Goal: Transaction & Acquisition: Purchase product/service

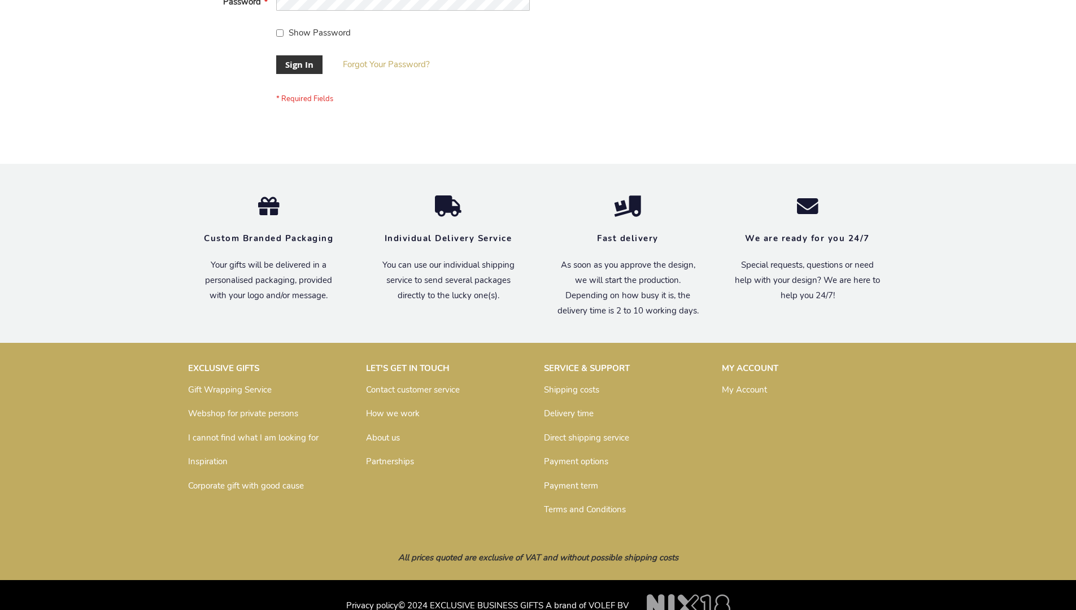
scroll to position [363, 0]
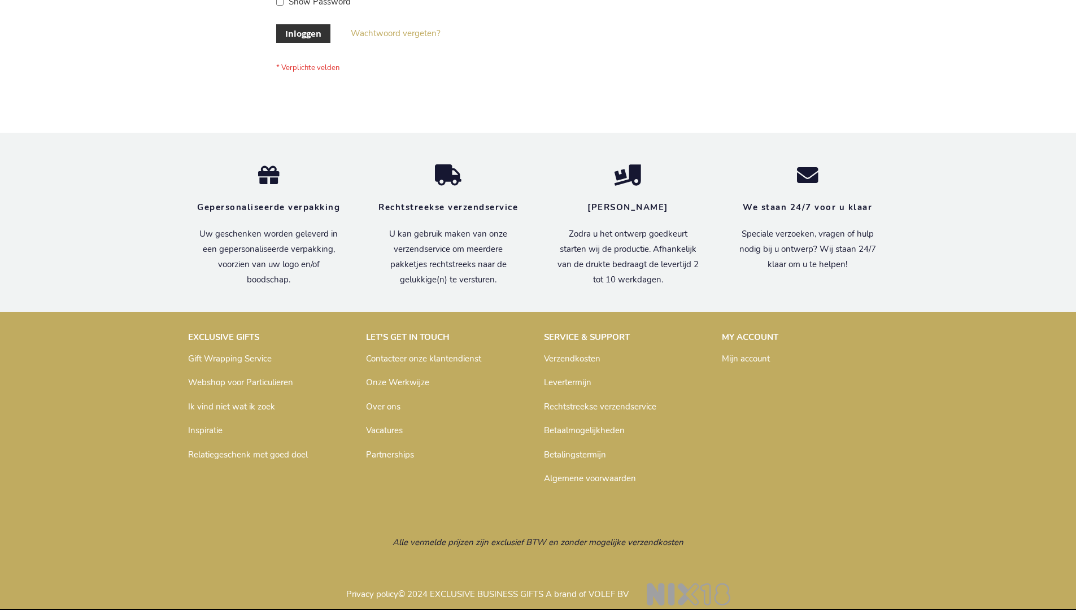
scroll to position [384, 0]
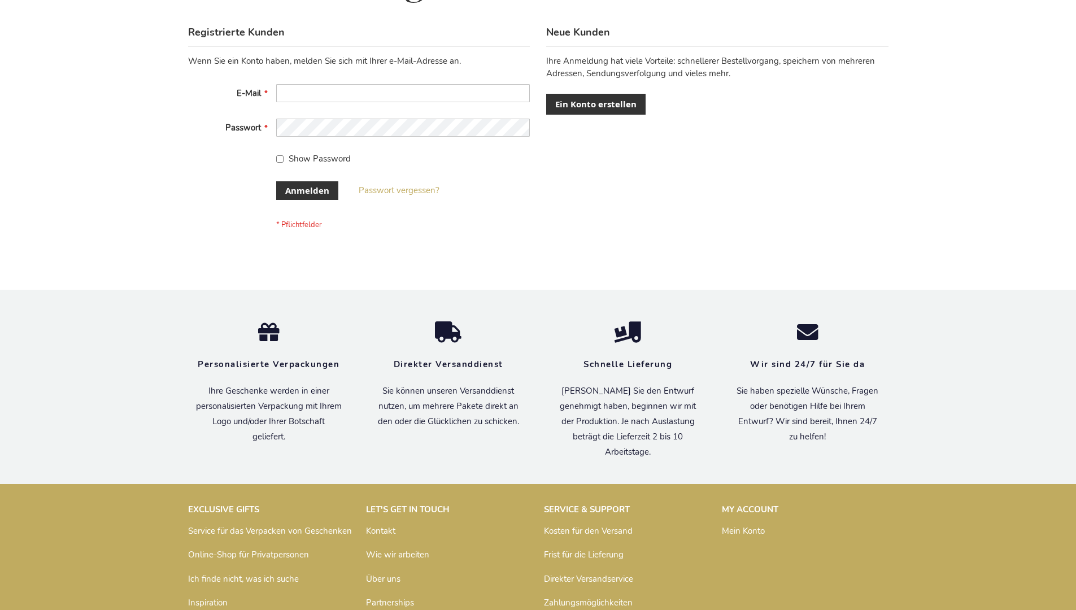
scroll to position [379, 0]
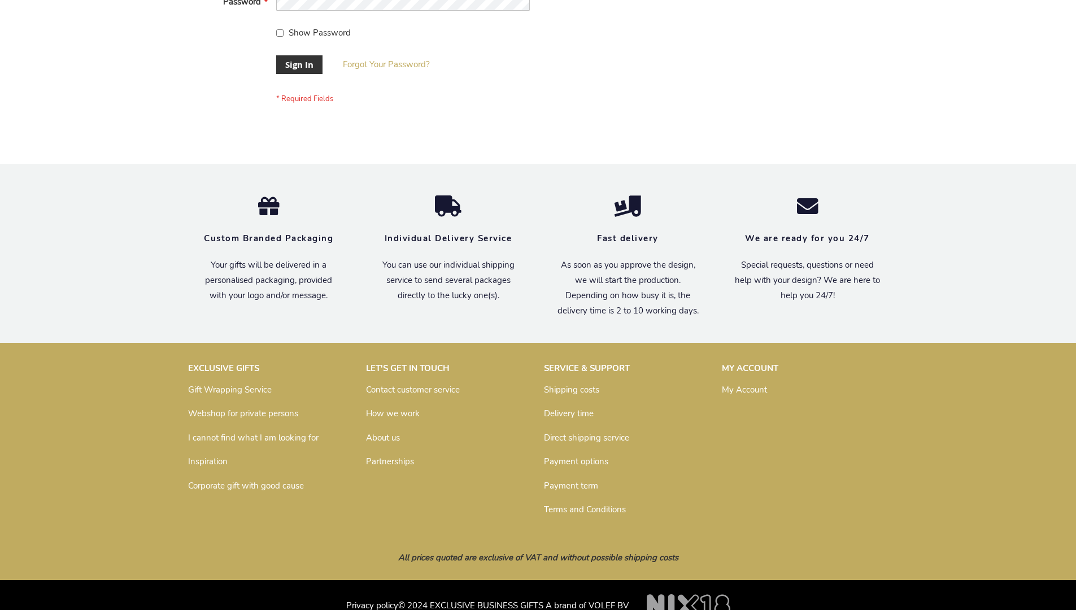
scroll to position [363, 0]
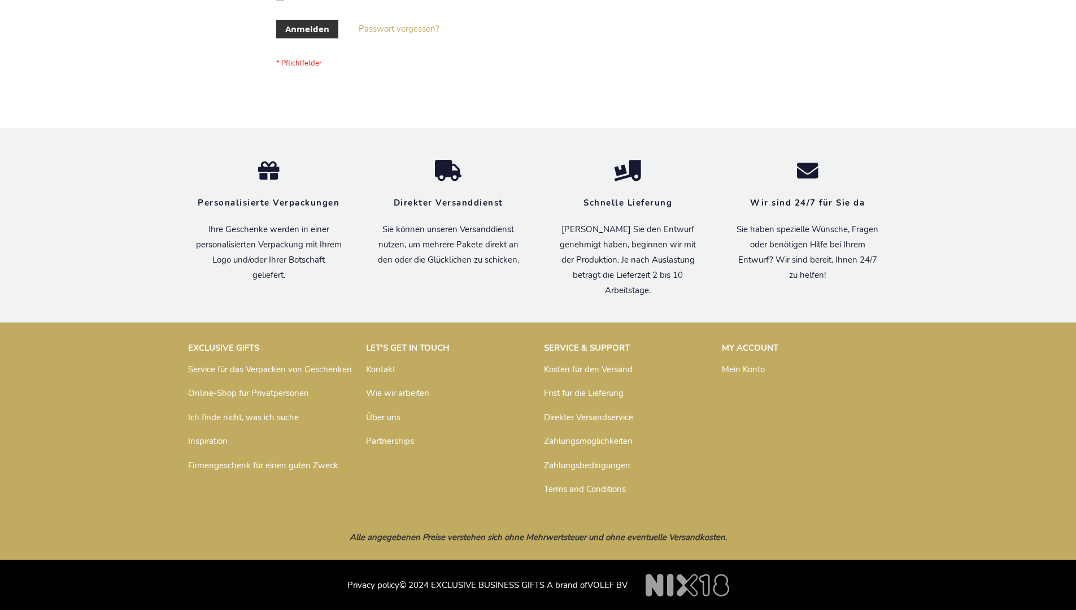
scroll to position [379, 0]
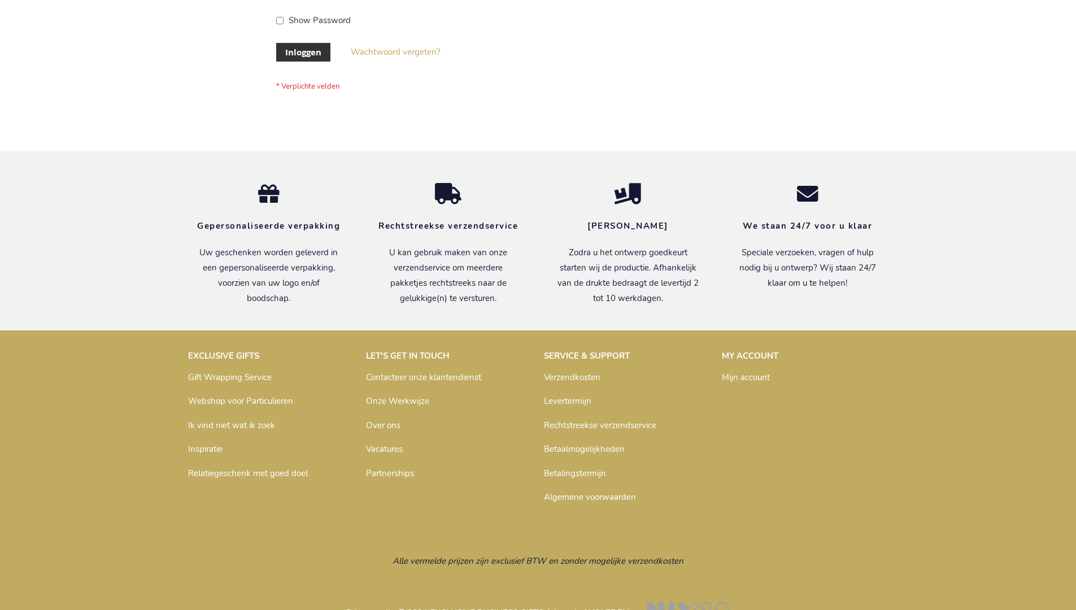
scroll to position [384, 0]
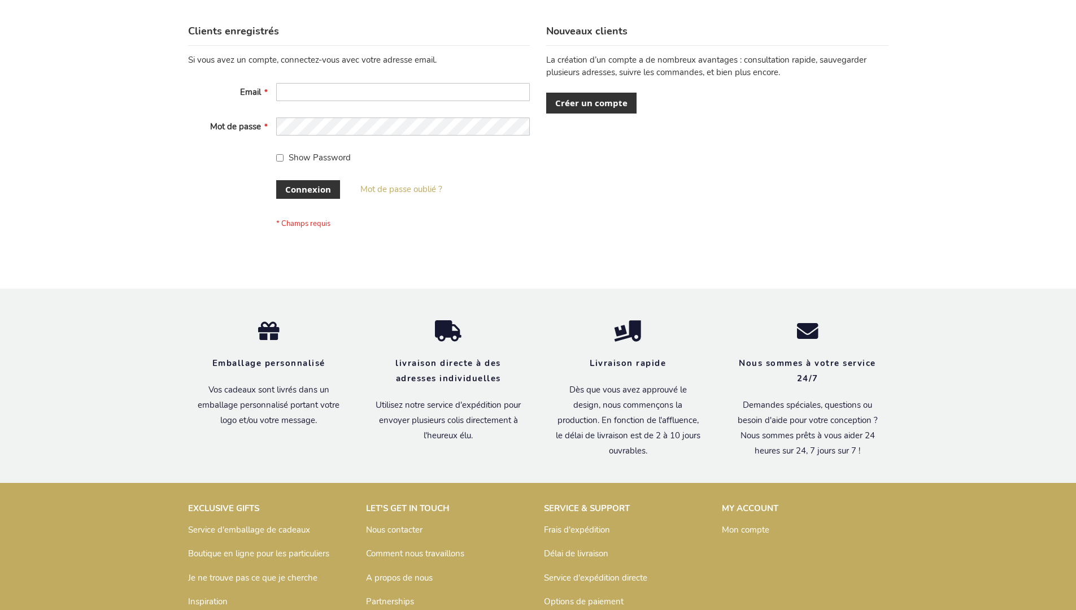
scroll to position [390, 0]
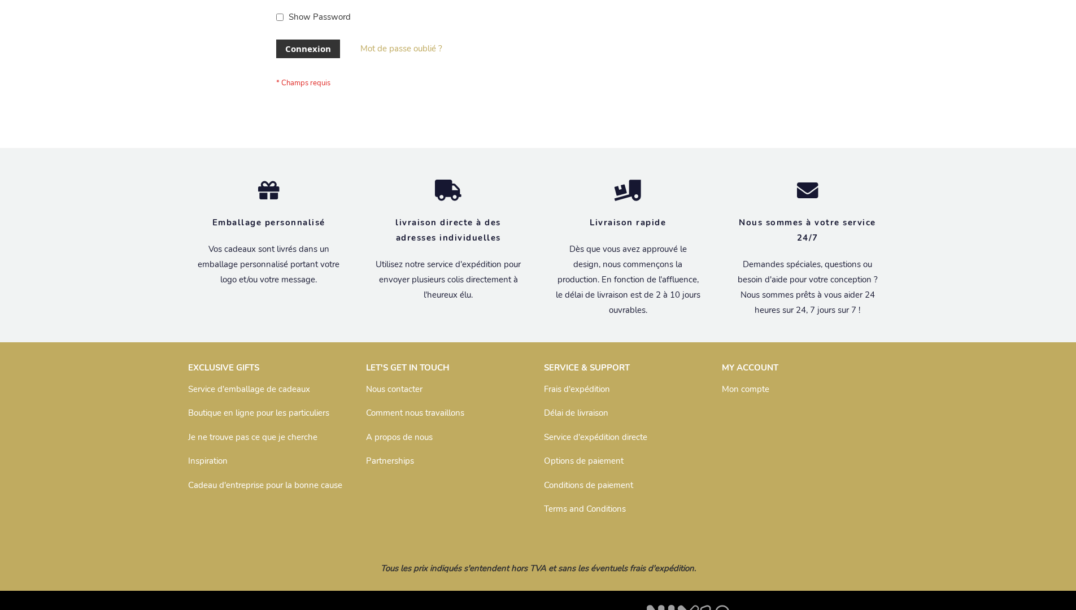
scroll to position [390, 0]
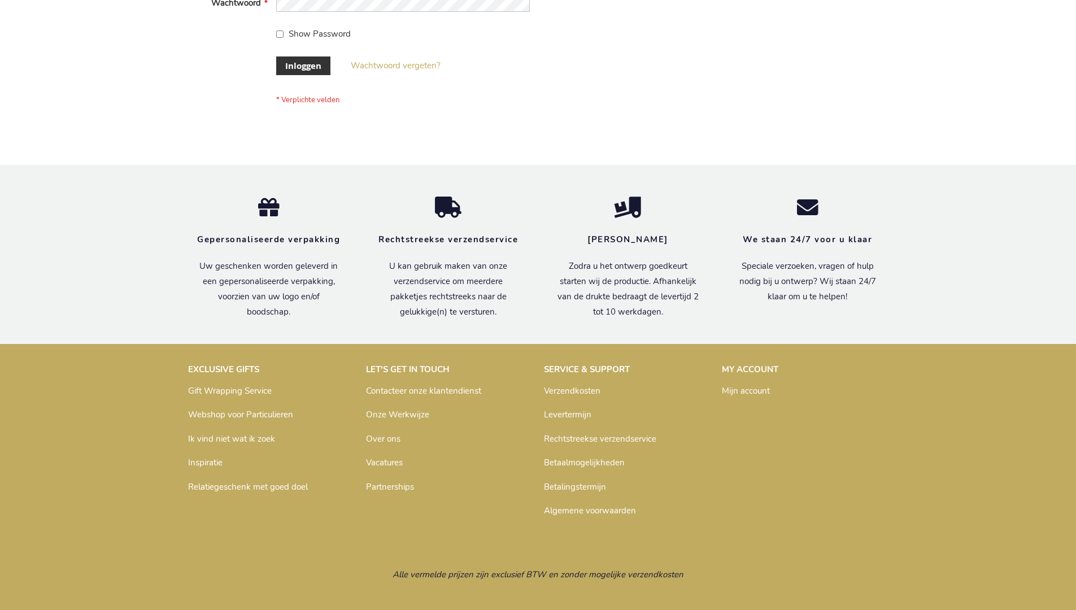
scroll to position [384, 0]
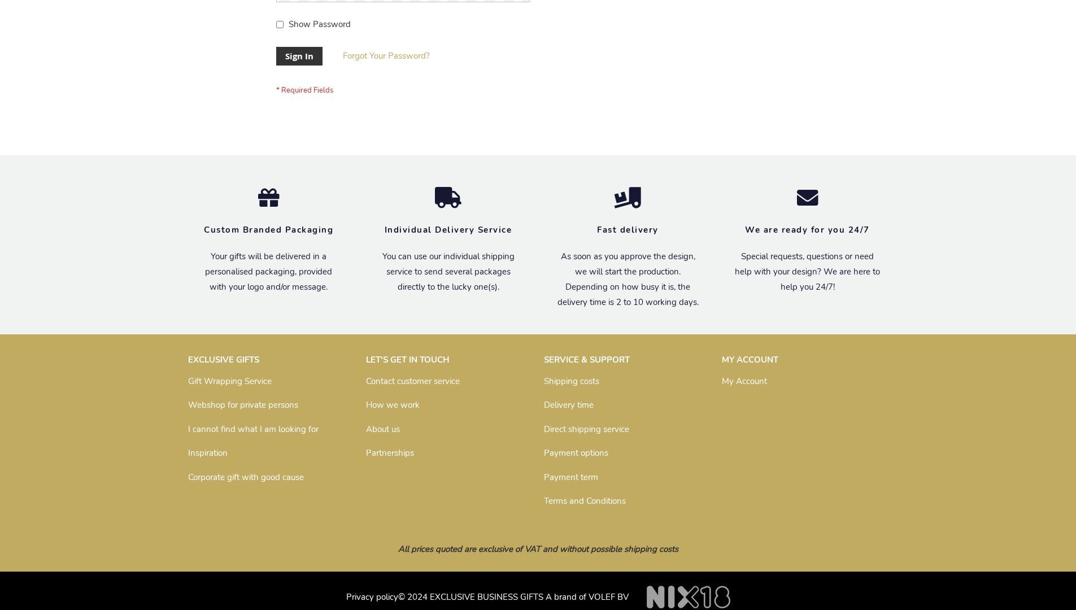
scroll to position [363, 0]
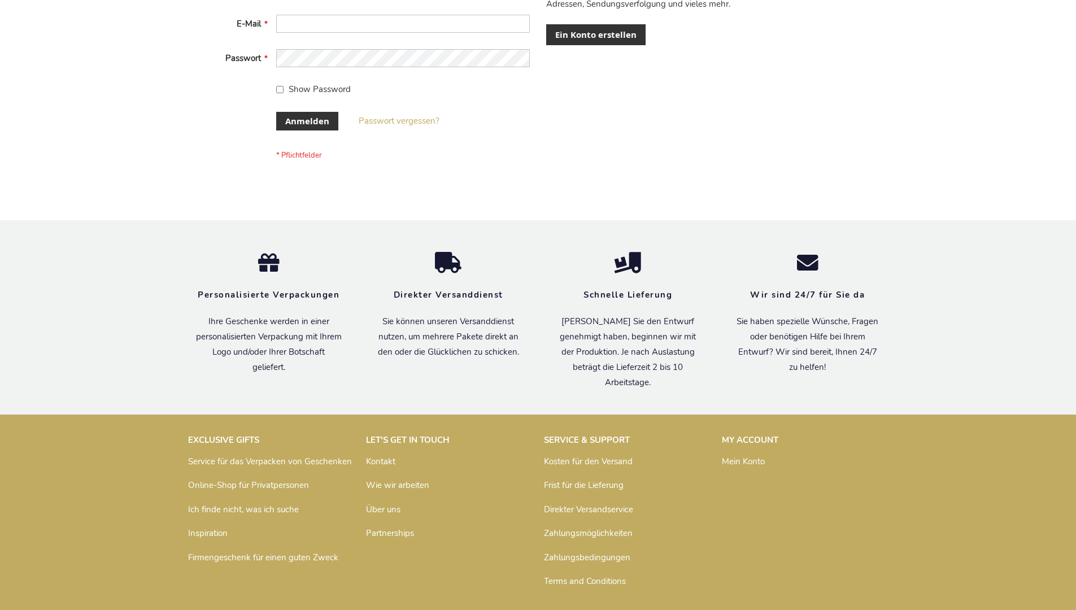
scroll to position [379, 0]
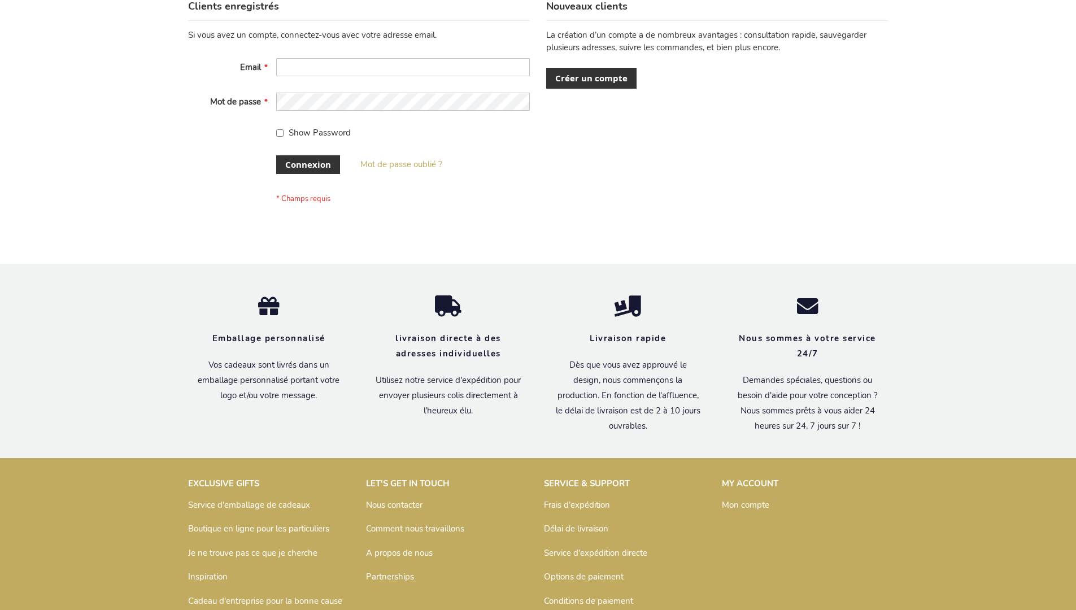
scroll to position [390, 0]
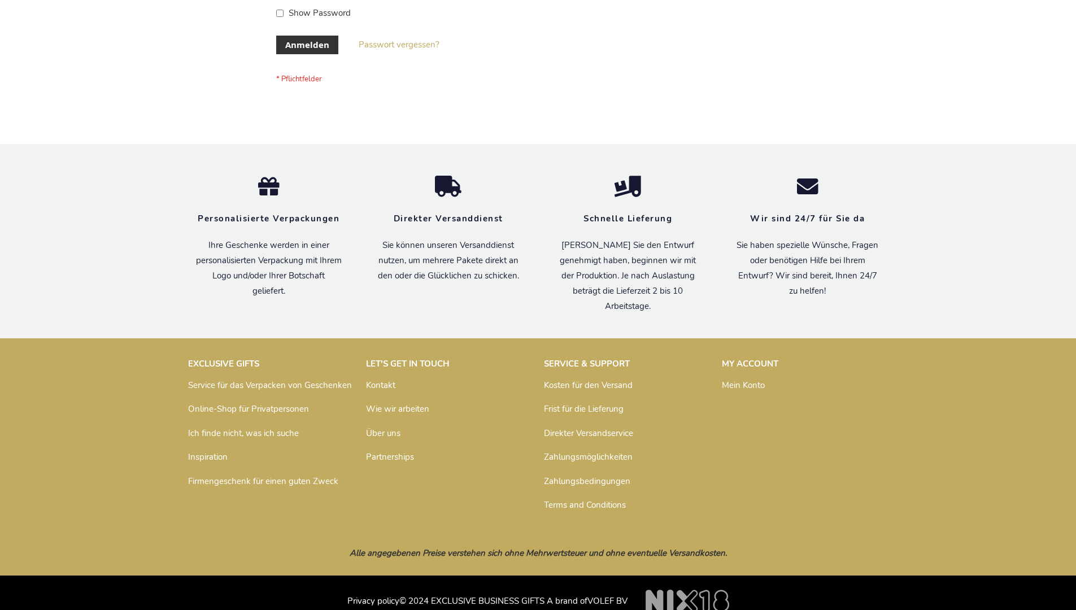
scroll to position [379, 0]
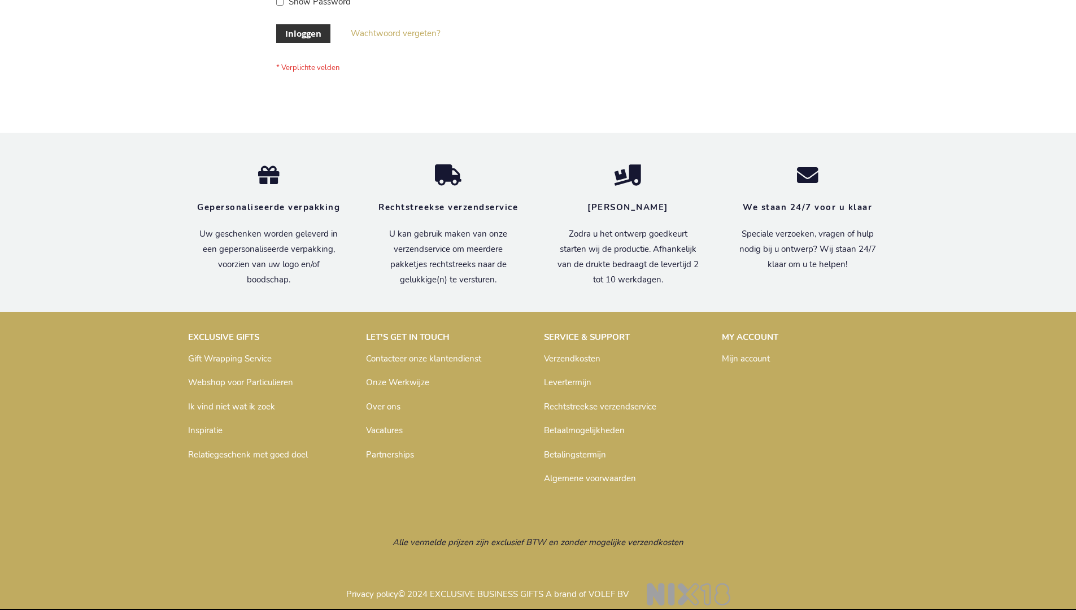
scroll to position [384, 0]
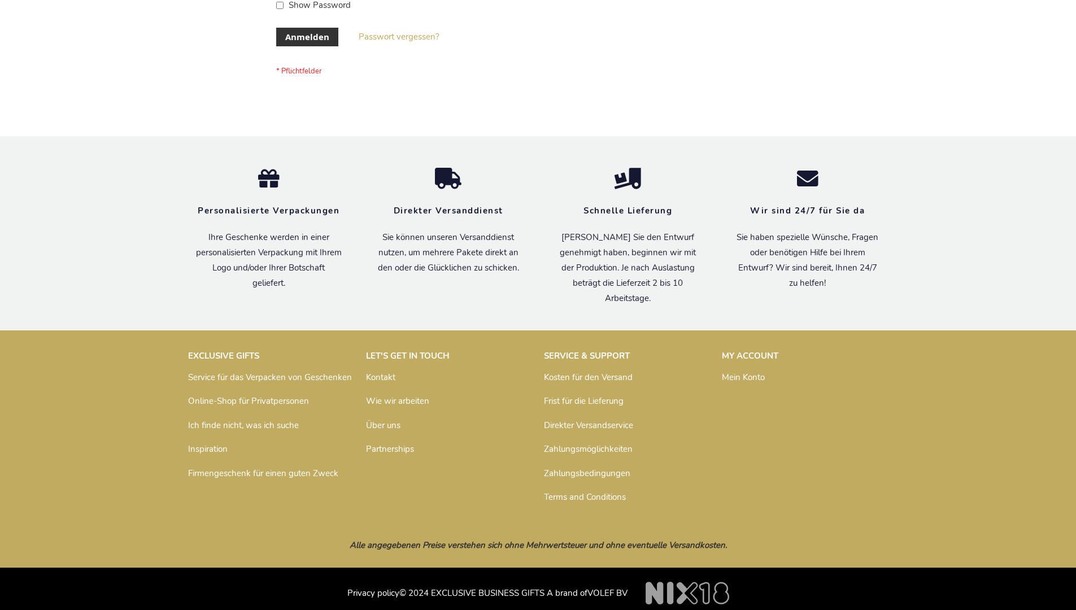
scroll to position [379, 0]
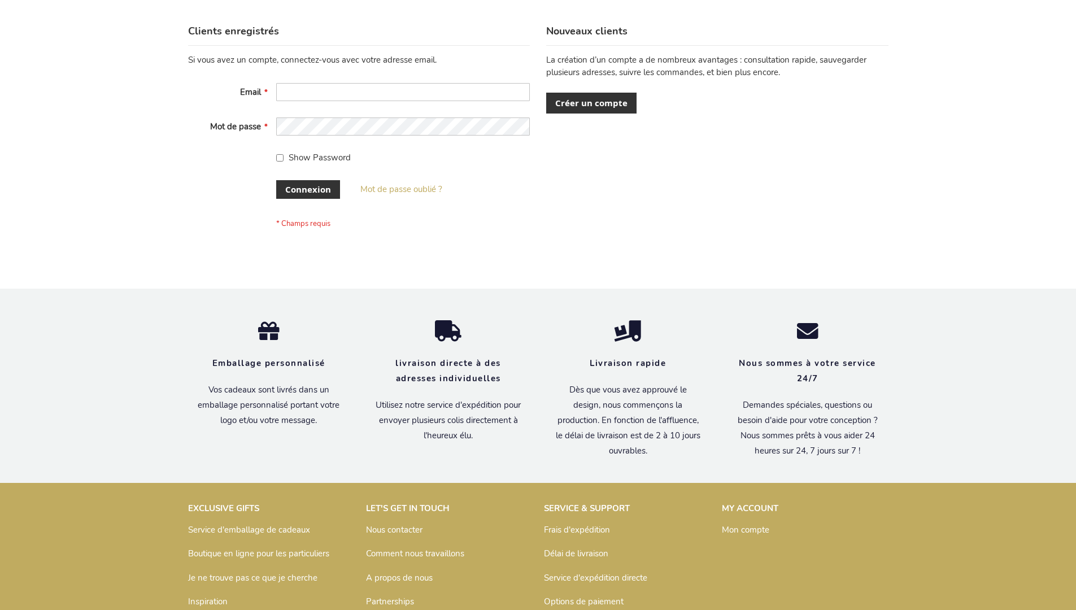
scroll to position [390, 0]
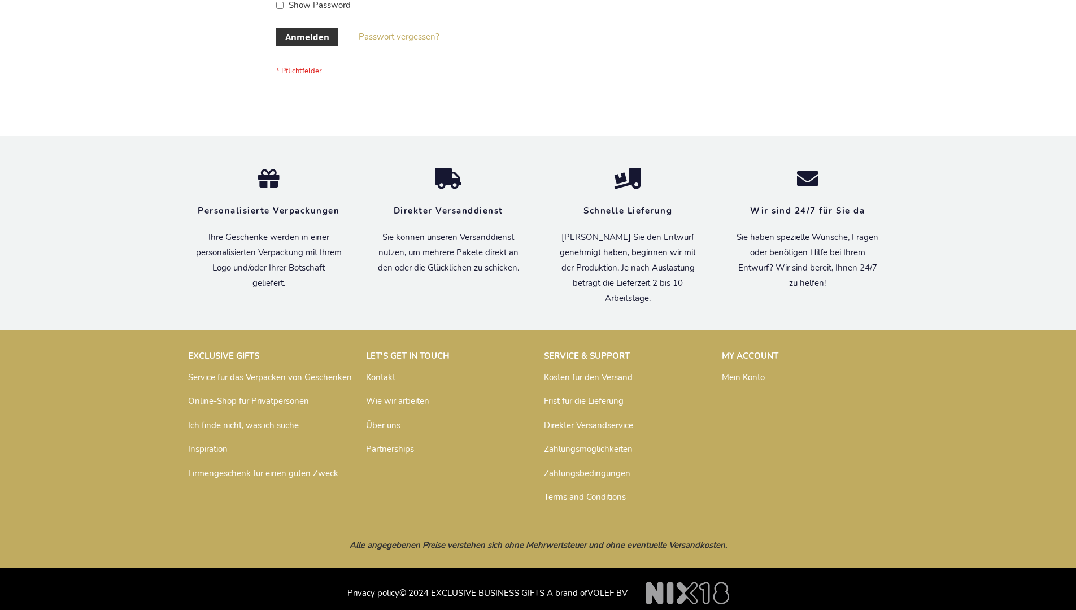
scroll to position [379, 0]
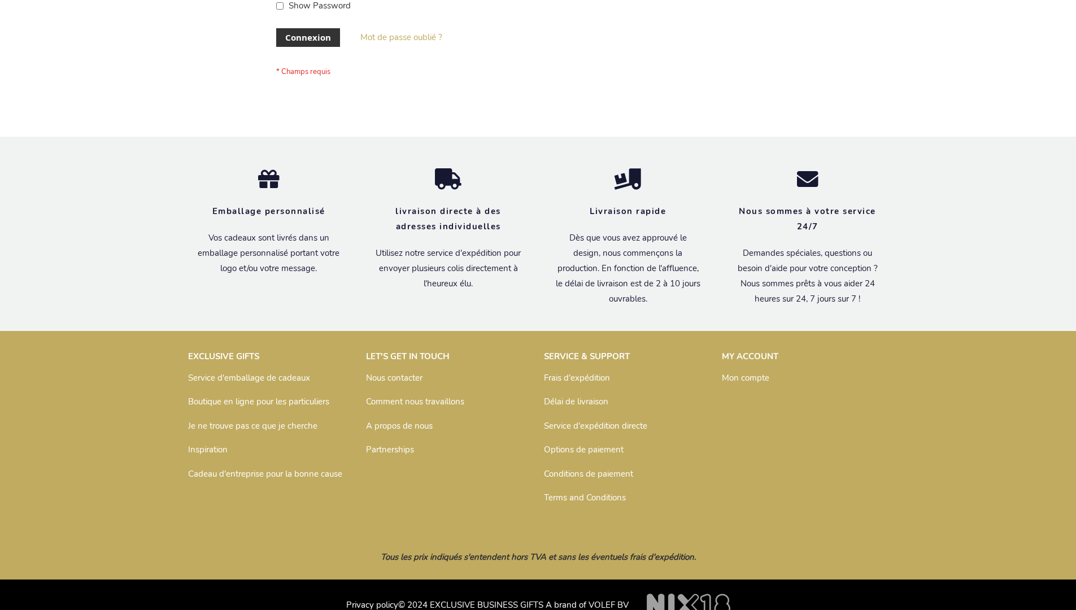
scroll to position [390, 0]
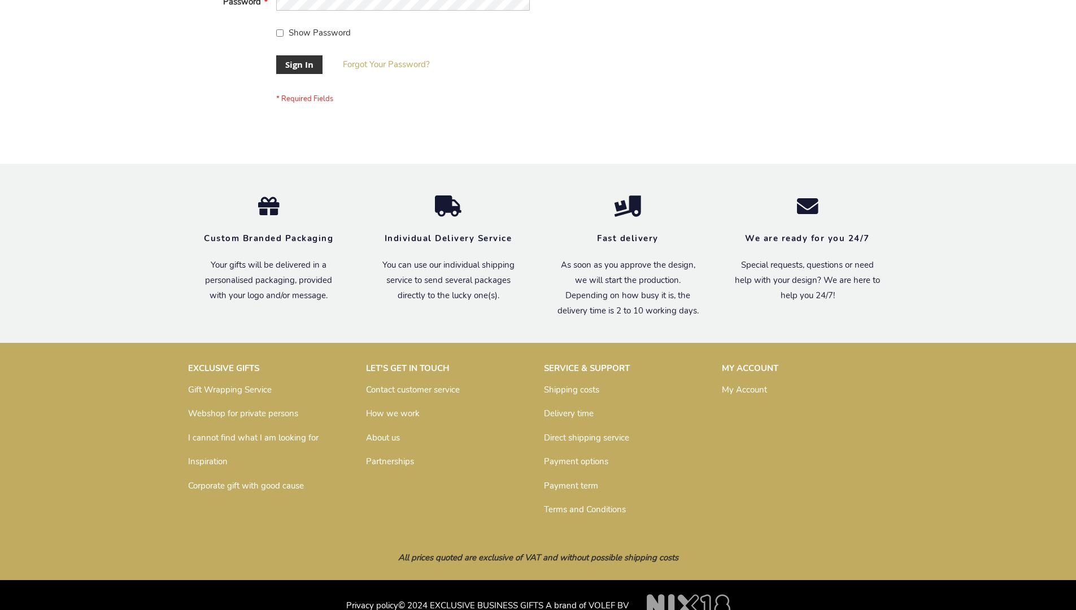
scroll to position [363, 0]
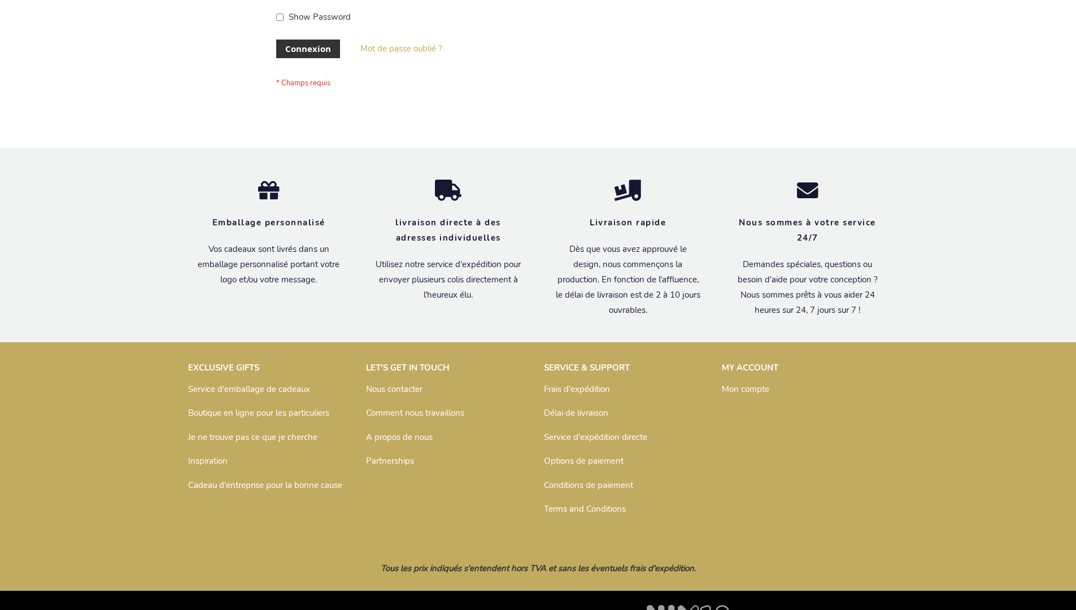
scroll to position [390, 0]
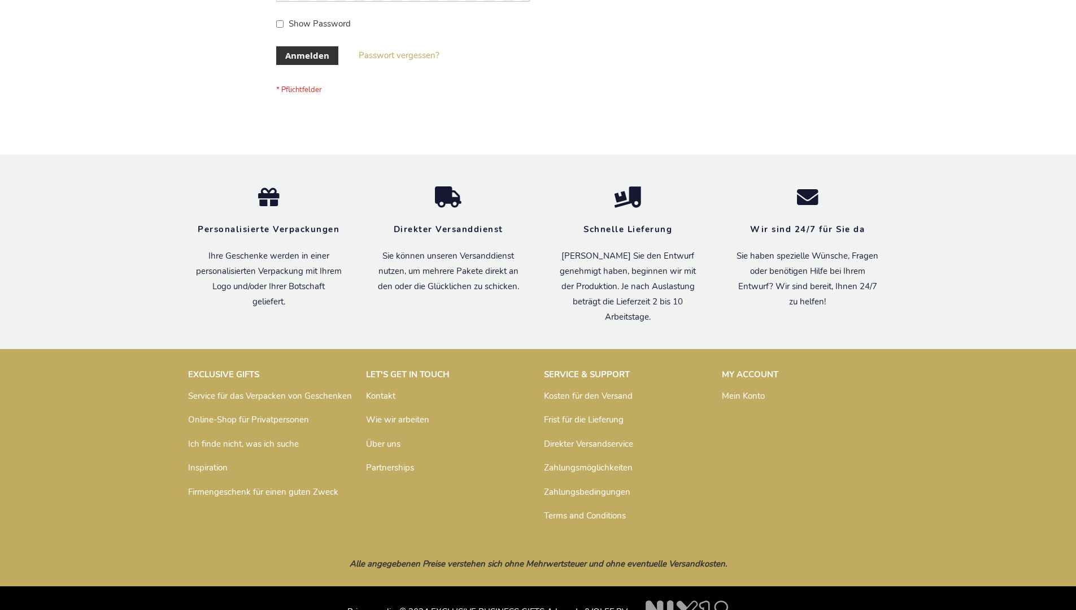
scroll to position [379, 0]
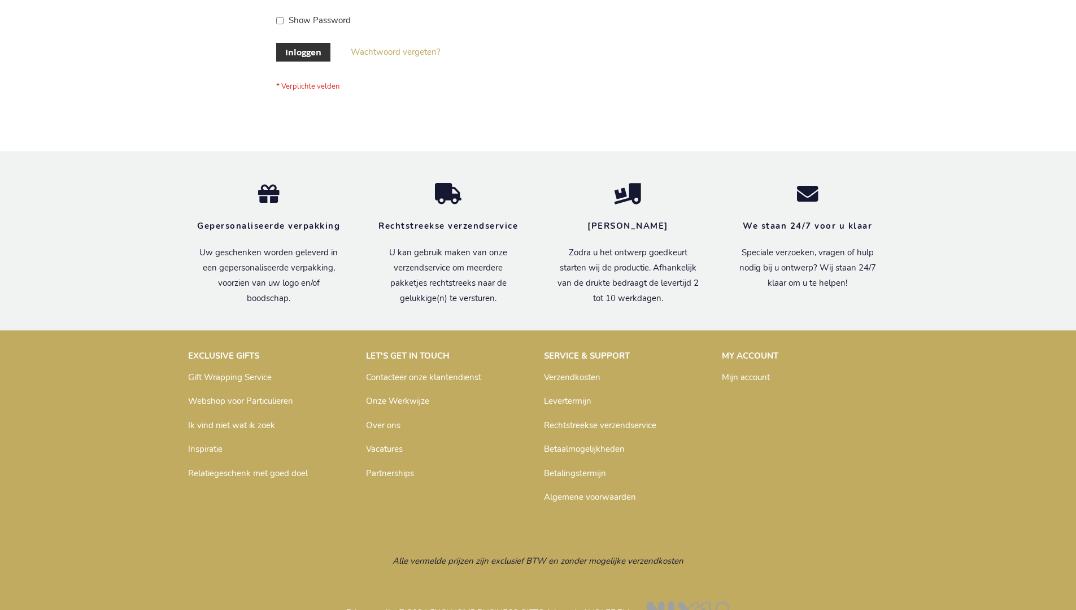
scroll to position [384, 0]
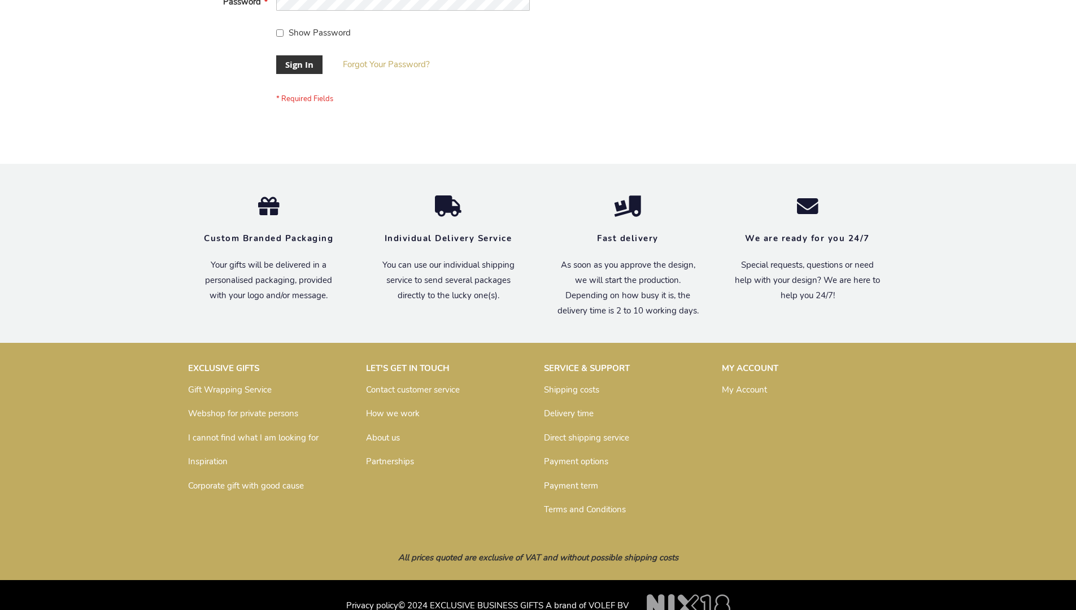
scroll to position [363, 0]
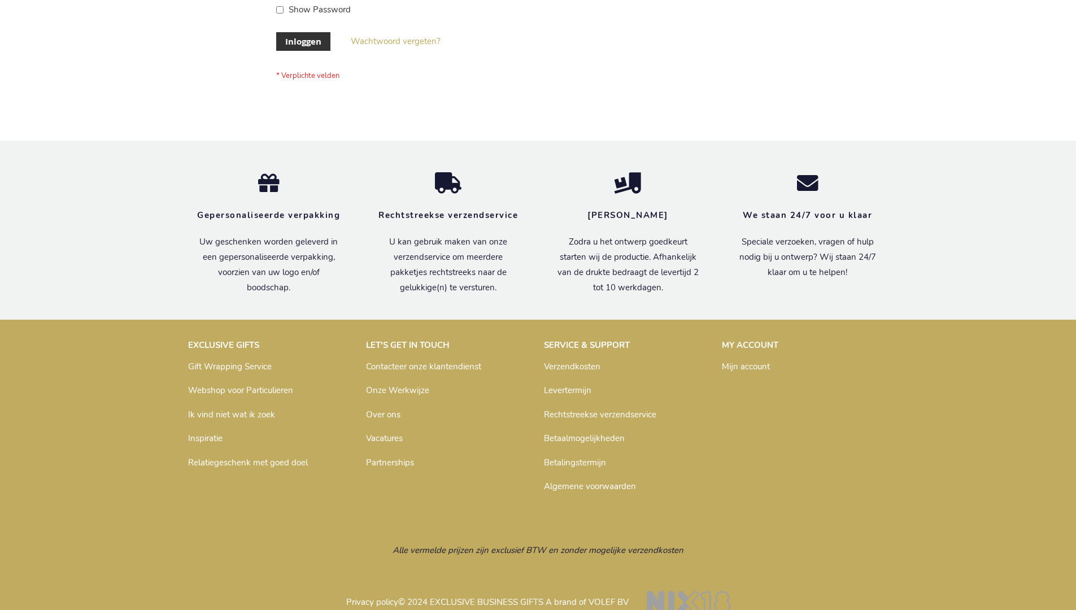
scroll to position [384, 0]
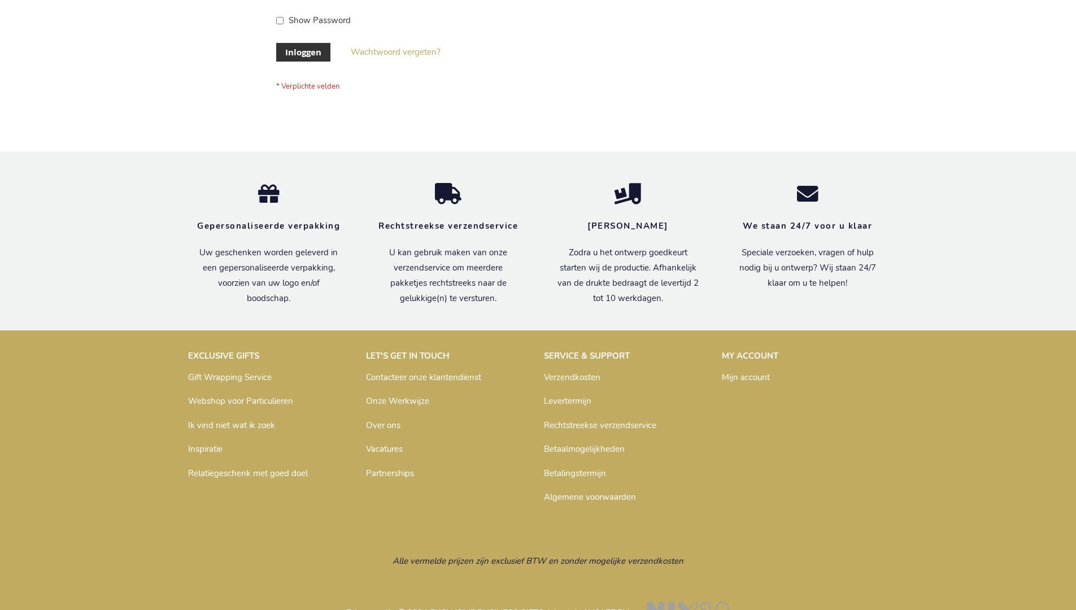
scroll to position [384, 0]
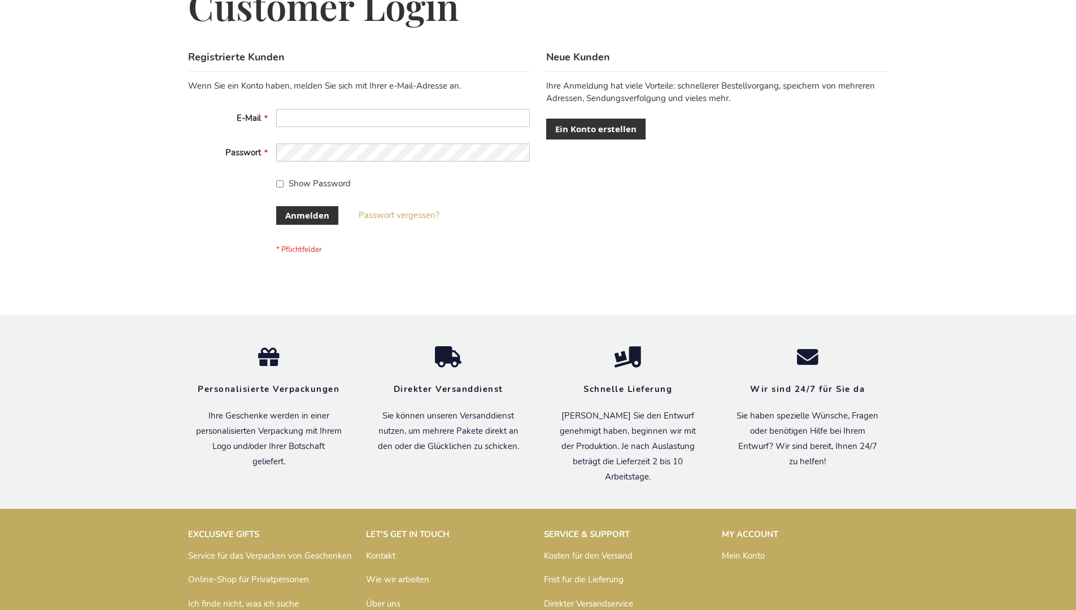
scroll to position [379, 0]
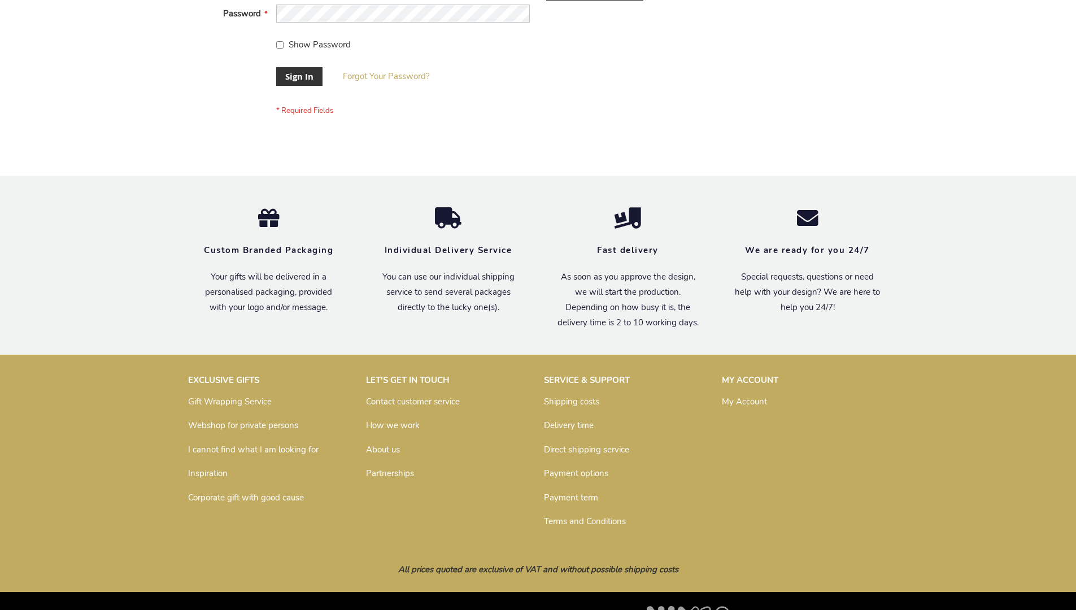
scroll to position [363, 0]
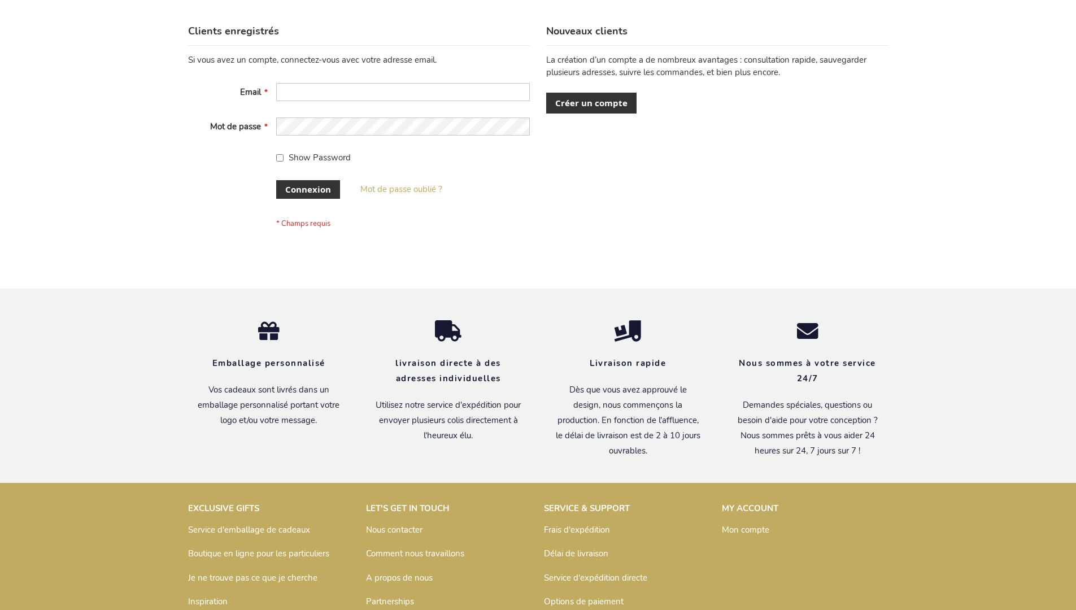
scroll to position [390, 0]
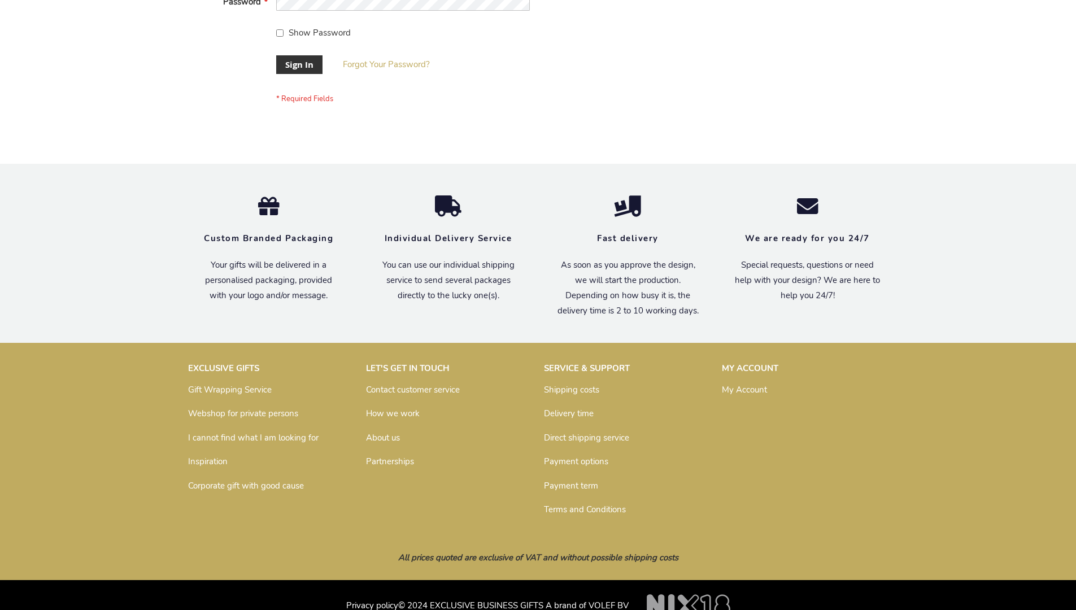
scroll to position [363, 0]
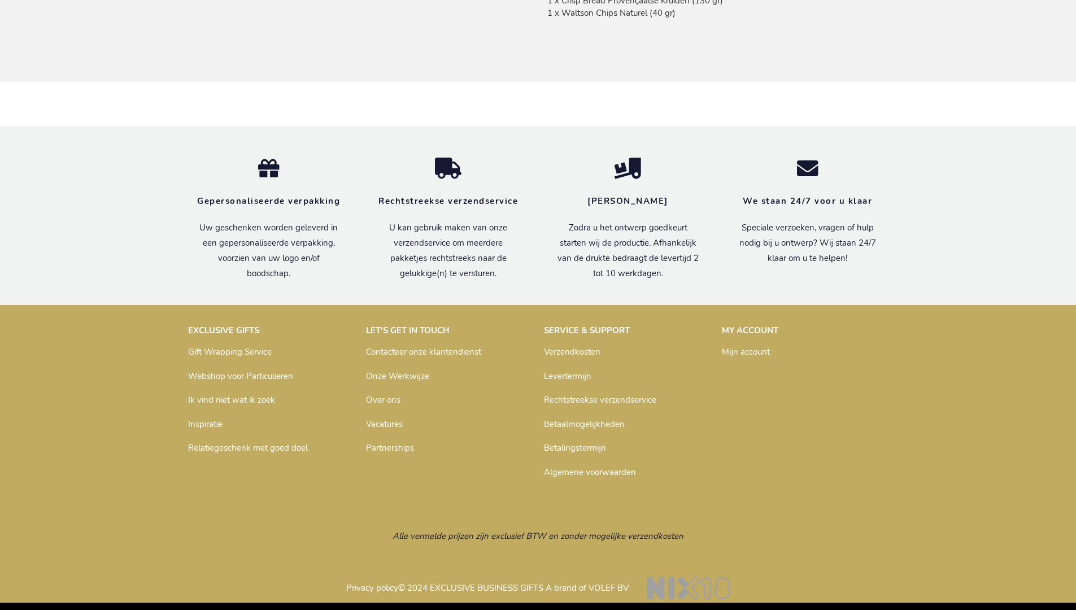
scroll to position [1004, 0]
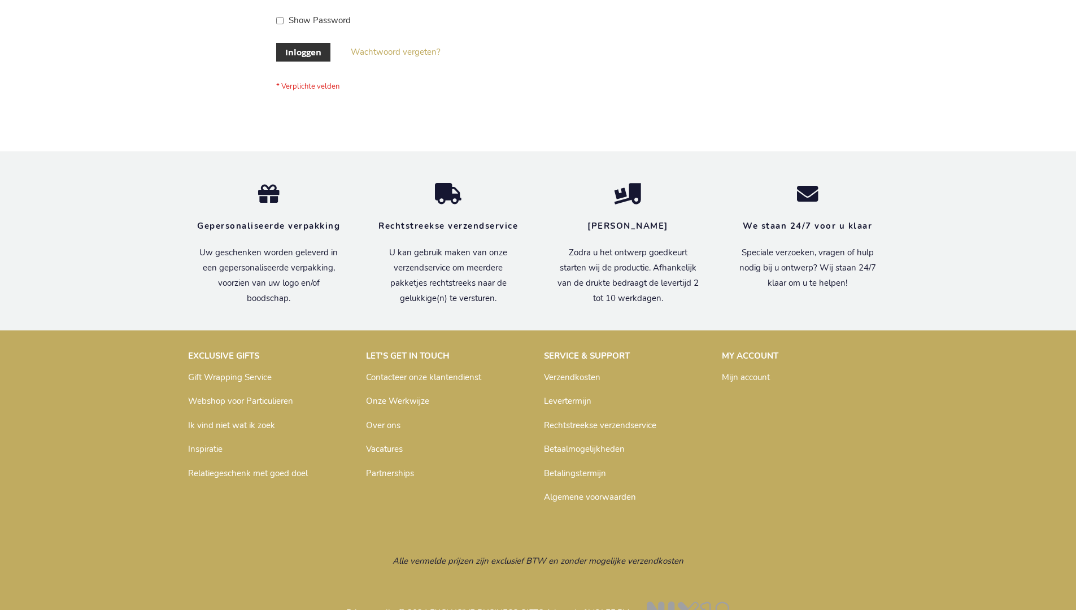
scroll to position [384, 0]
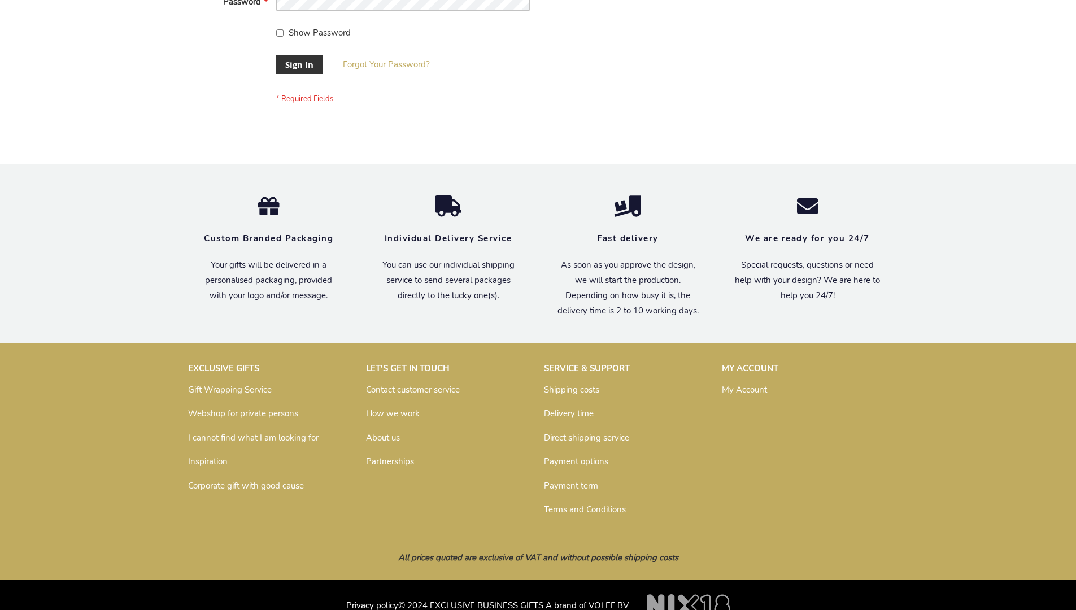
scroll to position [363, 0]
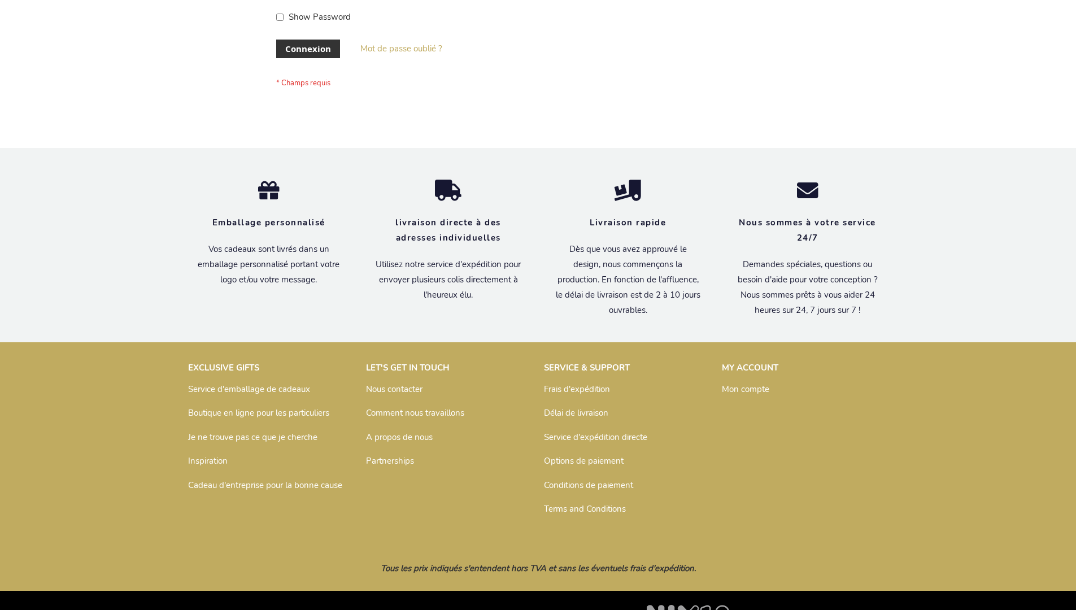
scroll to position [390, 0]
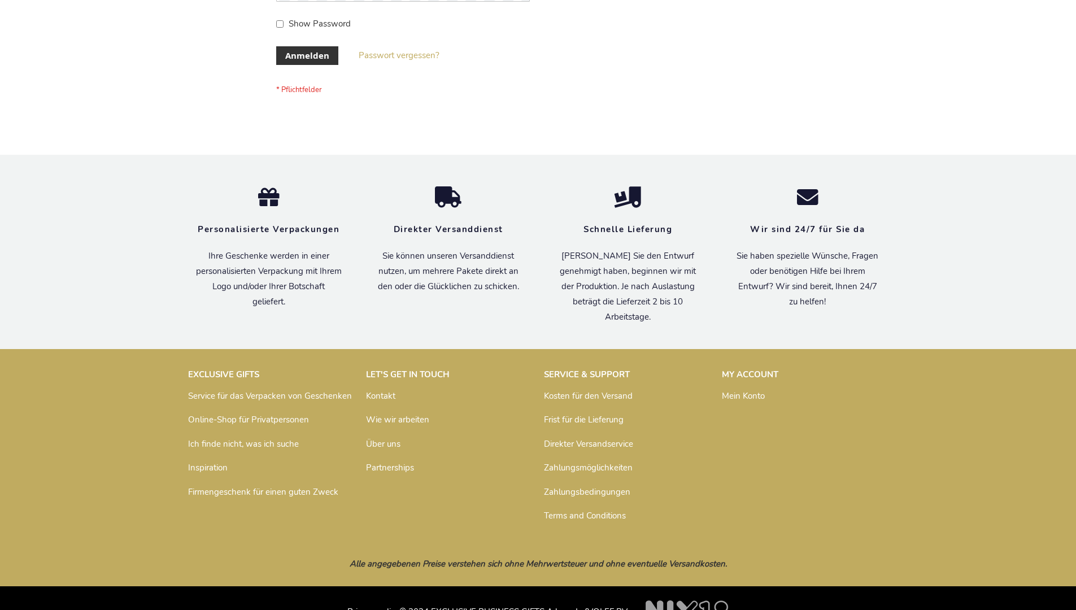
scroll to position [379, 0]
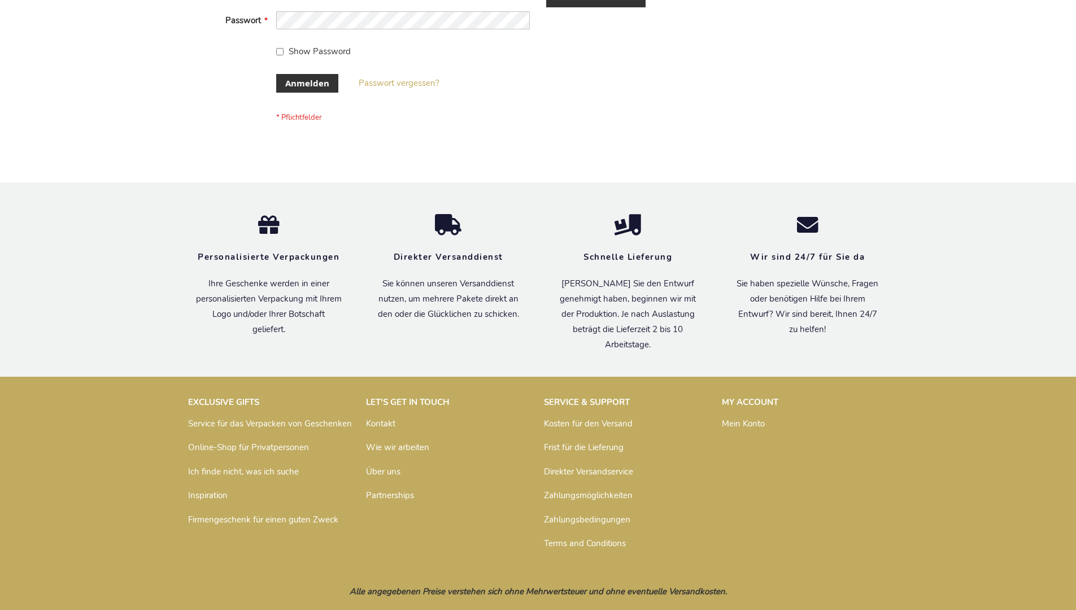
scroll to position [379, 0]
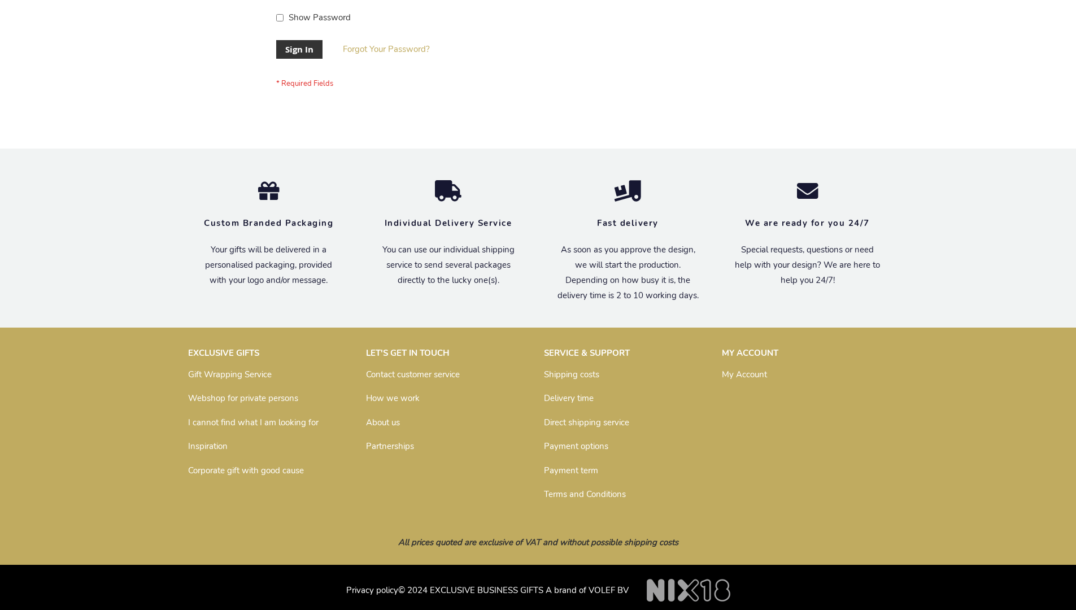
scroll to position [363, 0]
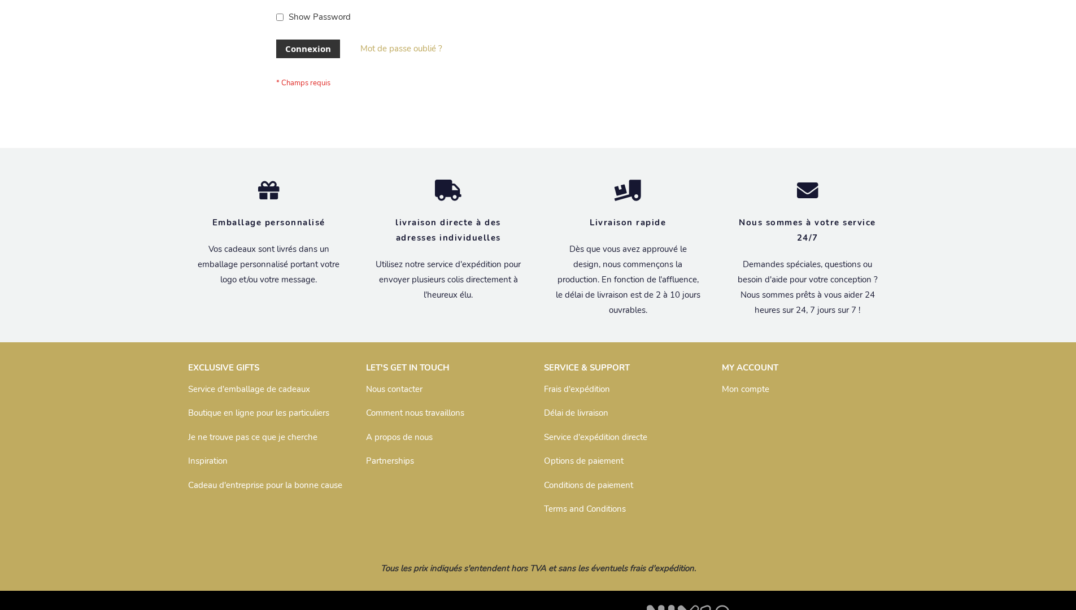
scroll to position [390, 0]
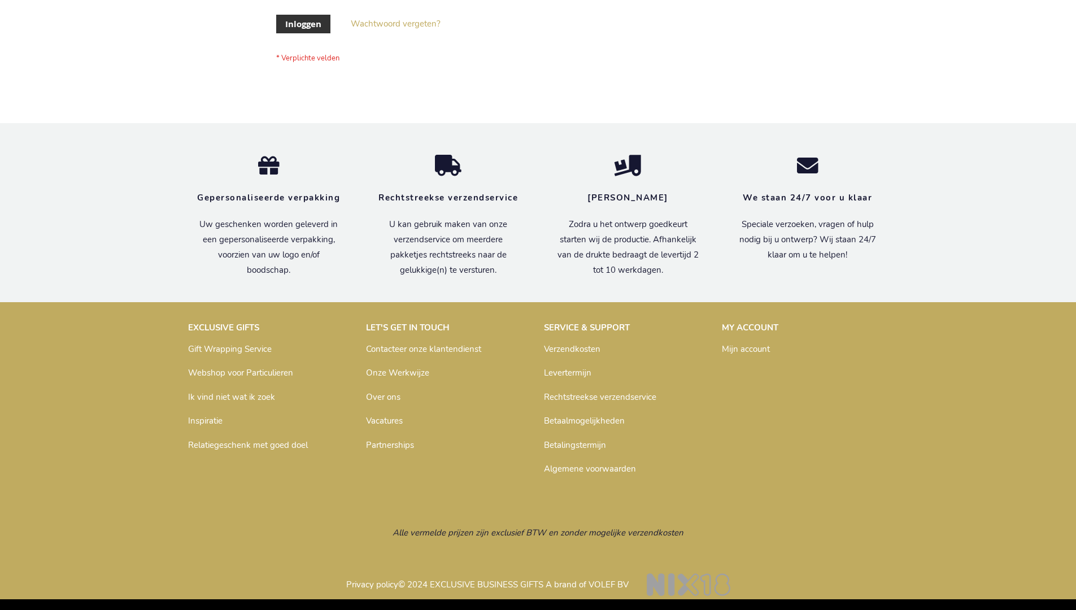
scroll to position [384, 0]
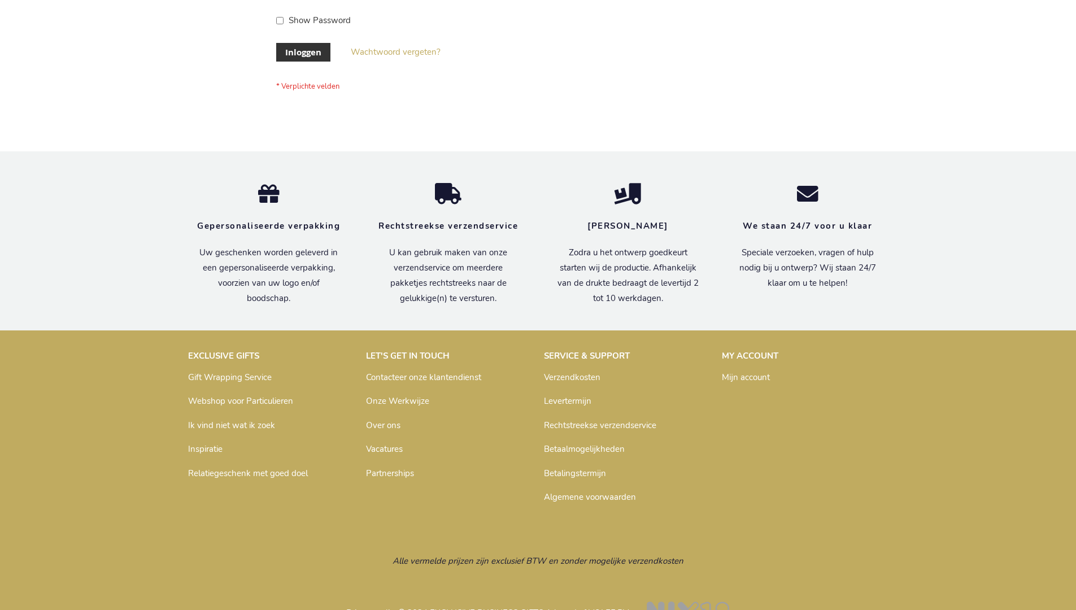
scroll to position [384, 0]
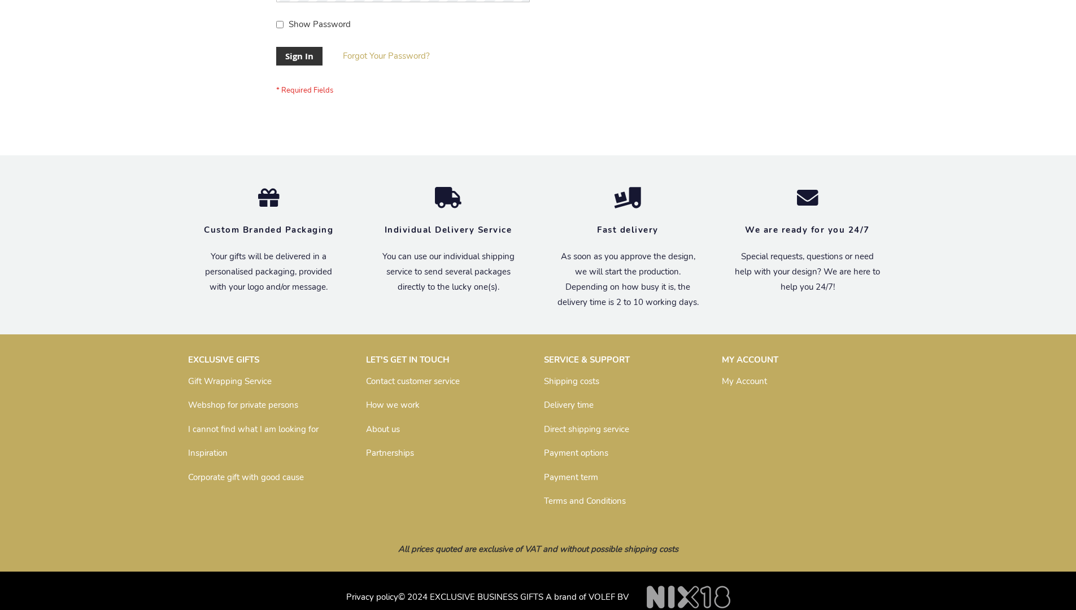
scroll to position [363, 0]
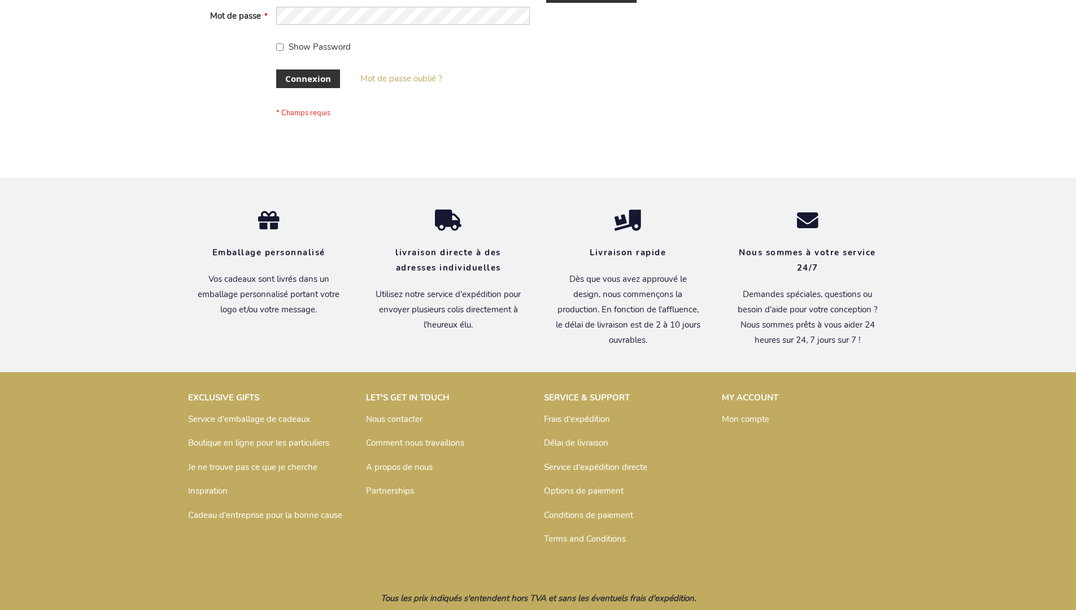
scroll to position [390, 0]
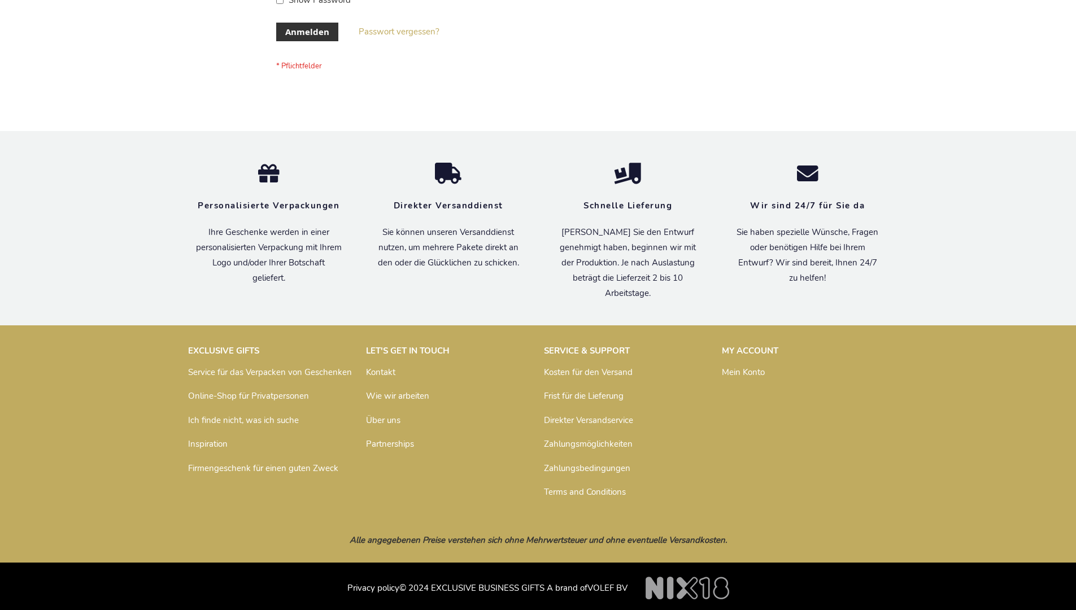
scroll to position [379, 0]
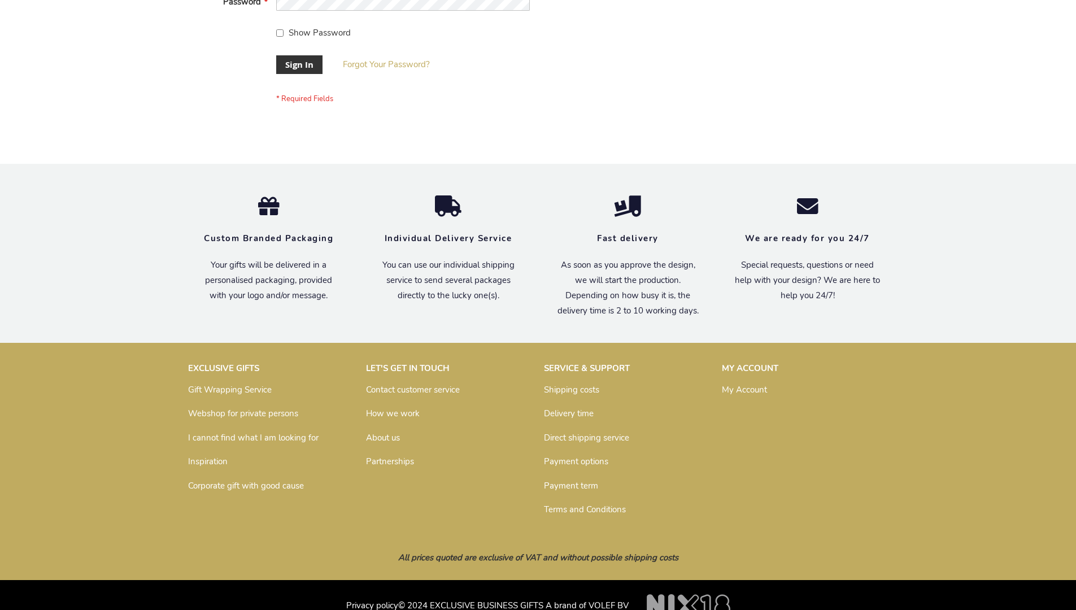
scroll to position [363, 0]
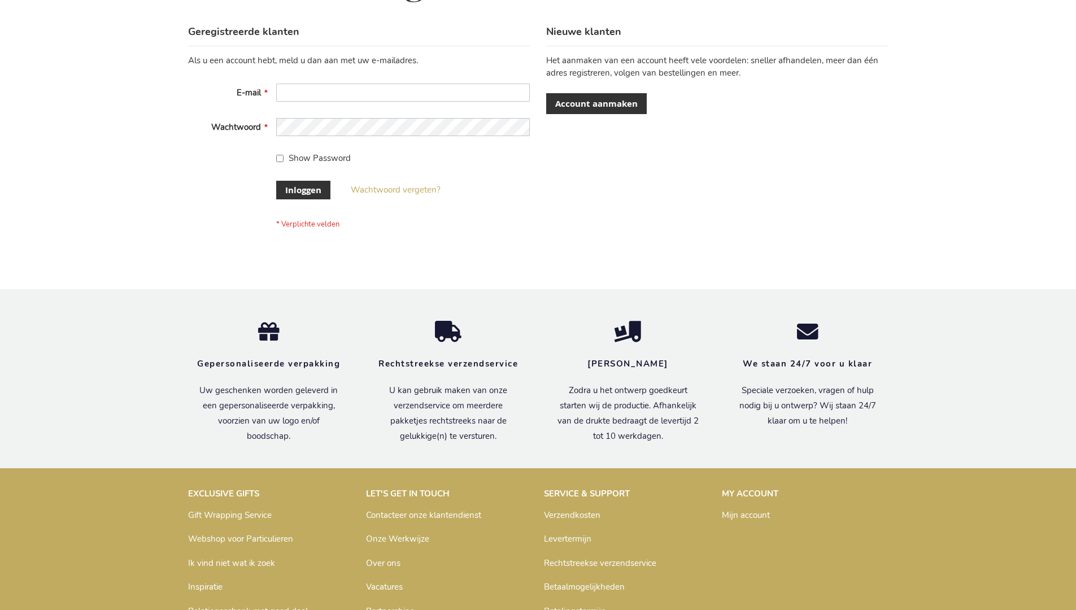
scroll to position [384, 0]
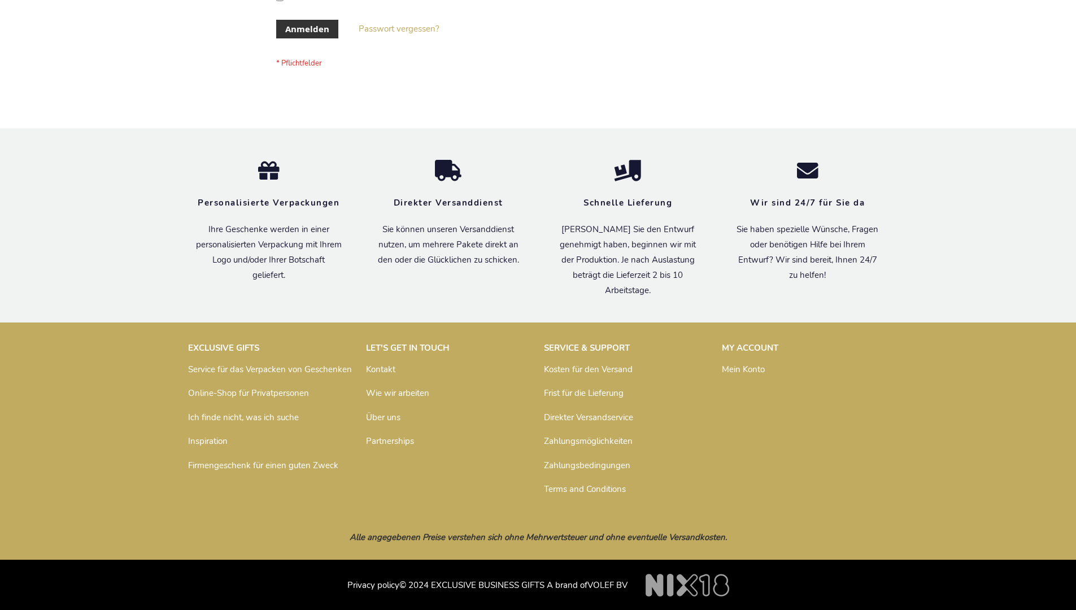
scroll to position [379, 0]
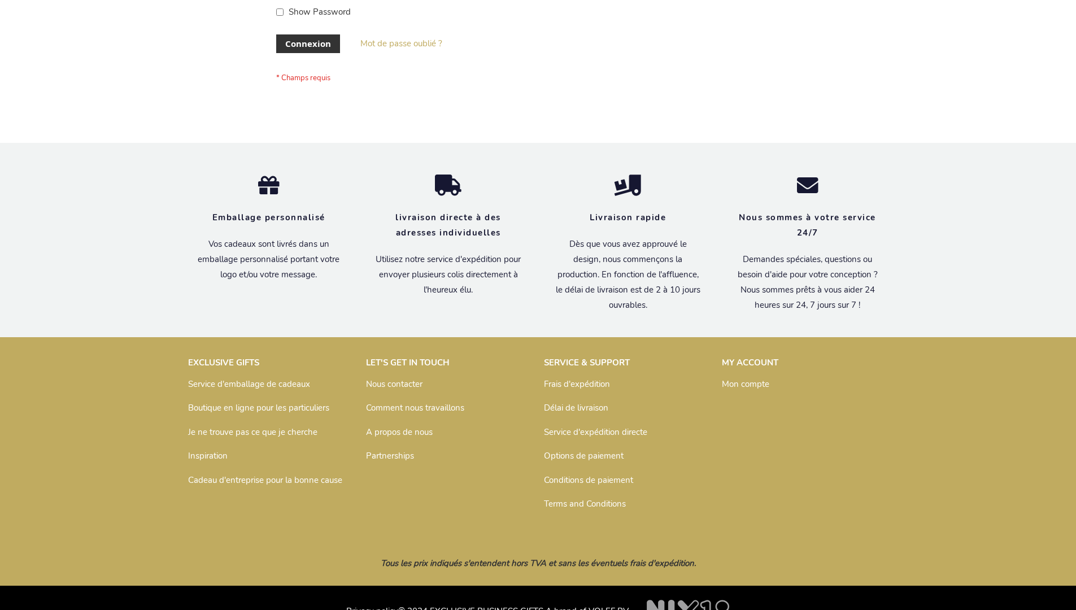
scroll to position [381, 0]
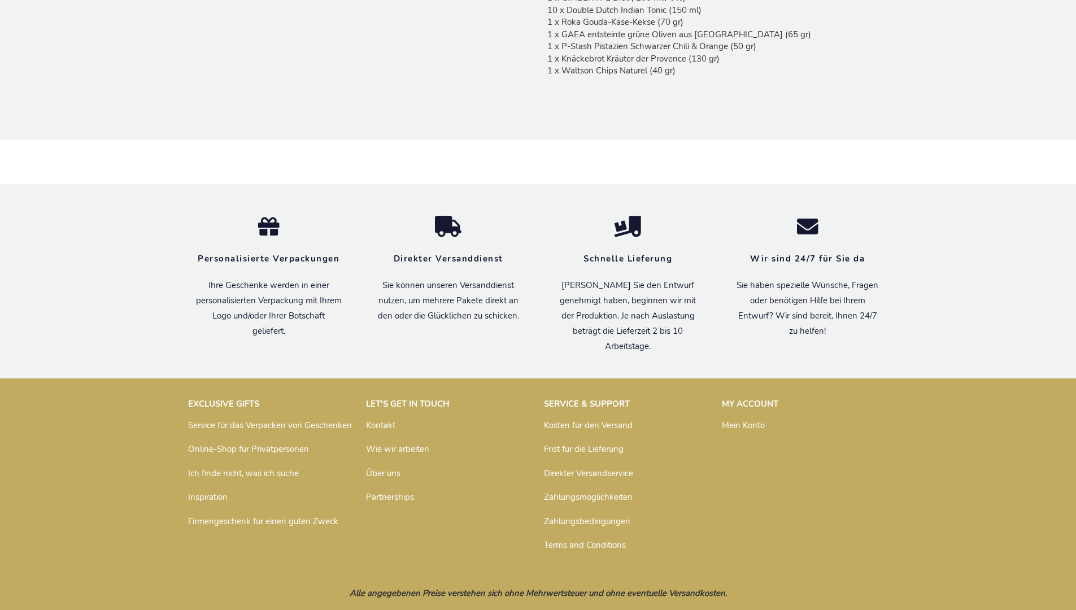
scroll to position [1011, 0]
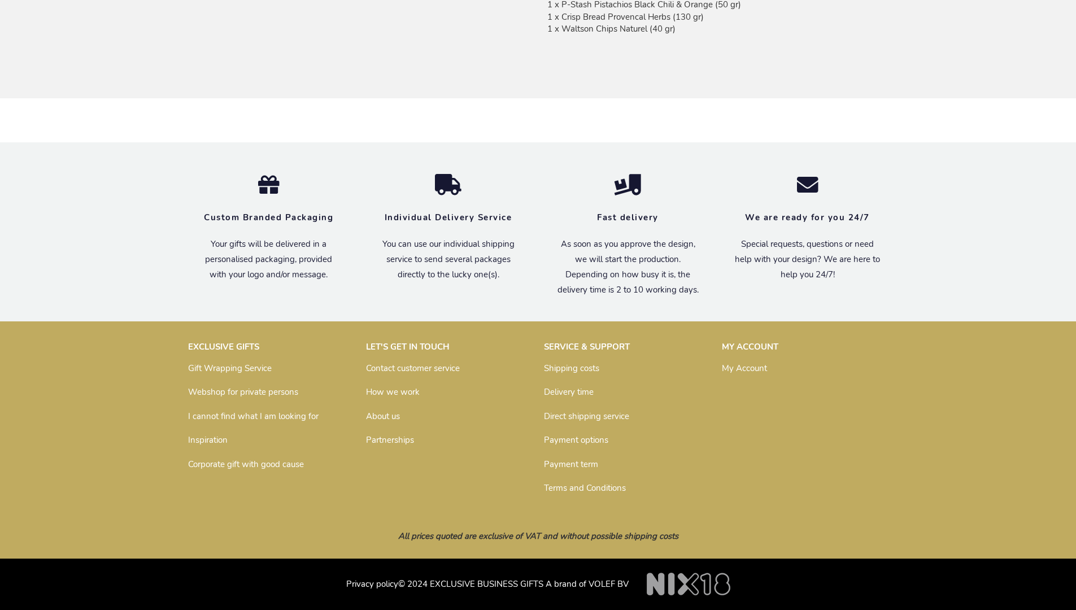
scroll to position [983, 0]
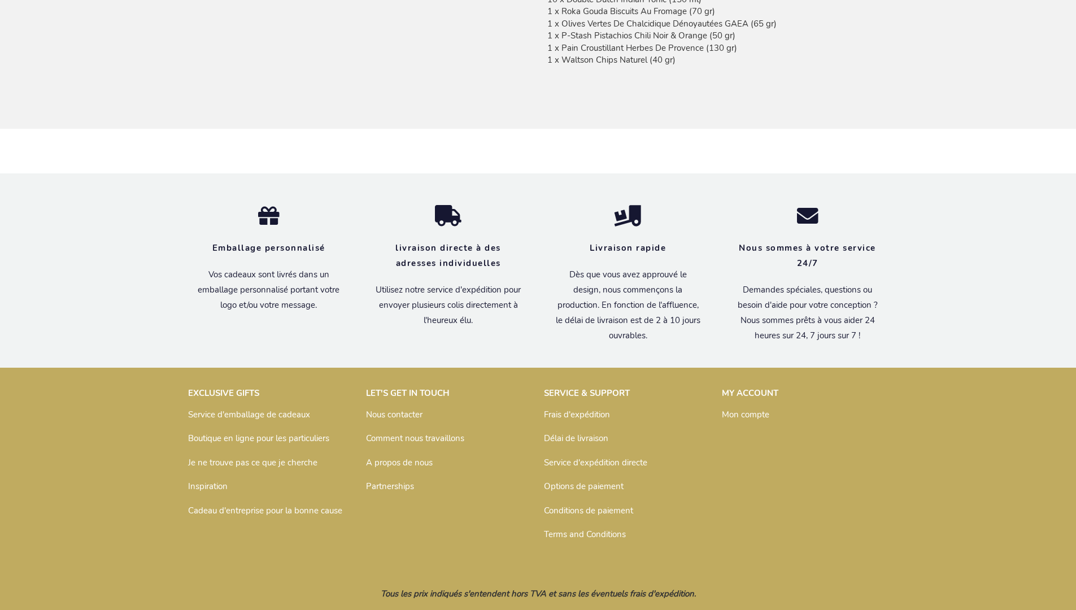
scroll to position [1023, 0]
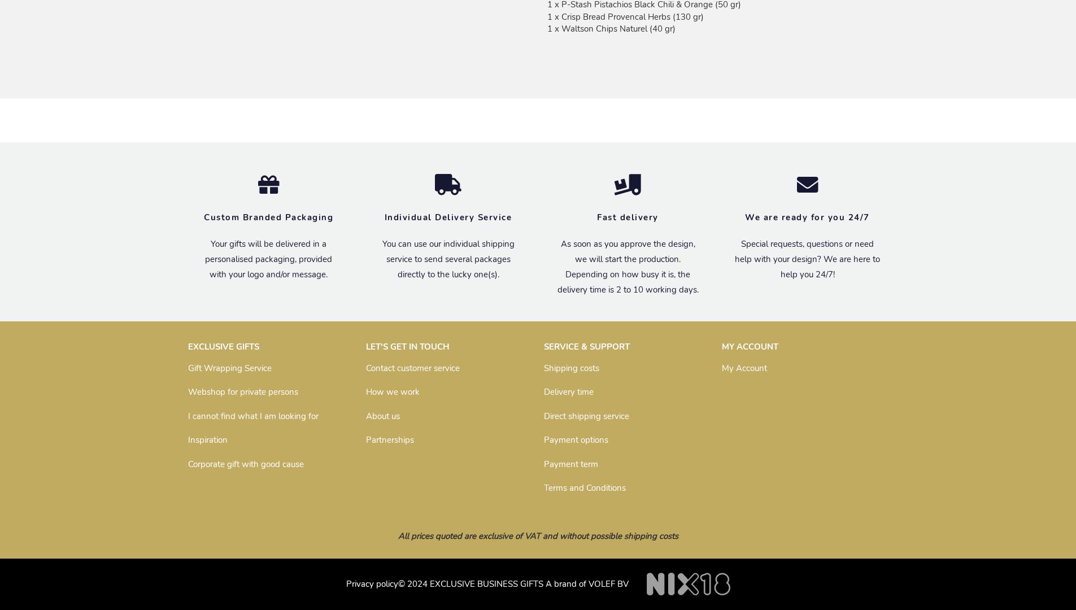
scroll to position [983, 0]
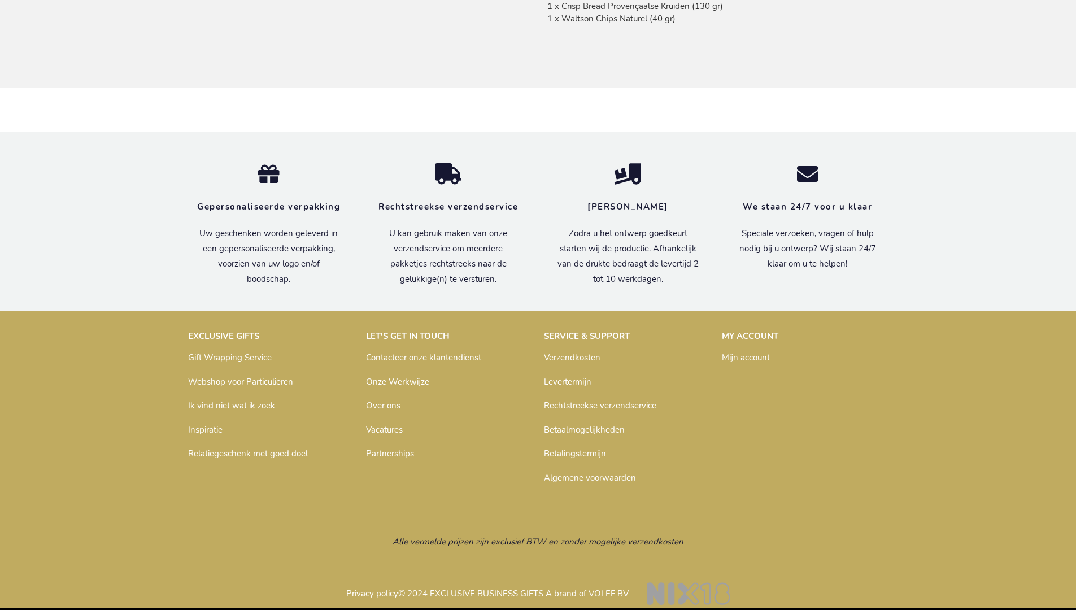
scroll to position [1004, 0]
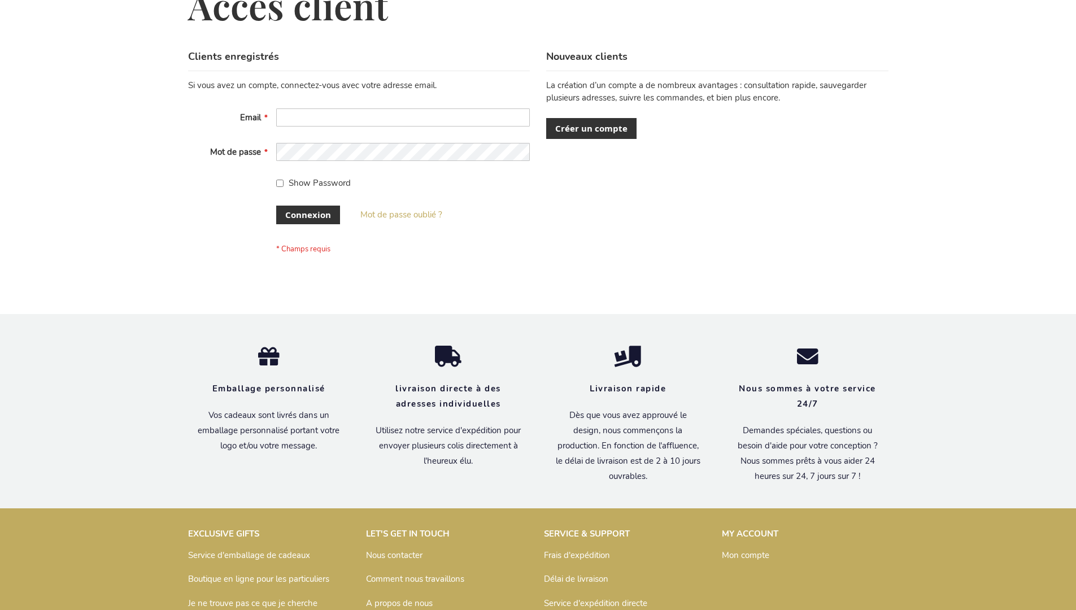
scroll to position [390, 0]
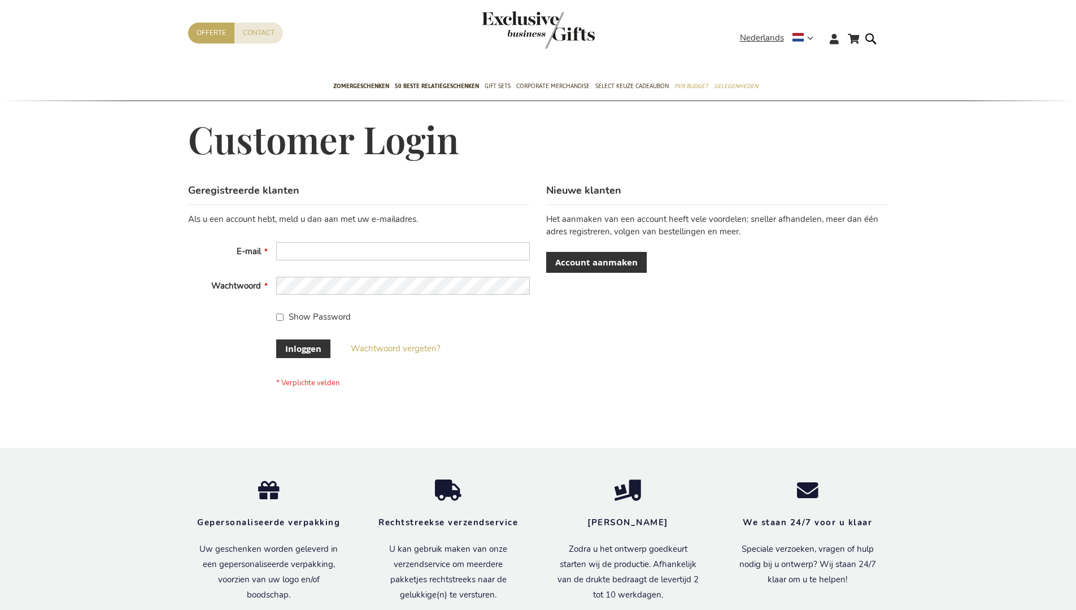
scroll to position [384, 0]
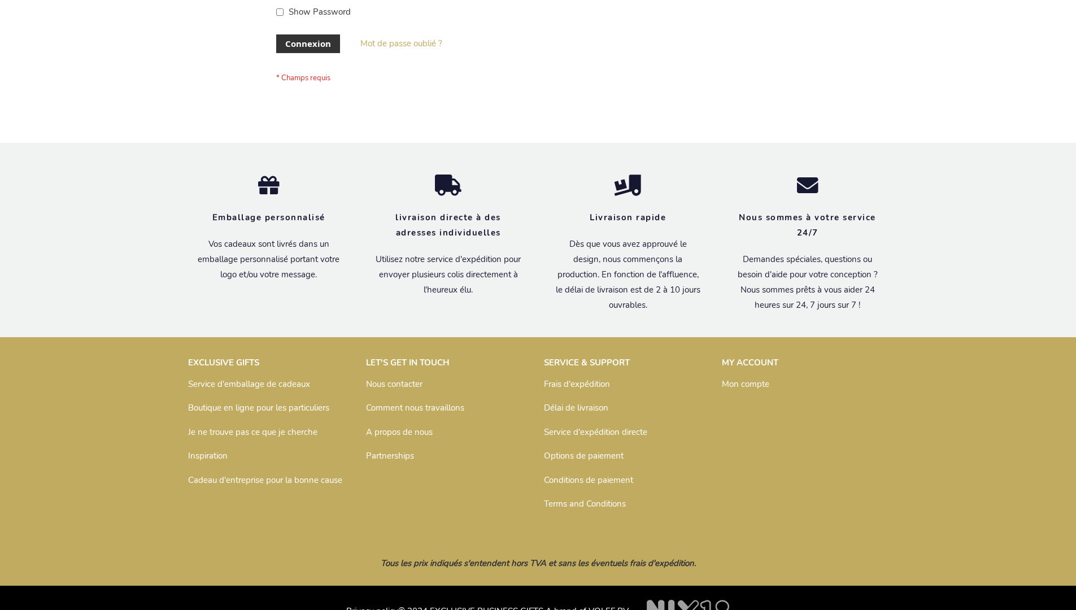
scroll to position [381, 0]
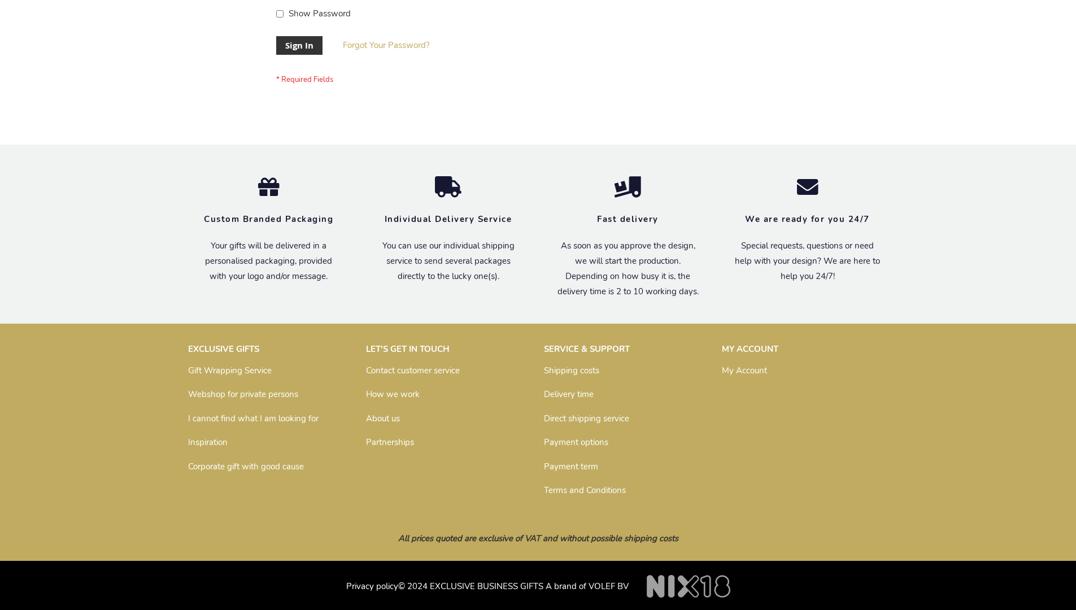
scroll to position [363, 0]
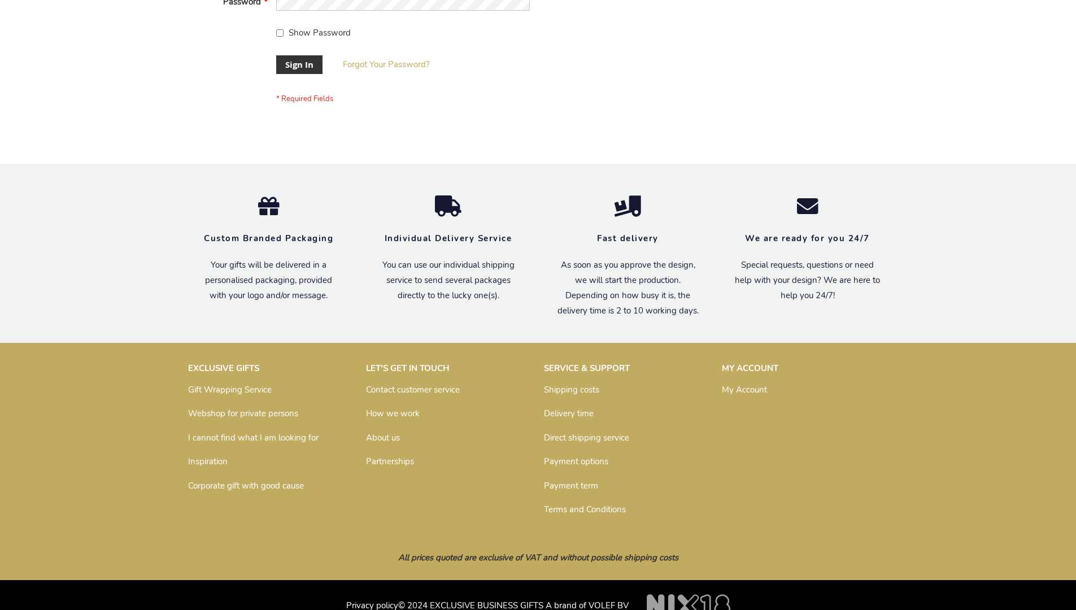
scroll to position [363, 0]
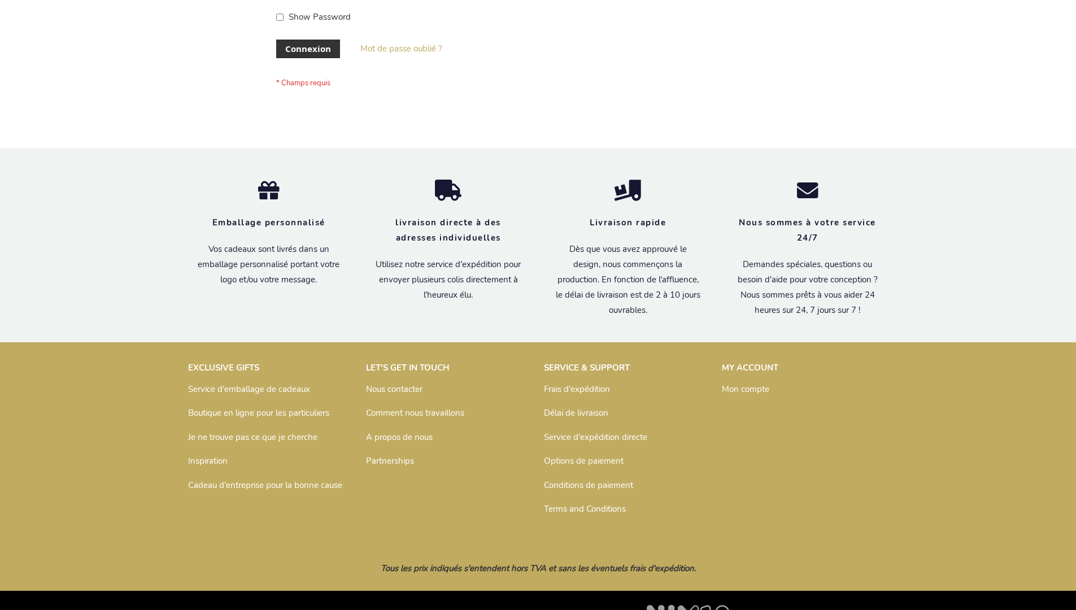
scroll to position [390, 0]
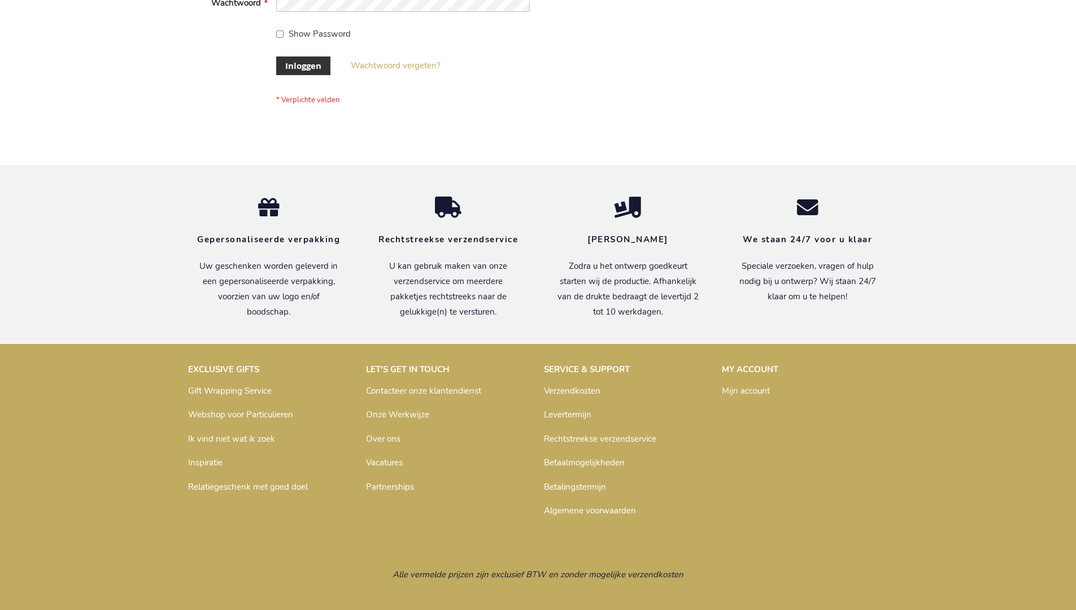
scroll to position [384, 0]
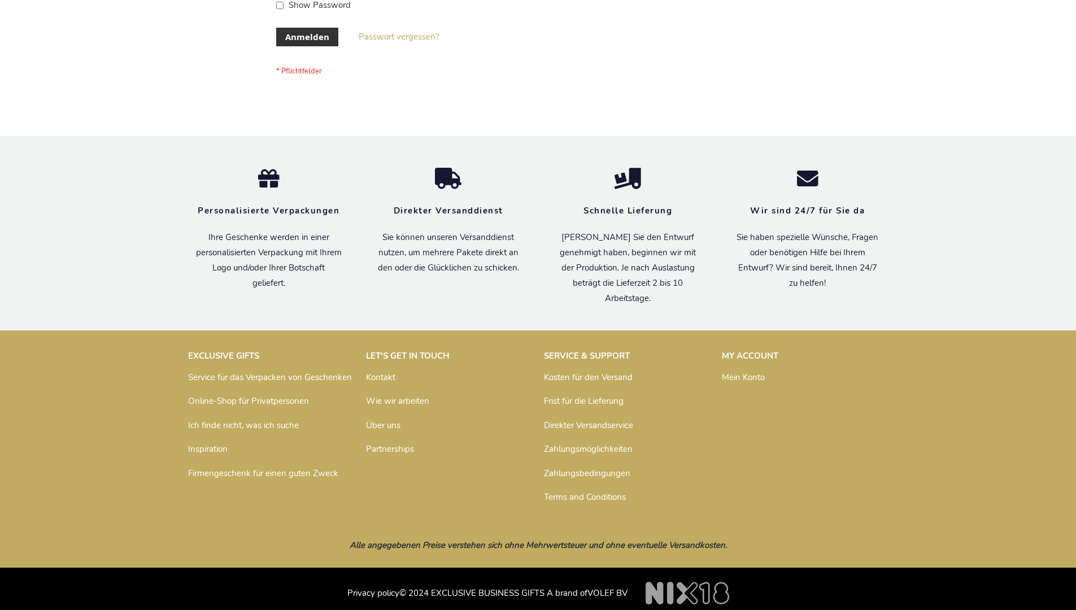
scroll to position [379, 0]
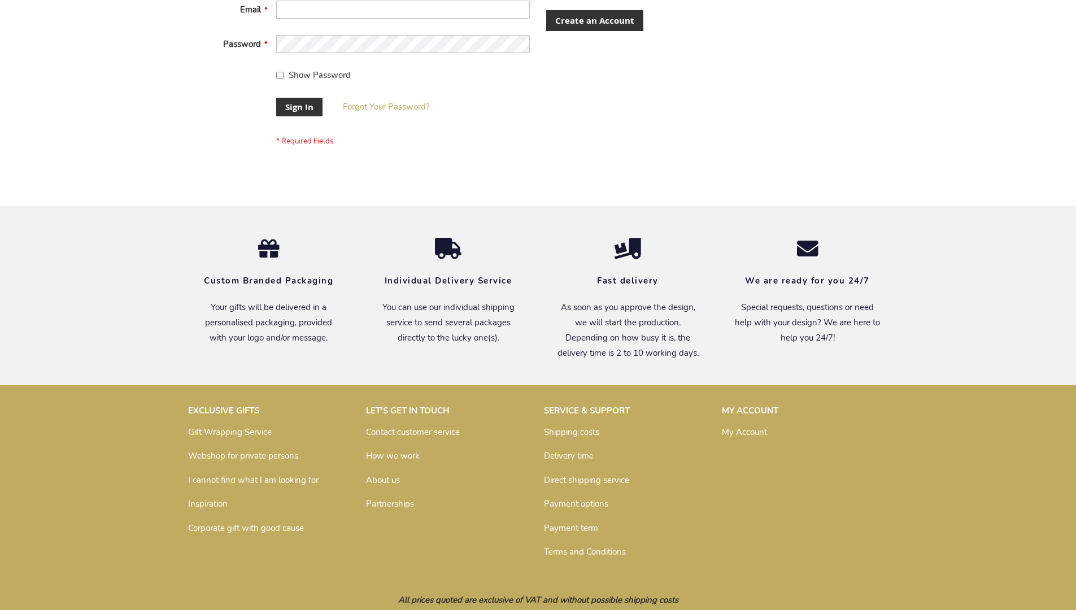
scroll to position [363, 0]
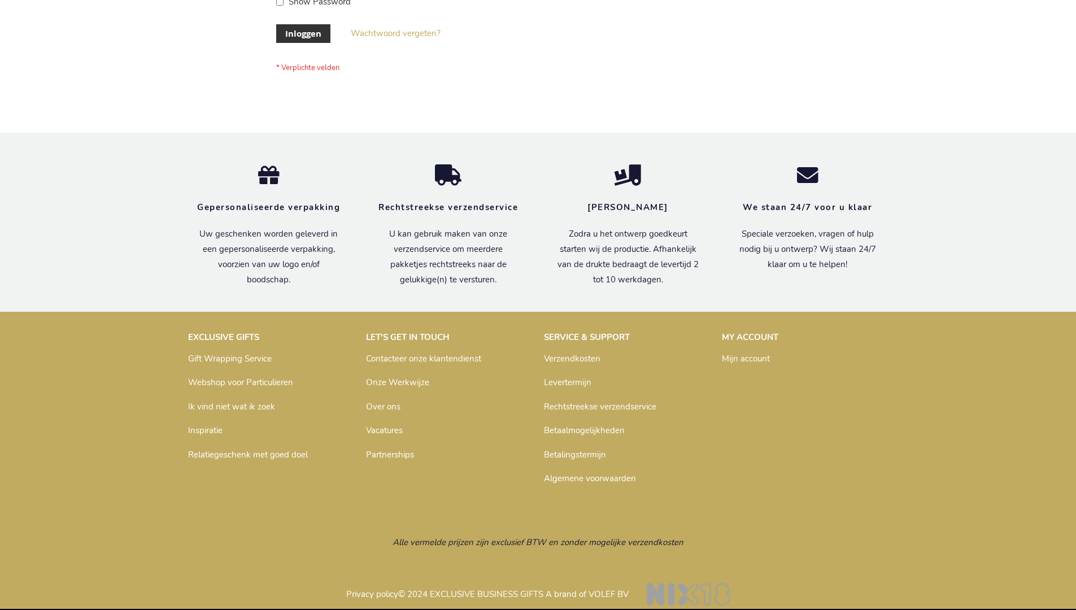
scroll to position [384, 0]
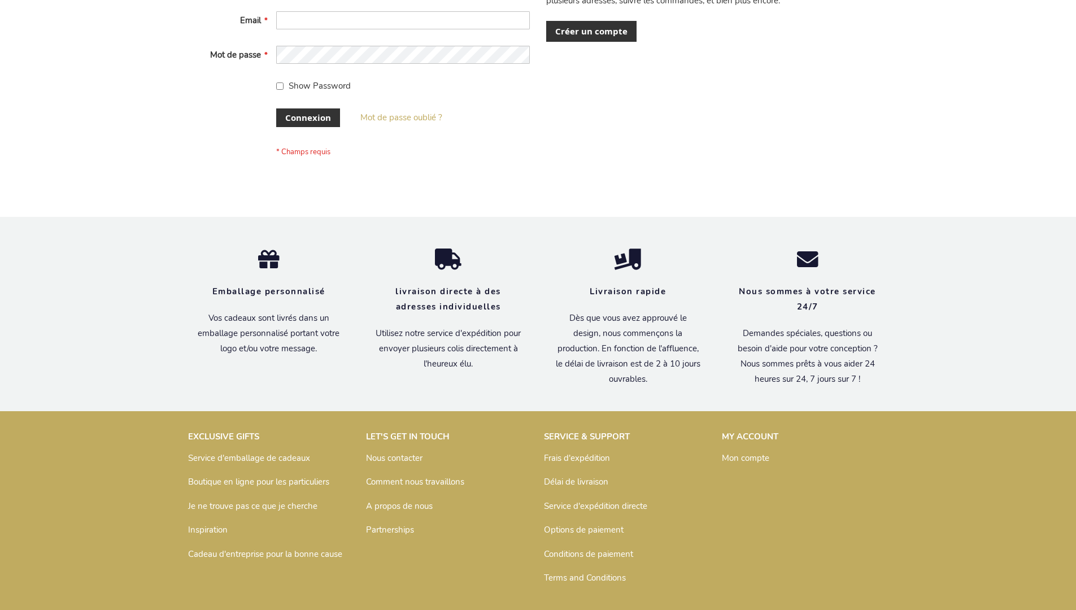
scroll to position [390, 0]
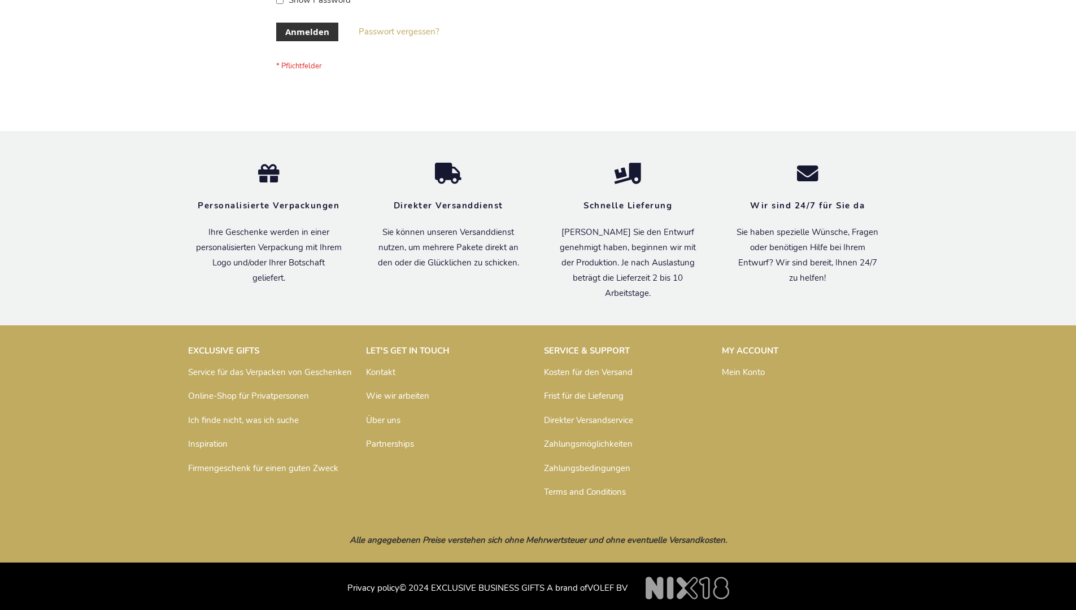
scroll to position [379, 0]
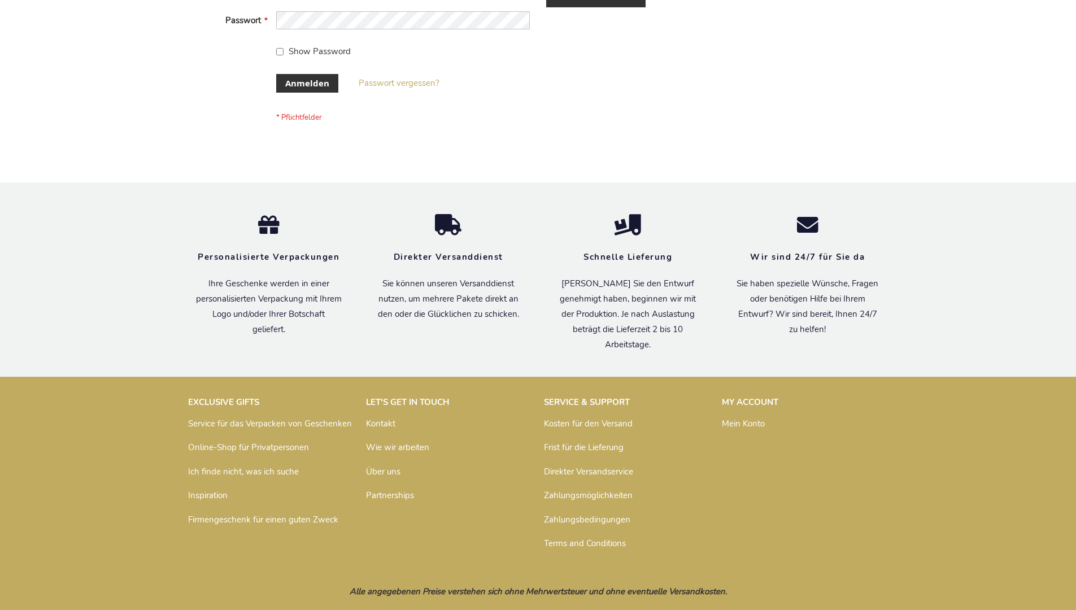
scroll to position [379, 0]
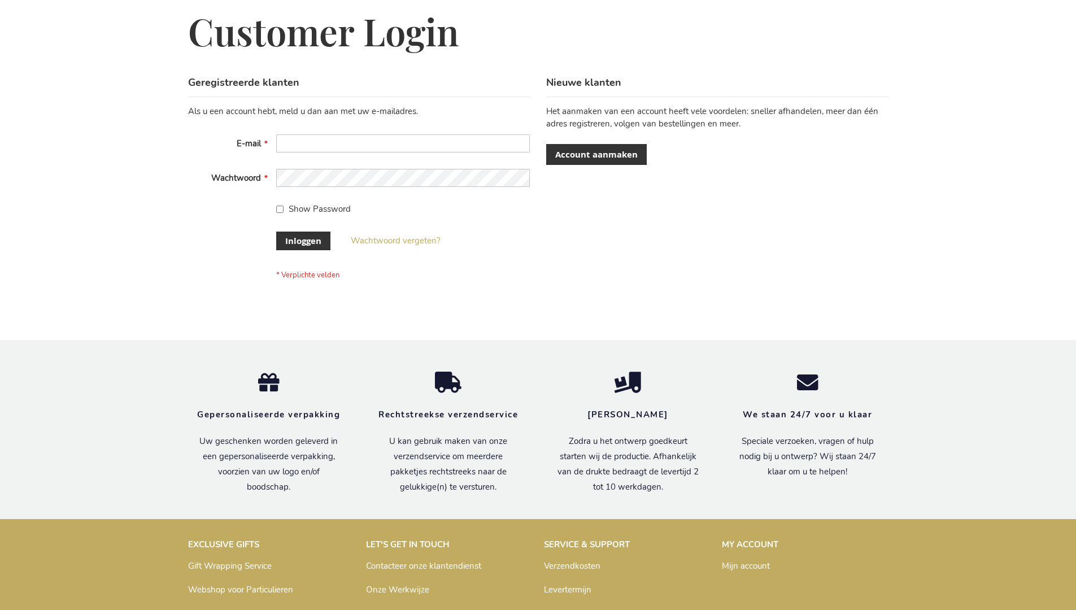
scroll to position [384, 0]
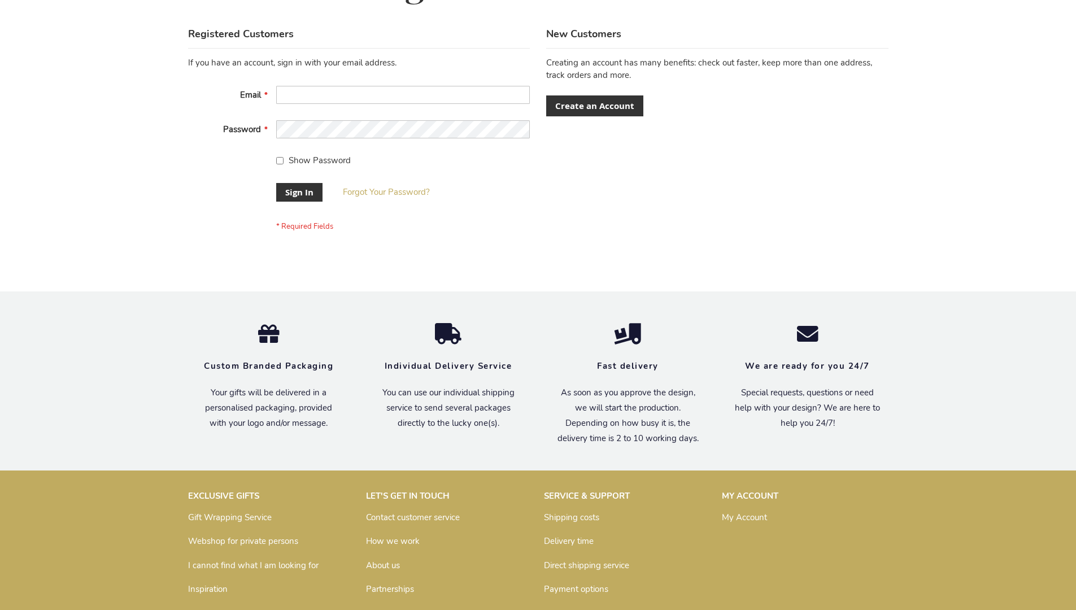
scroll to position [363, 0]
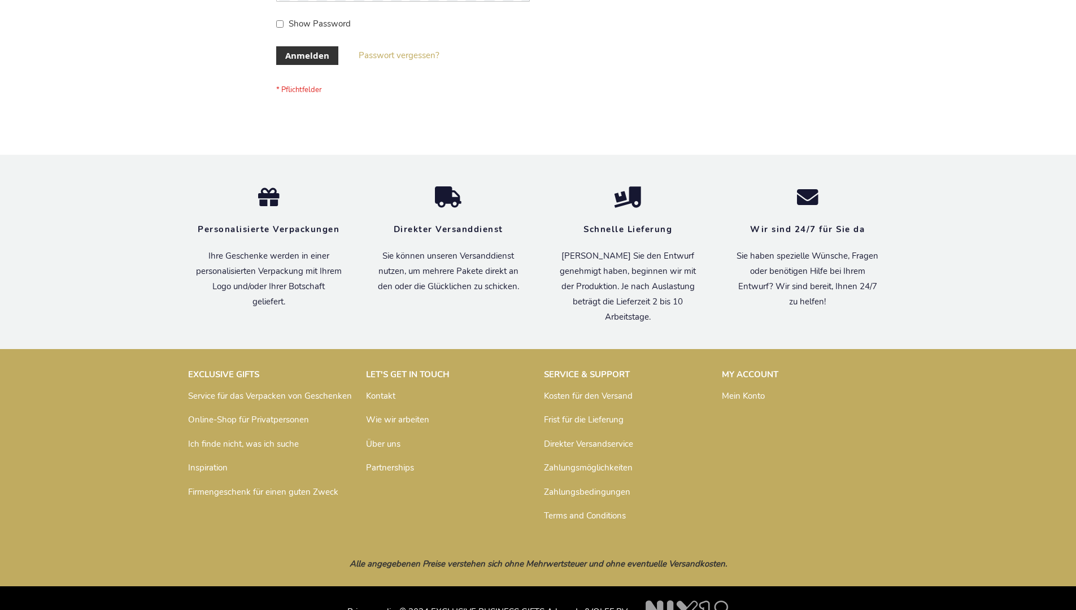
scroll to position [379, 0]
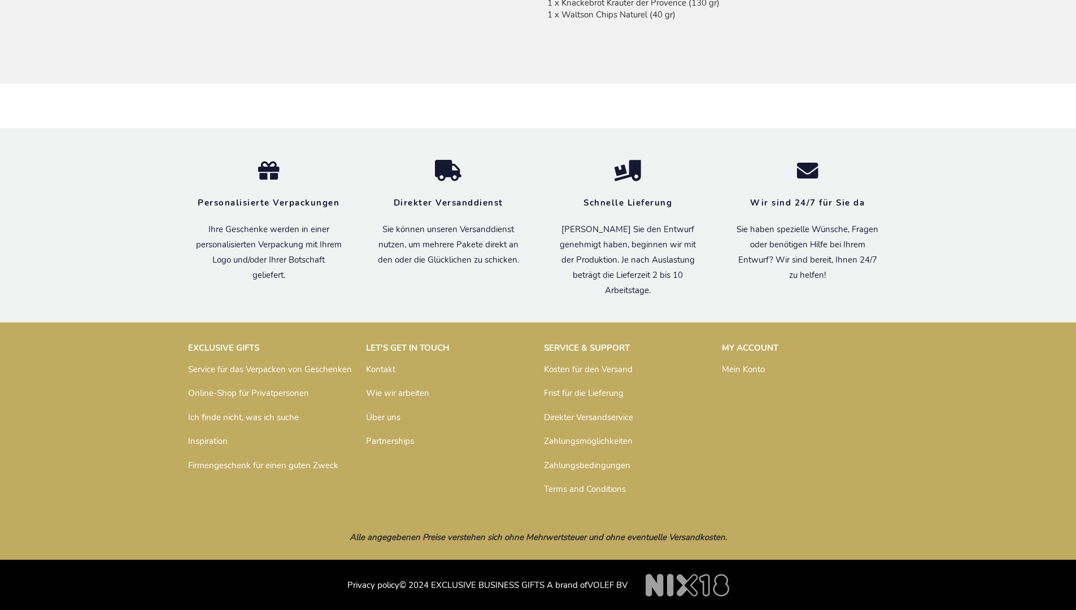
scroll to position [1011, 0]
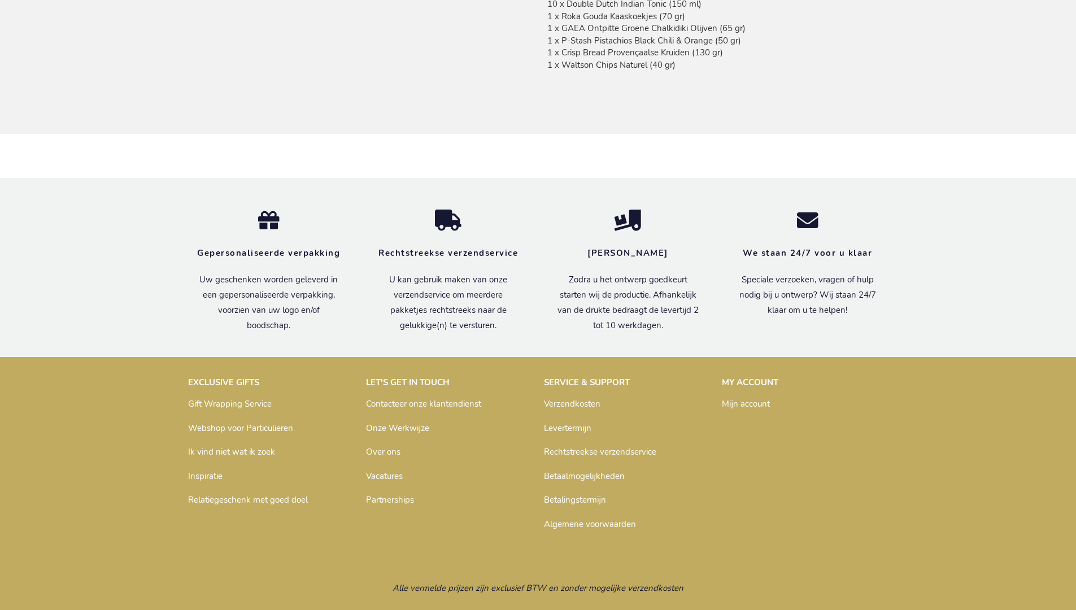
scroll to position [1004, 0]
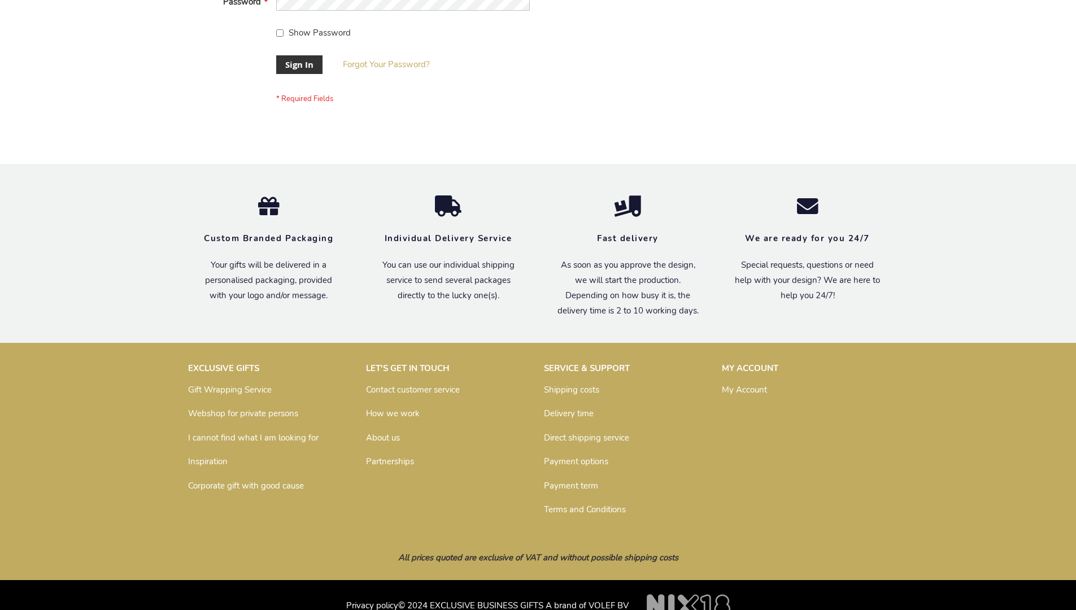
scroll to position [363, 0]
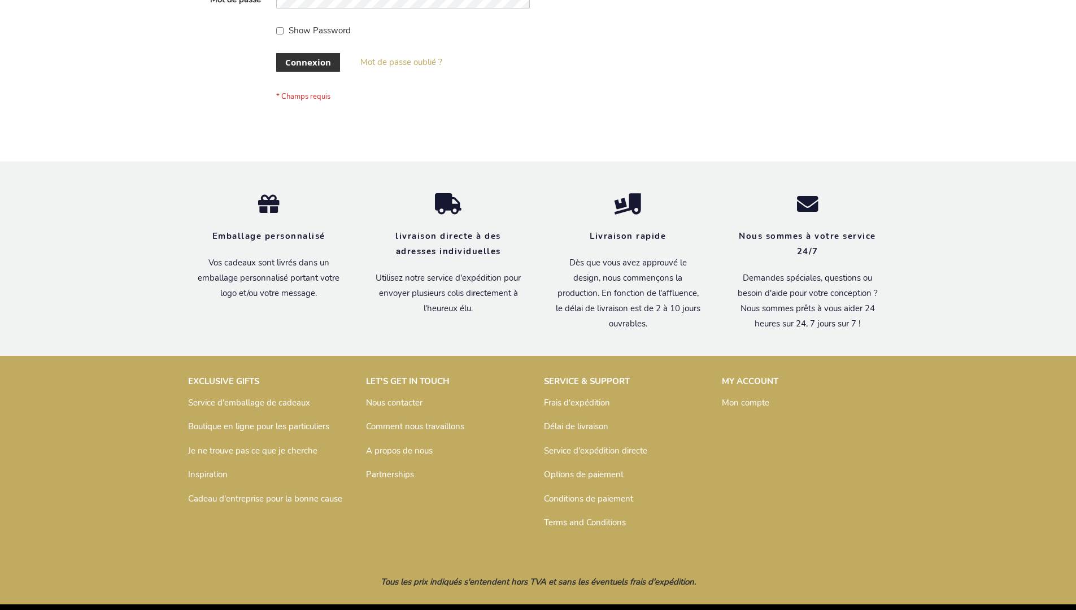
scroll to position [390, 0]
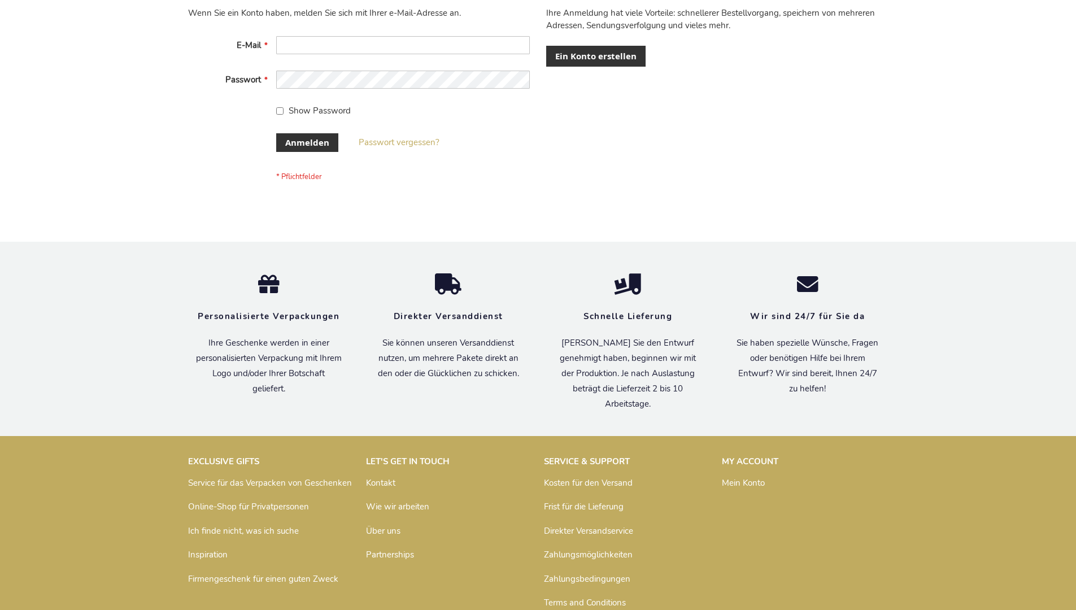
scroll to position [379, 0]
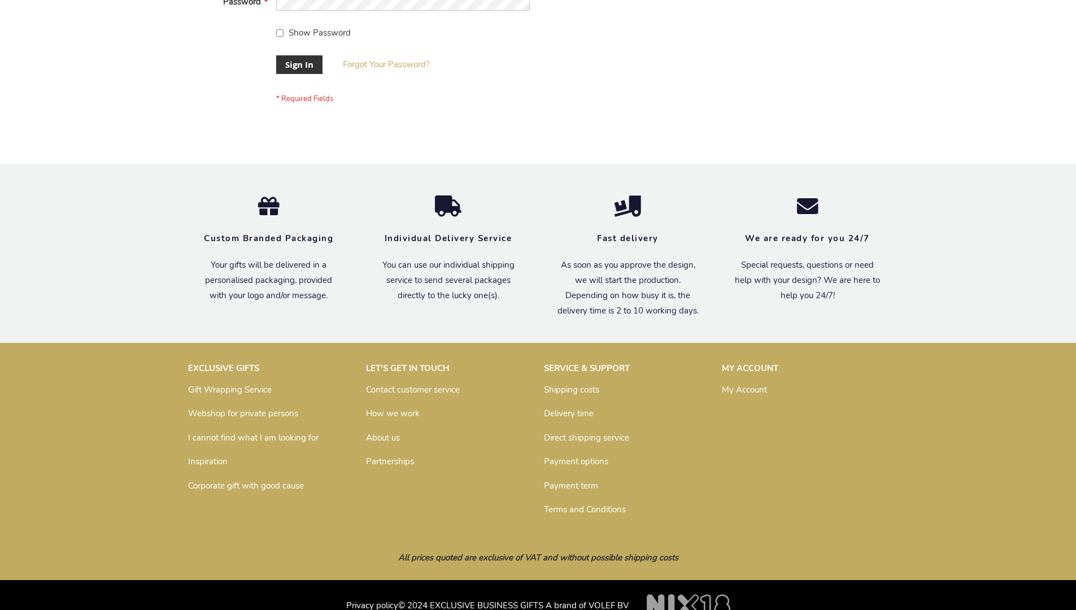
scroll to position [363, 0]
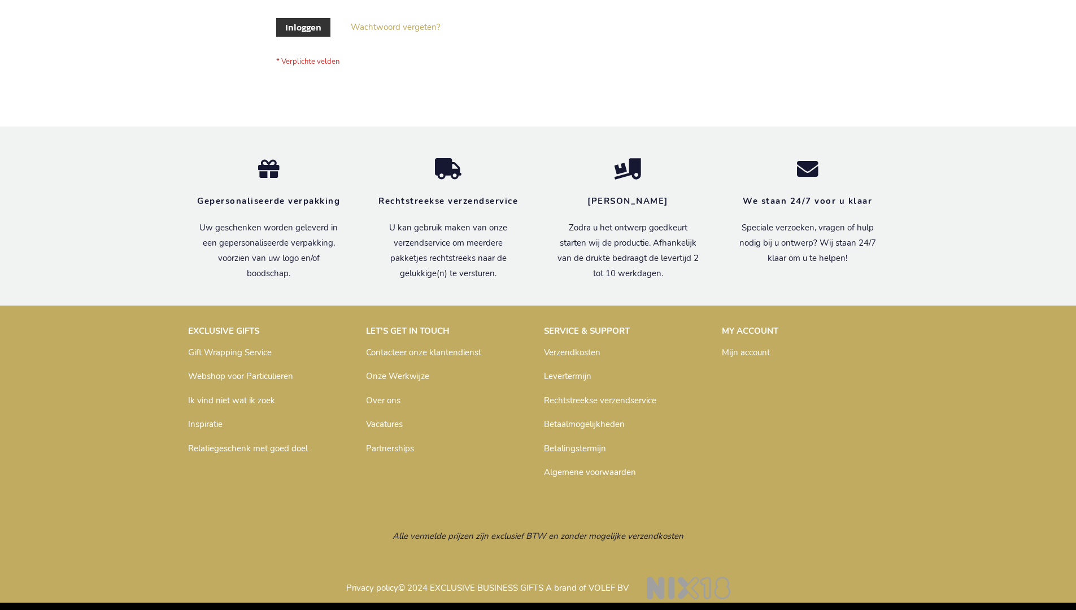
scroll to position [384, 0]
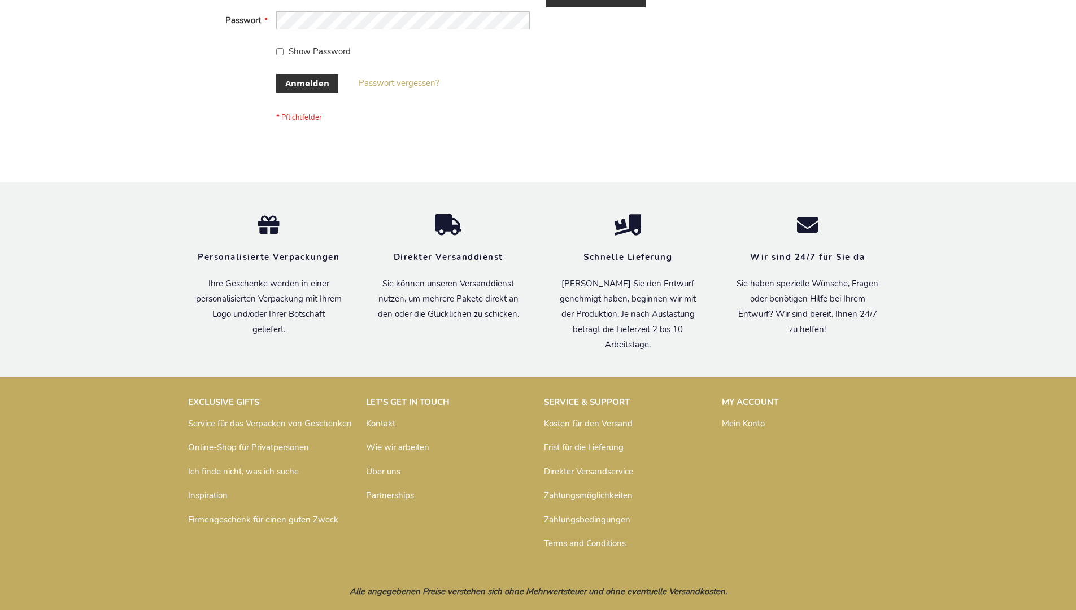
scroll to position [379, 0]
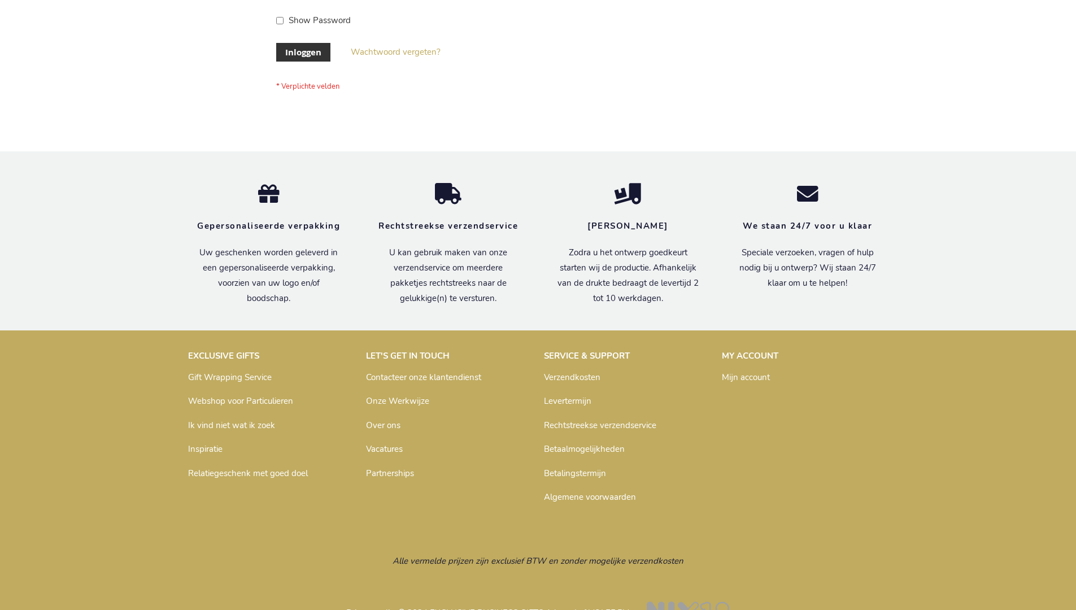
scroll to position [384, 0]
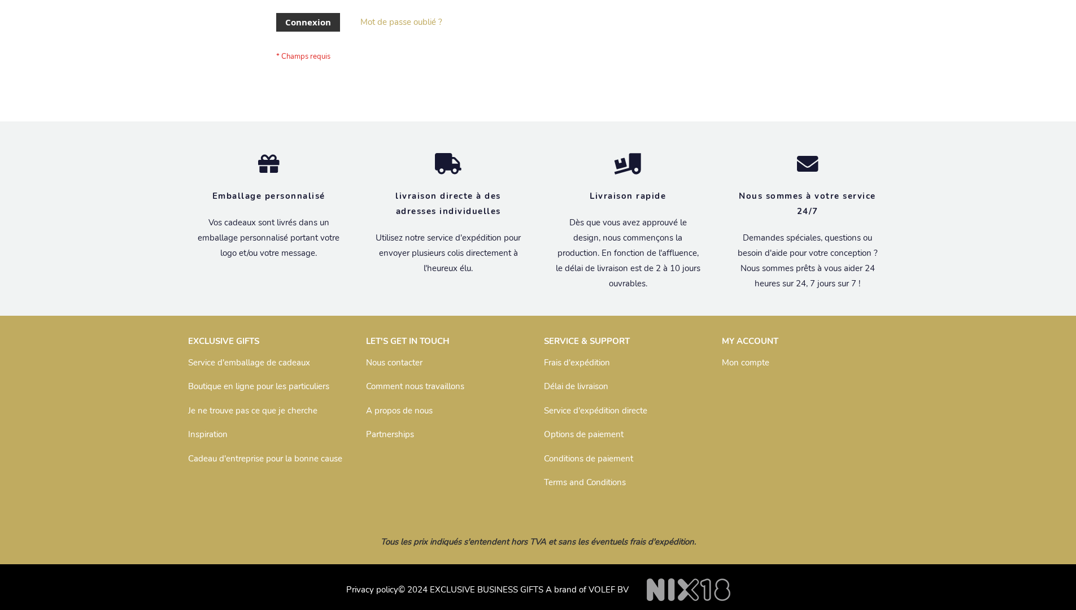
scroll to position [390, 0]
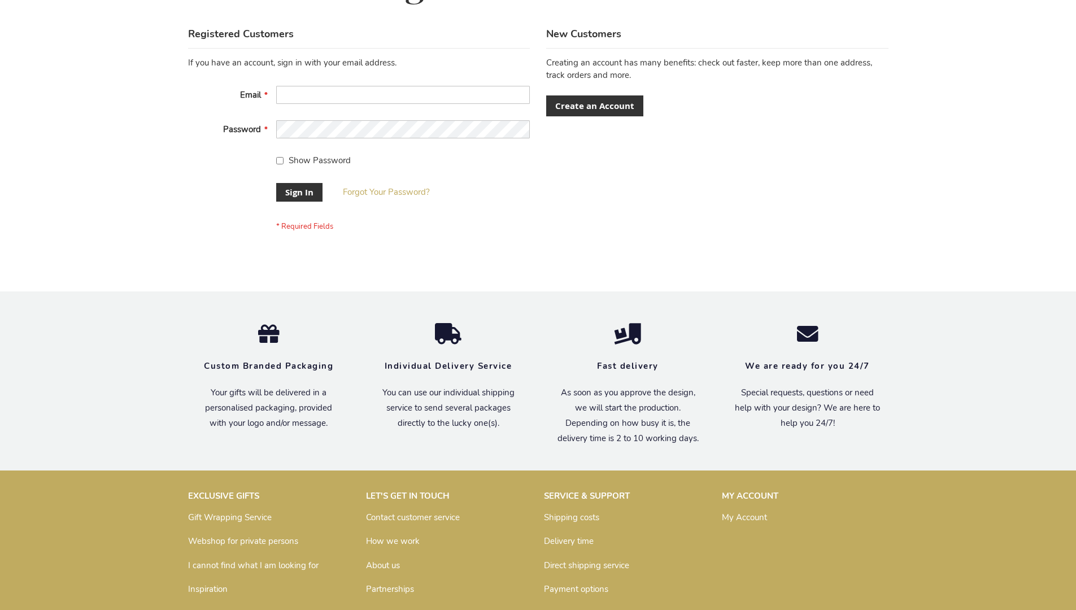
scroll to position [363, 0]
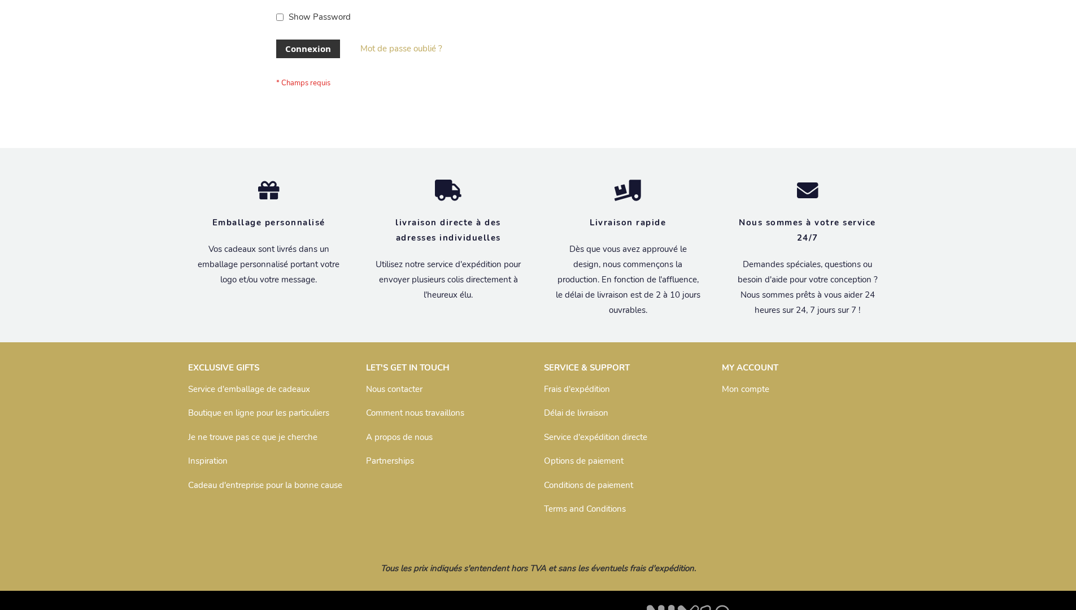
scroll to position [390, 0]
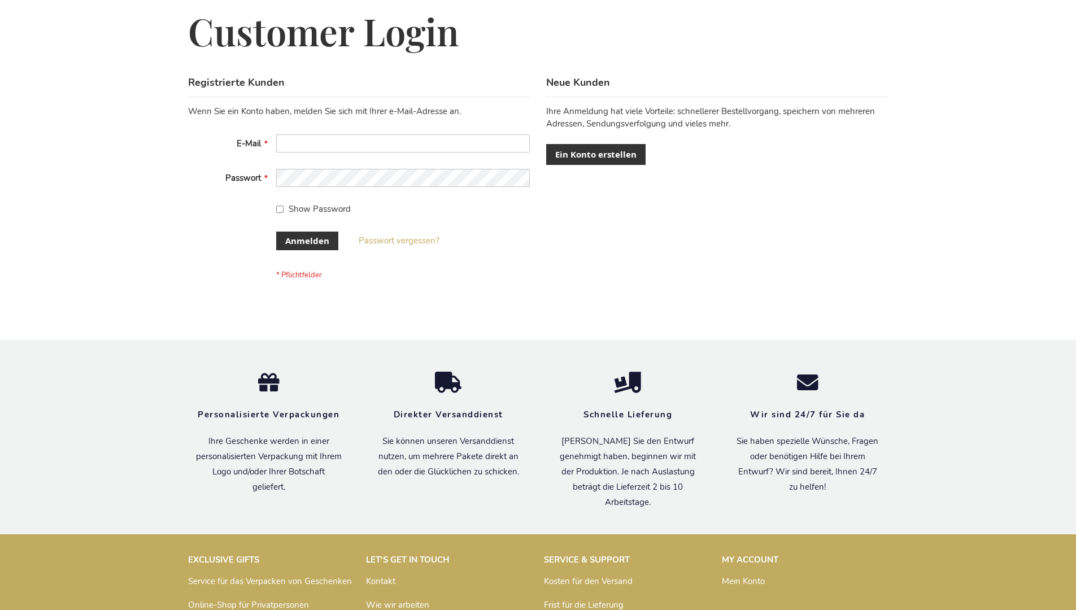
scroll to position [379, 0]
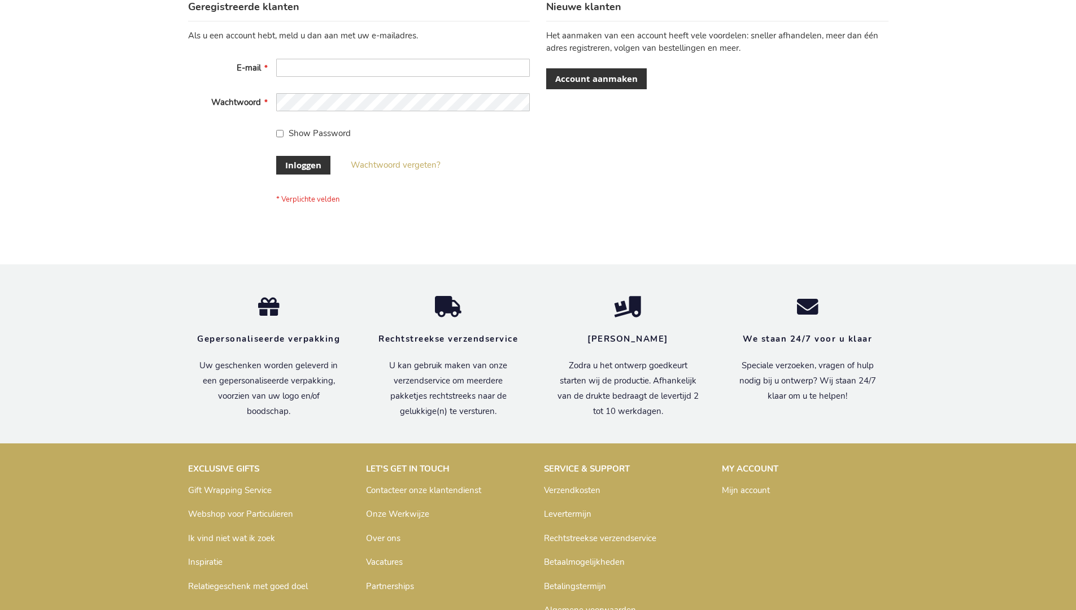
scroll to position [384, 0]
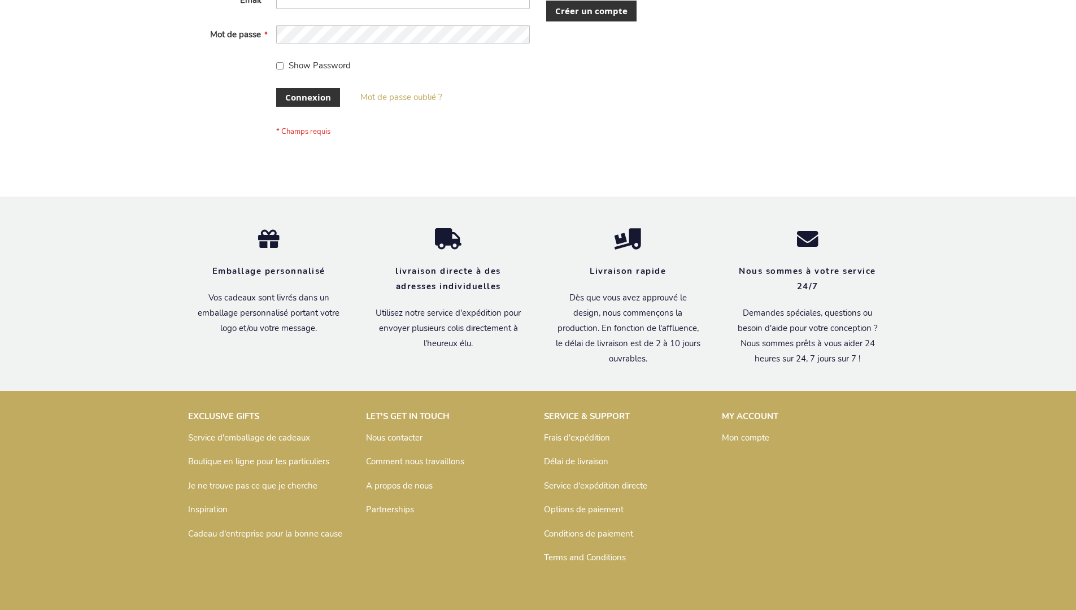
scroll to position [390, 0]
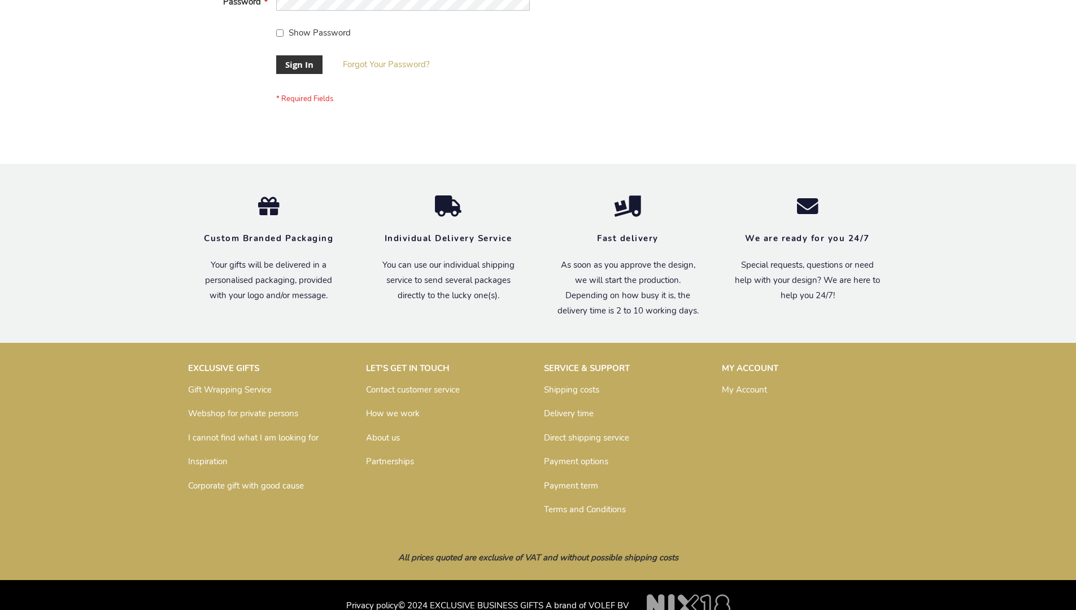
scroll to position [363, 0]
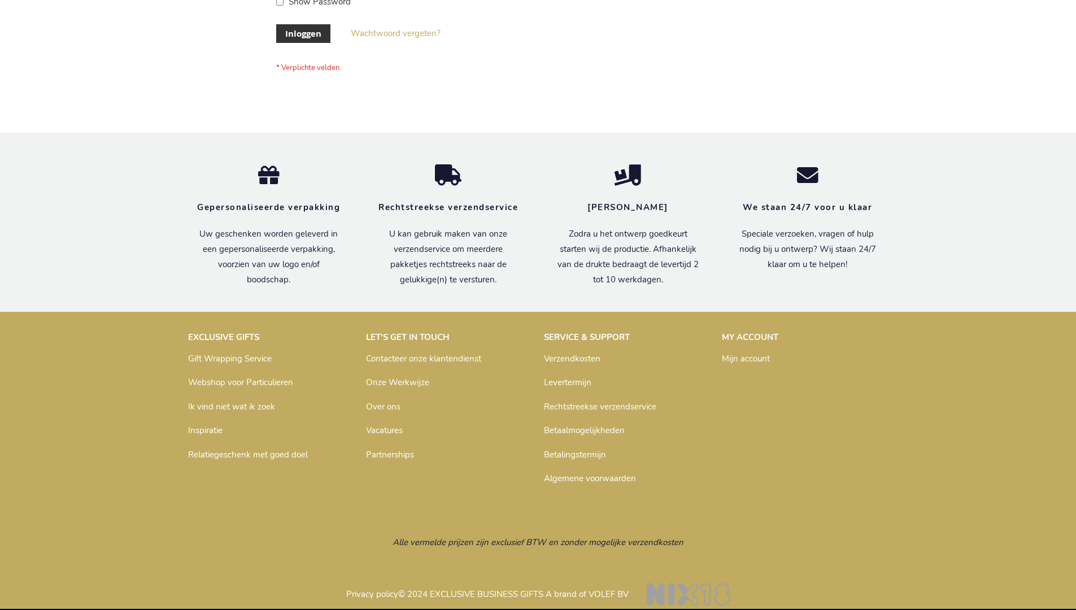
scroll to position [384, 0]
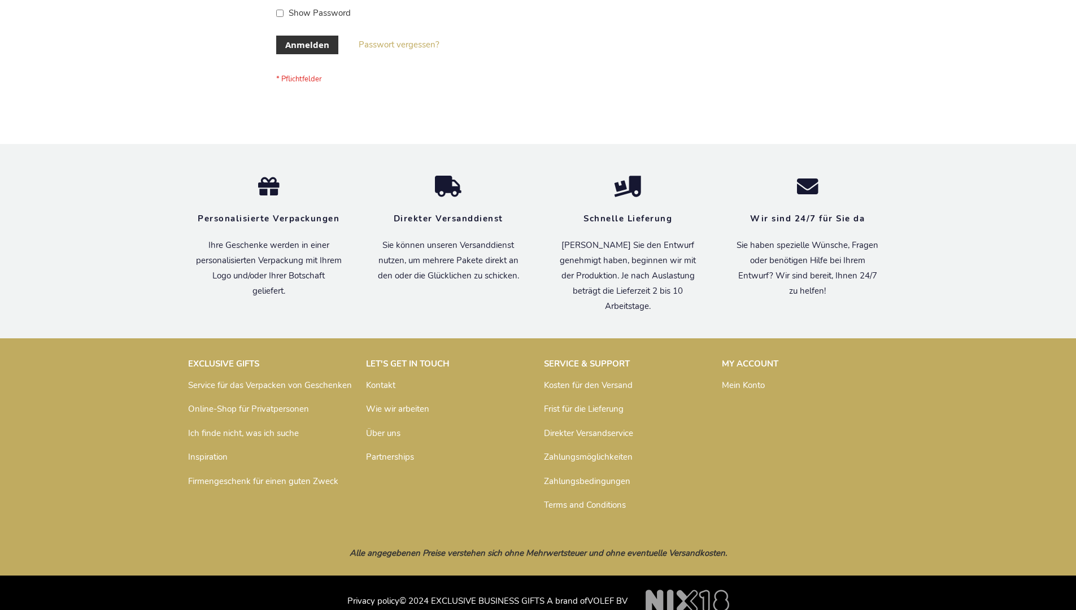
scroll to position [379, 0]
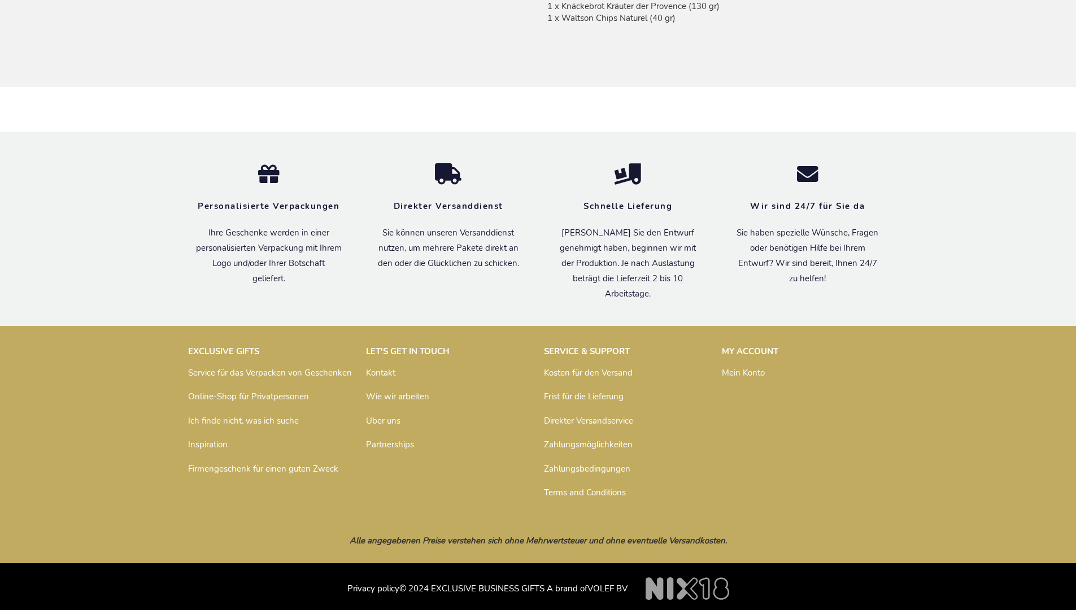
scroll to position [1011, 0]
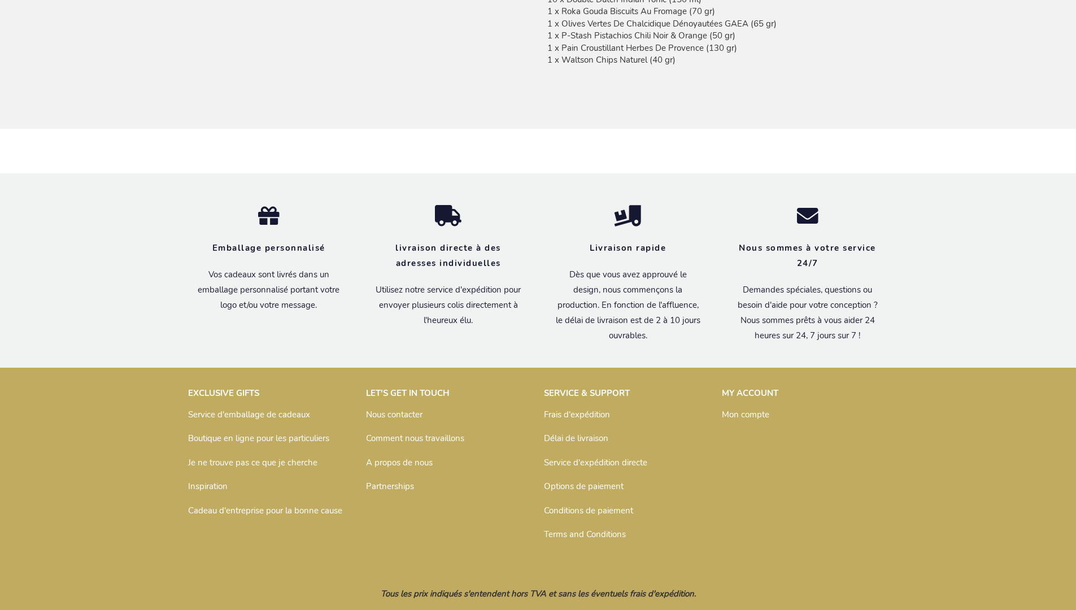
scroll to position [1023, 0]
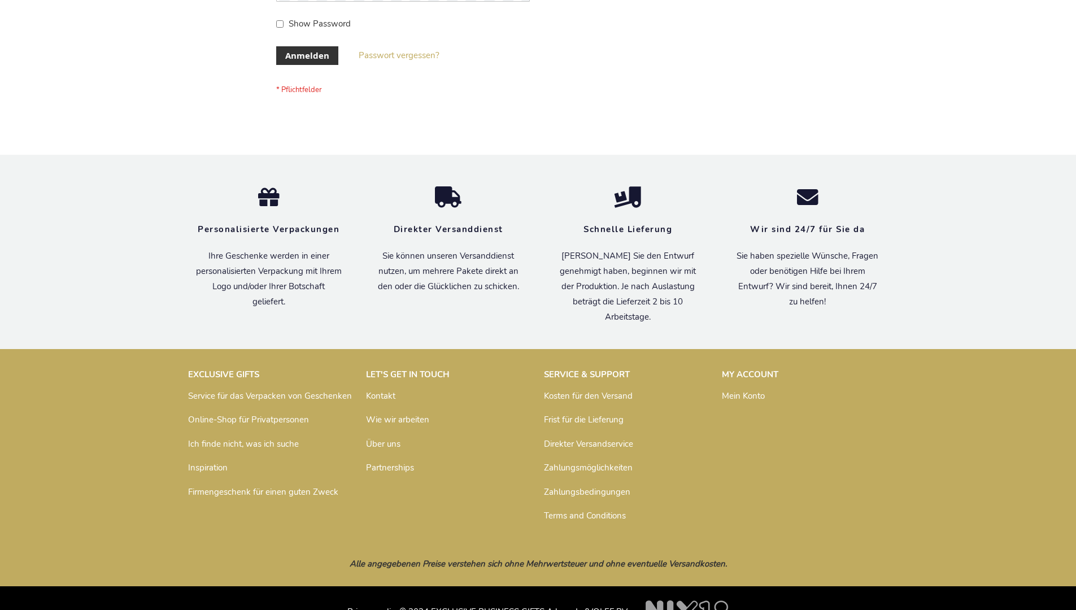
scroll to position [379, 0]
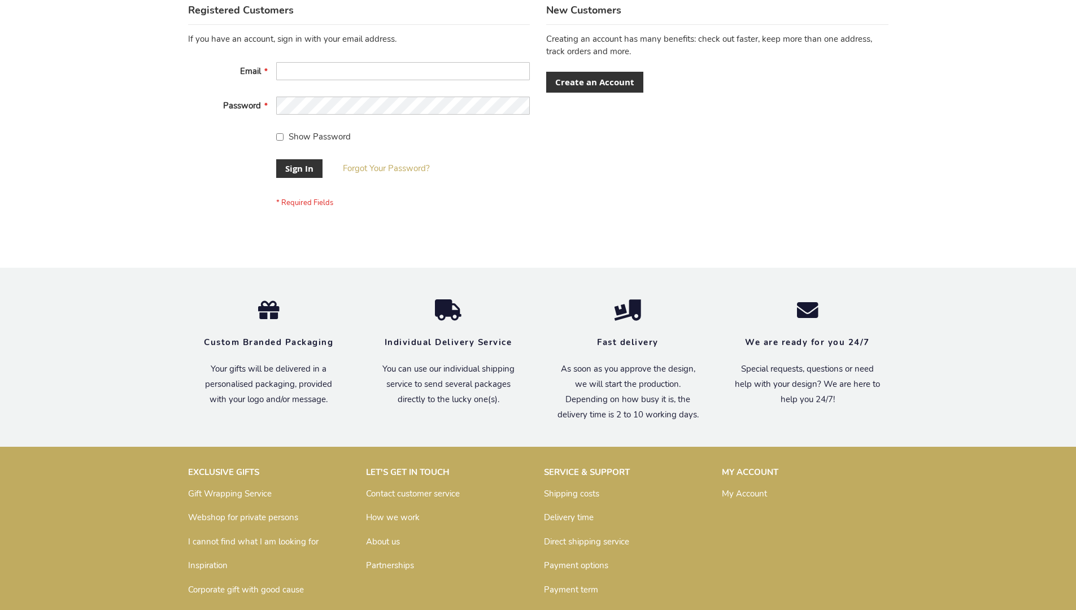
scroll to position [363, 0]
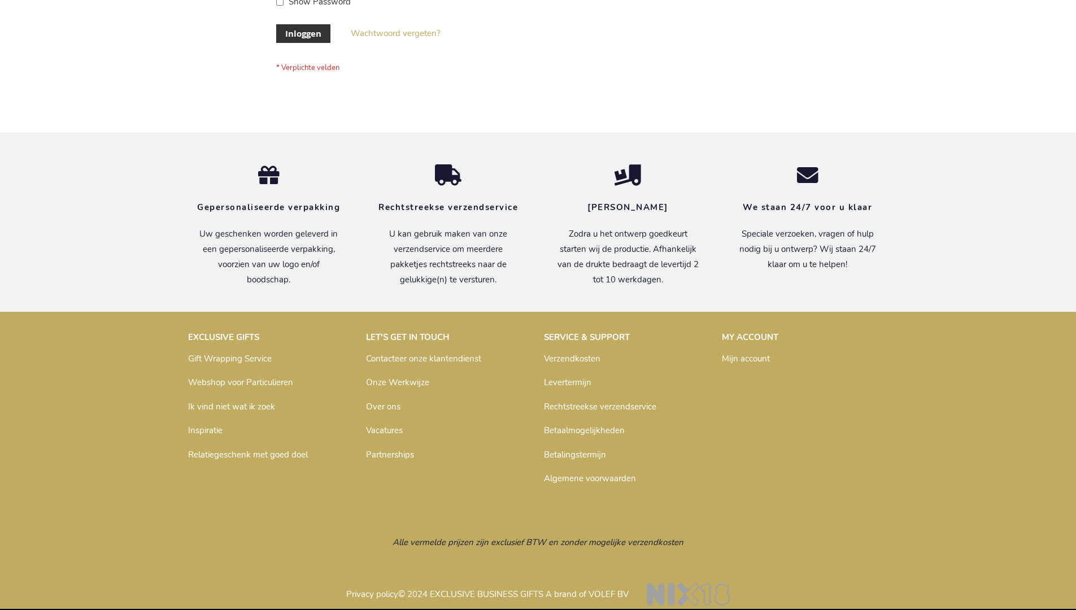
scroll to position [384, 0]
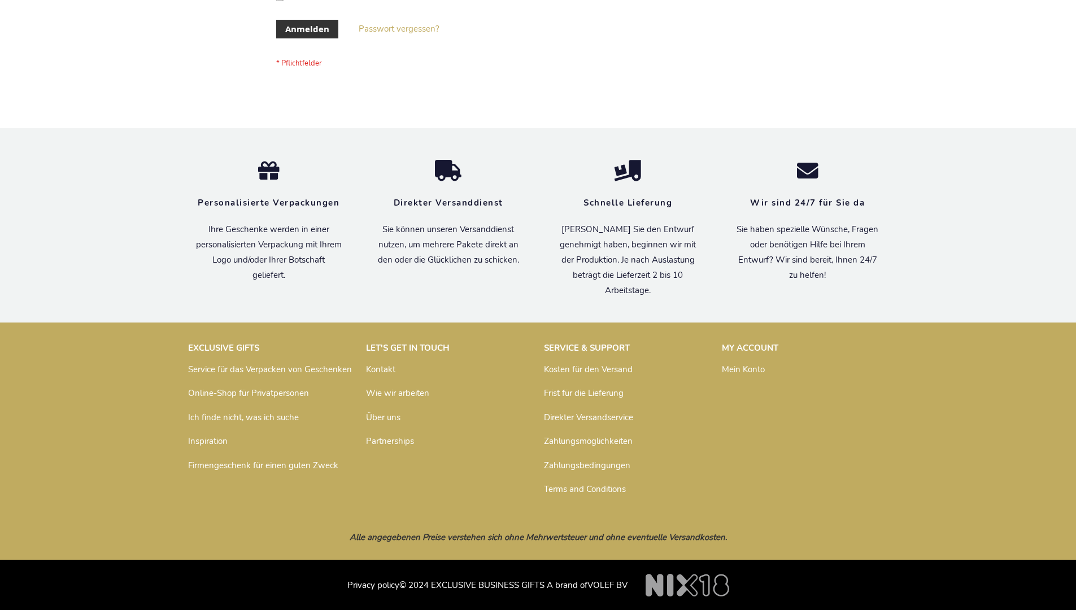
scroll to position [379, 0]
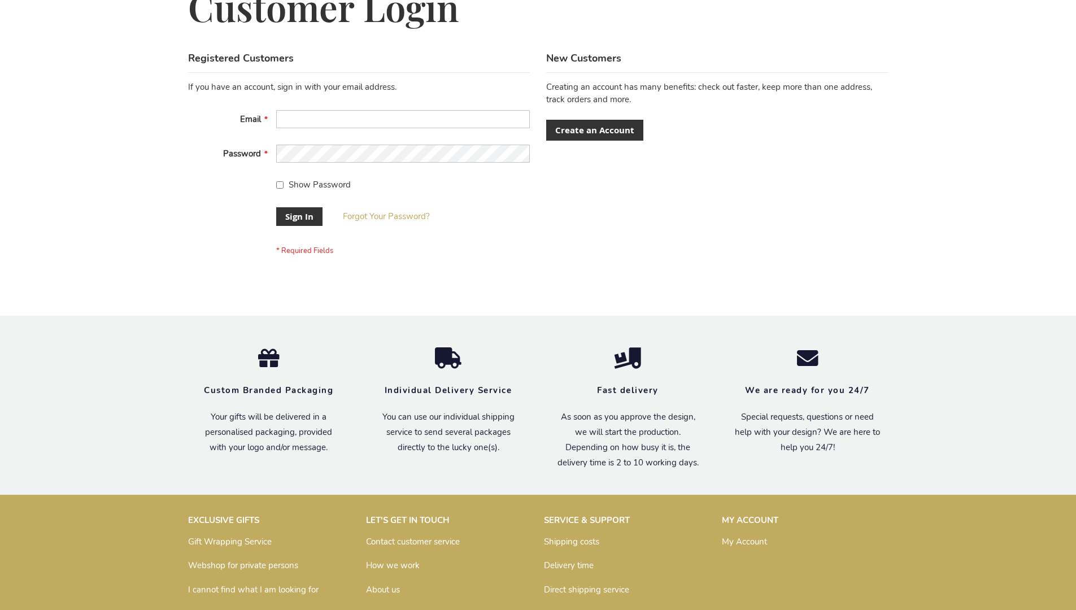
scroll to position [363, 0]
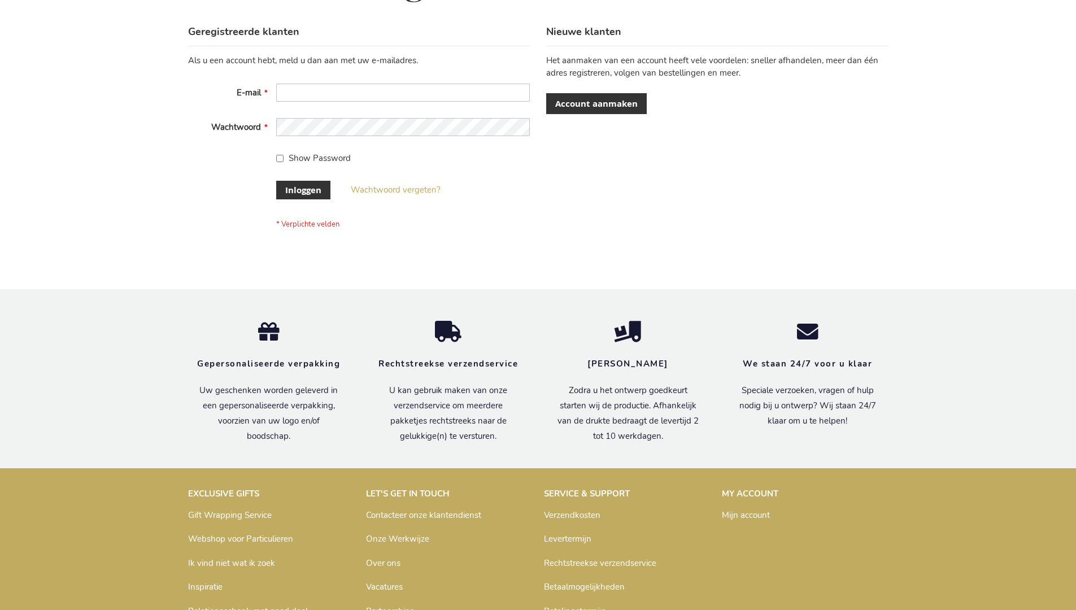
scroll to position [384, 0]
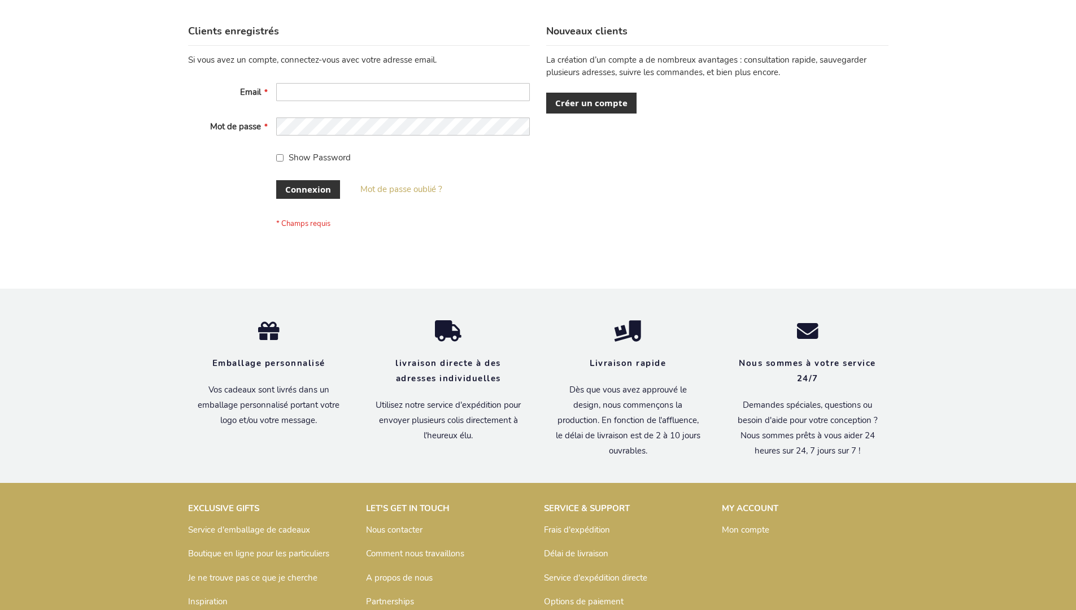
scroll to position [390, 0]
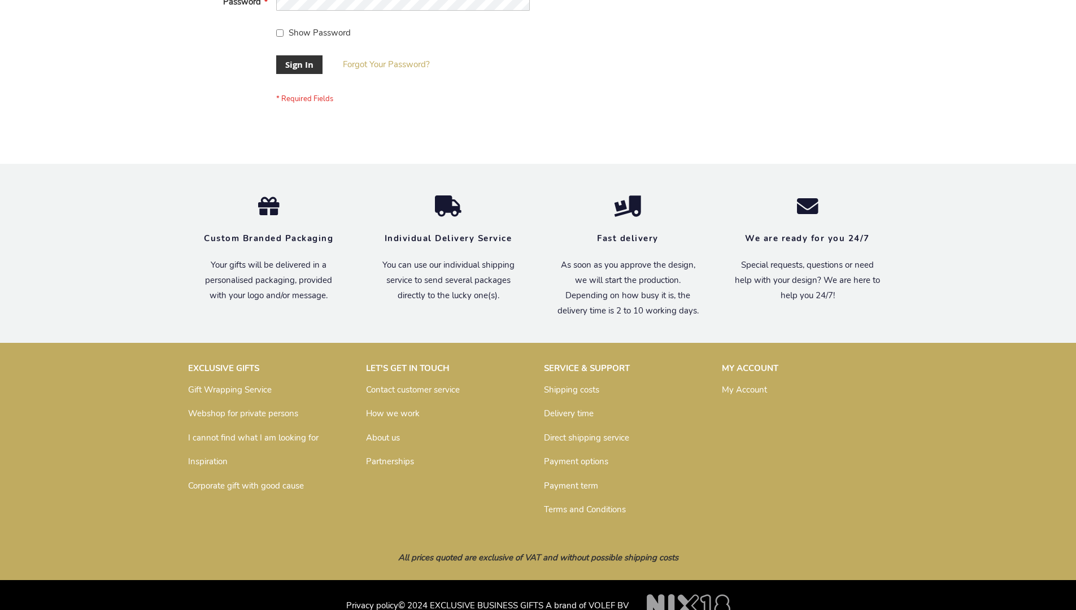
scroll to position [363, 0]
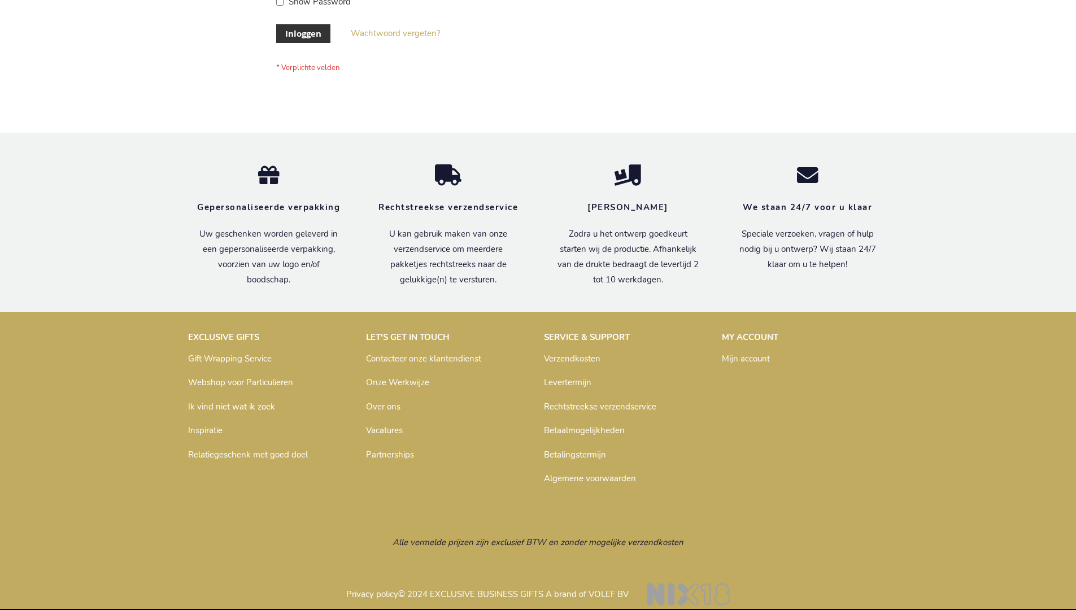
scroll to position [384, 0]
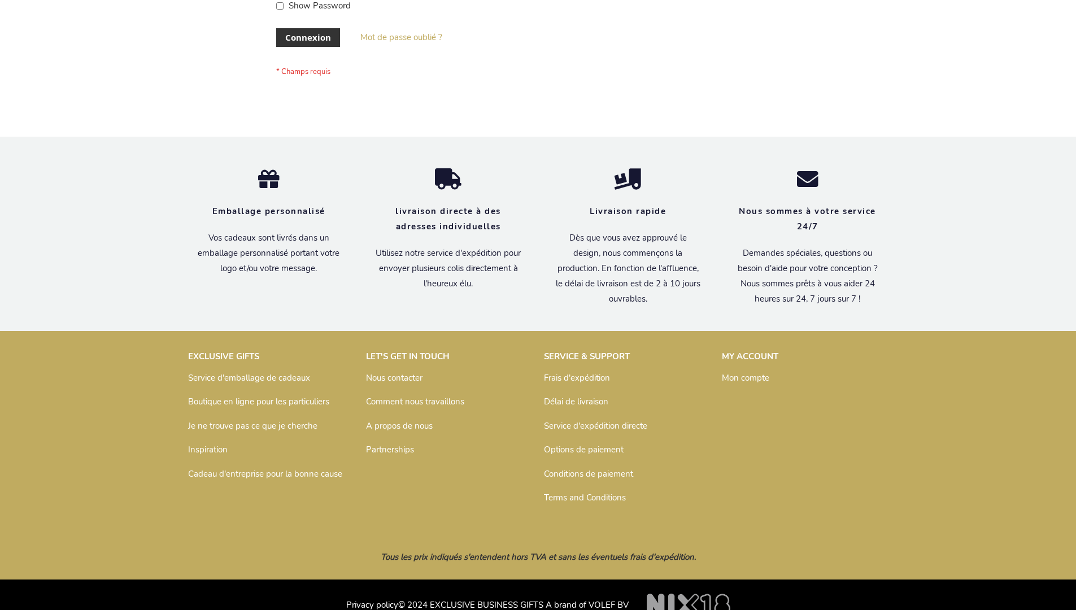
scroll to position [390, 0]
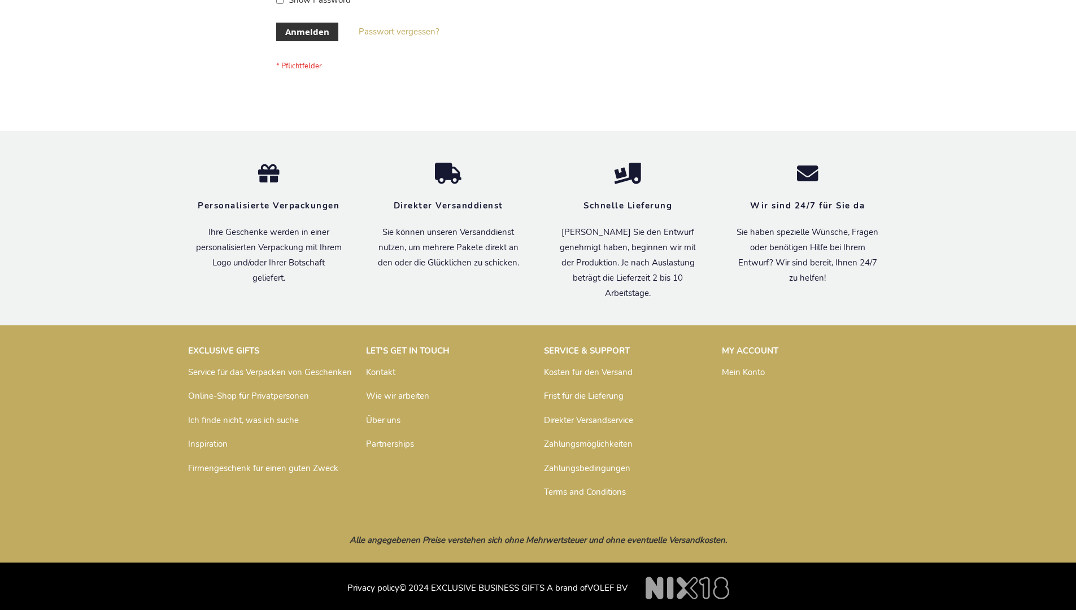
scroll to position [379, 0]
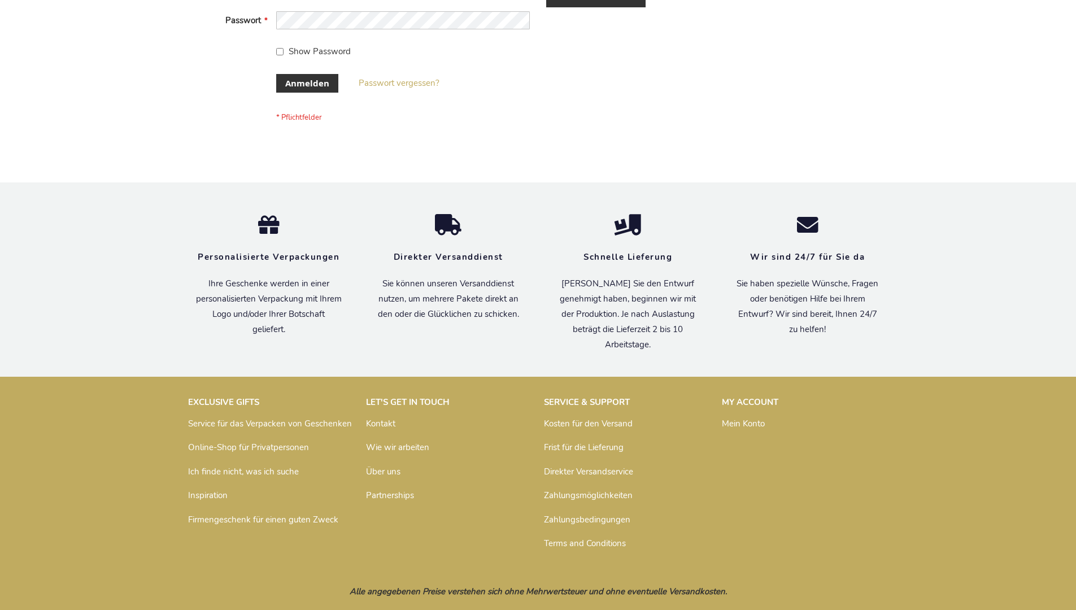
scroll to position [379, 0]
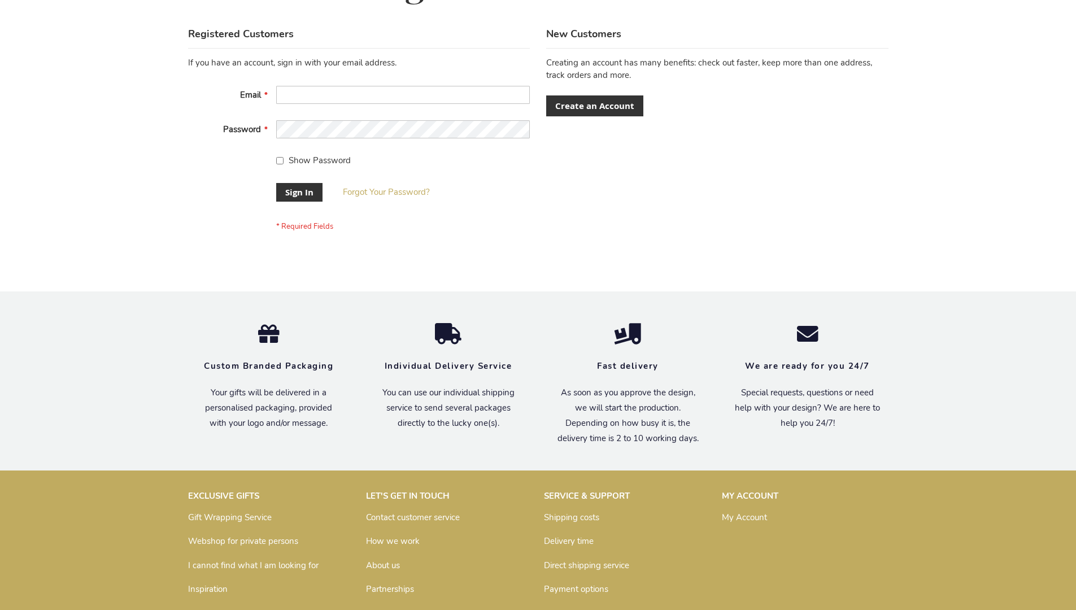
scroll to position [363, 0]
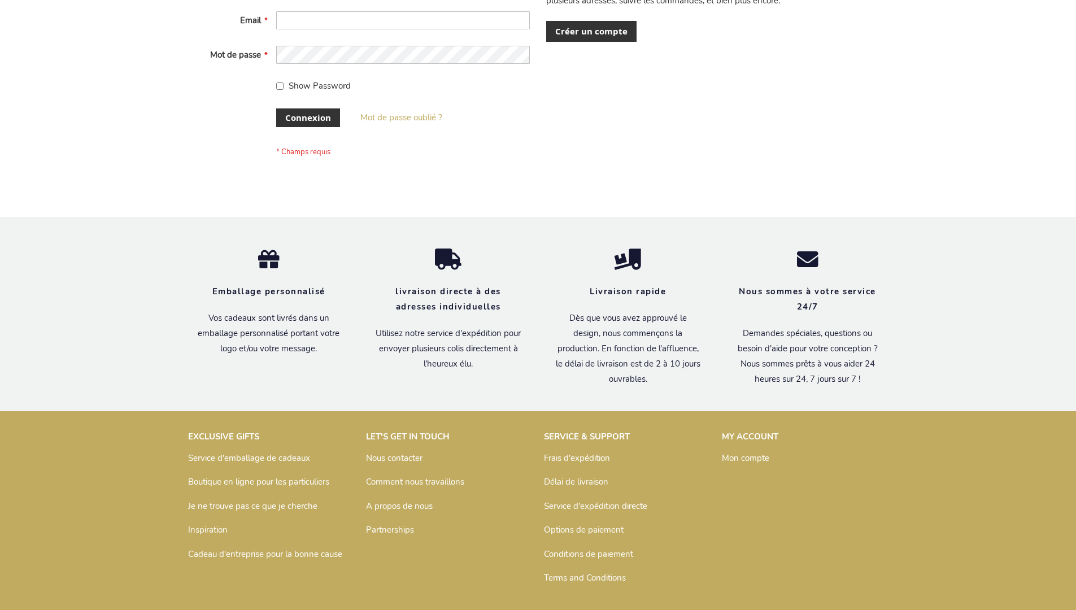
scroll to position [390, 0]
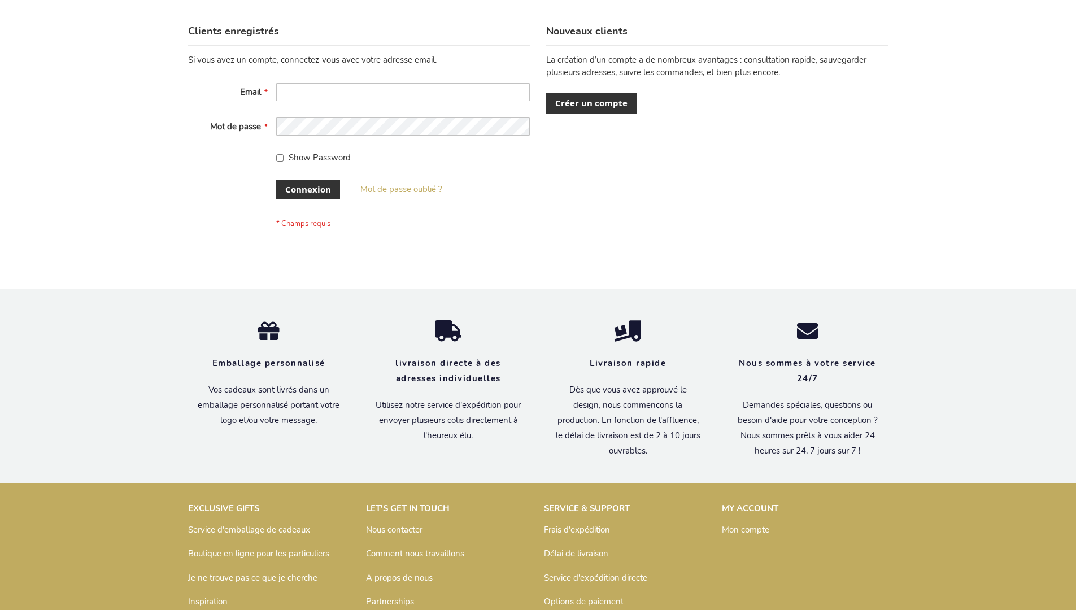
scroll to position [390, 0]
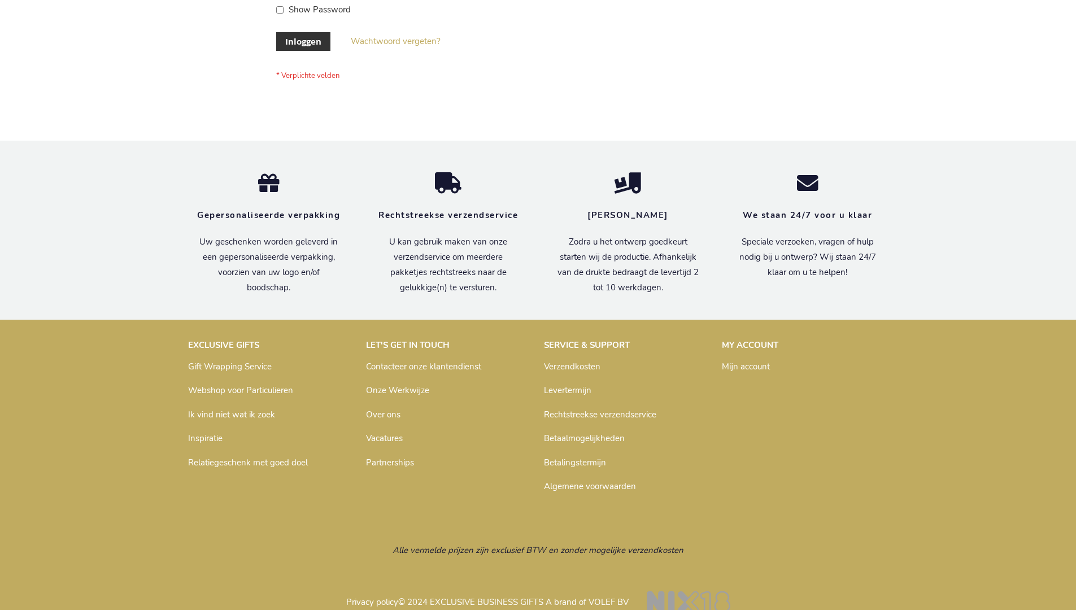
scroll to position [384, 0]
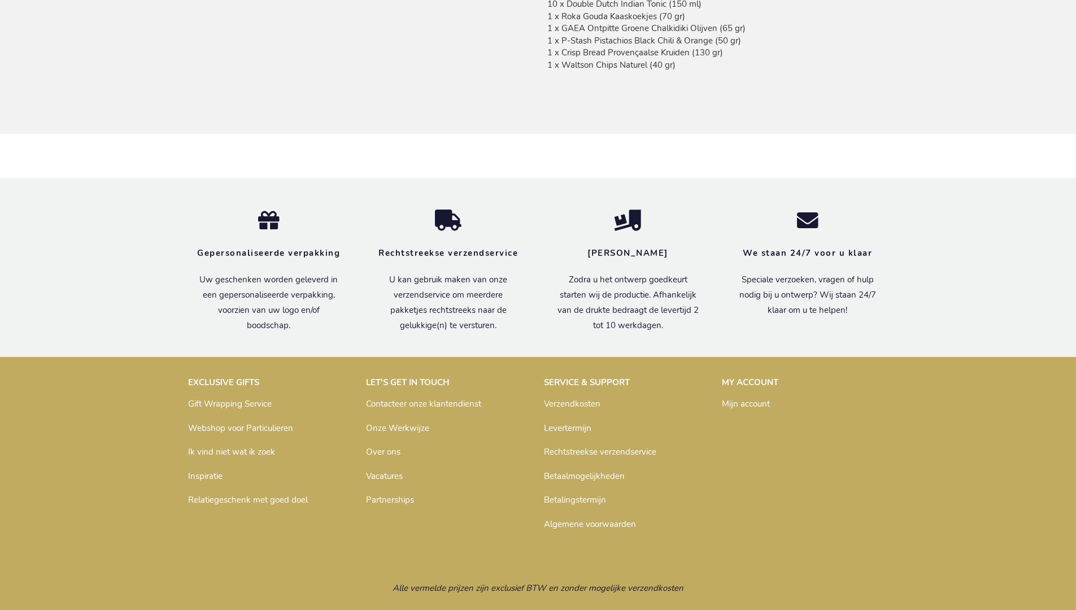
scroll to position [1004, 0]
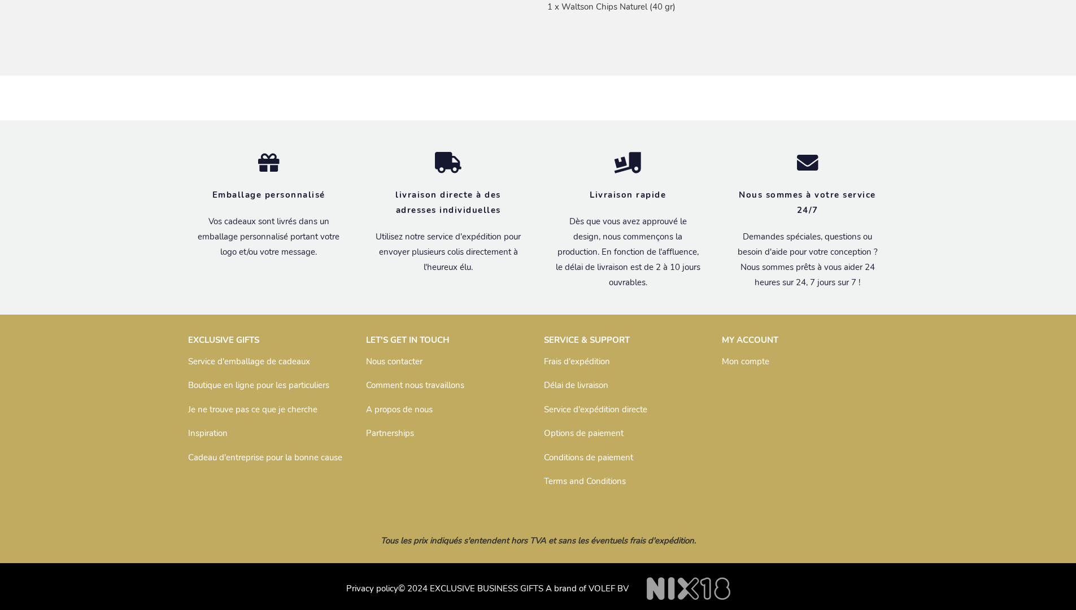
scroll to position [1023, 0]
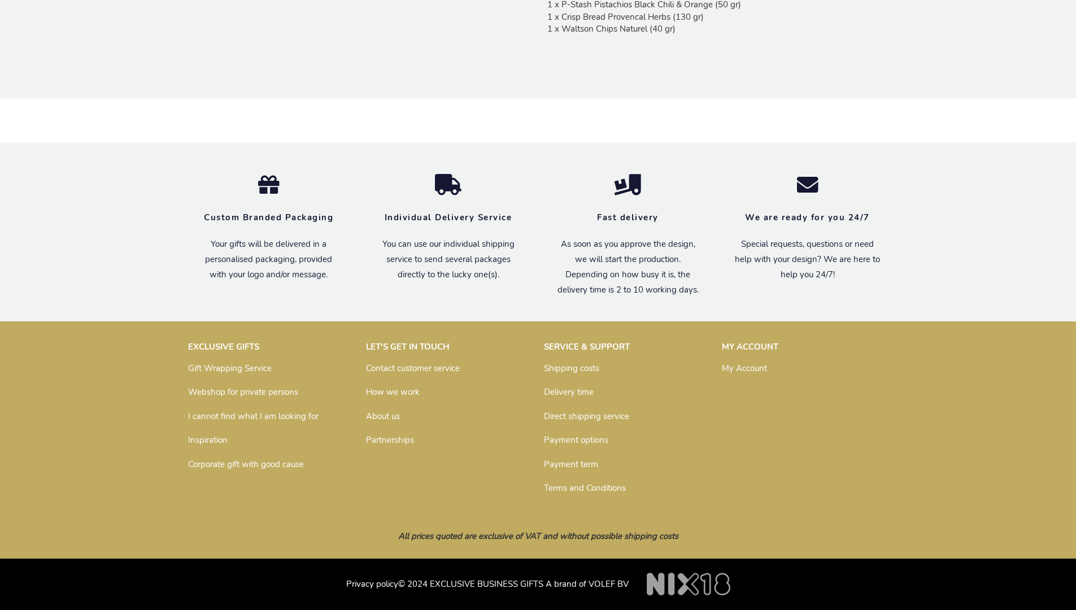
scroll to position [983, 0]
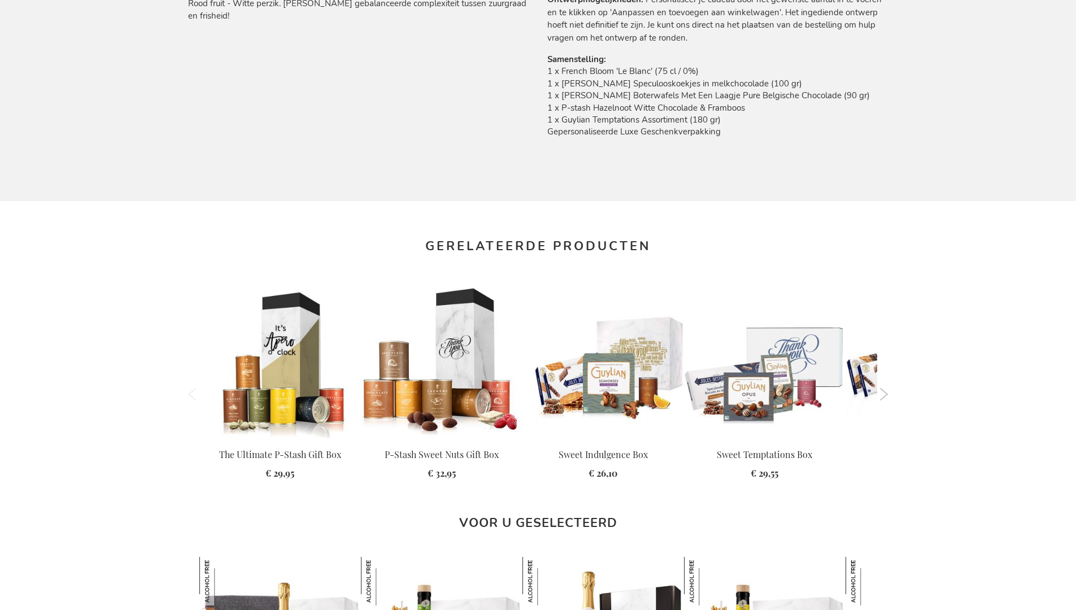
scroll to position [1515, 0]
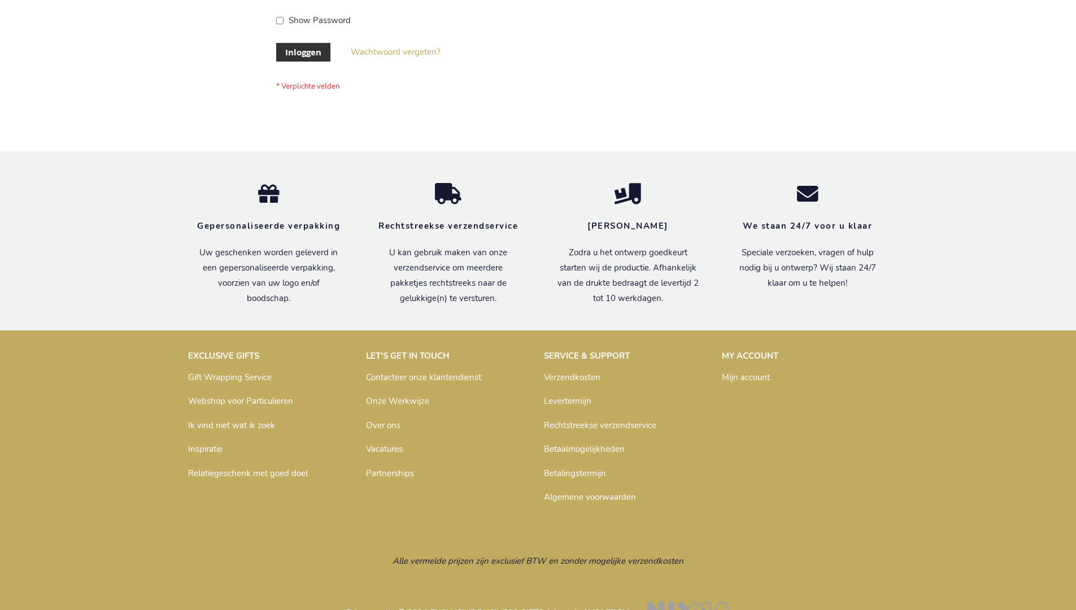
scroll to position [384, 0]
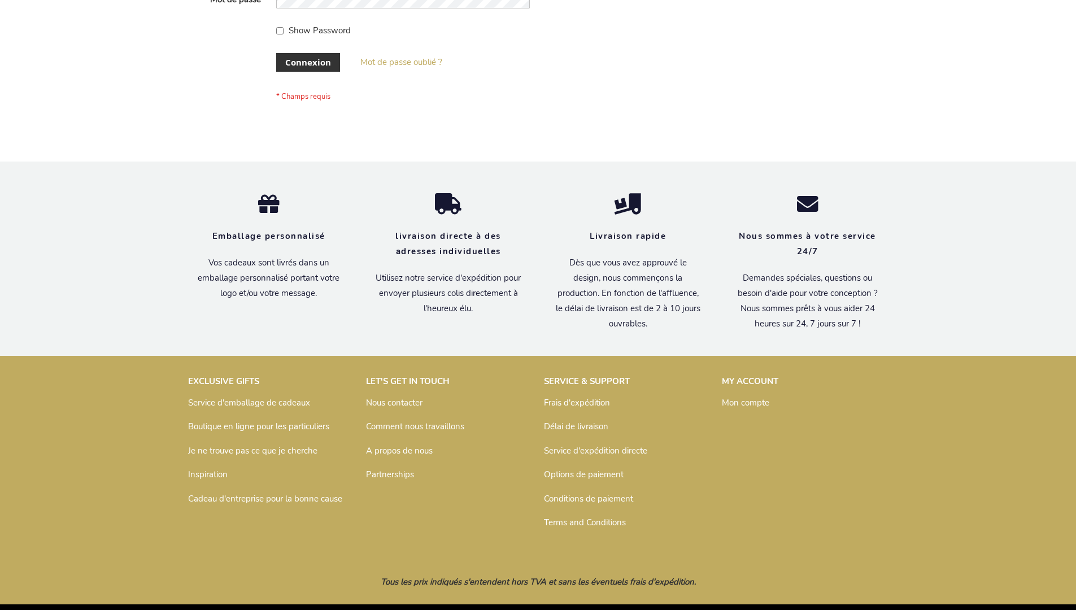
scroll to position [390, 0]
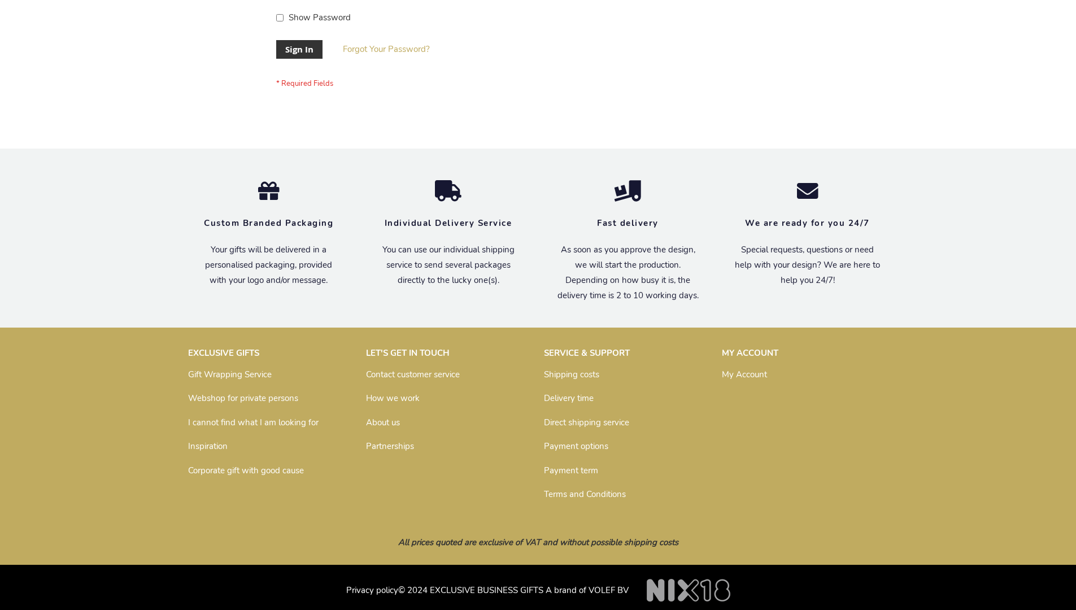
scroll to position [363, 0]
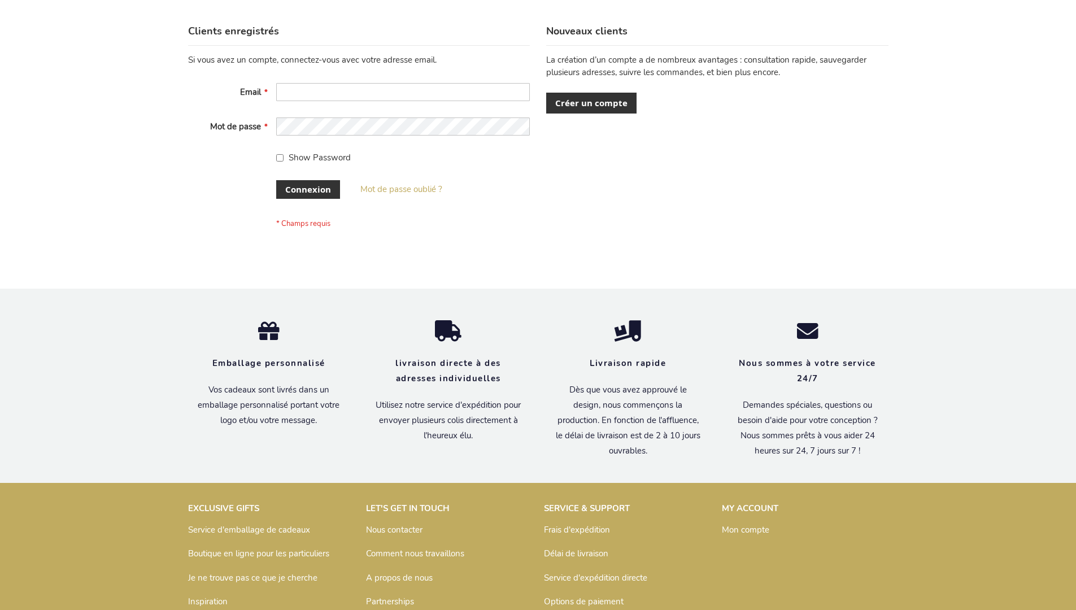
scroll to position [390, 0]
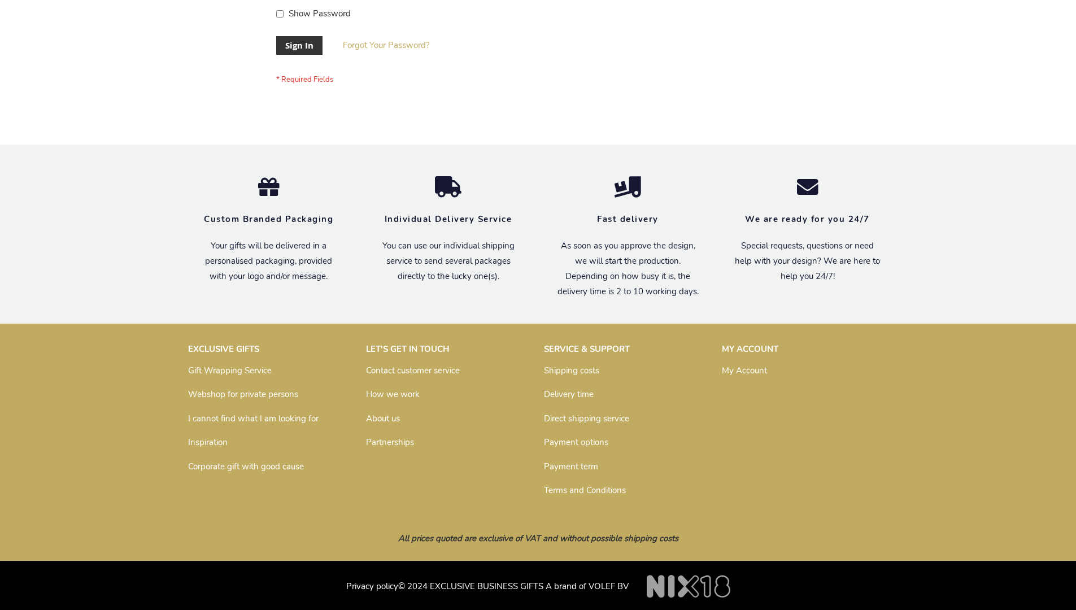
scroll to position [363, 0]
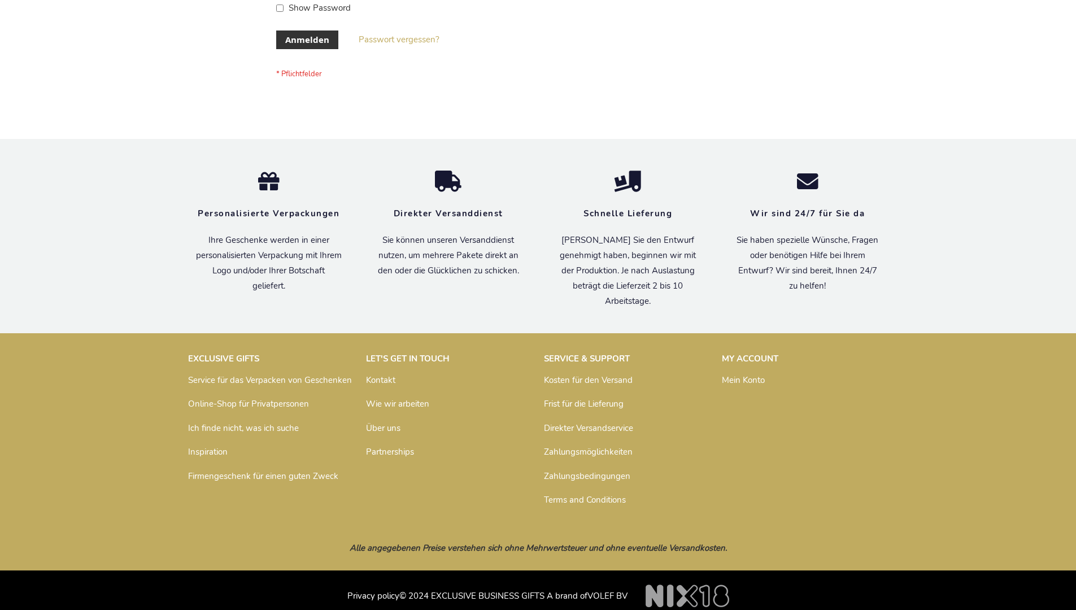
scroll to position [370, 0]
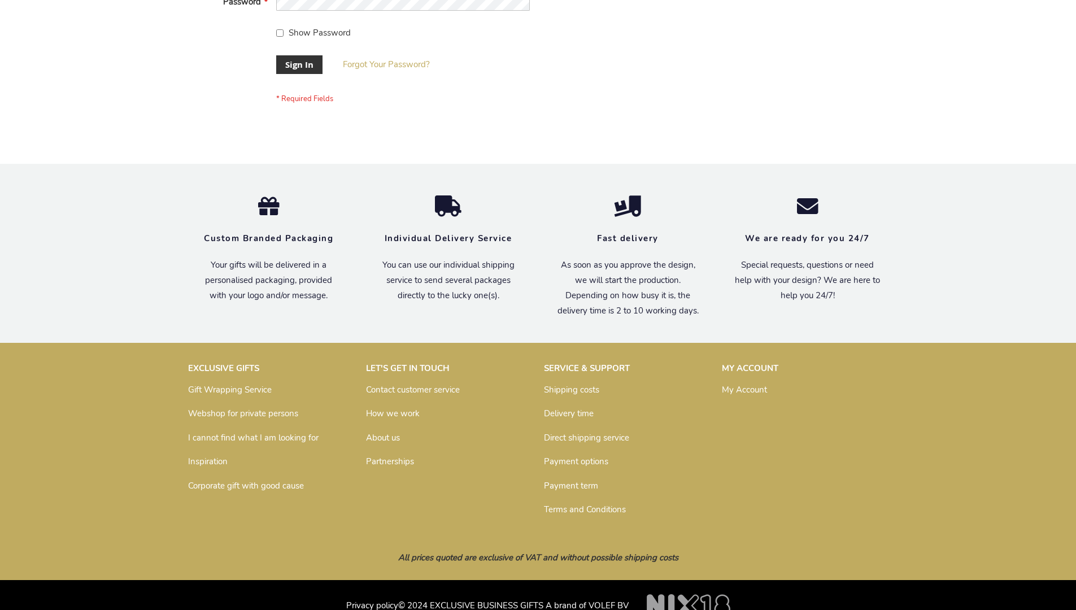
scroll to position [363, 0]
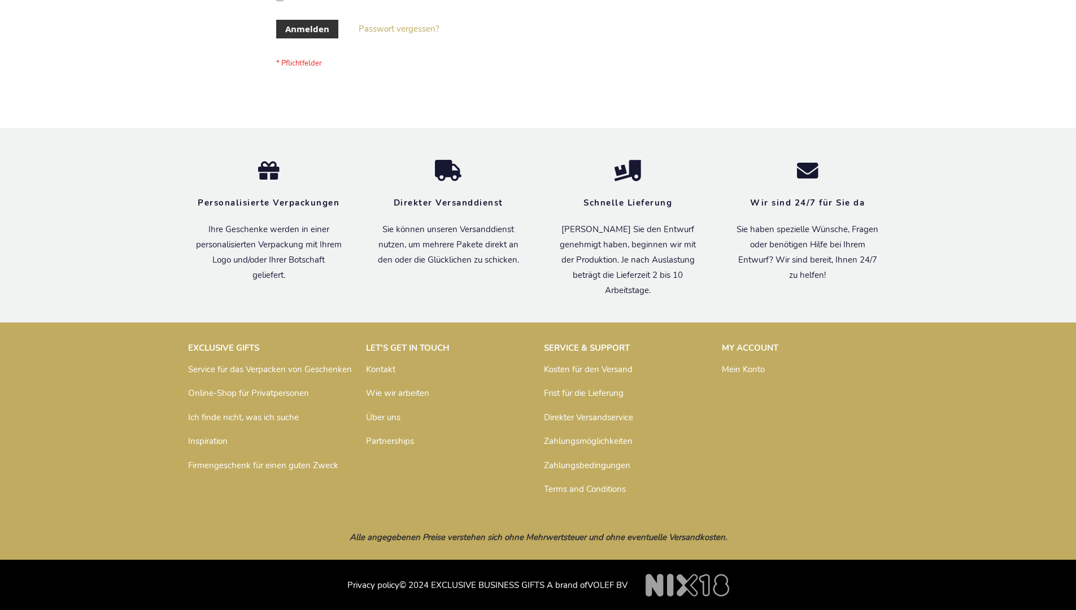
scroll to position [379, 0]
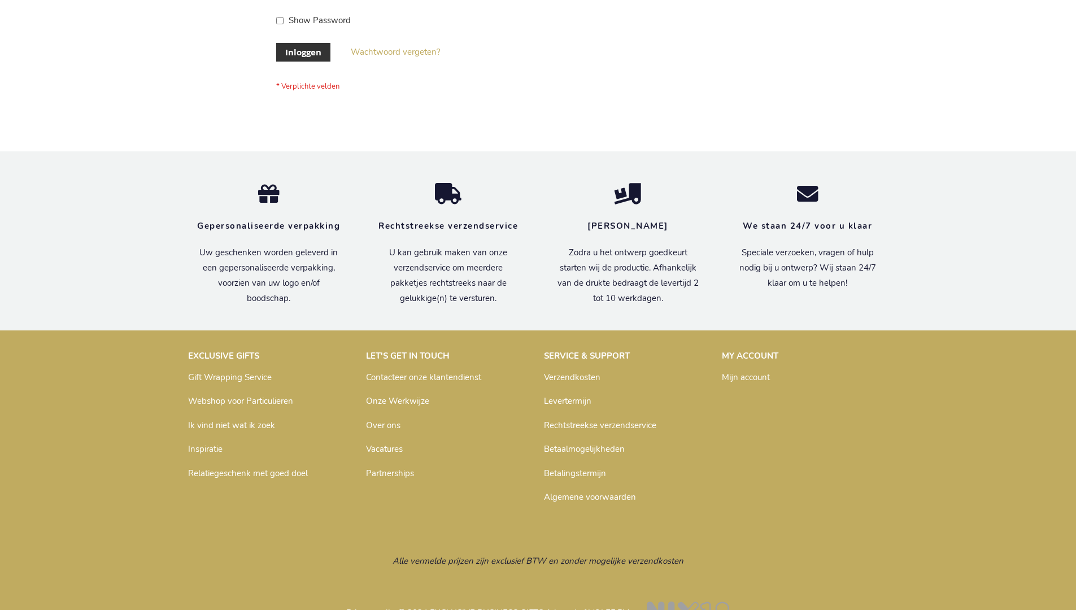
scroll to position [384, 0]
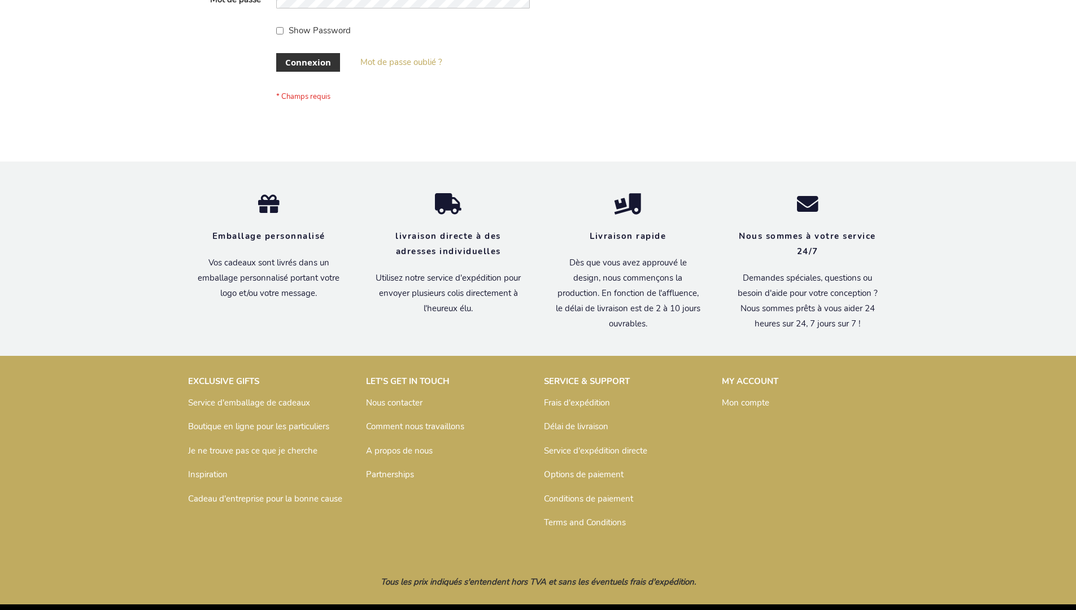
scroll to position [390, 0]
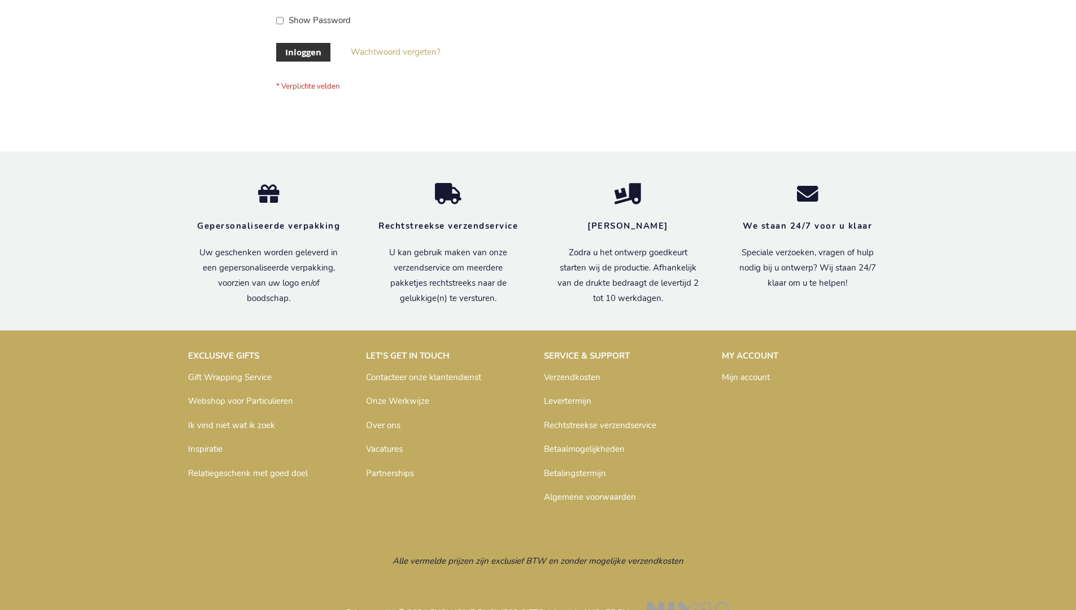
scroll to position [384, 0]
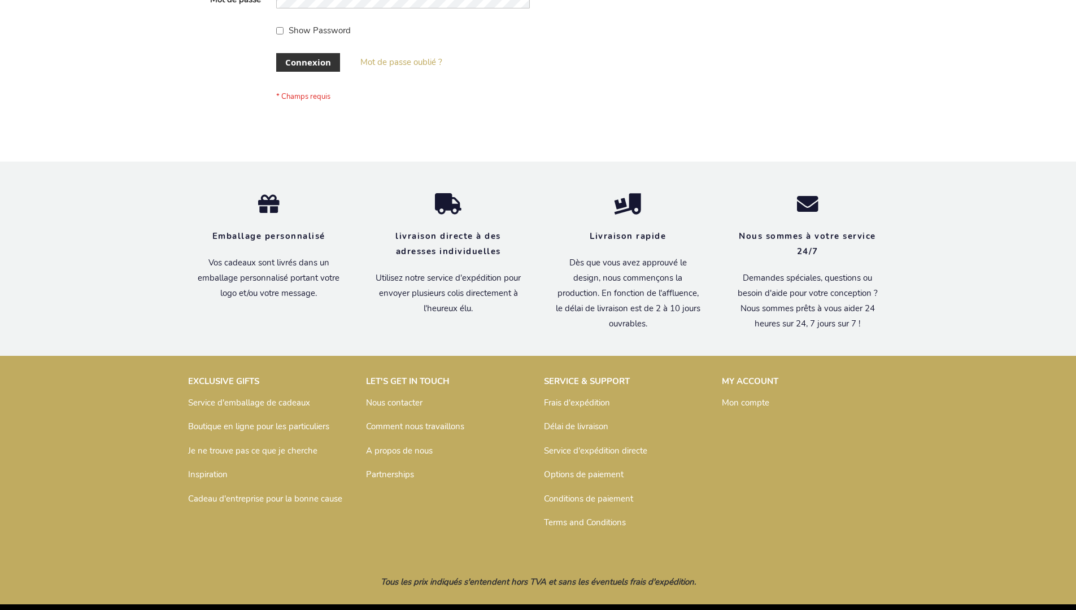
scroll to position [390, 0]
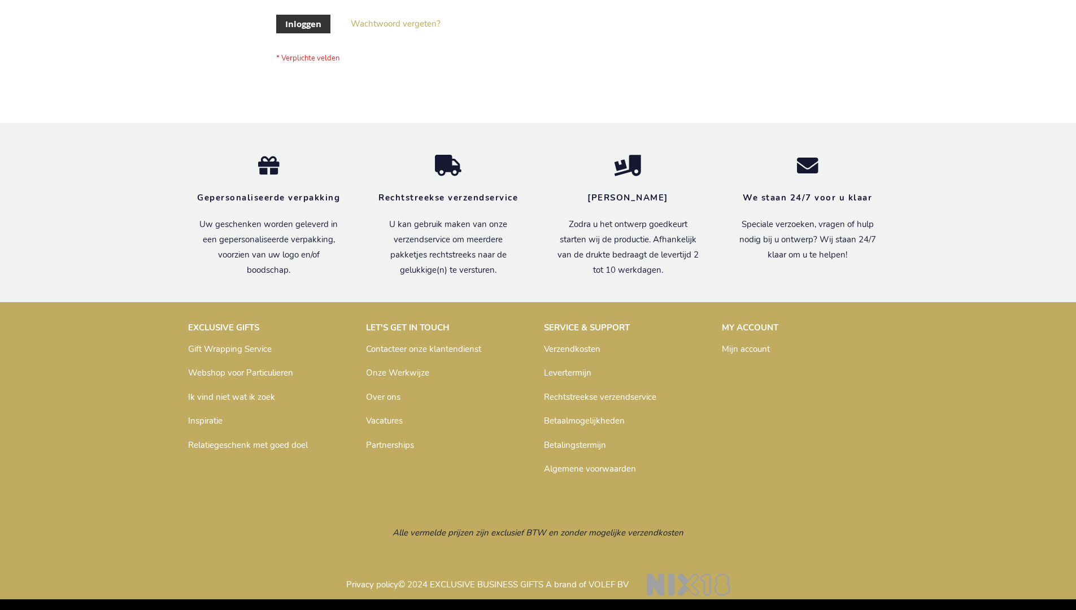
scroll to position [384, 0]
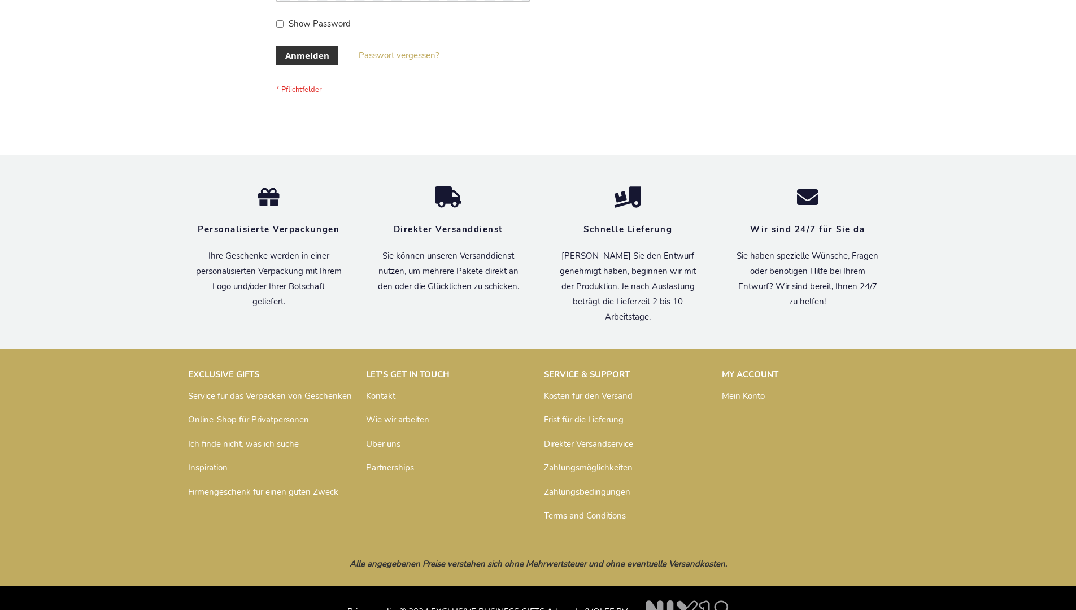
scroll to position [379, 0]
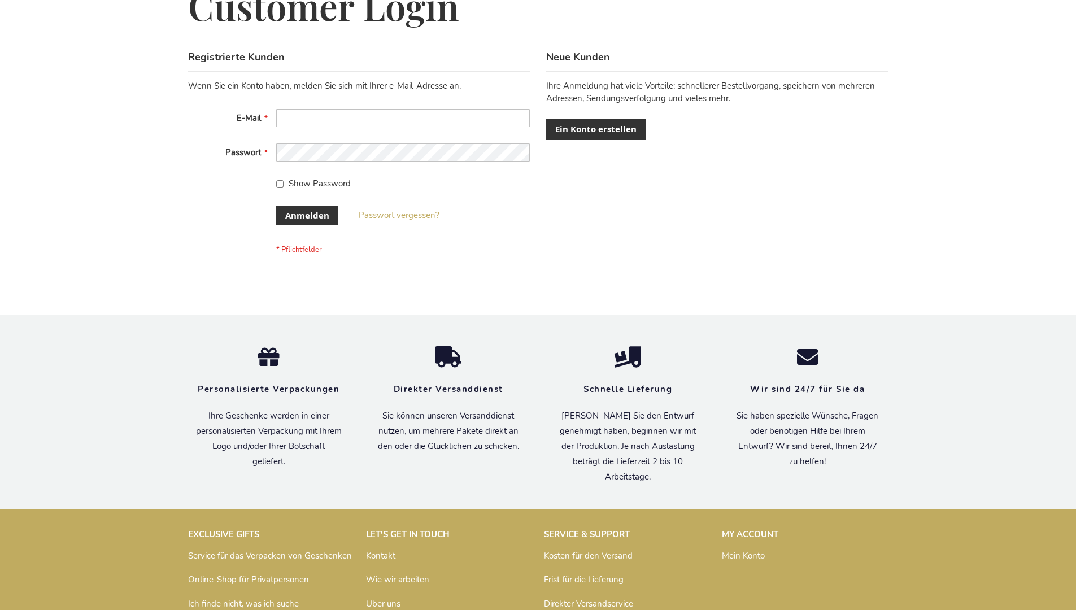
scroll to position [379, 0]
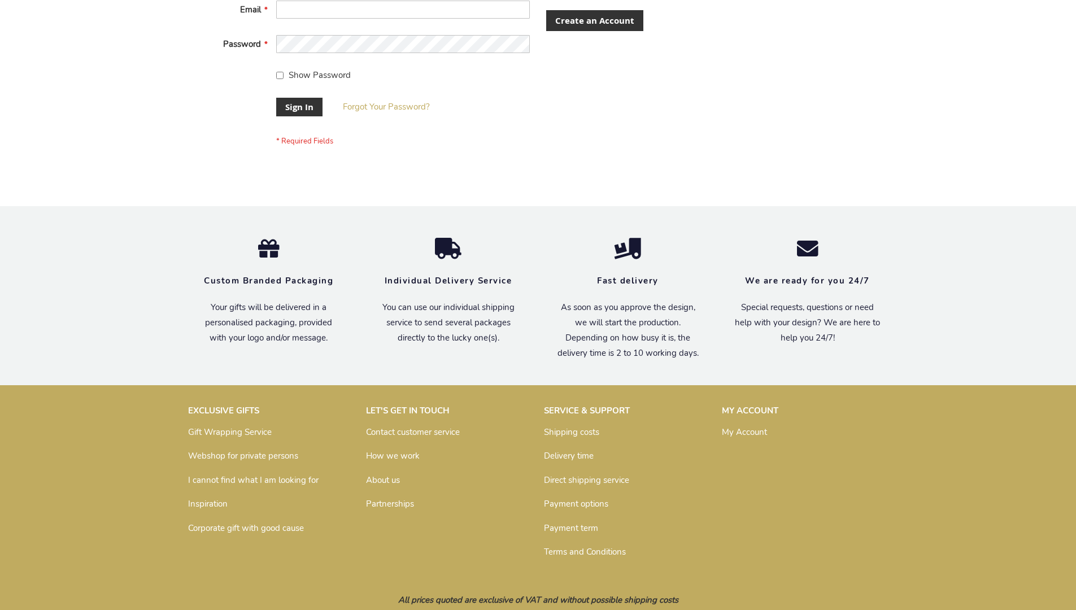
scroll to position [363, 0]
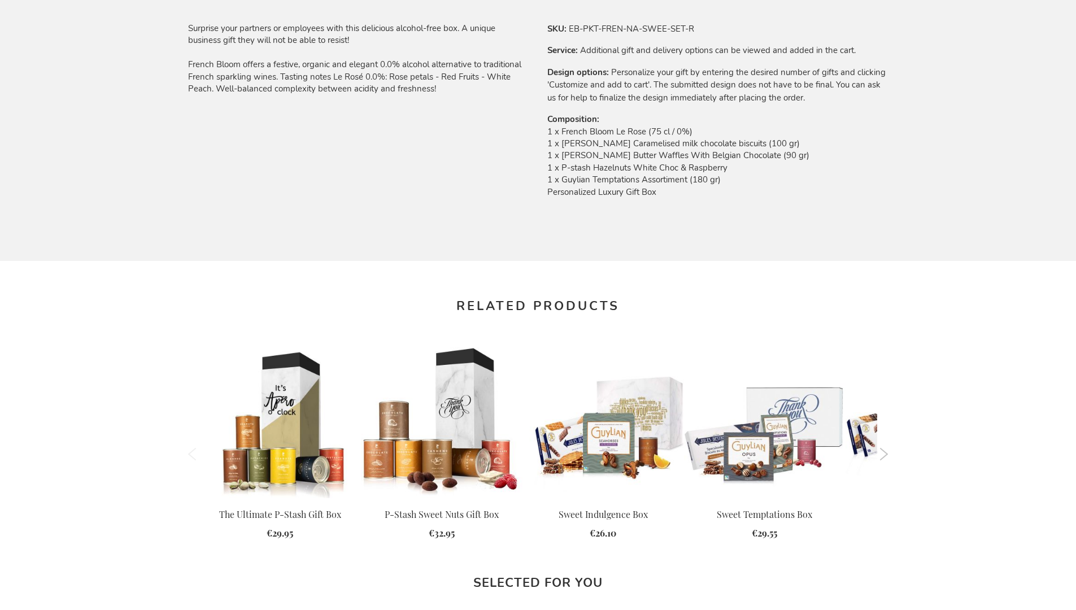
scroll to position [1469, 0]
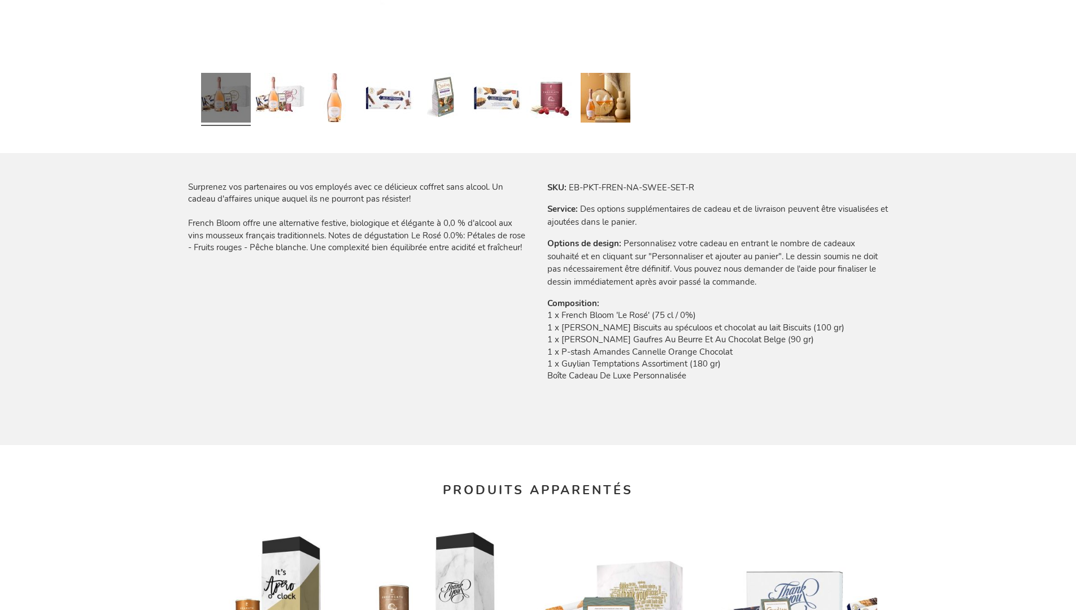
scroll to position [1521, 0]
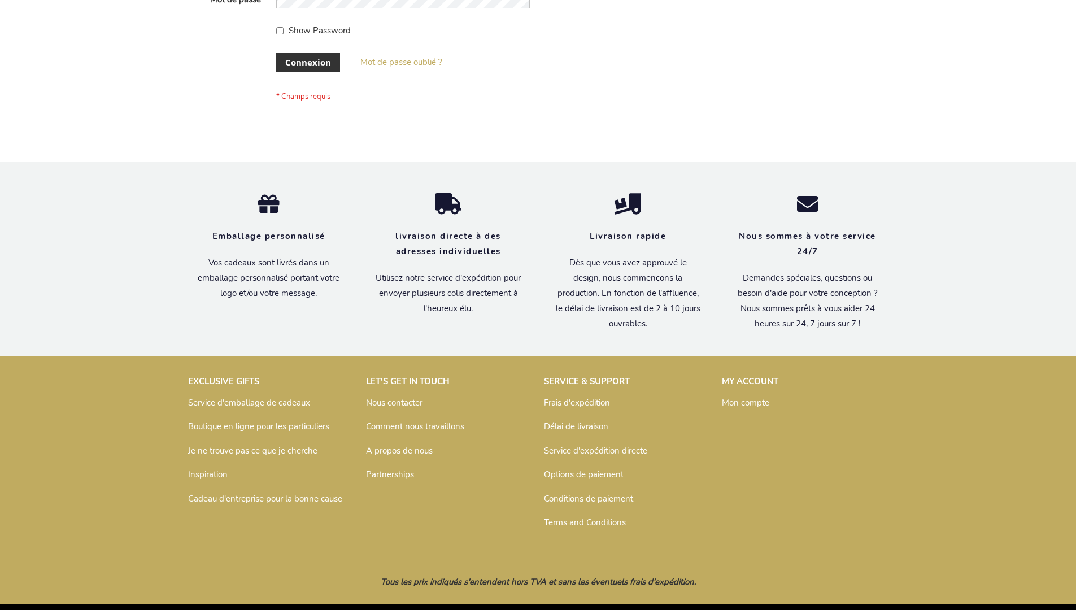
scroll to position [390, 0]
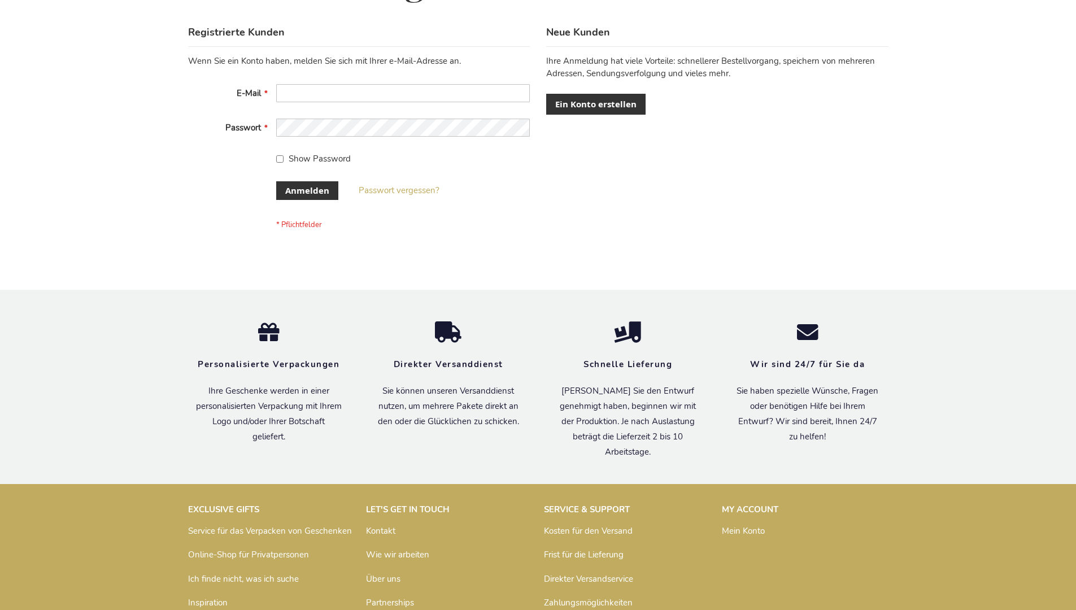
scroll to position [379, 0]
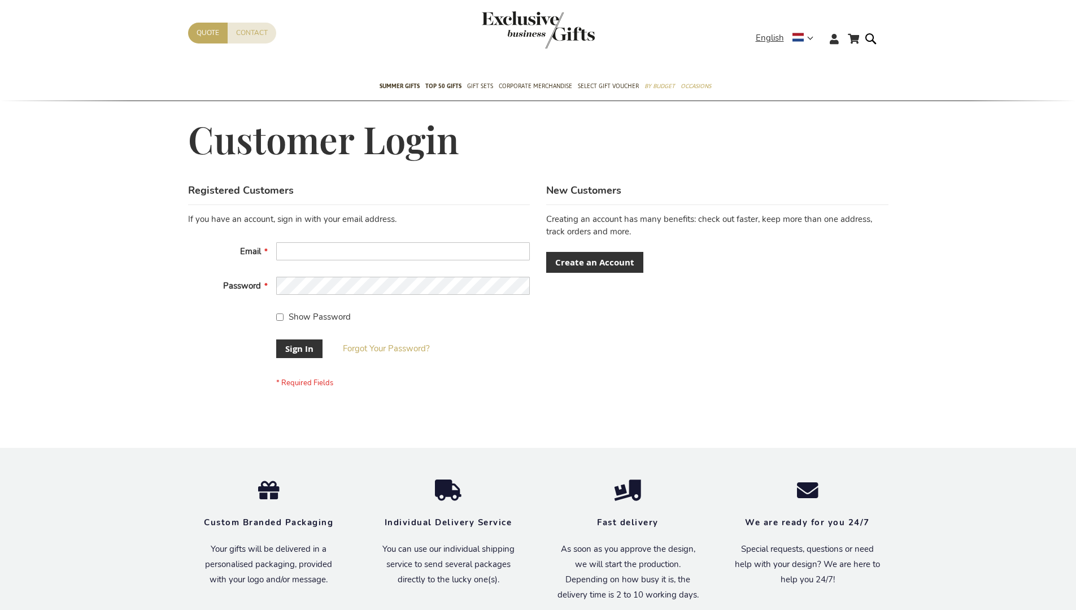
scroll to position [363, 0]
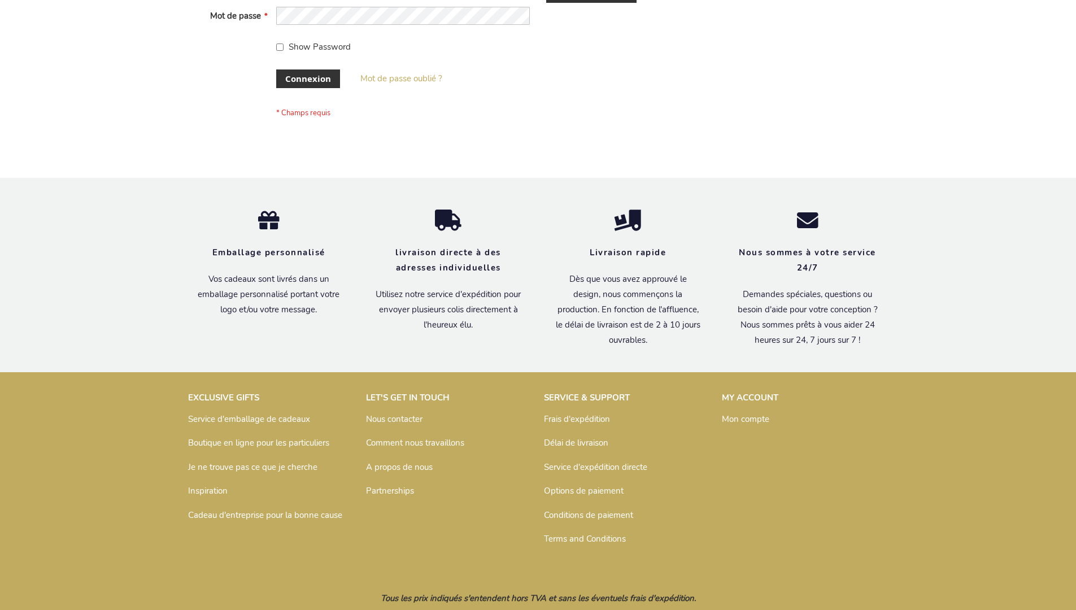
scroll to position [390, 0]
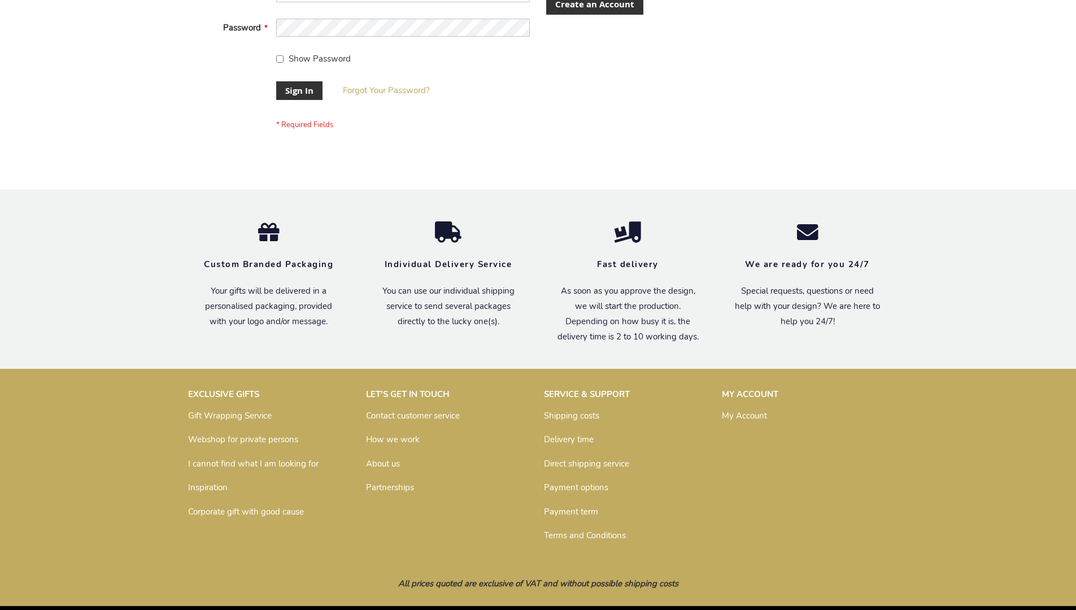
scroll to position [363, 0]
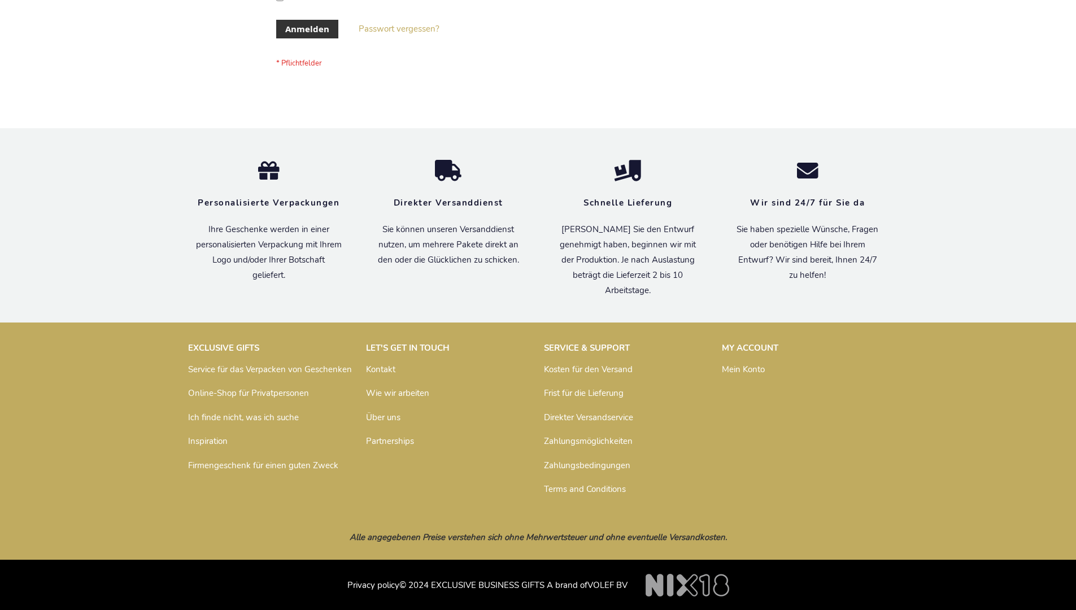
scroll to position [379, 0]
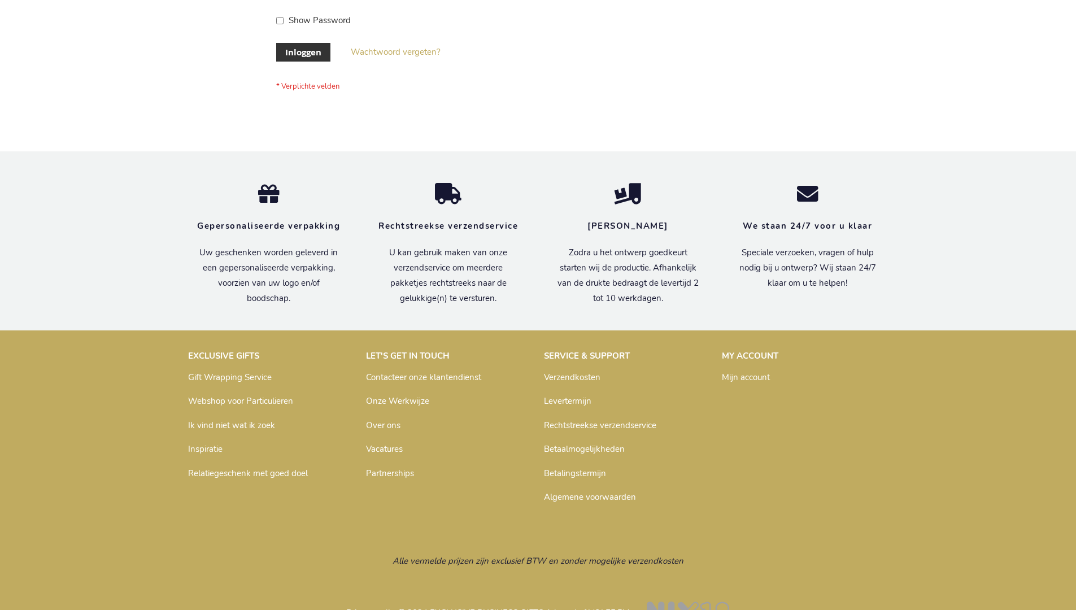
scroll to position [384, 0]
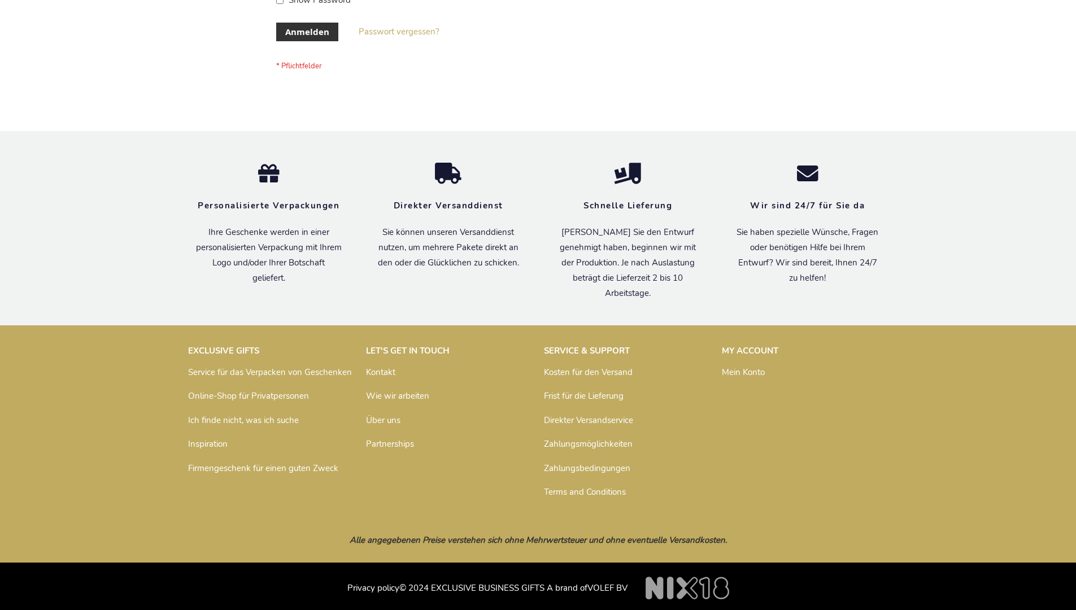
scroll to position [379, 0]
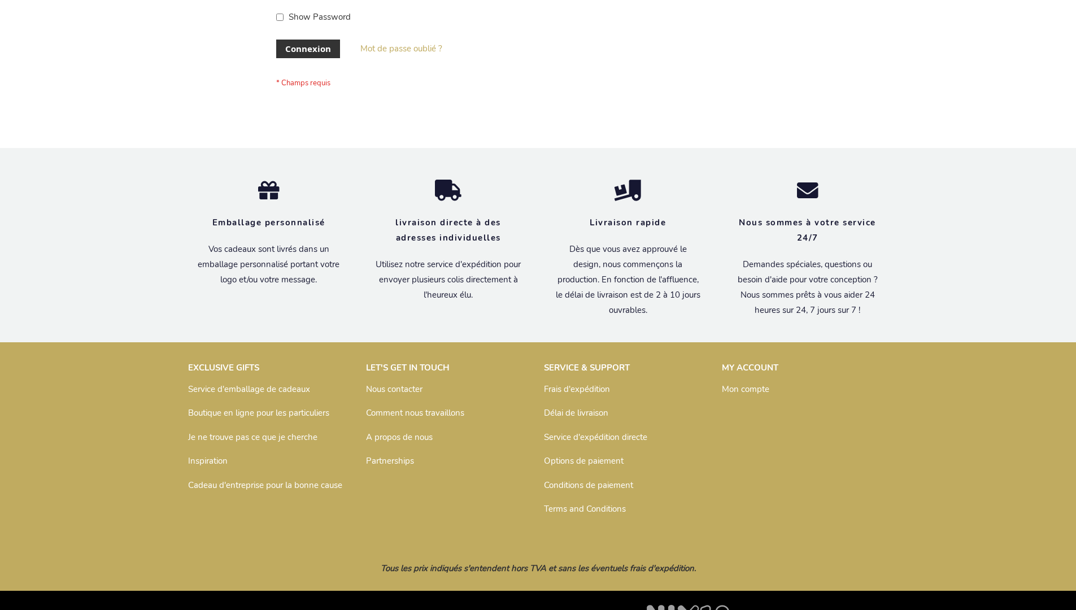
scroll to position [390, 0]
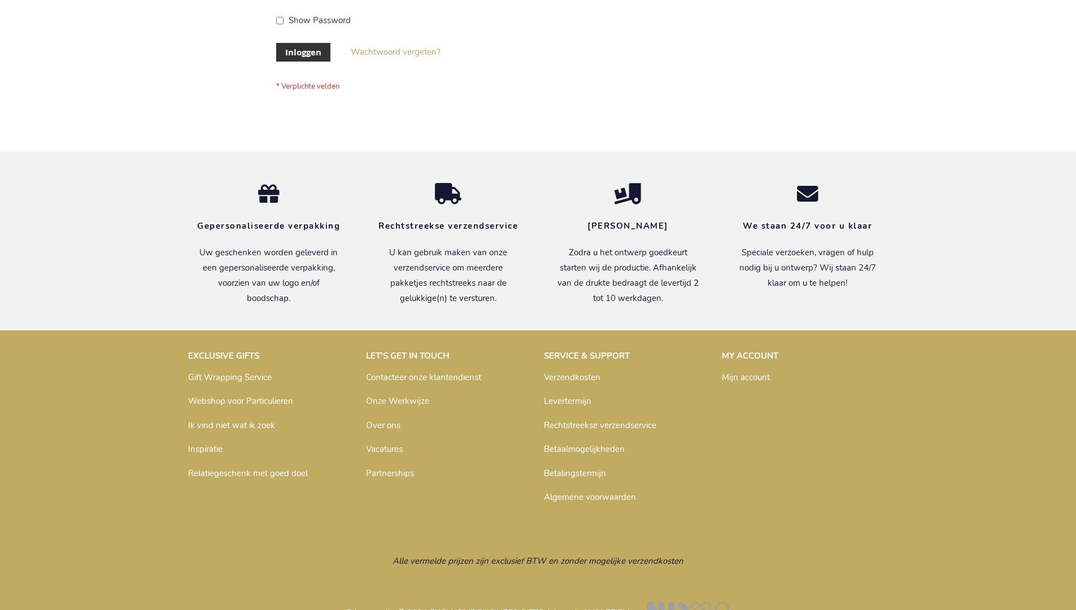
scroll to position [384, 0]
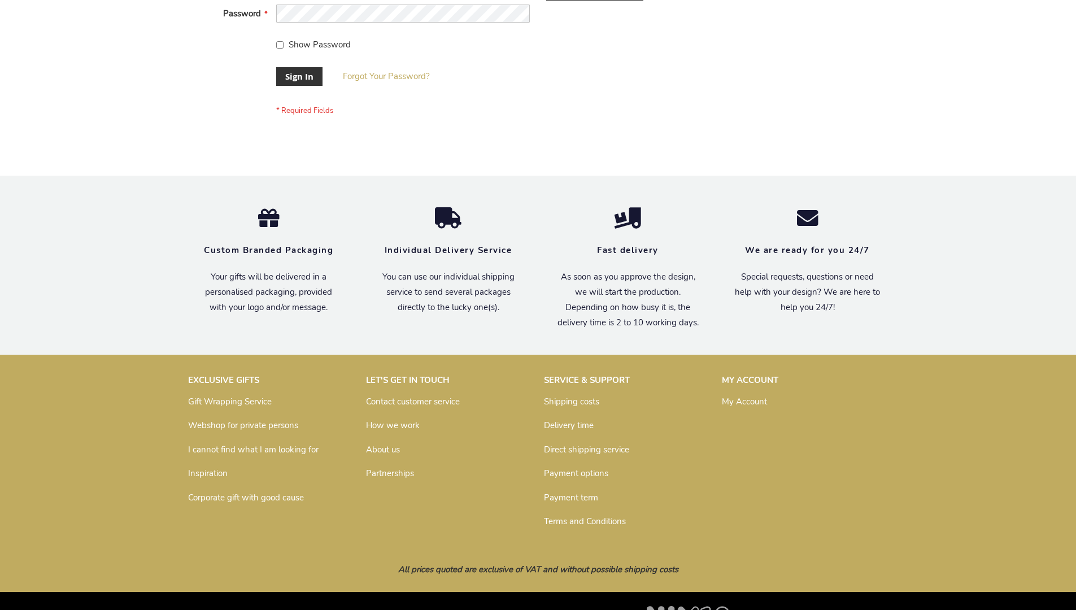
scroll to position [363, 0]
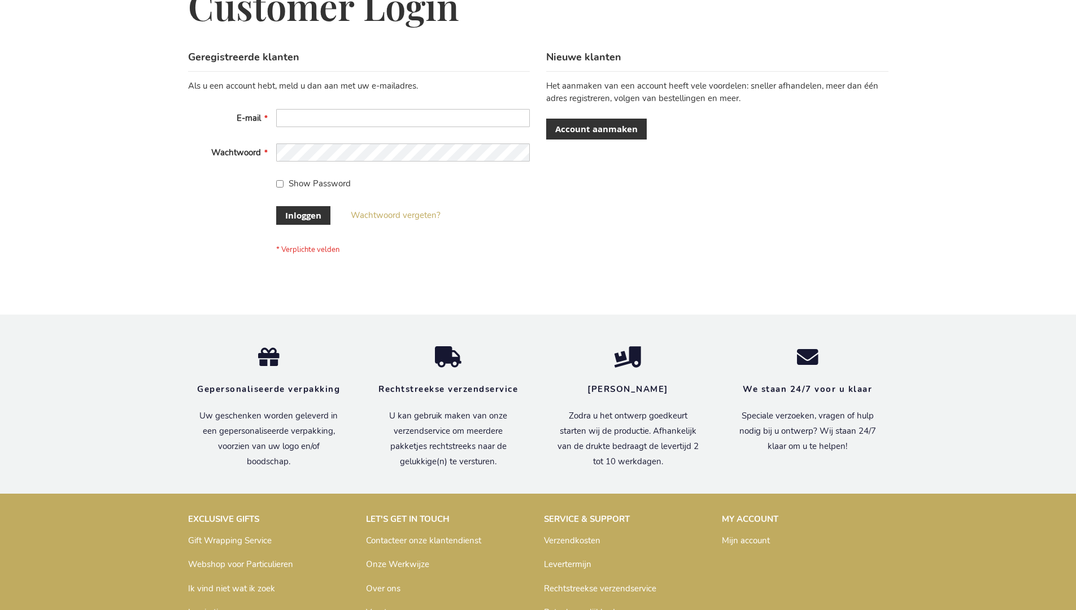
scroll to position [384, 0]
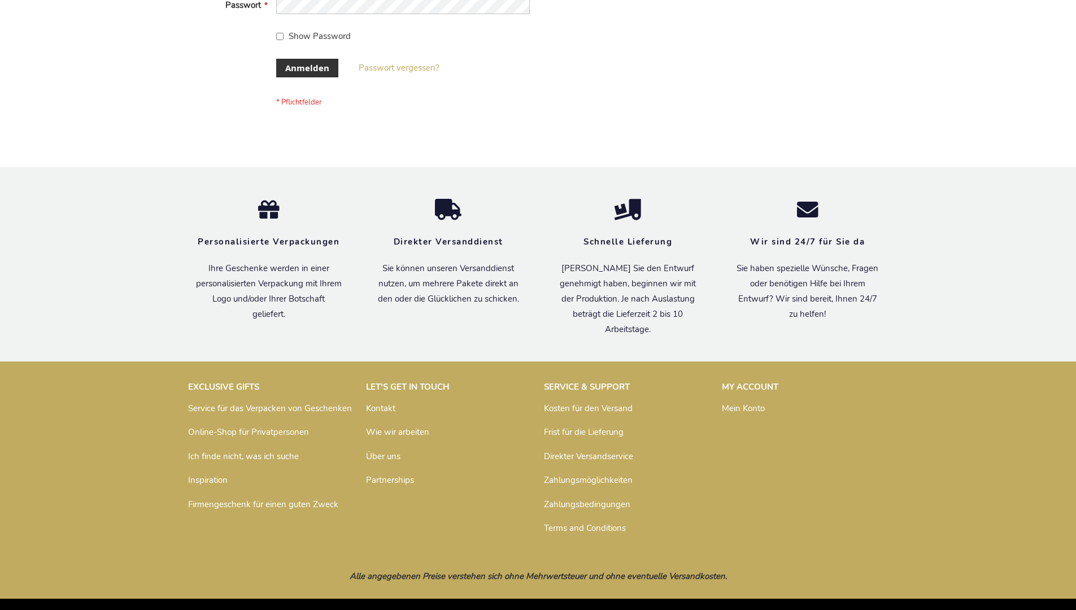
scroll to position [379, 0]
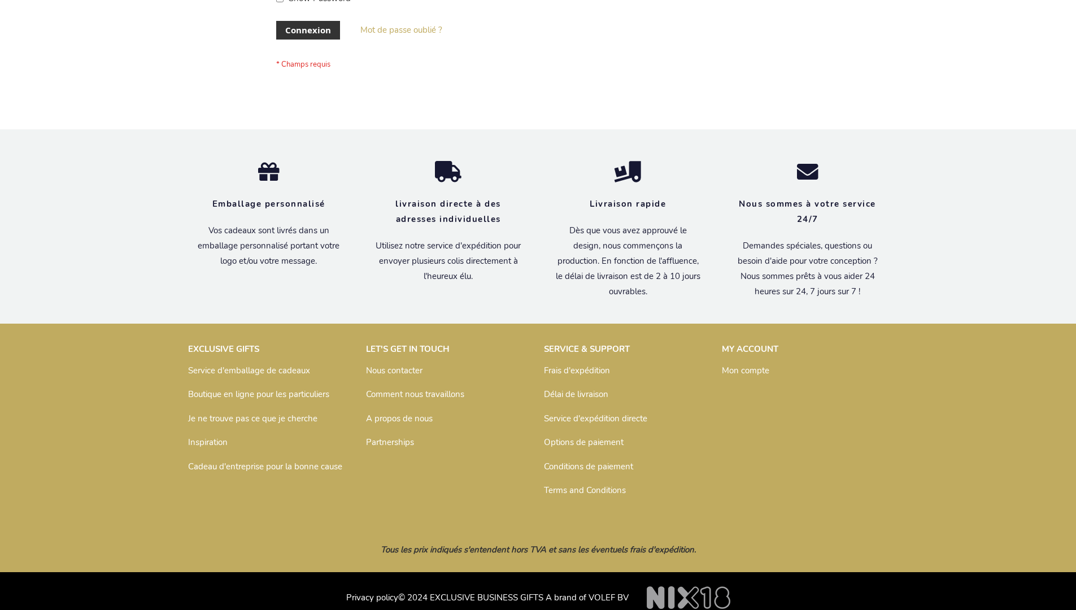
scroll to position [381, 0]
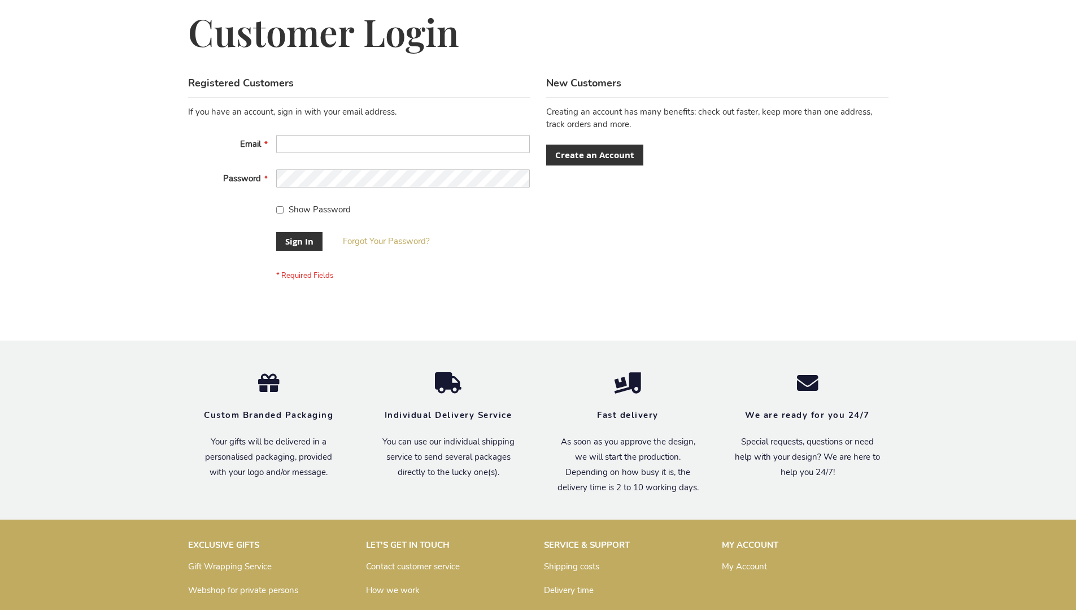
scroll to position [363, 0]
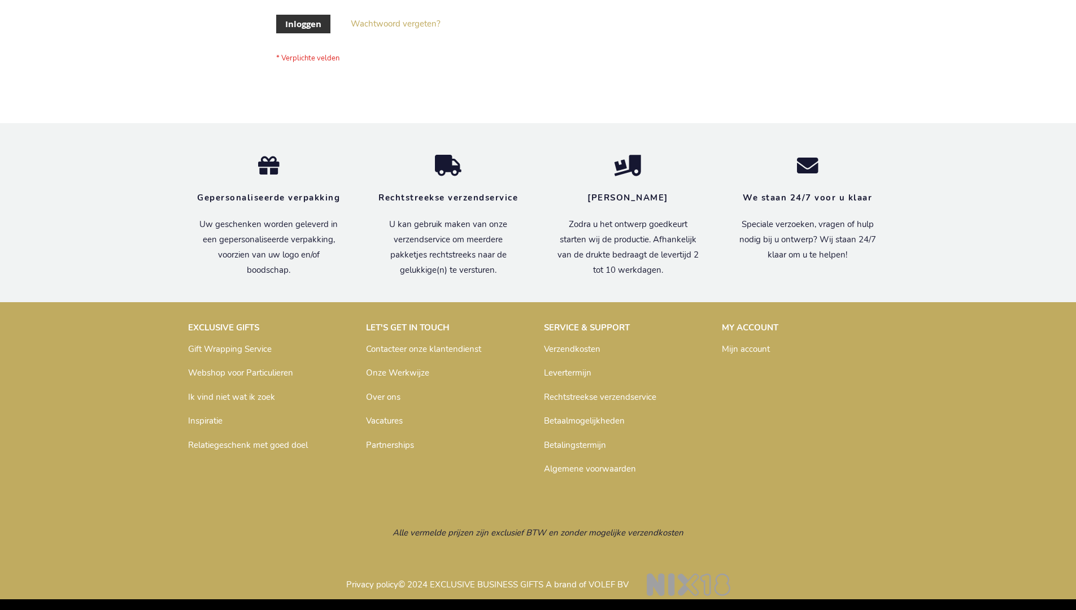
scroll to position [384, 0]
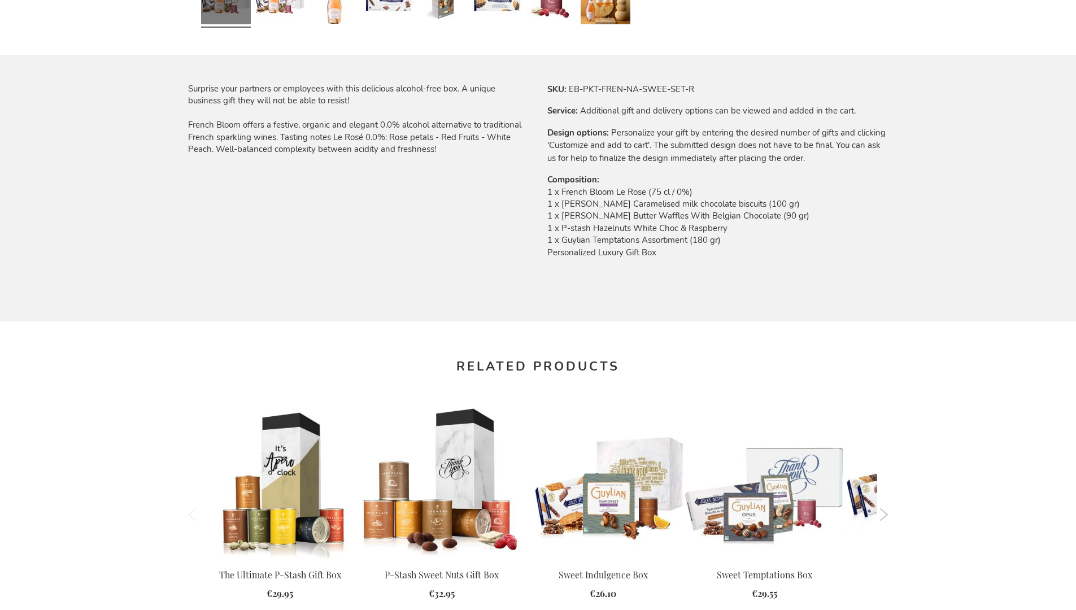
scroll to position [1469, 0]
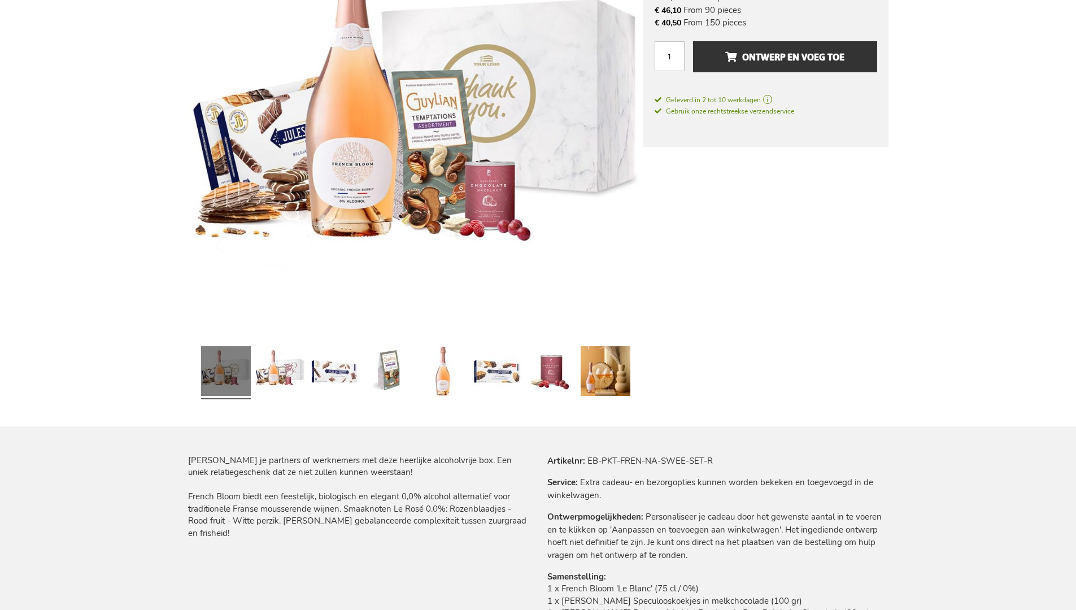
scroll to position [1515, 0]
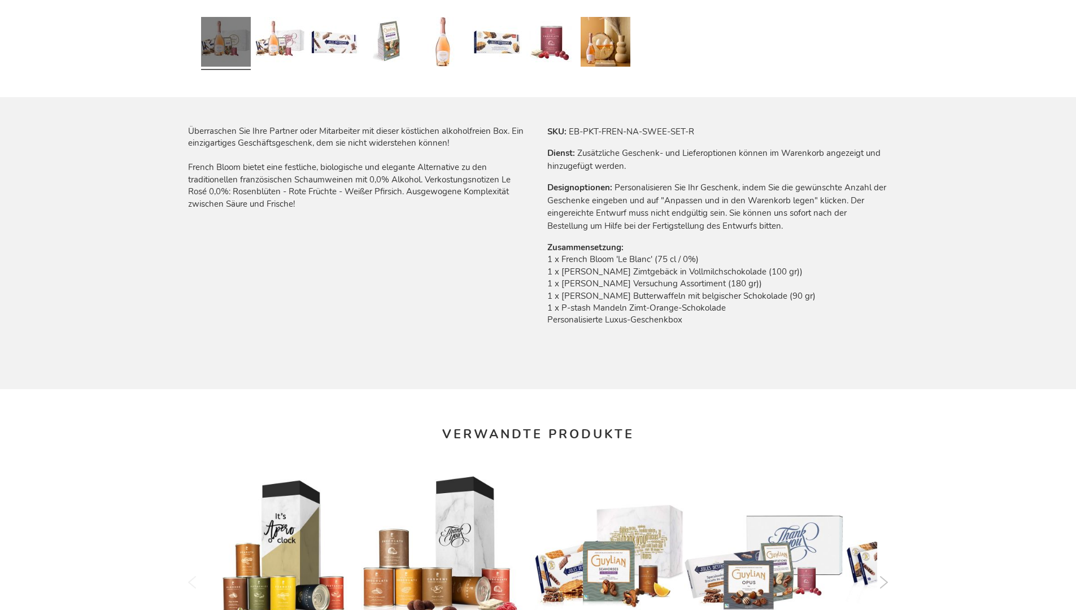
scroll to position [1510, 0]
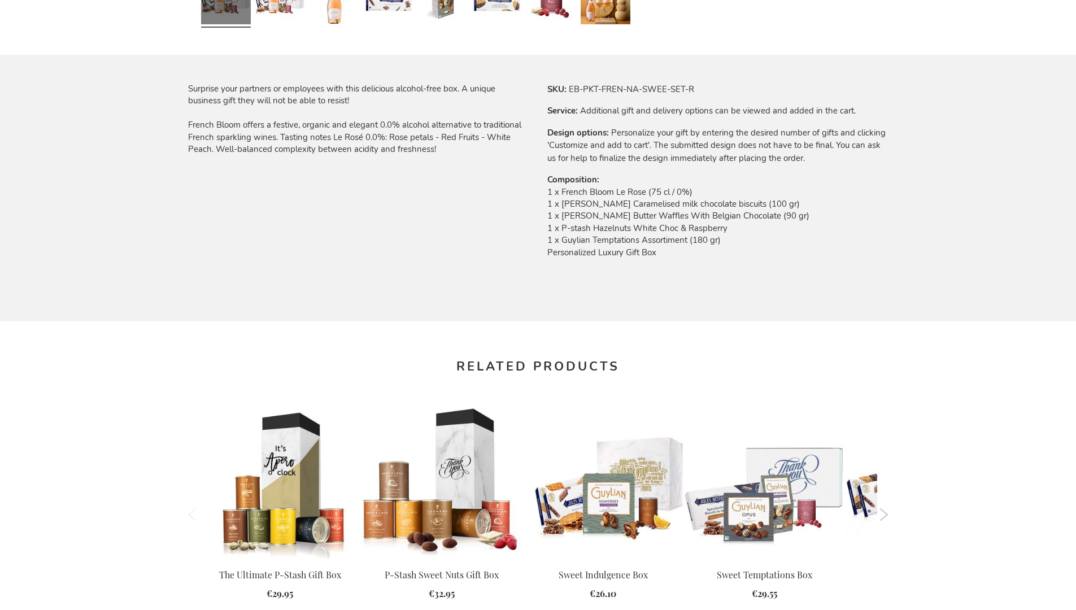
scroll to position [1469, 0]
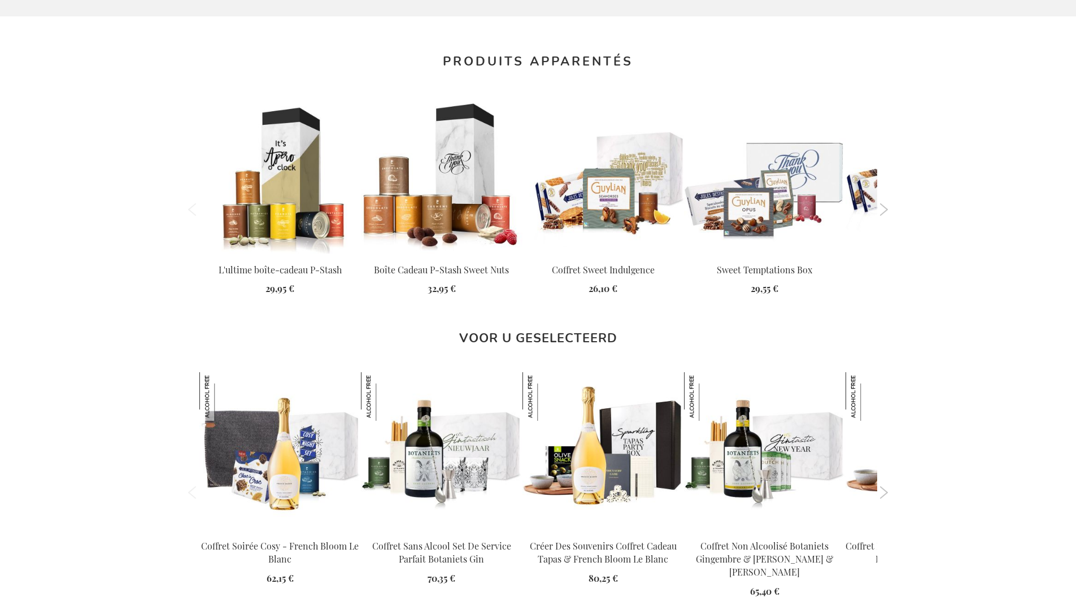
scroll to position [1521, 0]
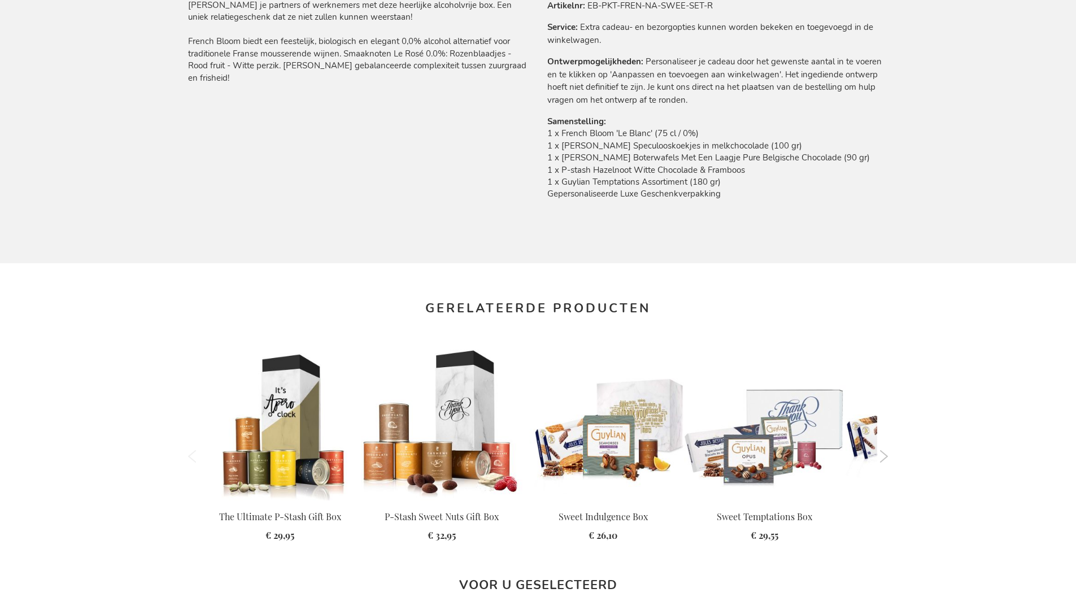
scroll to position [1515, 0]
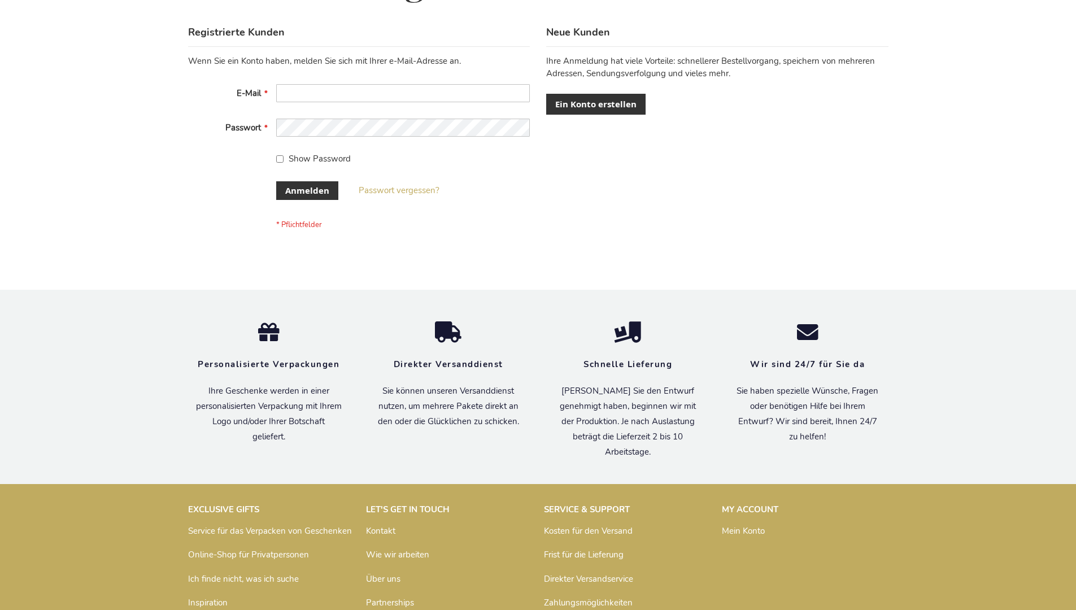
scroll to position [379, 0]
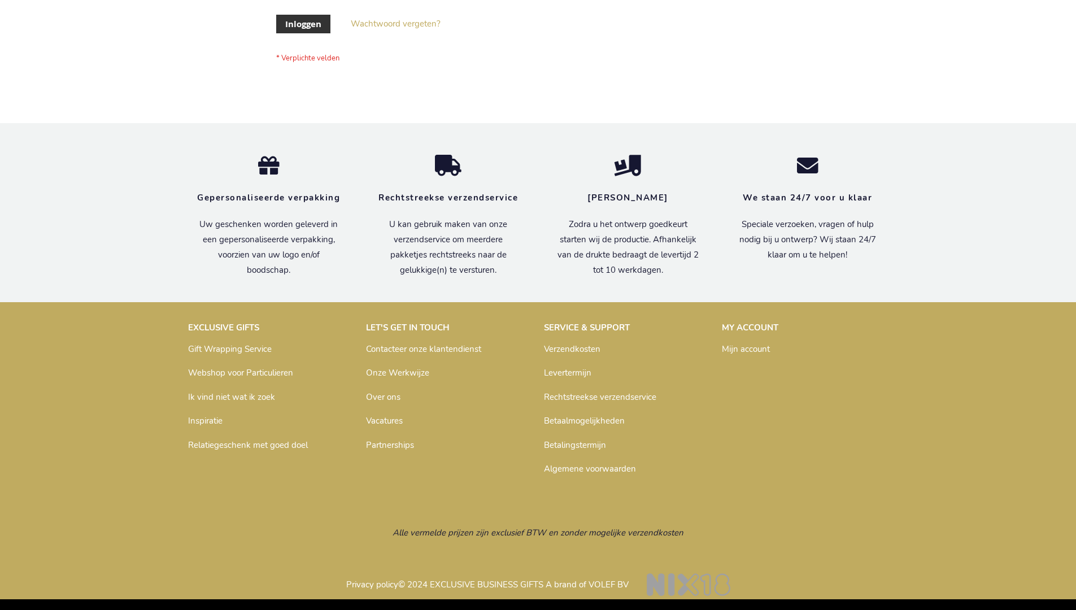
scroll to position [384, 0]
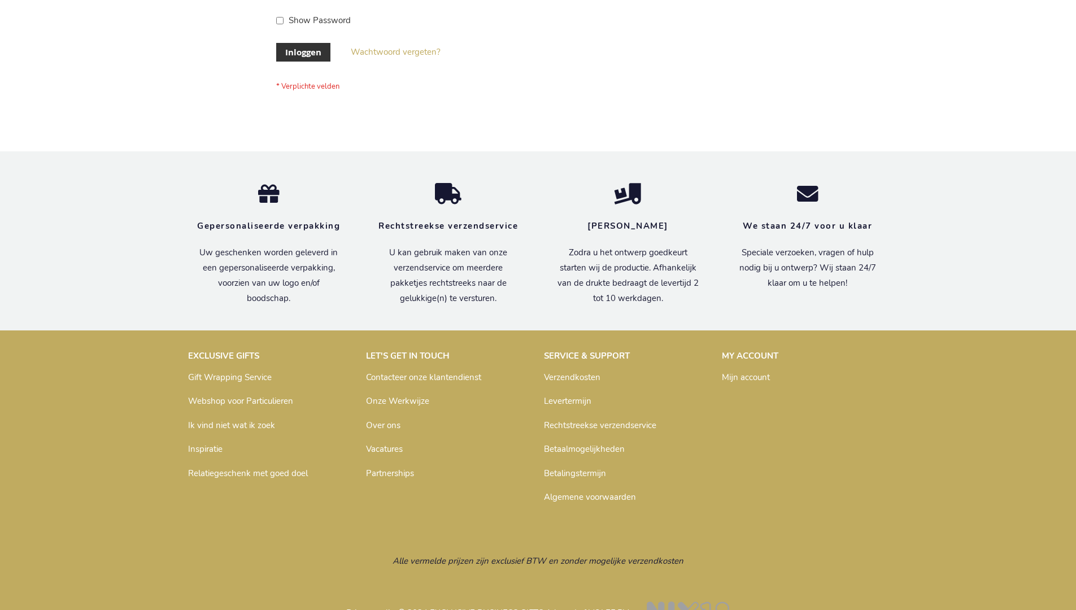
scroll to position [384, 0]
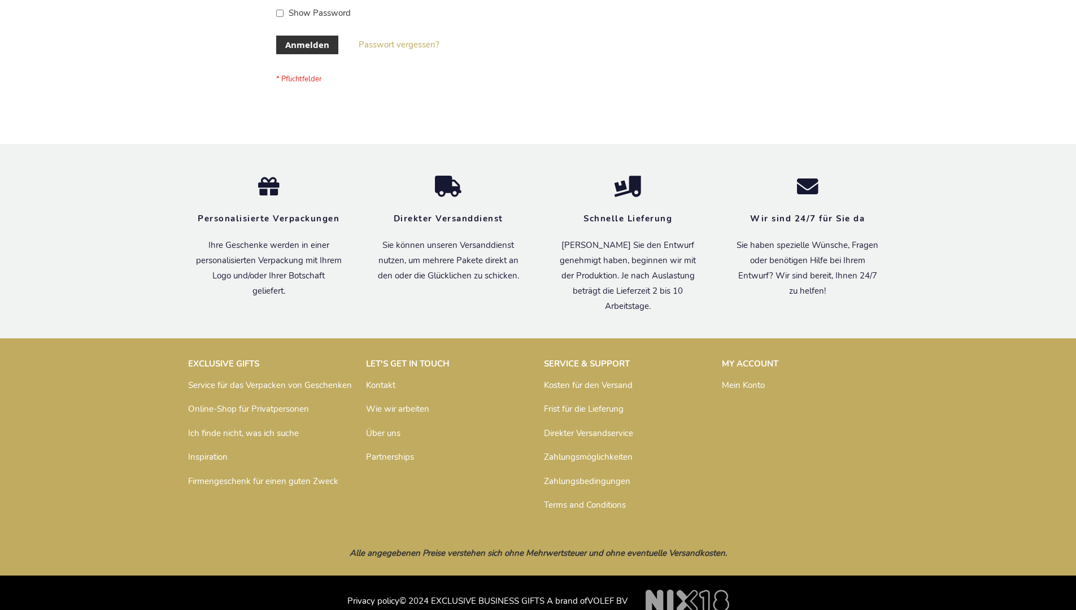
scroll to position [379, 0]
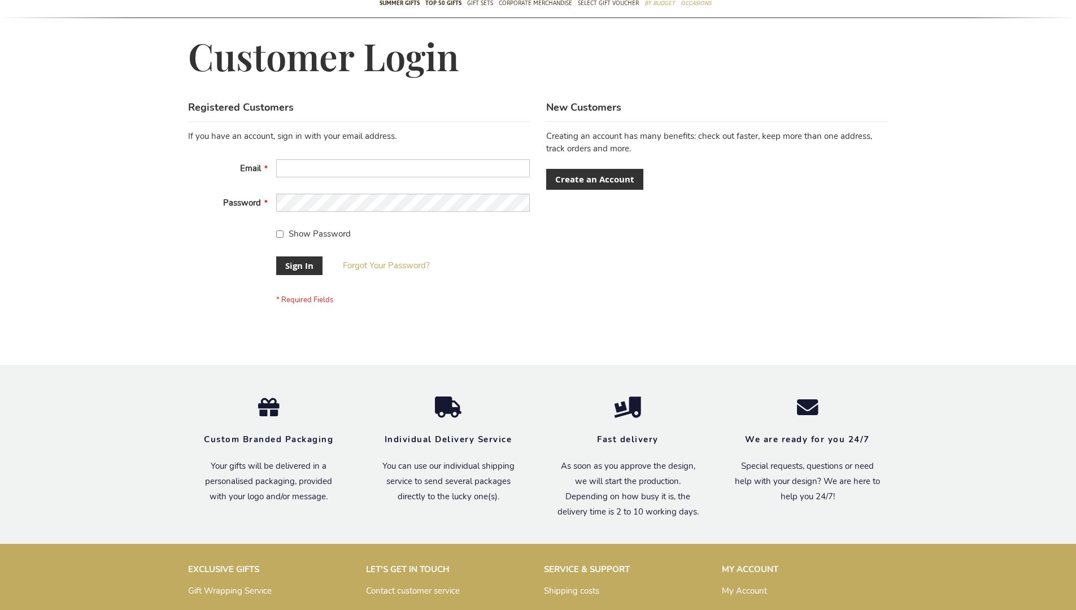
scroll to position [363, 0]
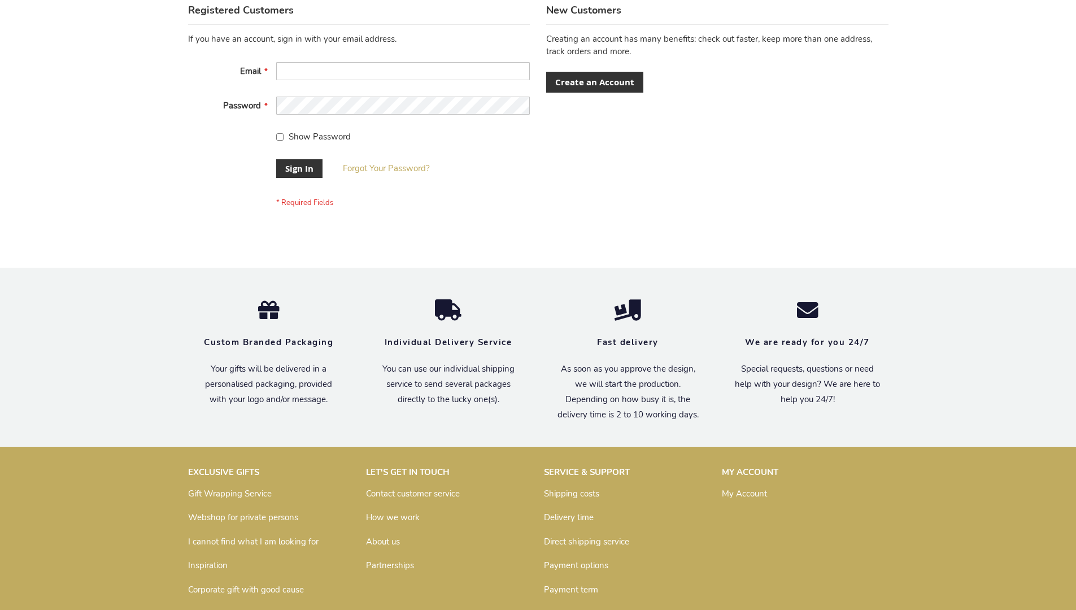
scroll to position [363, 0]
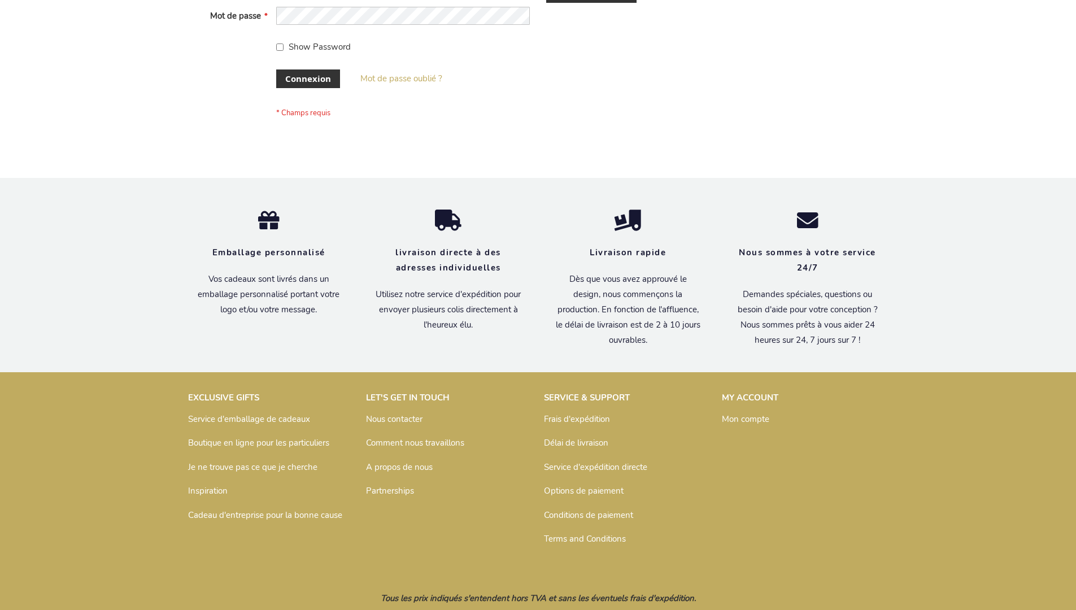
scroll to position [390, 0]
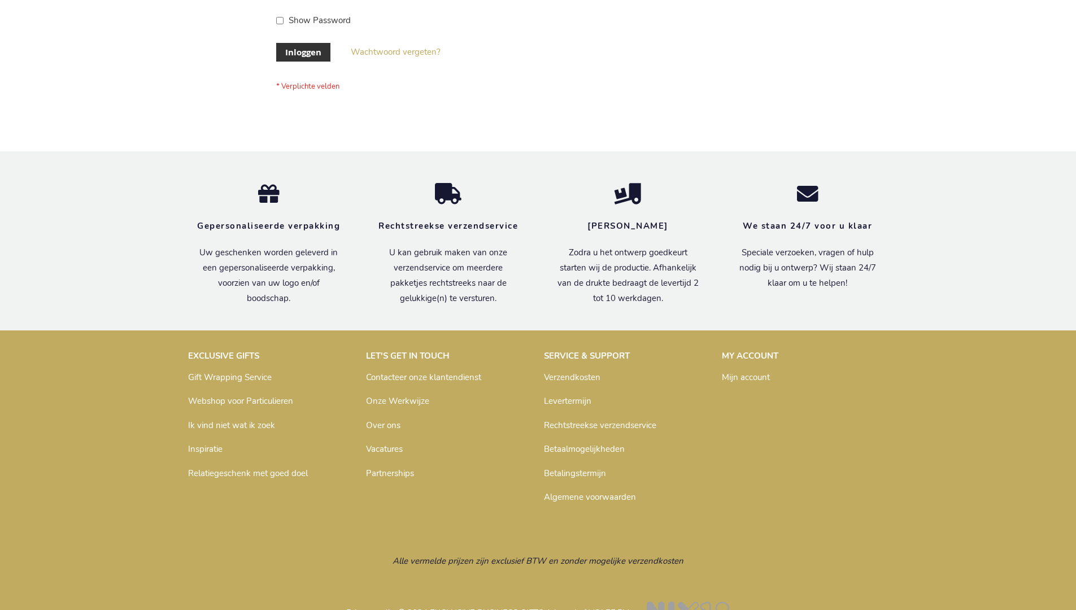
scroll to position [384, 0]
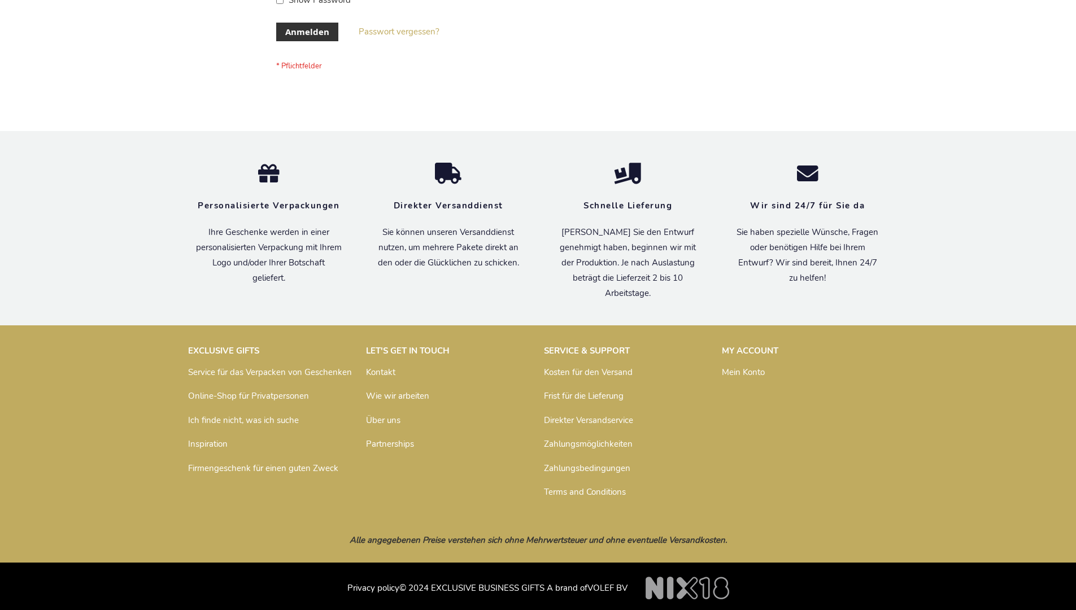
scroll to position [379, 0]
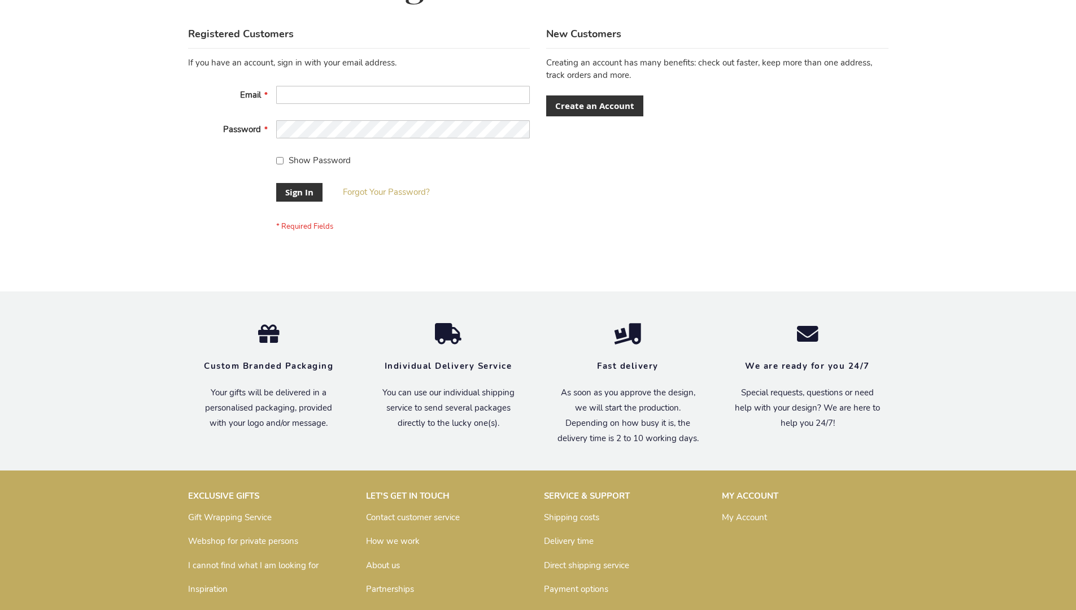
scroll to position [363, 0]
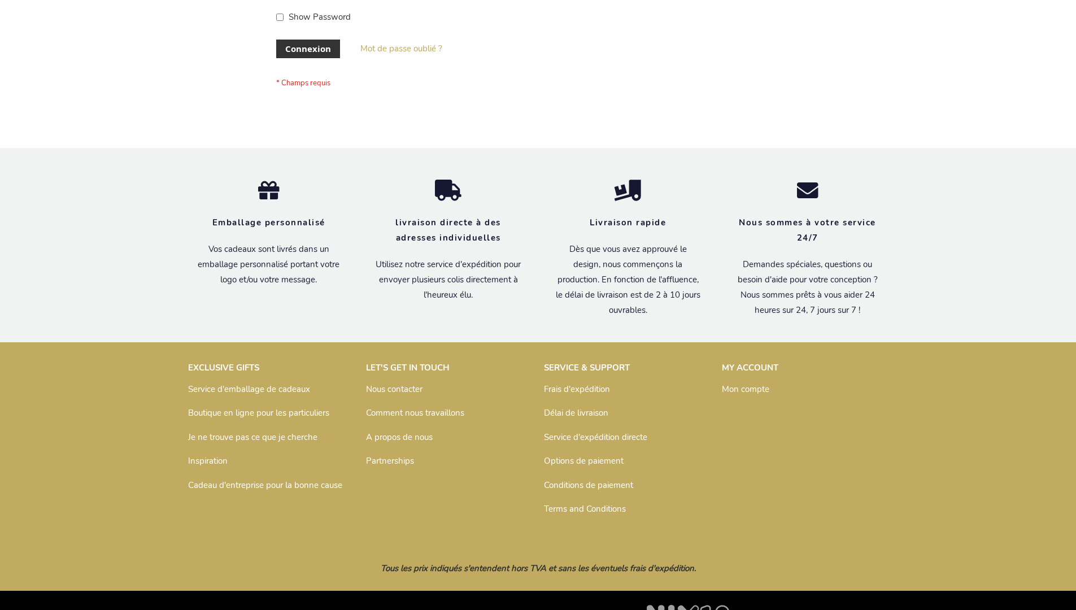
scroll to position [390, 0]
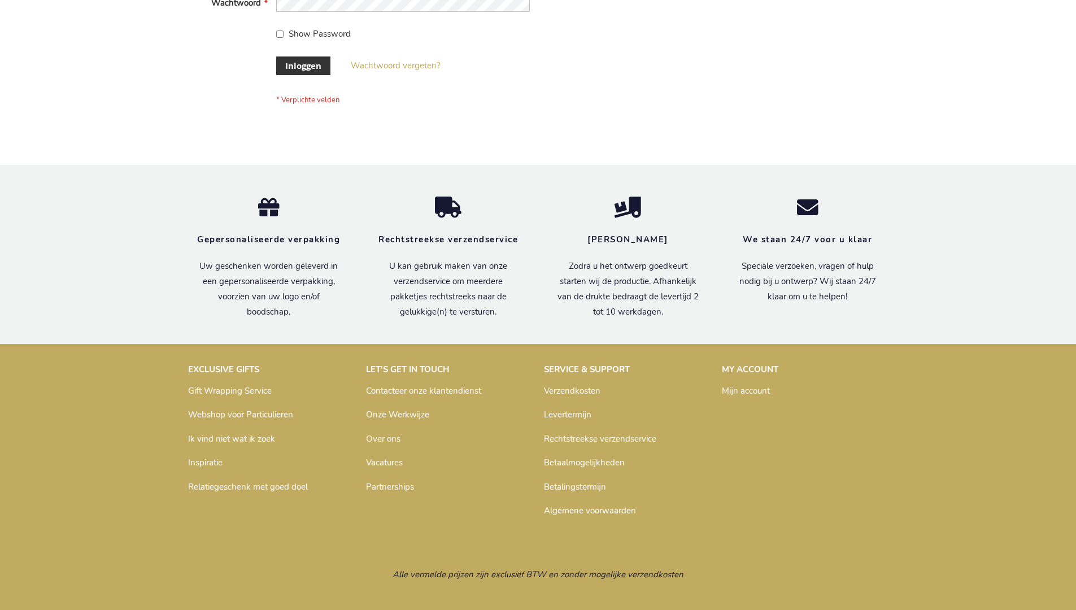
scroll to position [384, 0]
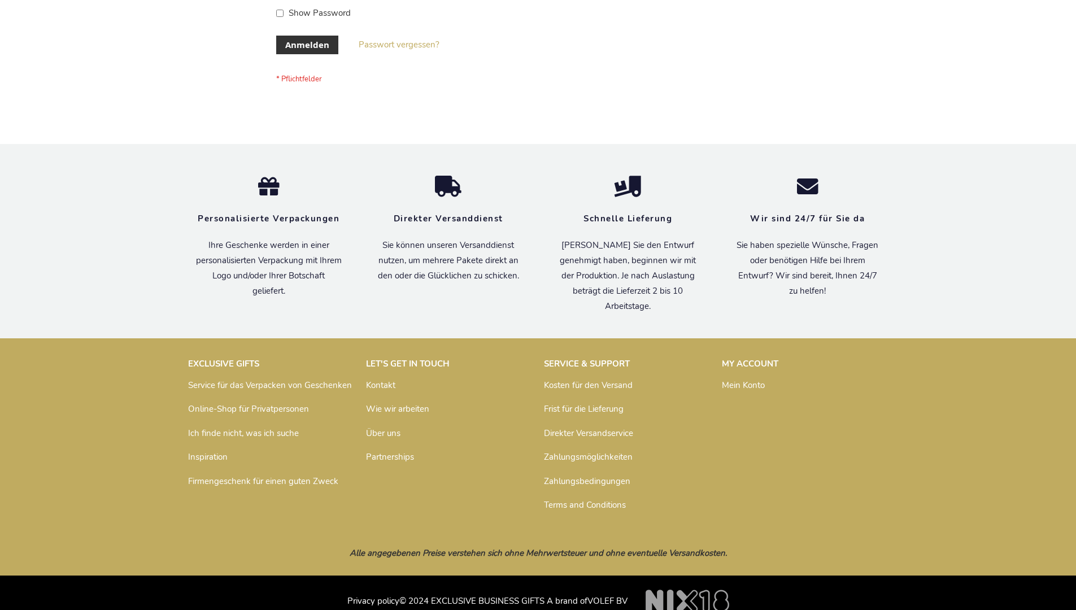
scroll to position [379, 0]
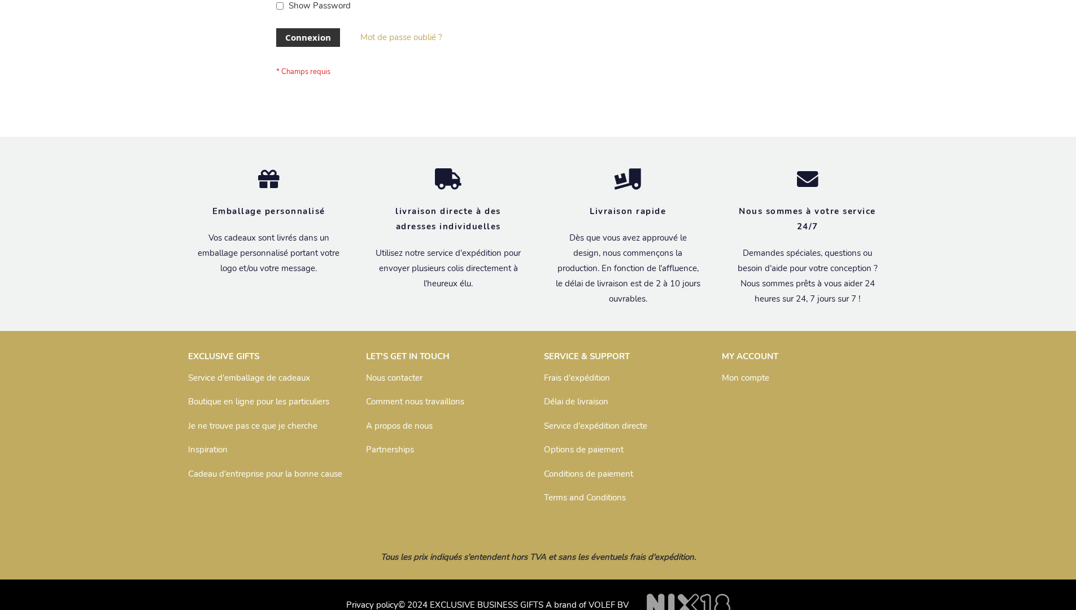
scroll to position [390, 0]
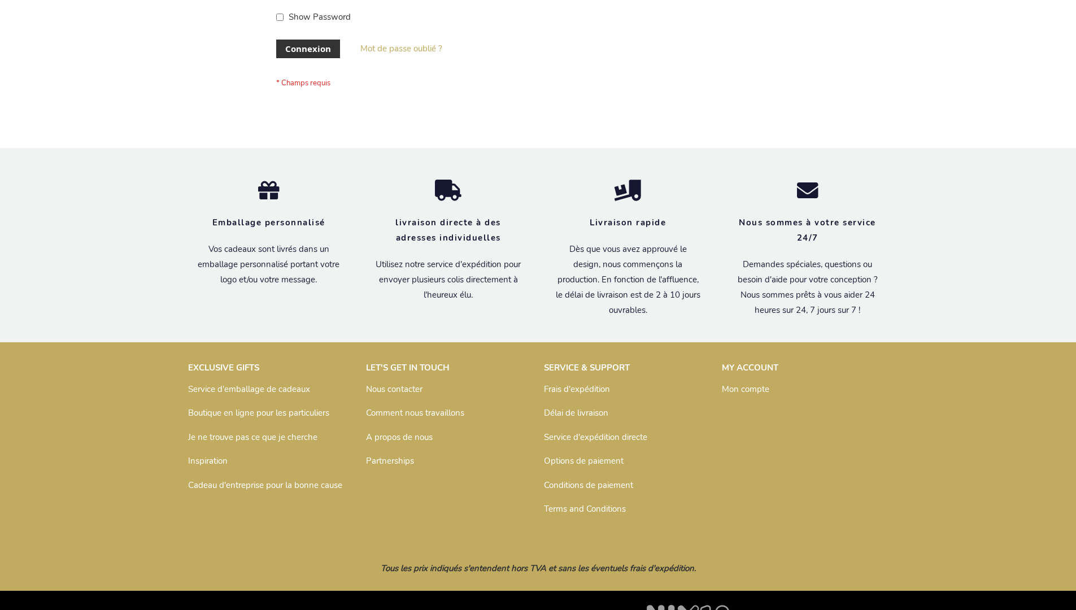
scroll to position [390, 0]
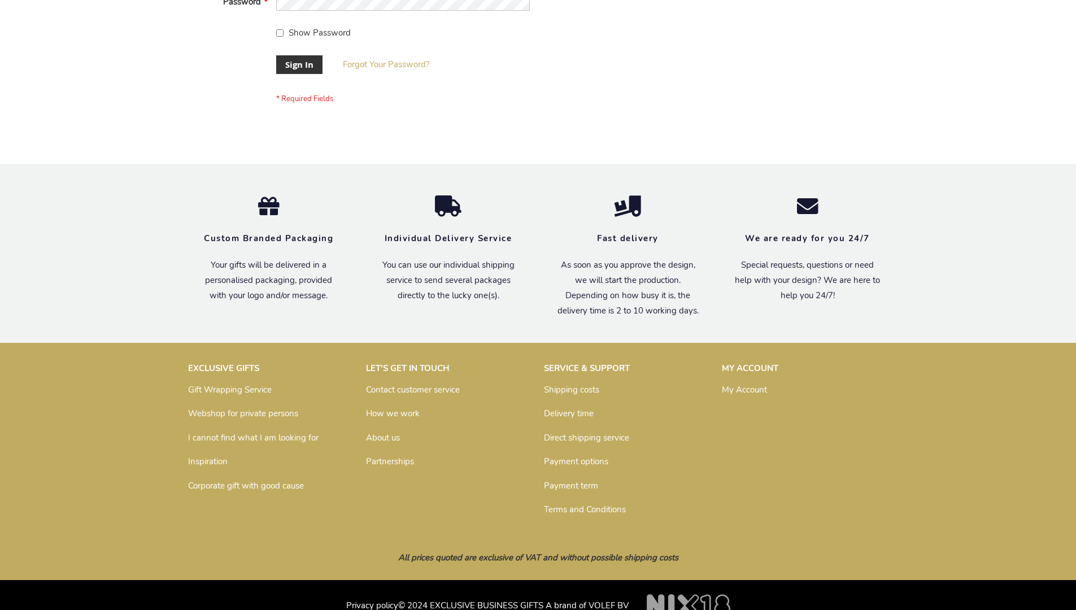
scroll to position [363, 0]
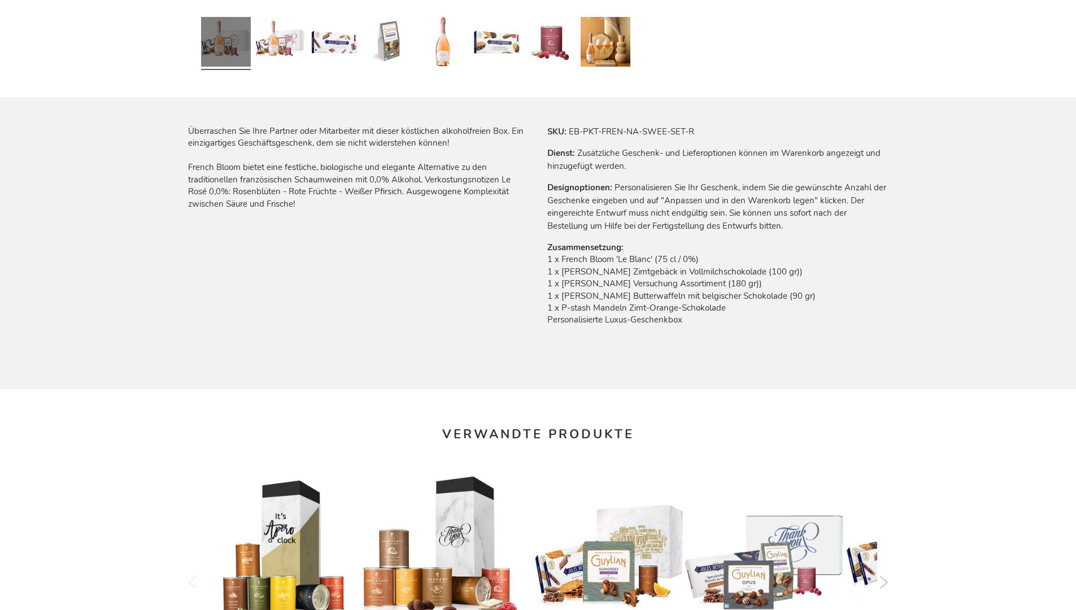
scroll to position [1510, 0]
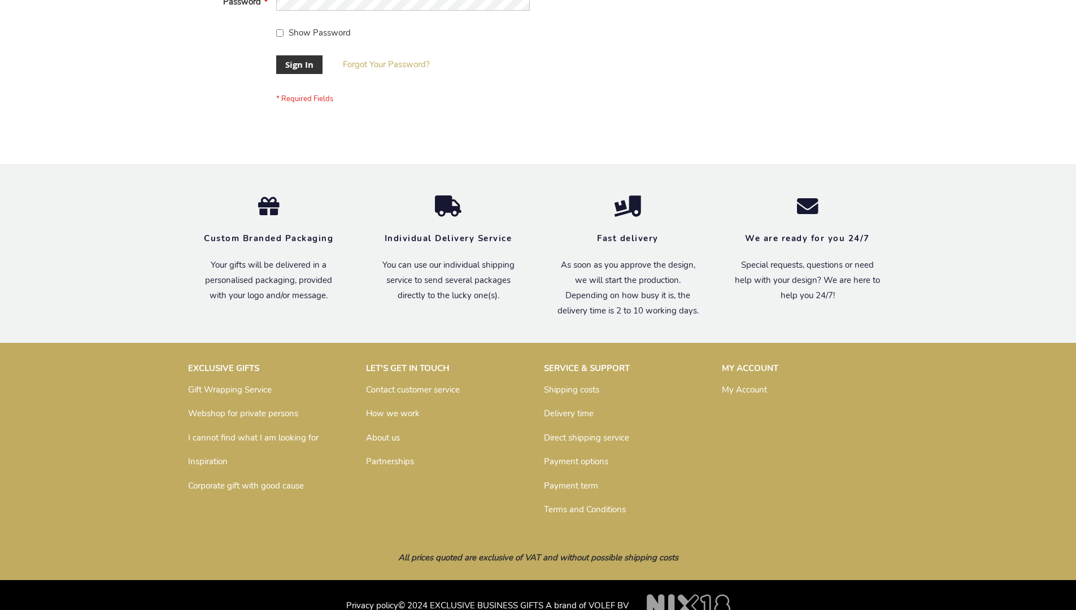
scroll to position [363, 0]
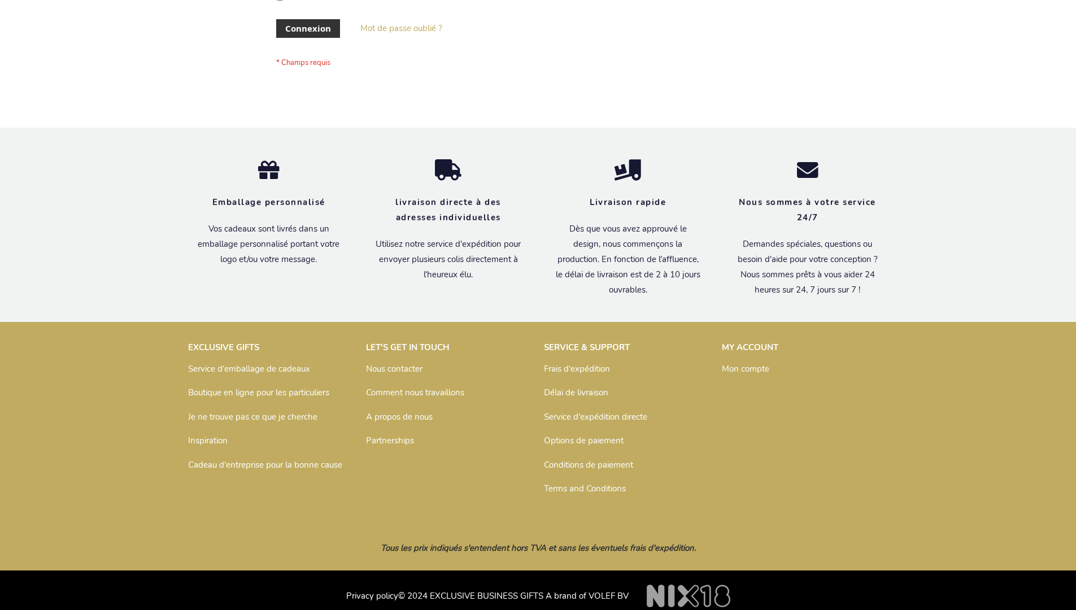
scroll to position [390, 0]
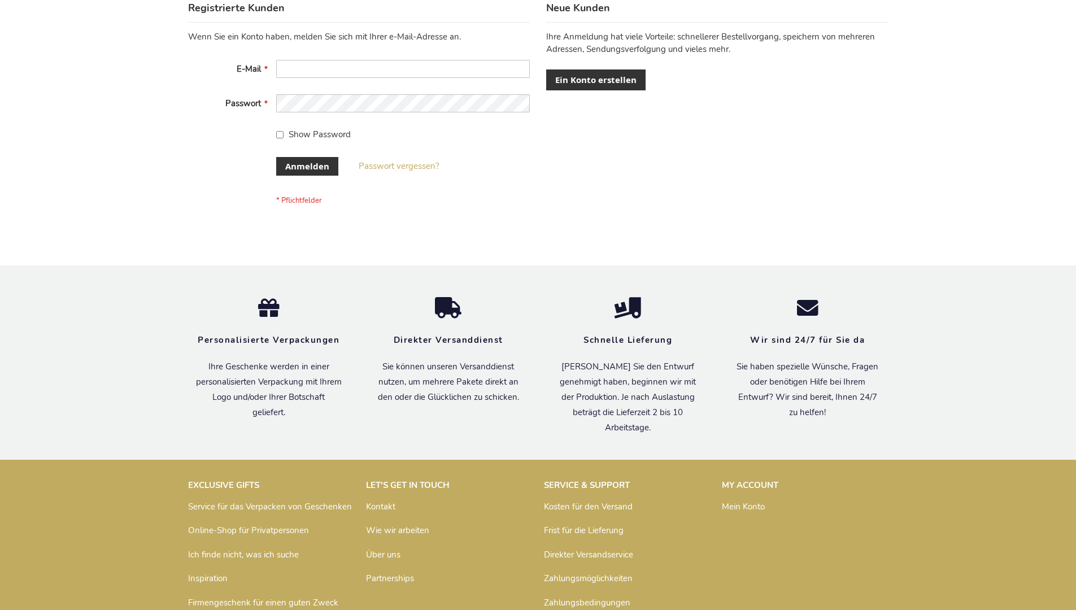
scroll to position [379, 0]
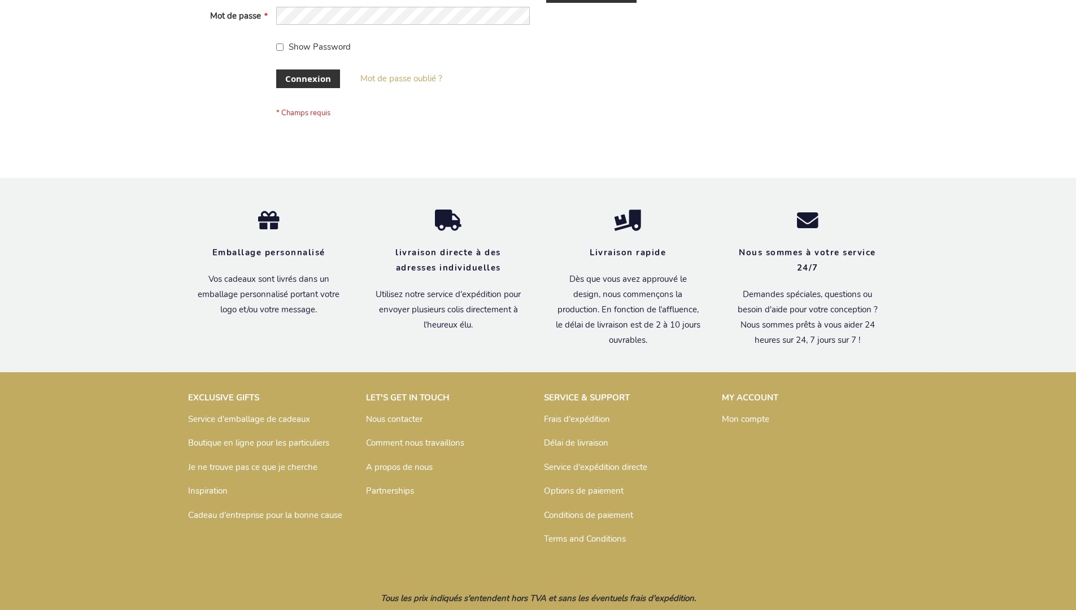
scroll to position [390, 0]
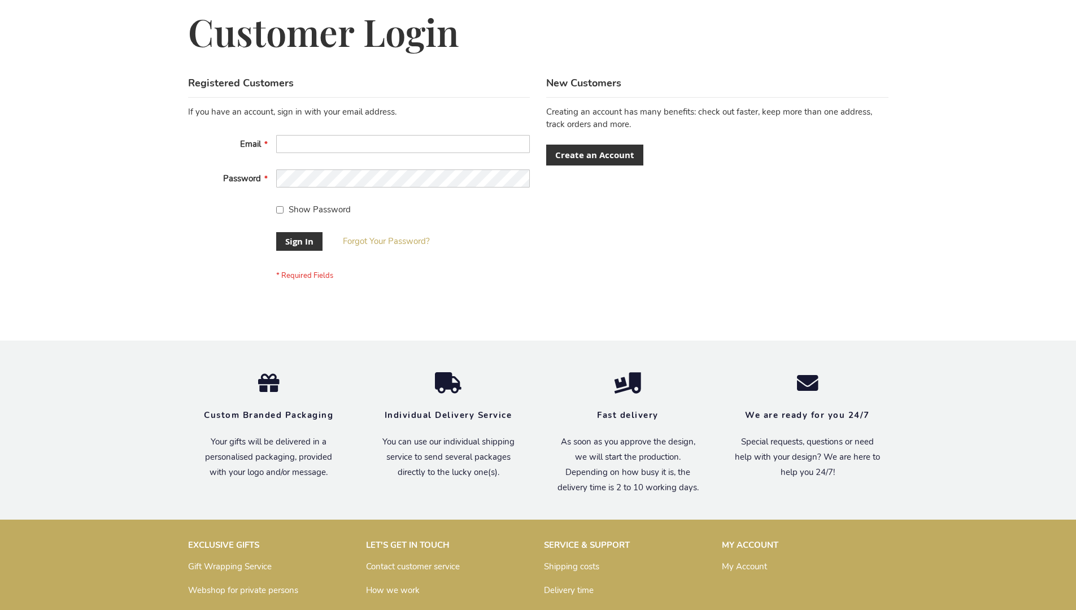
scroll to position [363, 0]
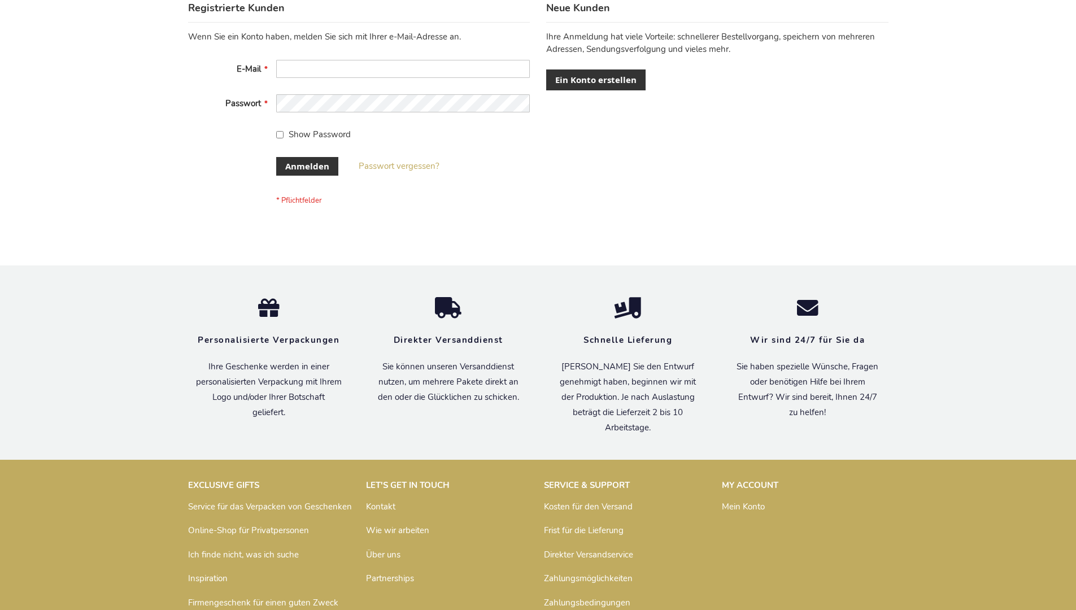
scroll to position [379, 0]
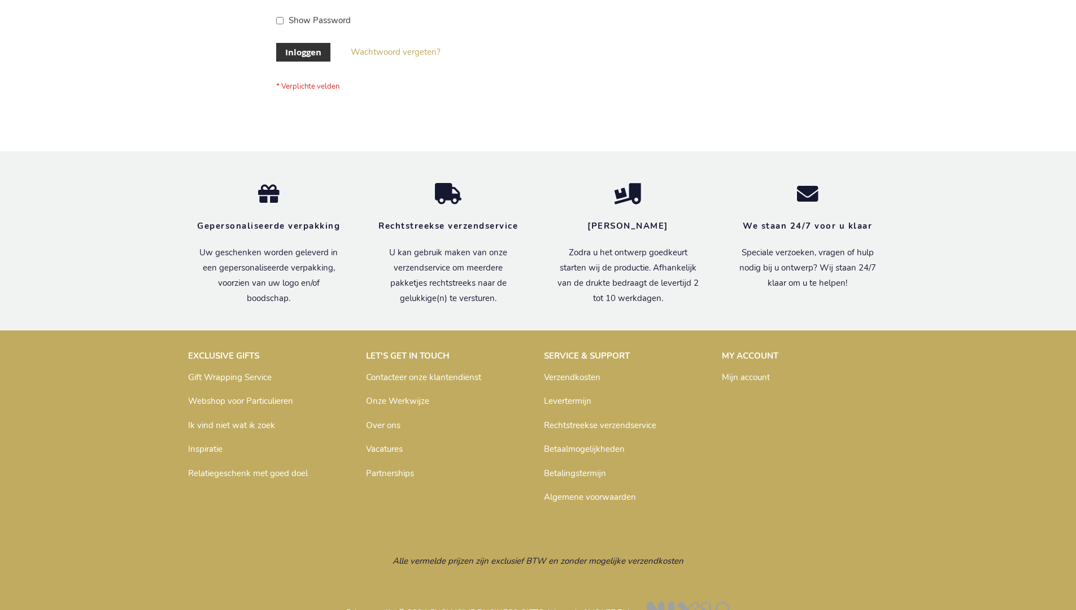
scroll to position [384, 0]
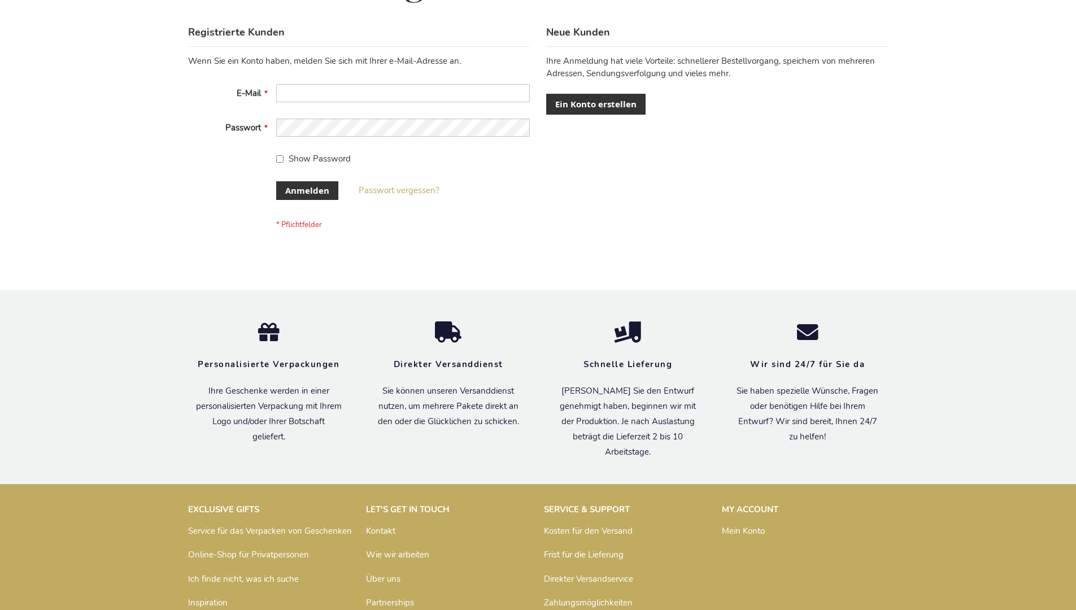
scroll to position [379, 0]
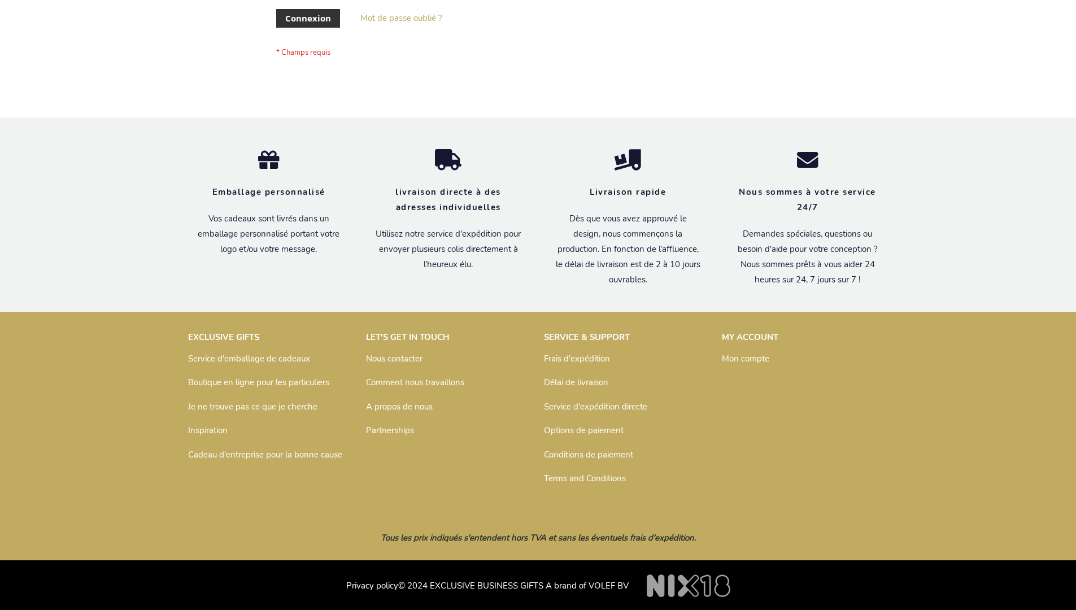
scroll to position [390, 0]
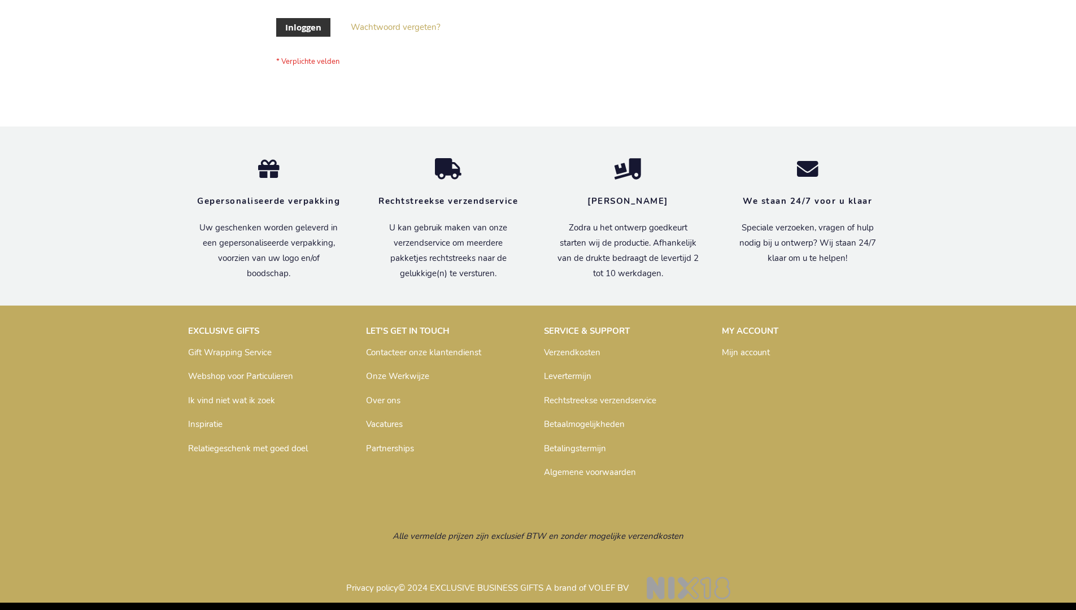
scroll to position [384, 0]
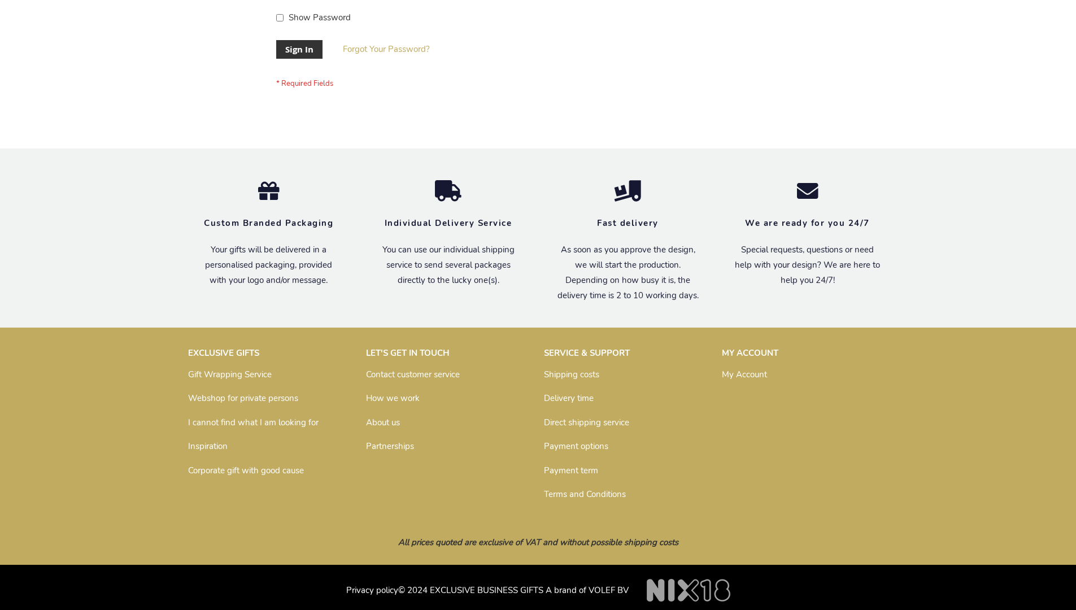
scroll to position [363, 0]
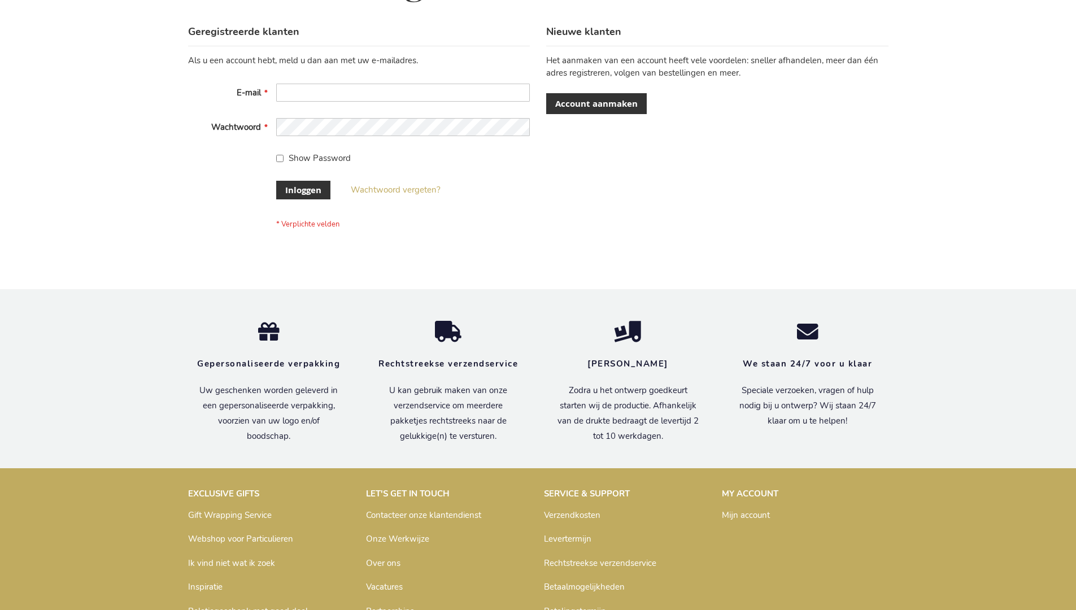
scroll to position [384, 0]
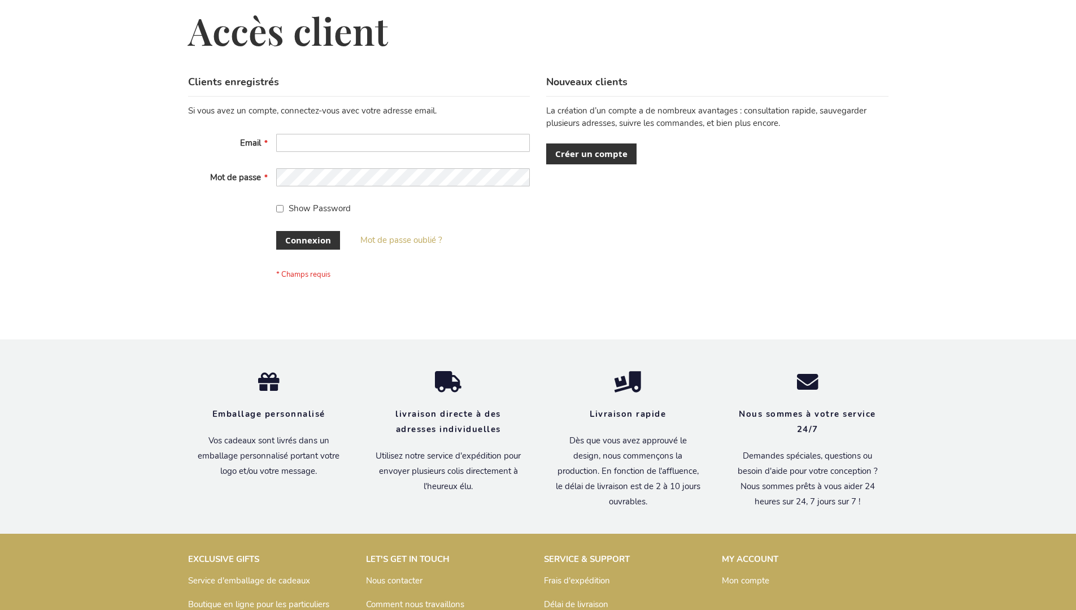
scroll to position [390, 0]
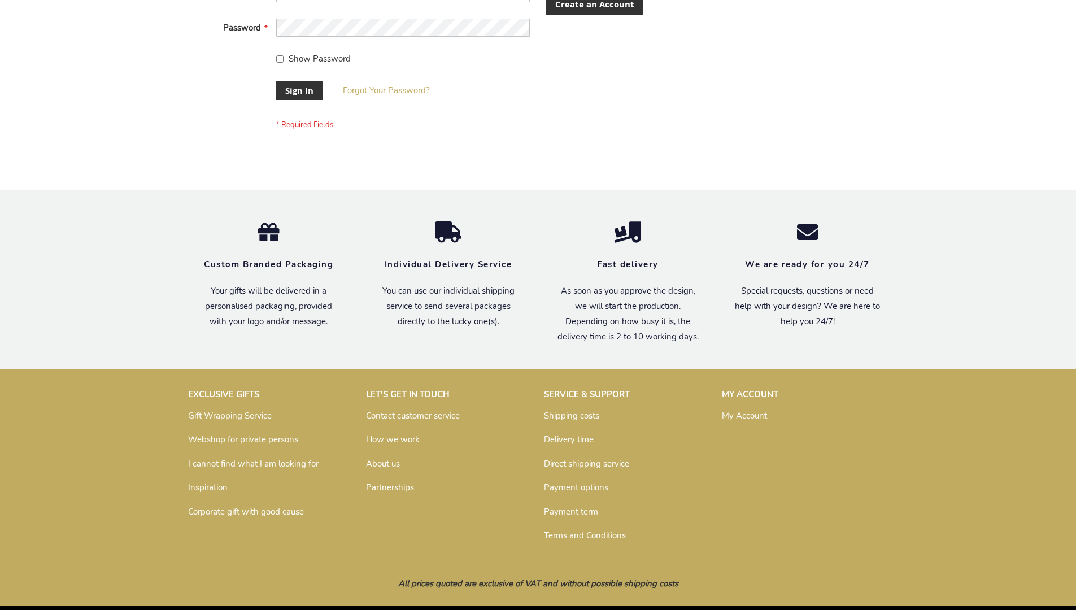
scroll to position [363, 0]
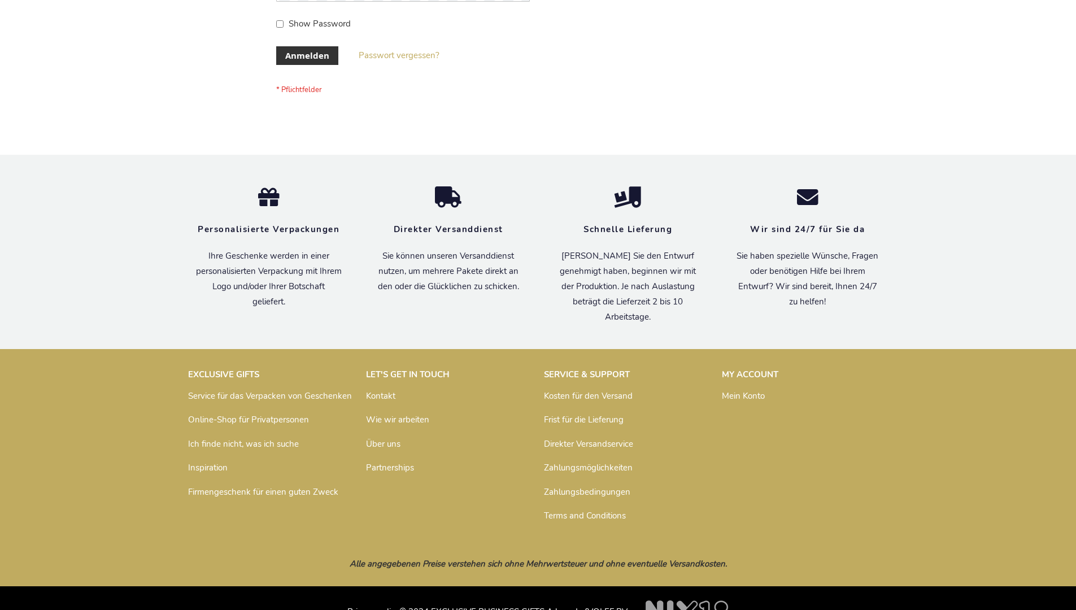
scroll to position [379, 0]
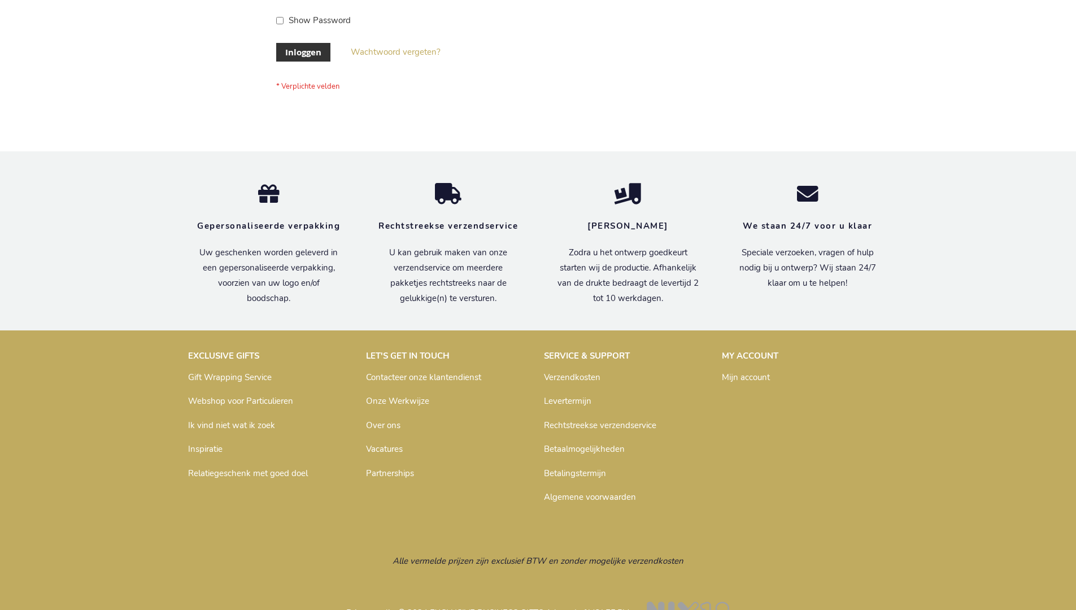
scroll to position [384, 0]
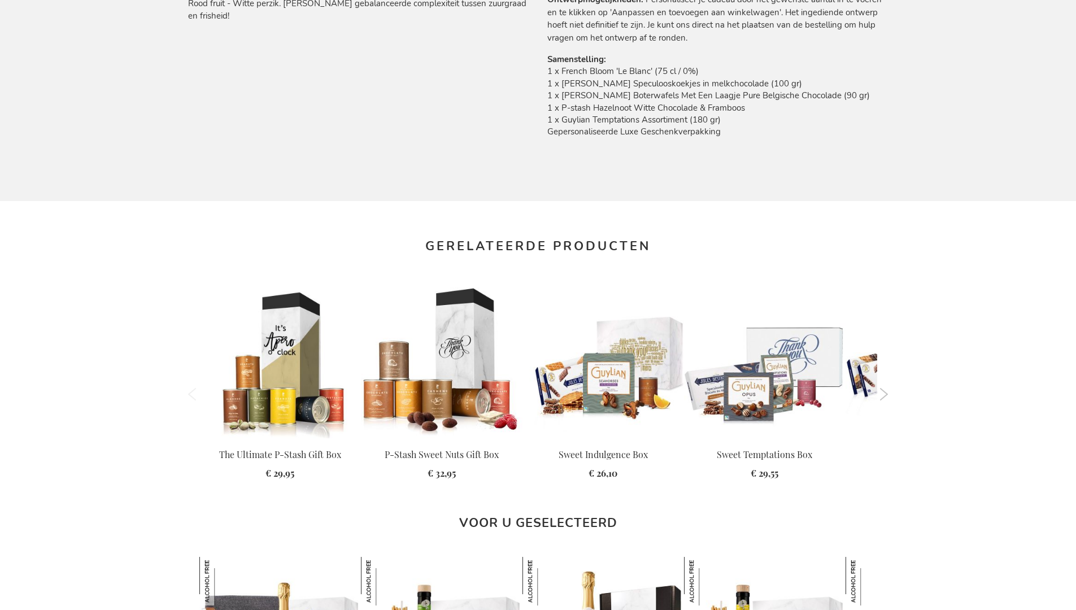
scroll to position [1515, 0]
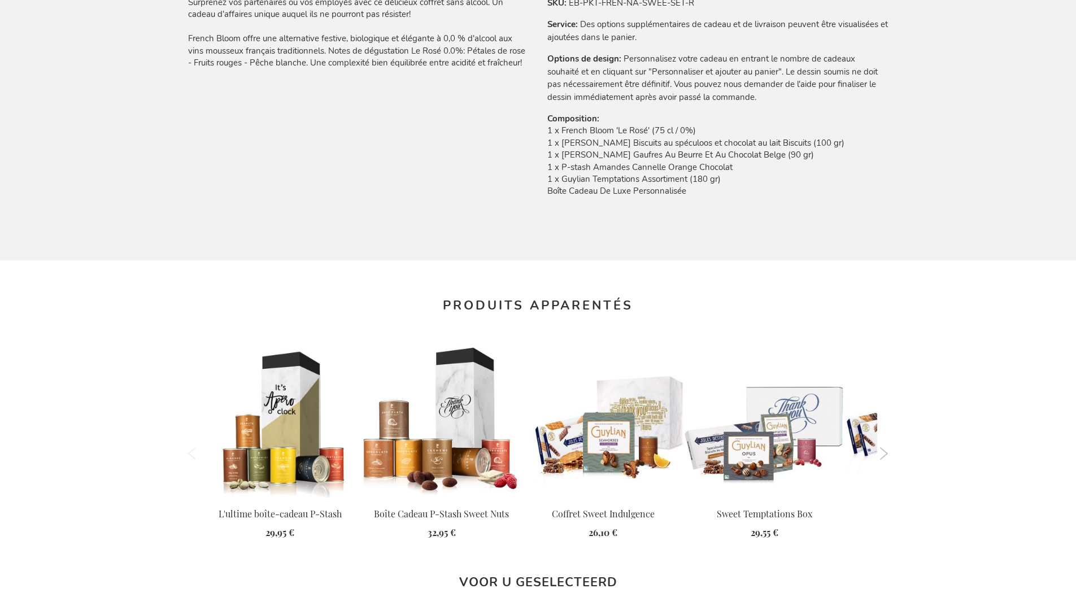
scroll to position [1521, 0]
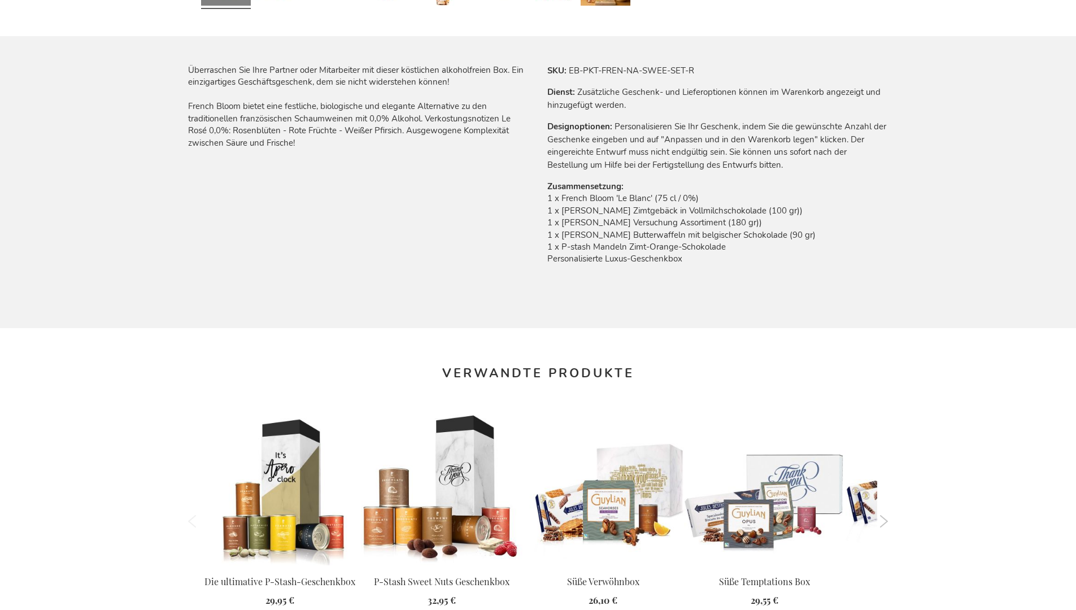
scroll to position [1510, 0]
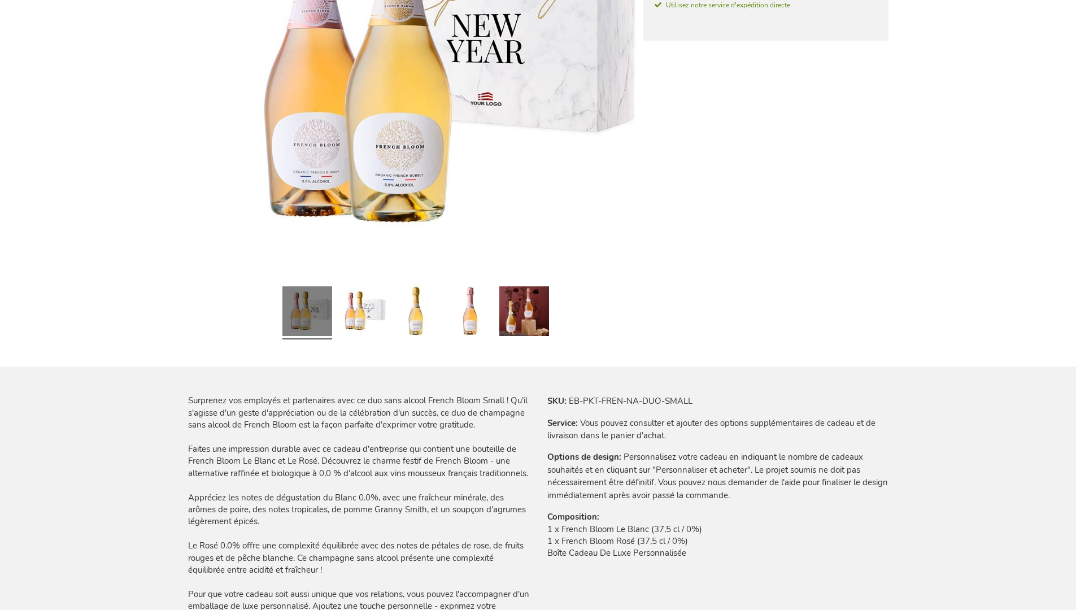
scroll to position [1560, 0]
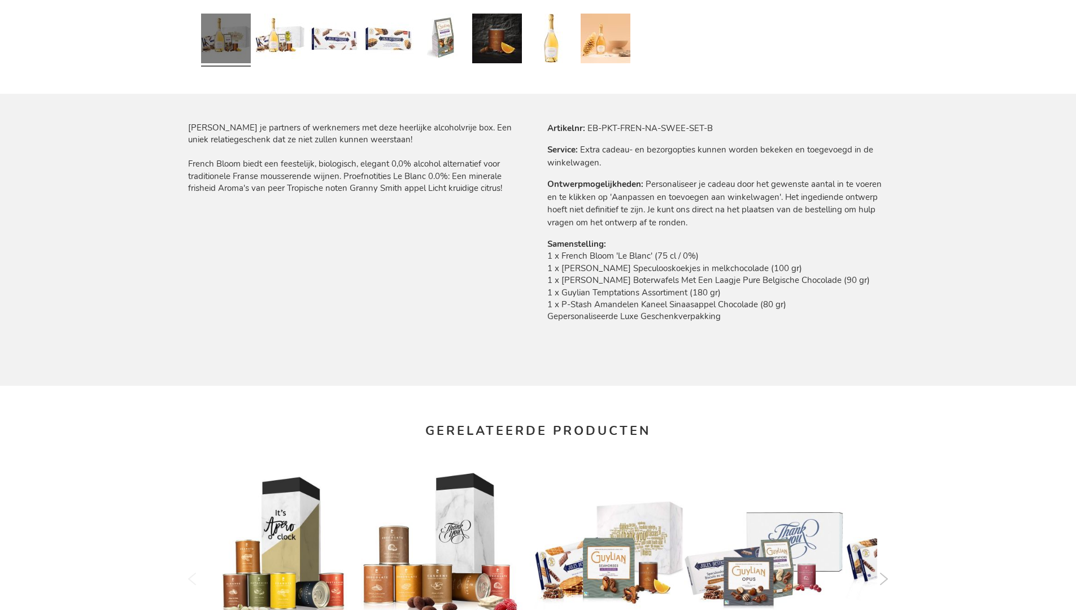
scroll to position [1515, 0]
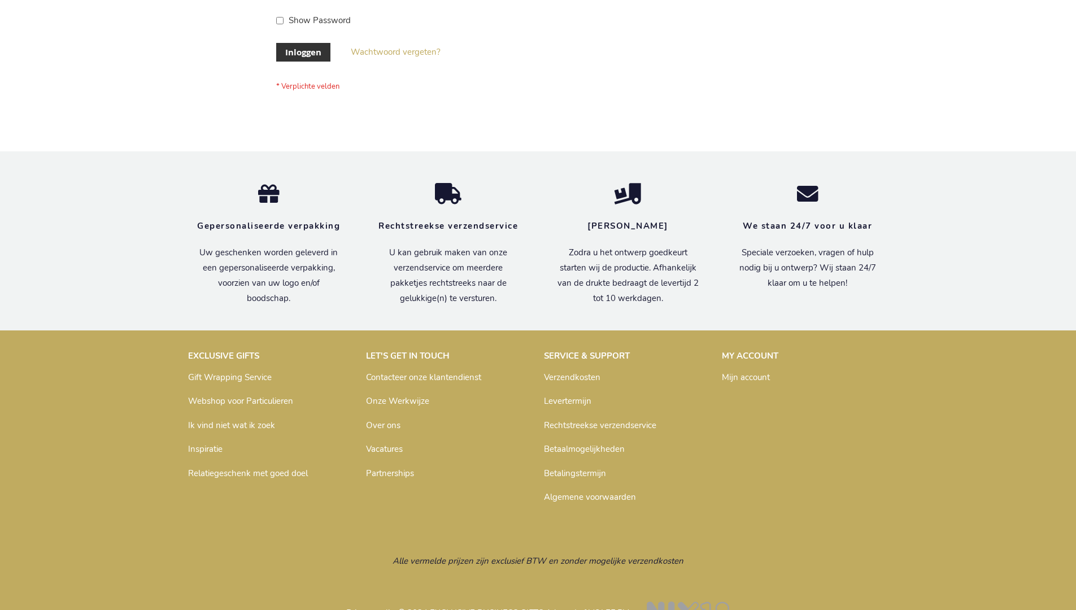
scroll to position [384, 0]
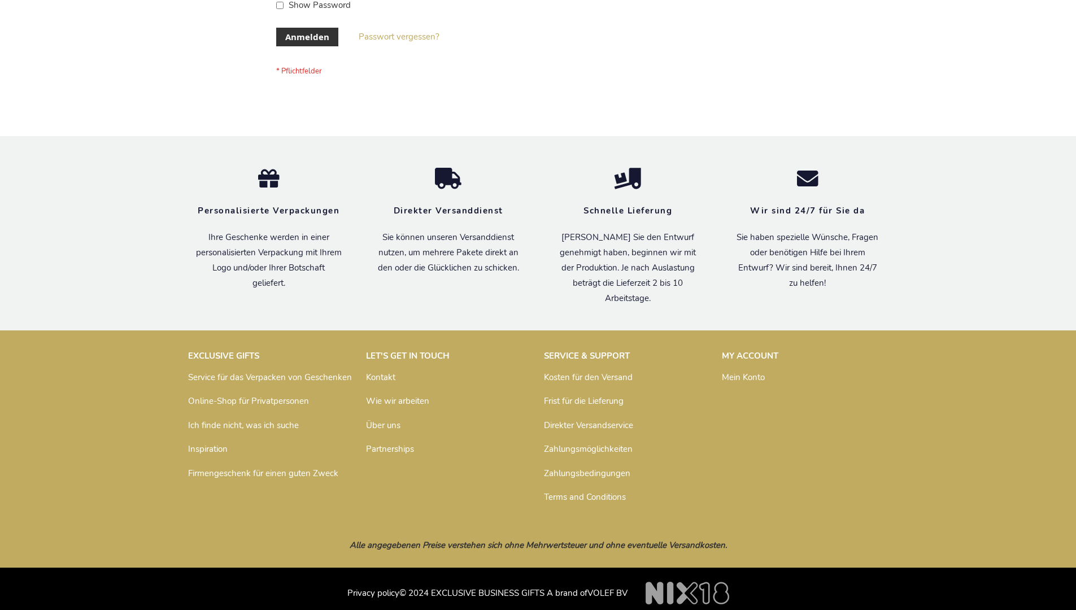
scroll to position [379, 0]
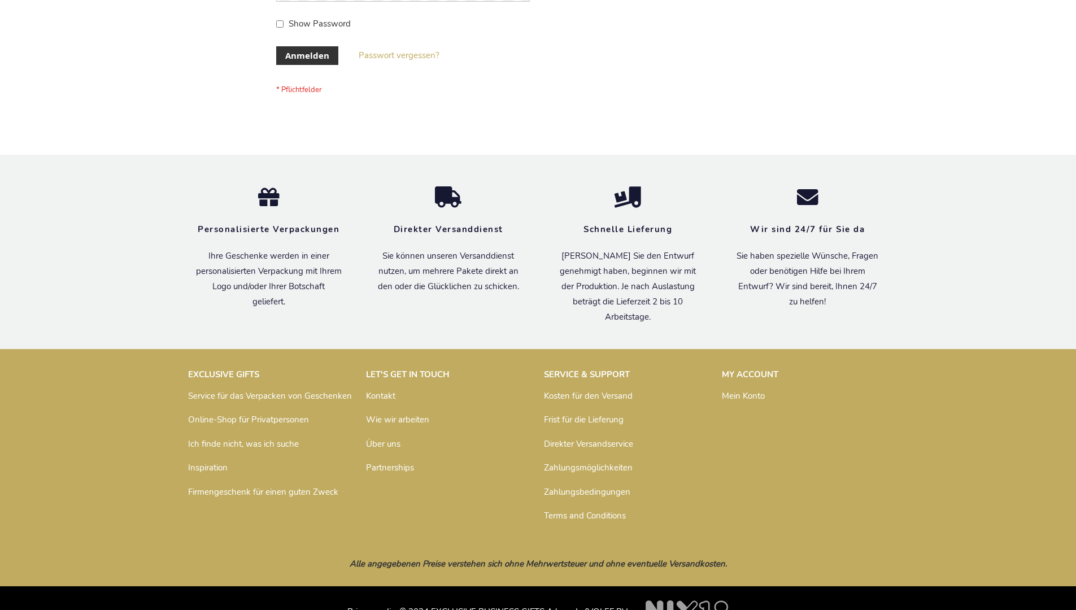
scroll to position [379, 0]
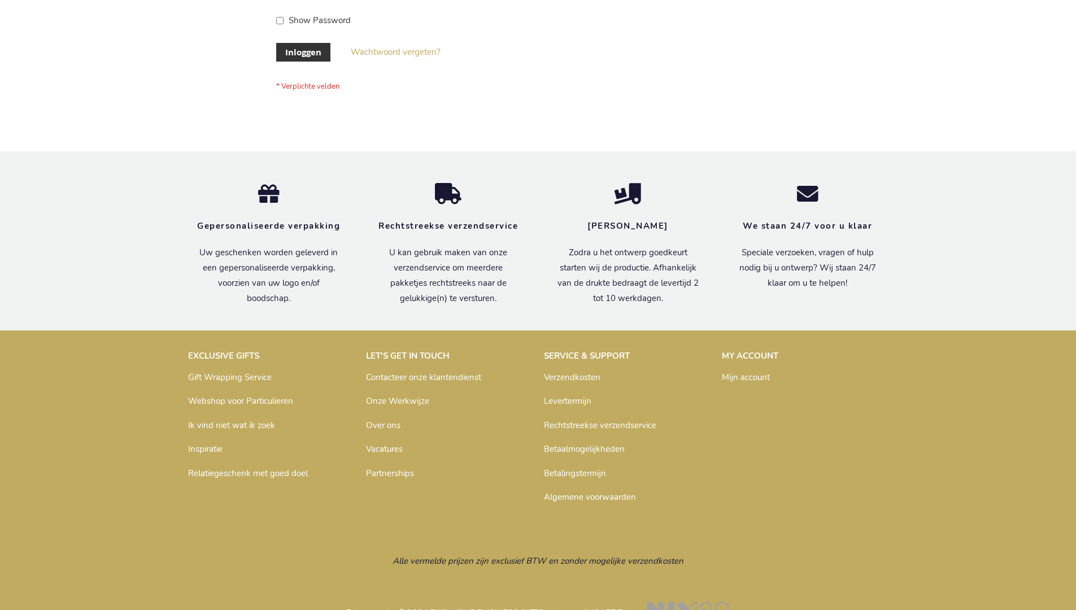
scroll to position [384, 0]
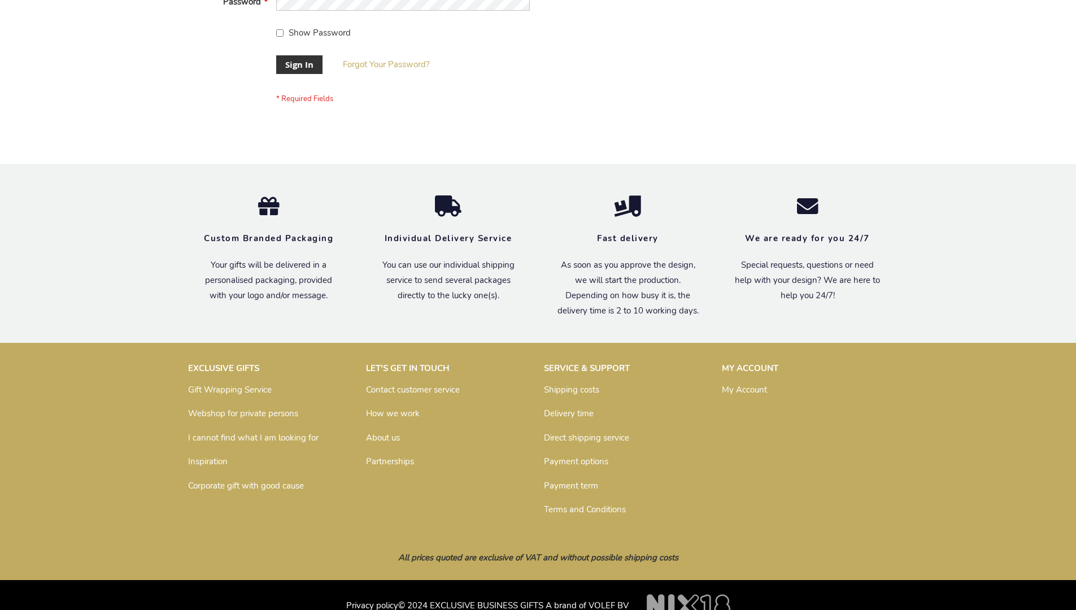
scroll to position [363, 0]
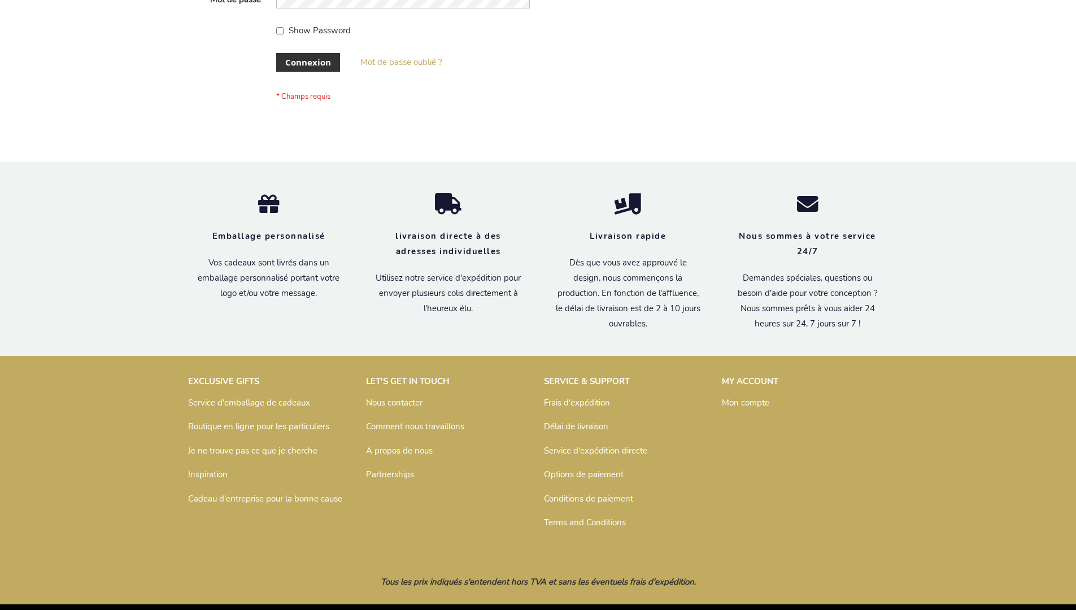
scroll to position [390, 0]
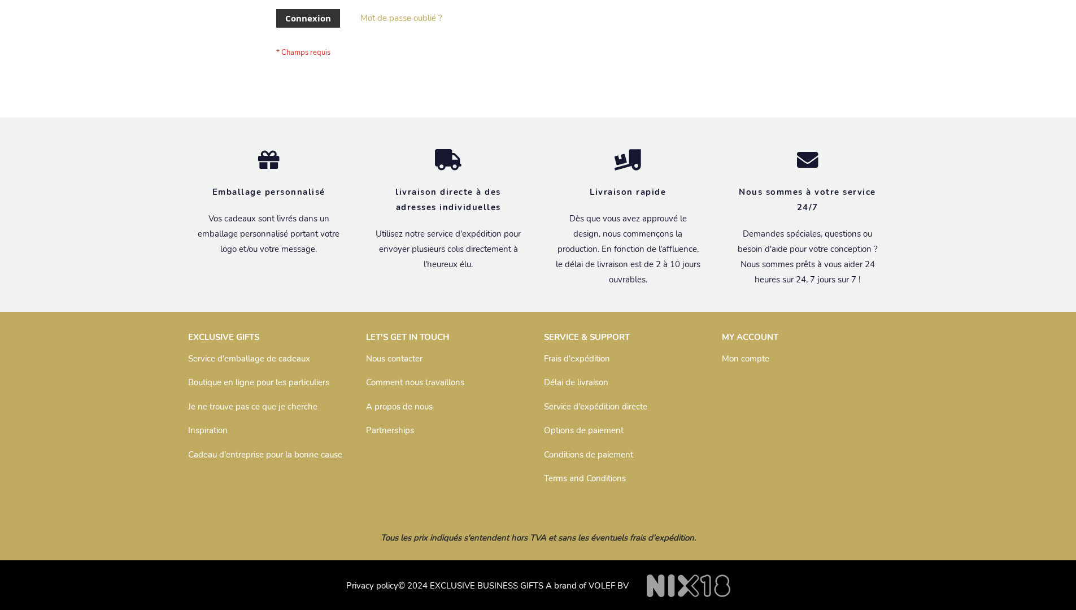
scroll to position [390, 0]
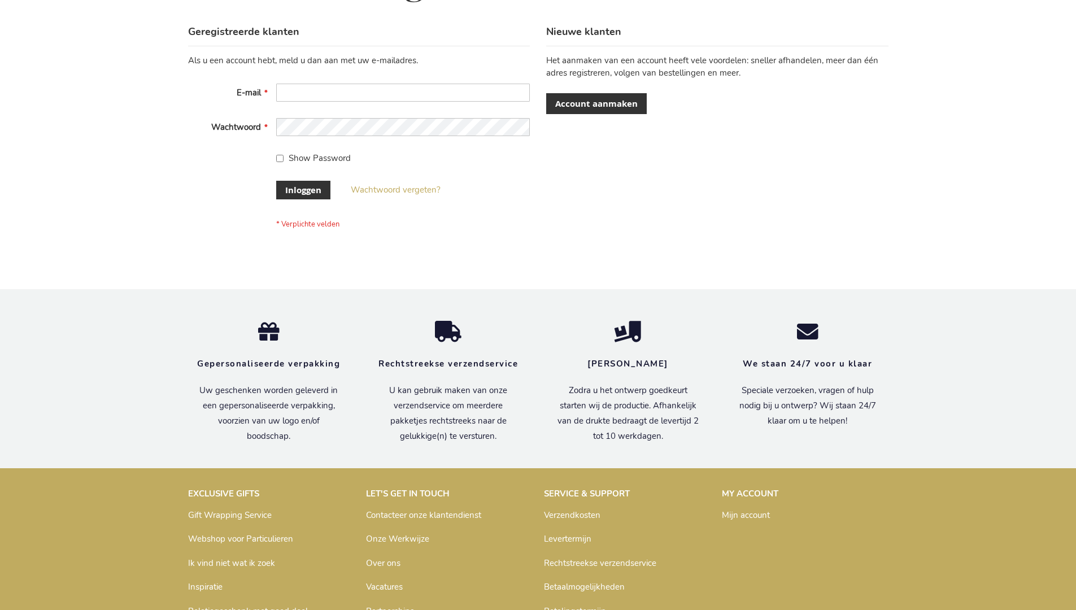
scroll to position [384, 0]
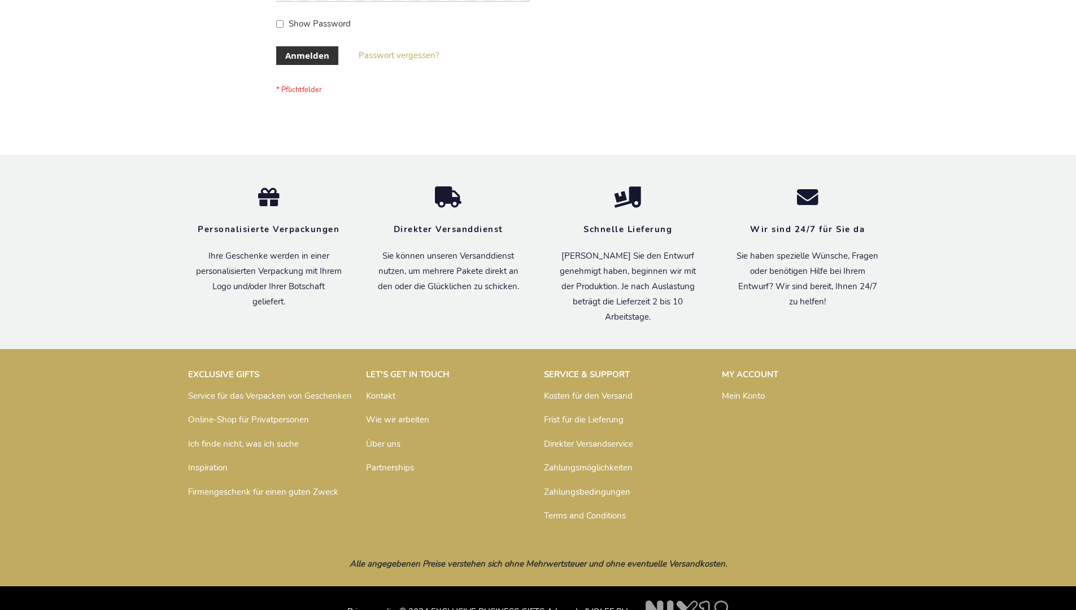
scroll to position [379, 0]
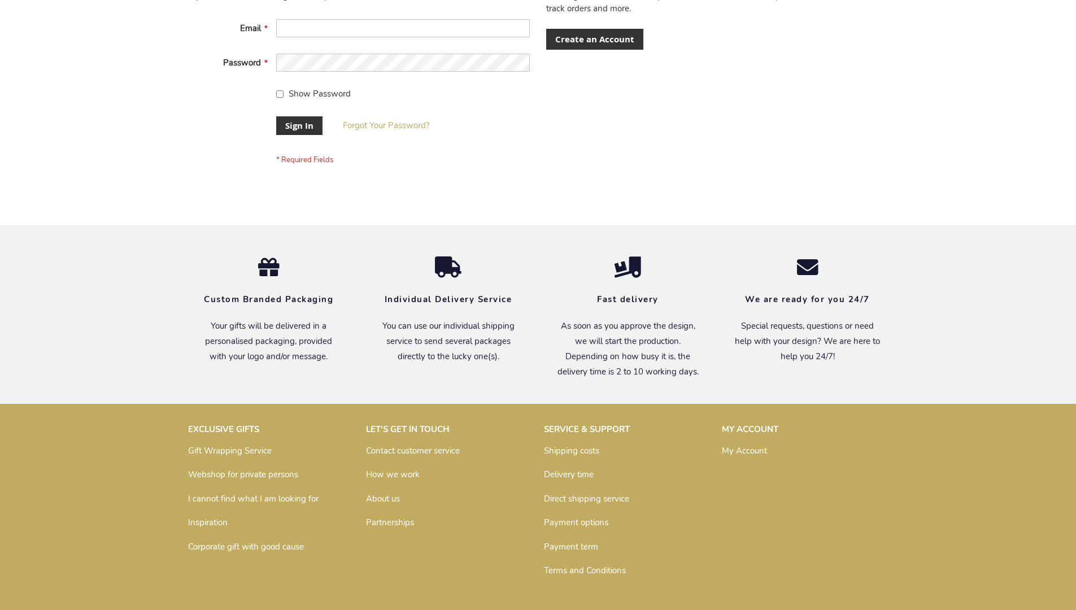
scroll to position [363, 0]
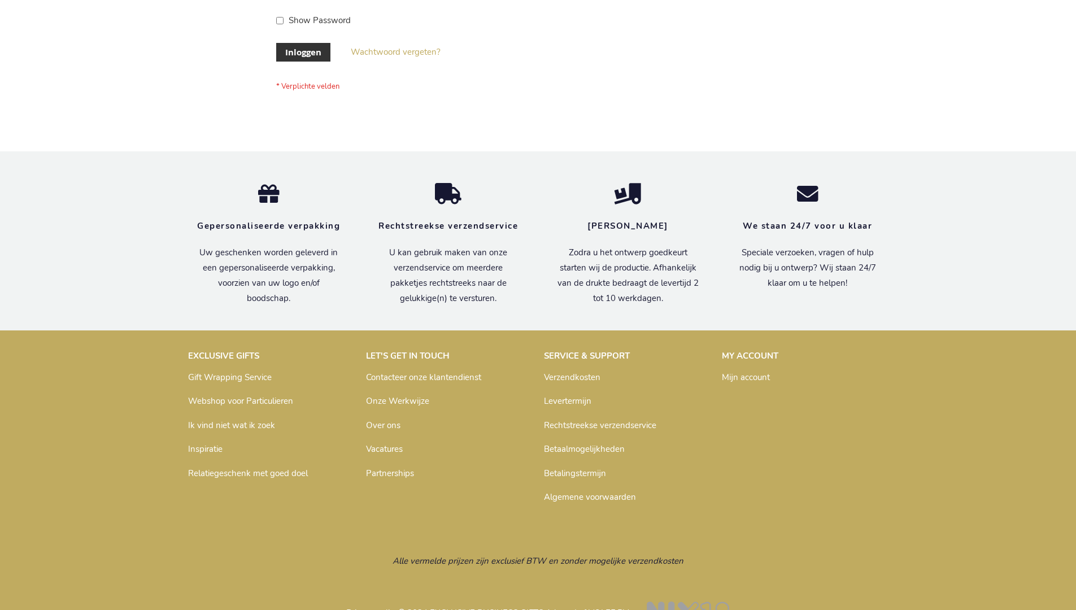
scroll to position [384, 0]
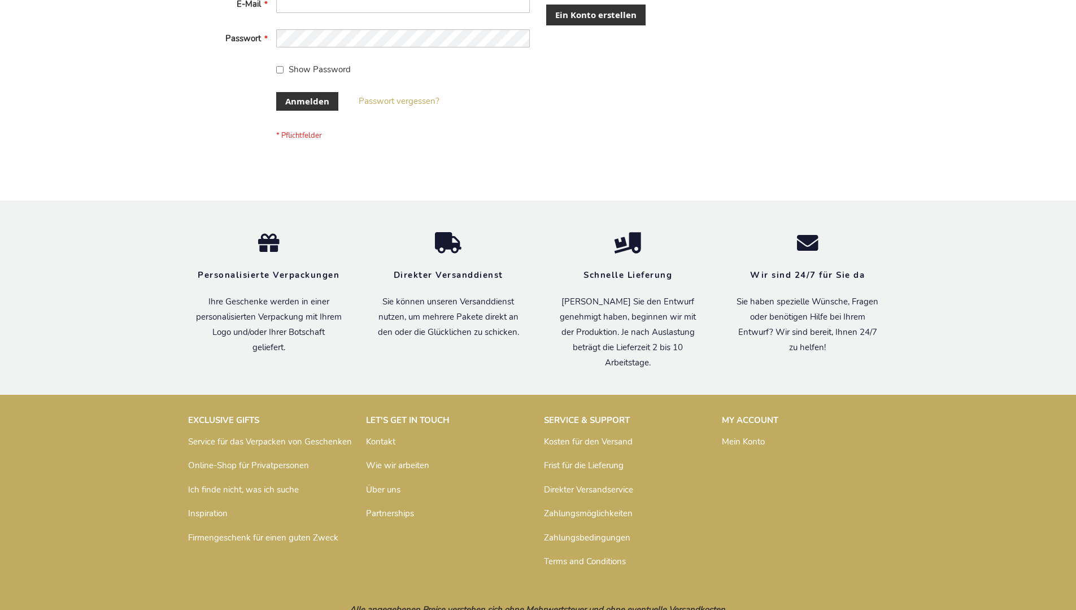
scroll to position [379, 0]
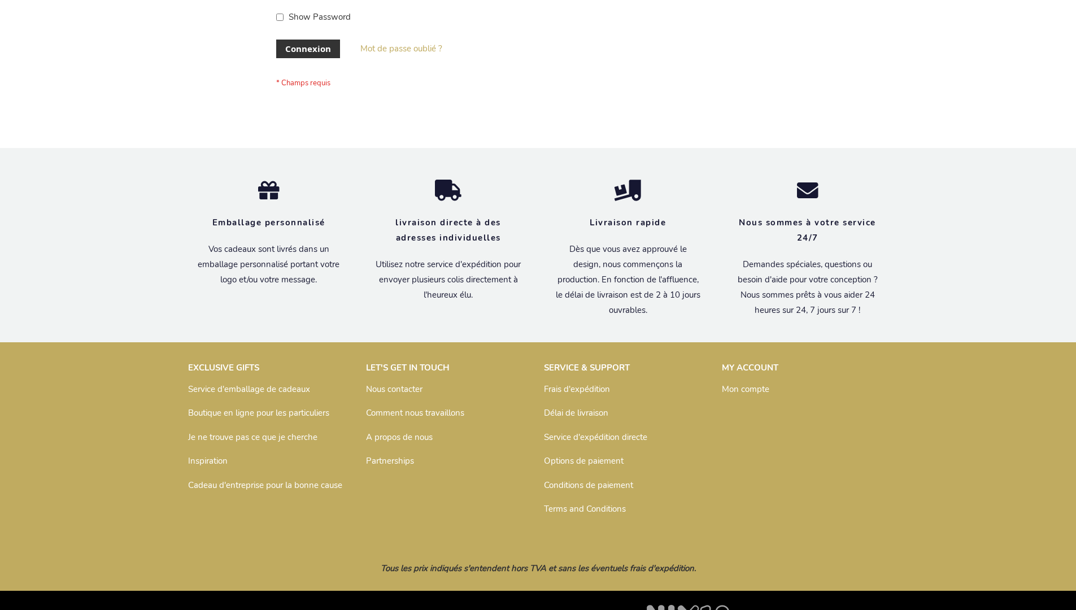
scroll to position [390, 0]
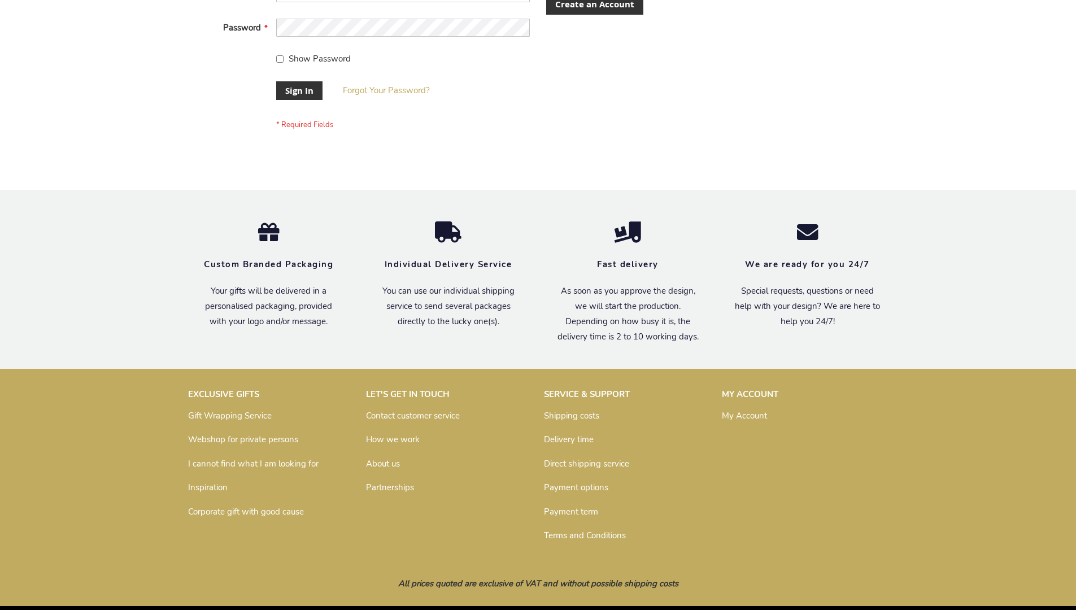
scroll to position [363, 0]
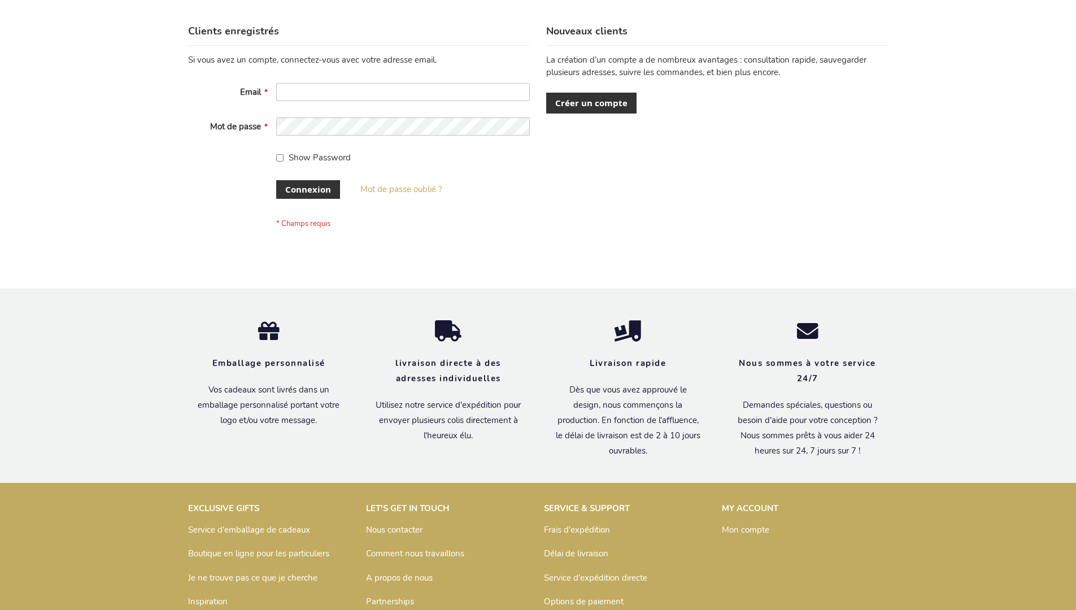
scroll to position [390, 0]
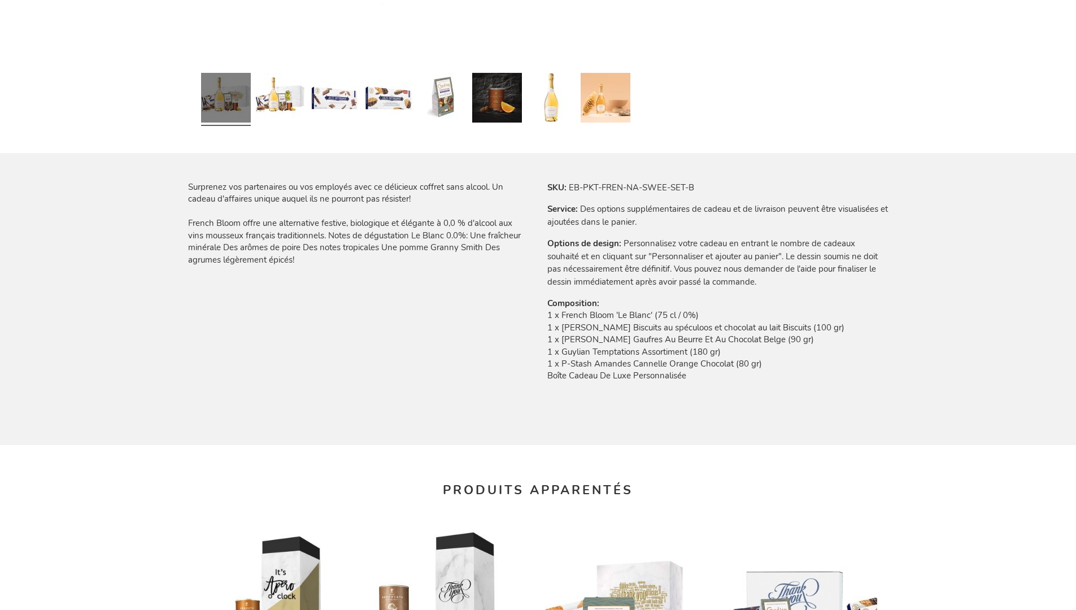
scroll to position [1521, 0]
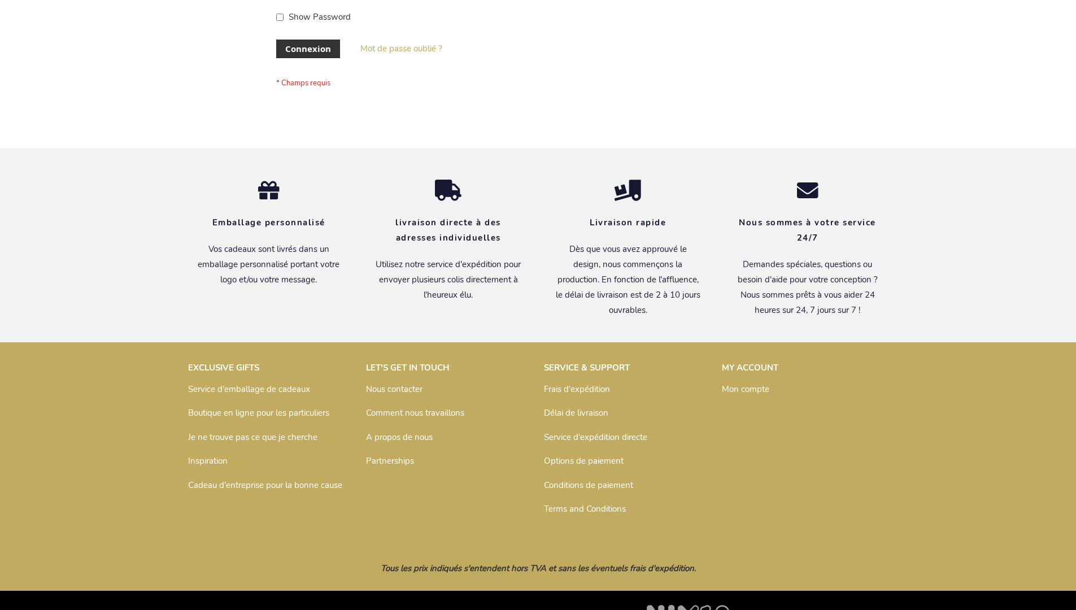
scroll to position [390, 0]
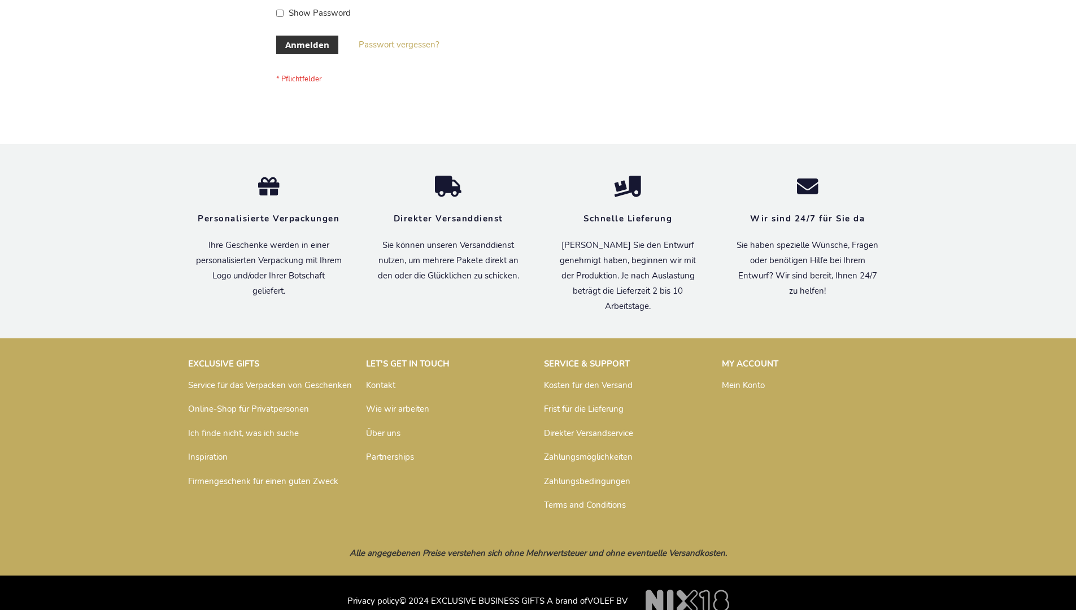
scroll to position [379, 0]
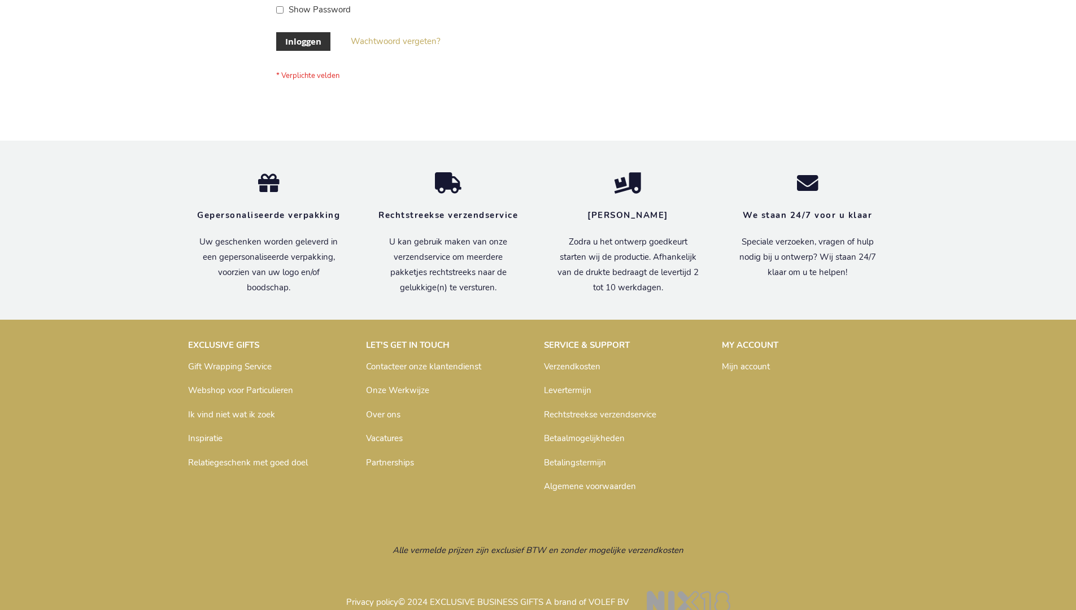
scroll to position [384, 0]
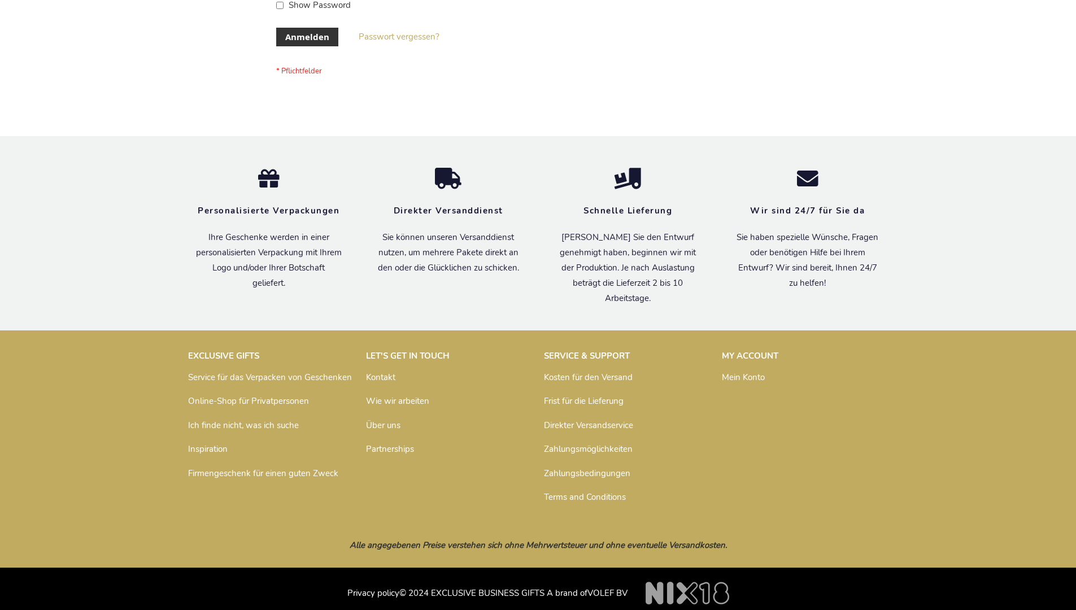
scroll to position [379, 0]
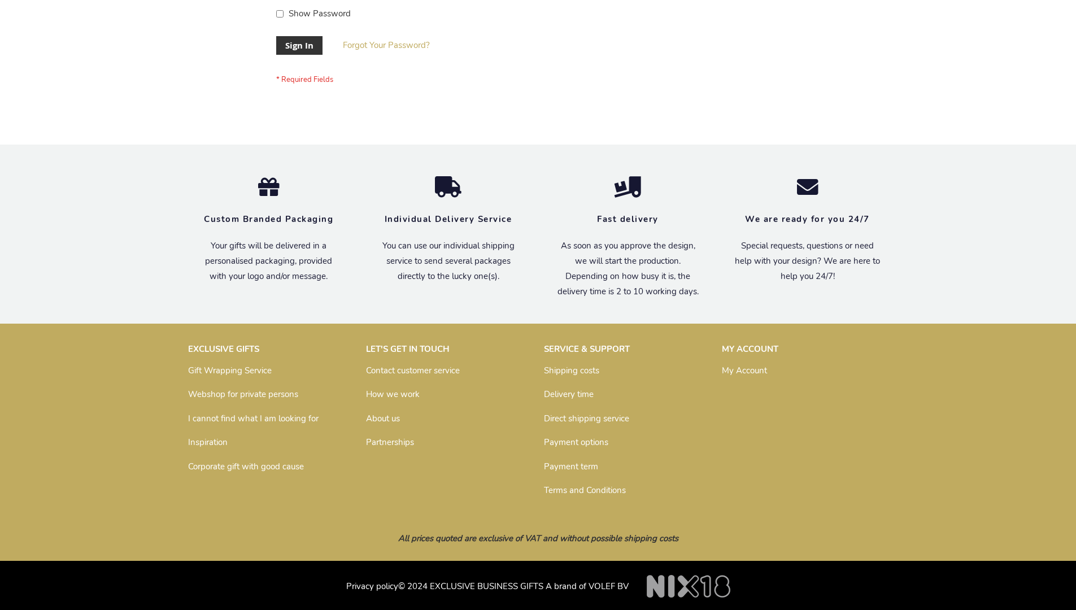
scroll to position [363, 0]
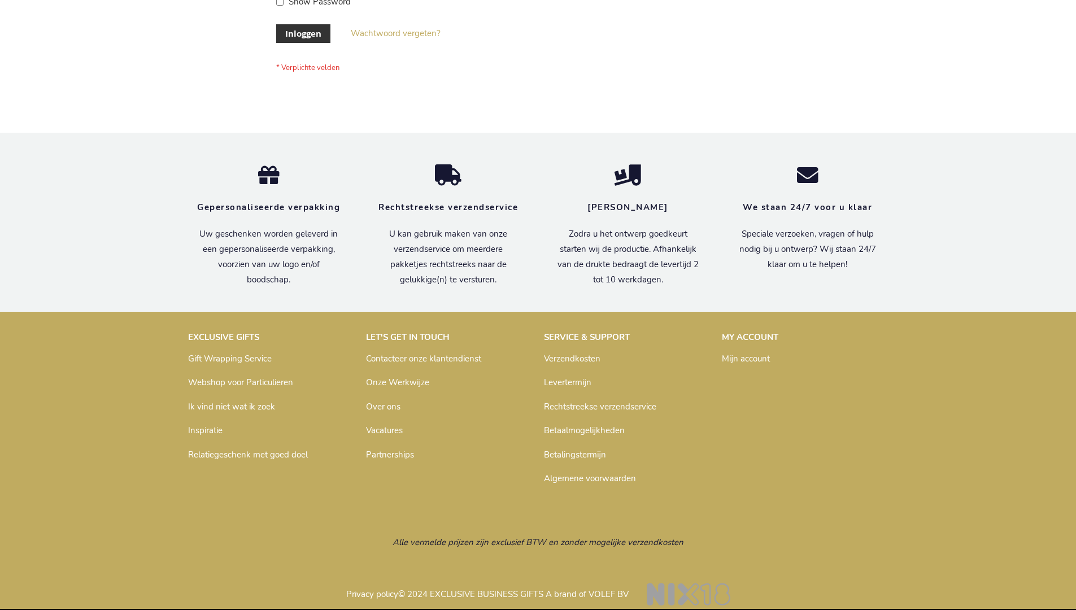
scroll to position [384, 0]
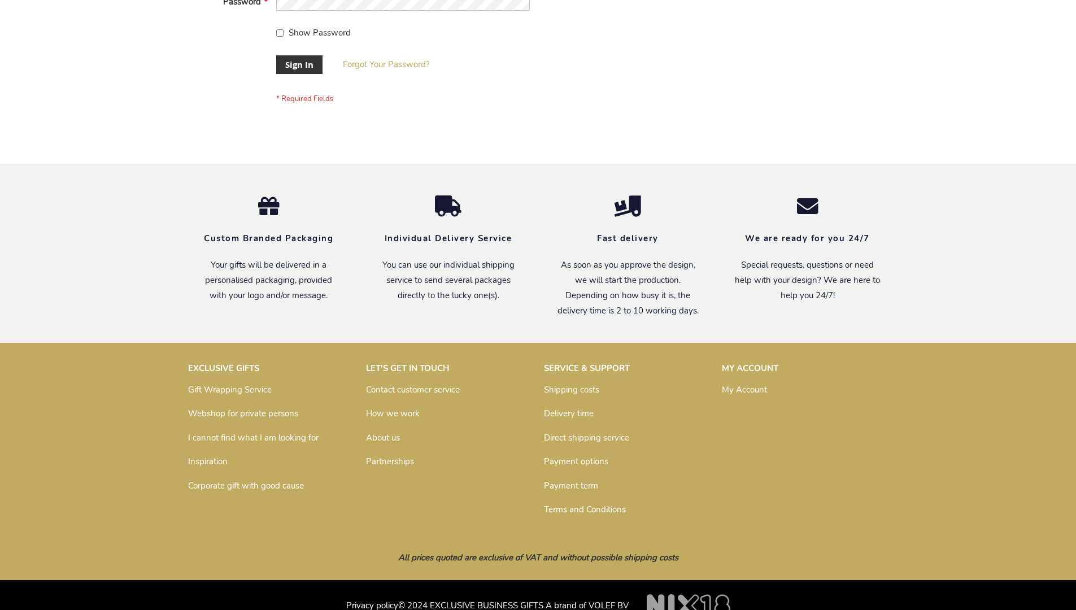
scroll to position [363, 0]
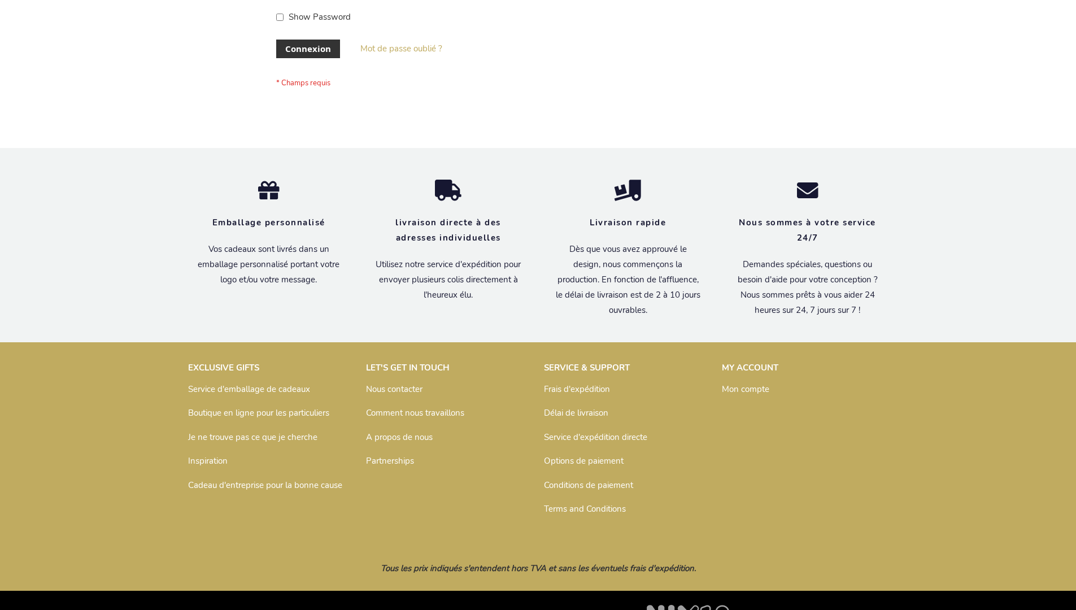
scroll to position [390, 0]
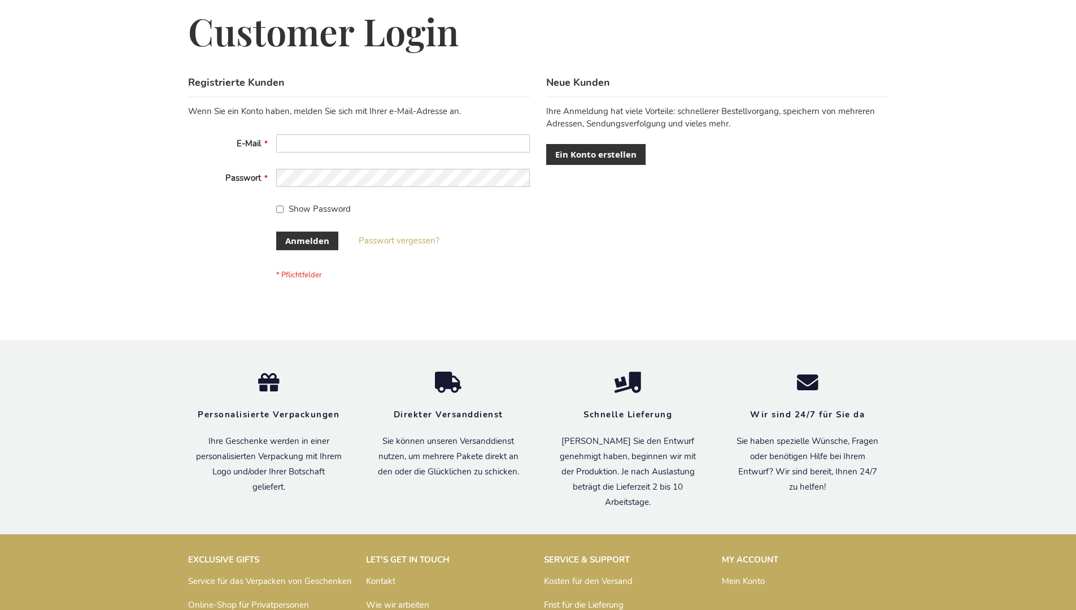
scroll to position [379, 0]
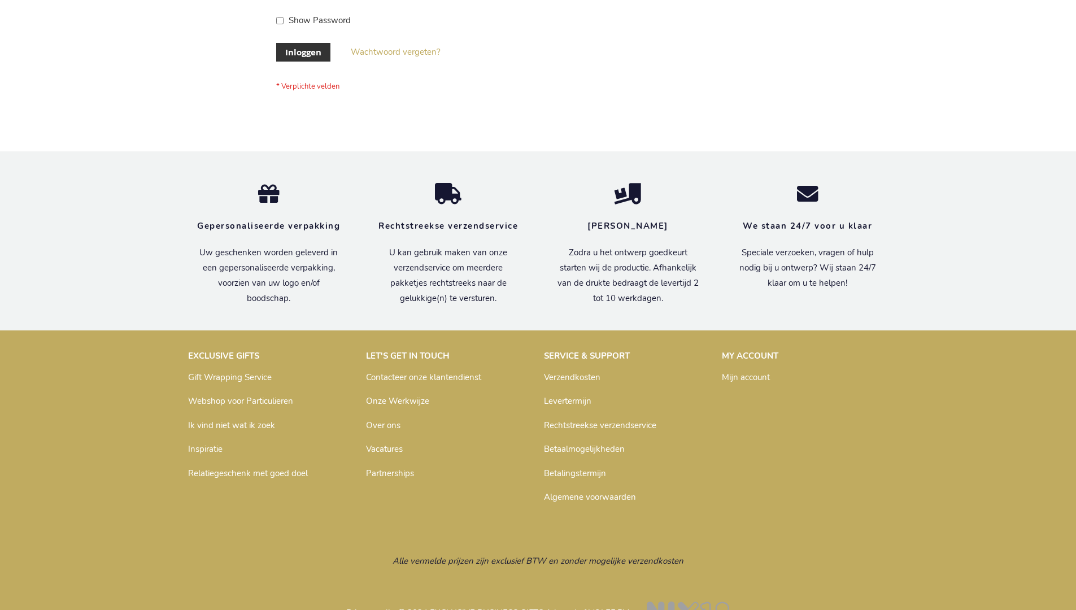
scroll to position [384, 0]
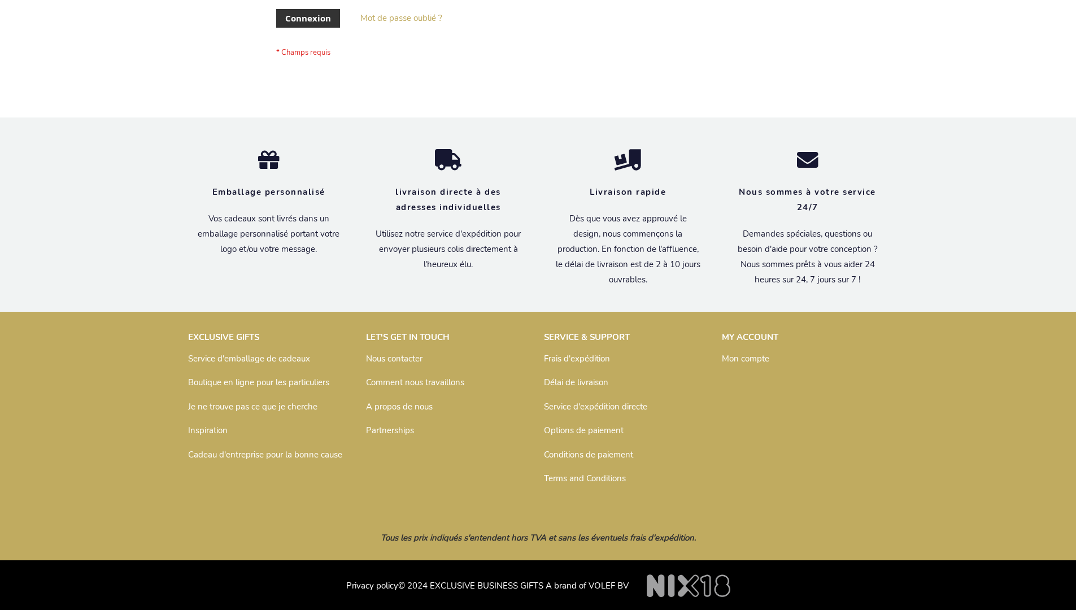
scroll to position [390, 0]
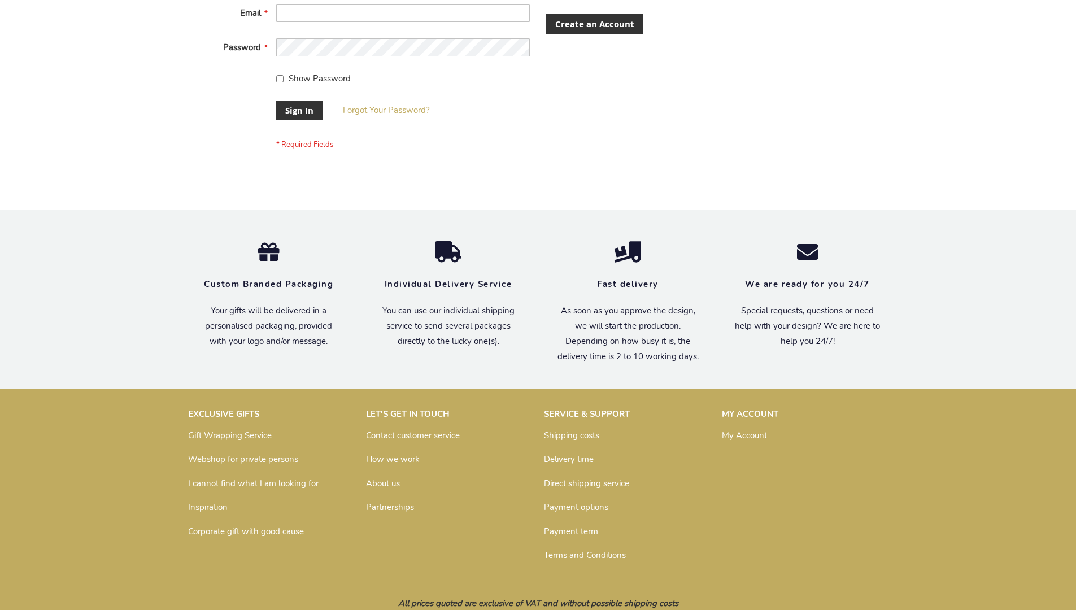
scroll to position [354, 0]
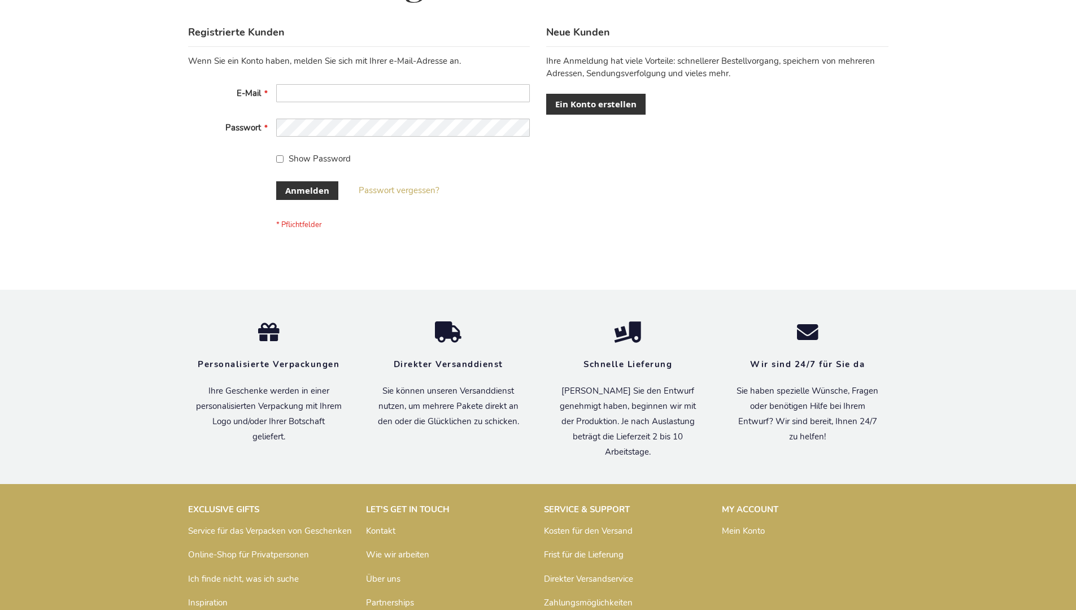
scroll to position [379, 0]
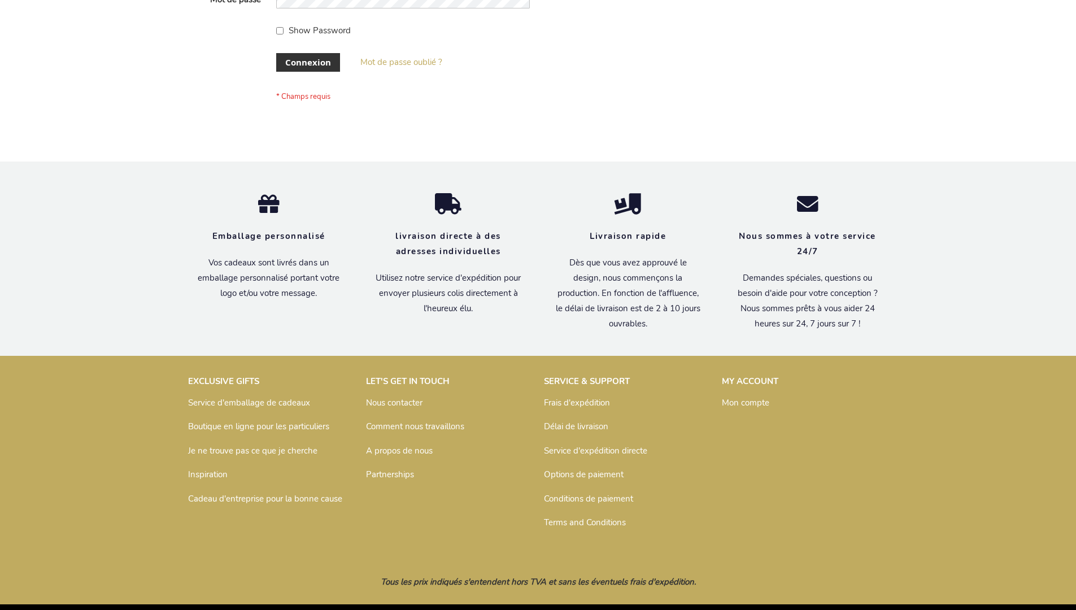
scroll to position [390, 0]
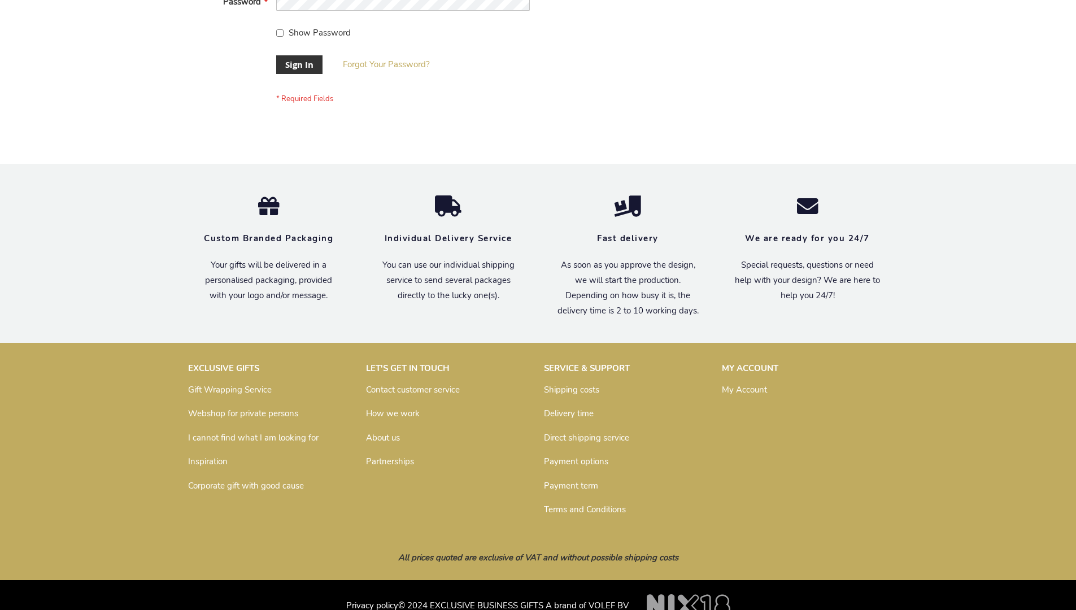
scroll to position [363, 0]
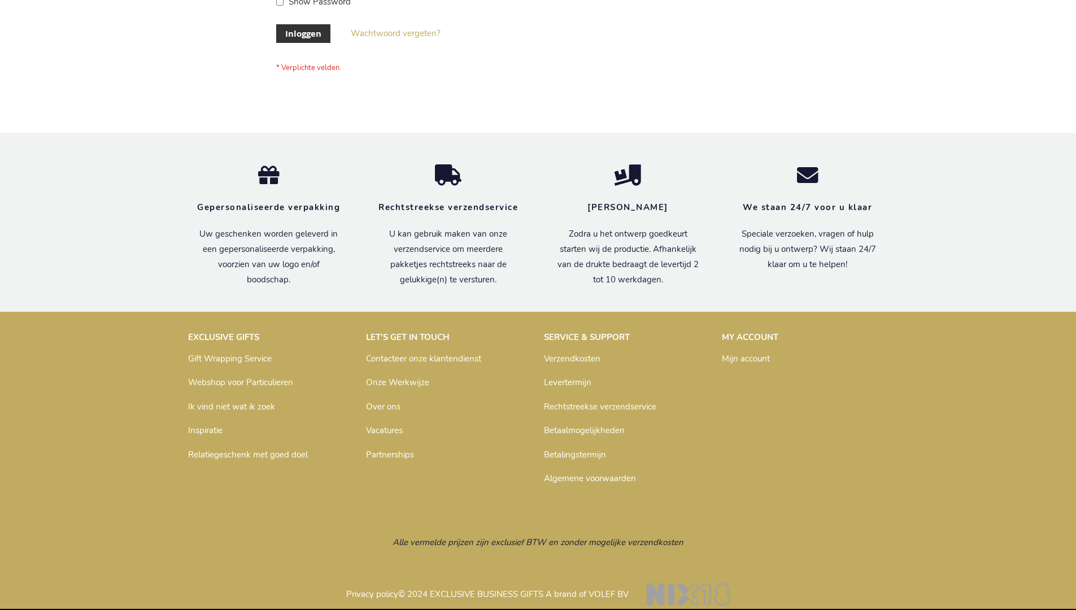
scroll to position [384, 0]
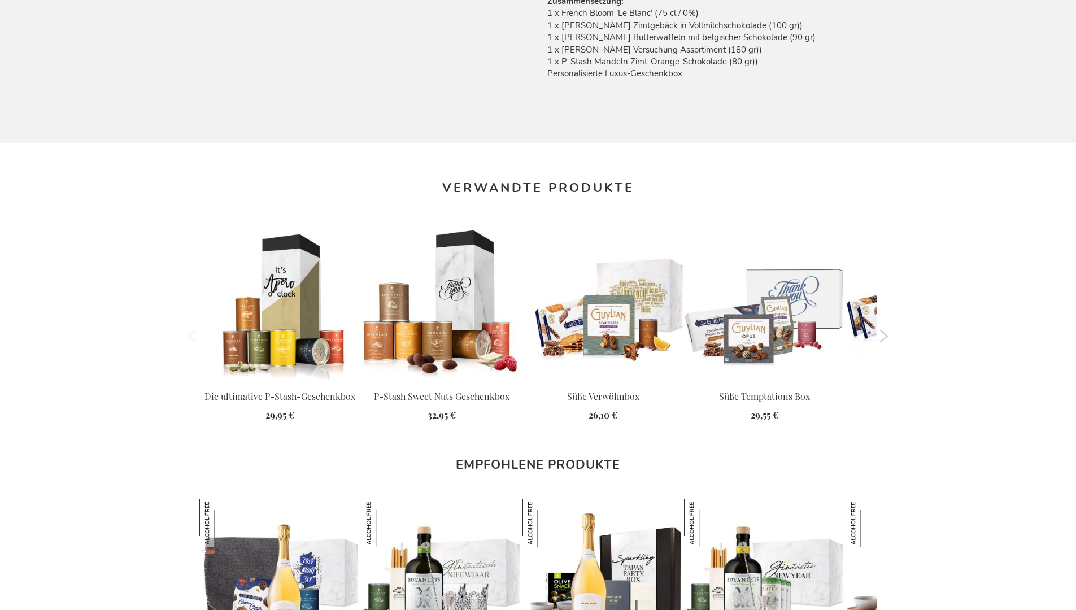
scroll to position [1510, 0]
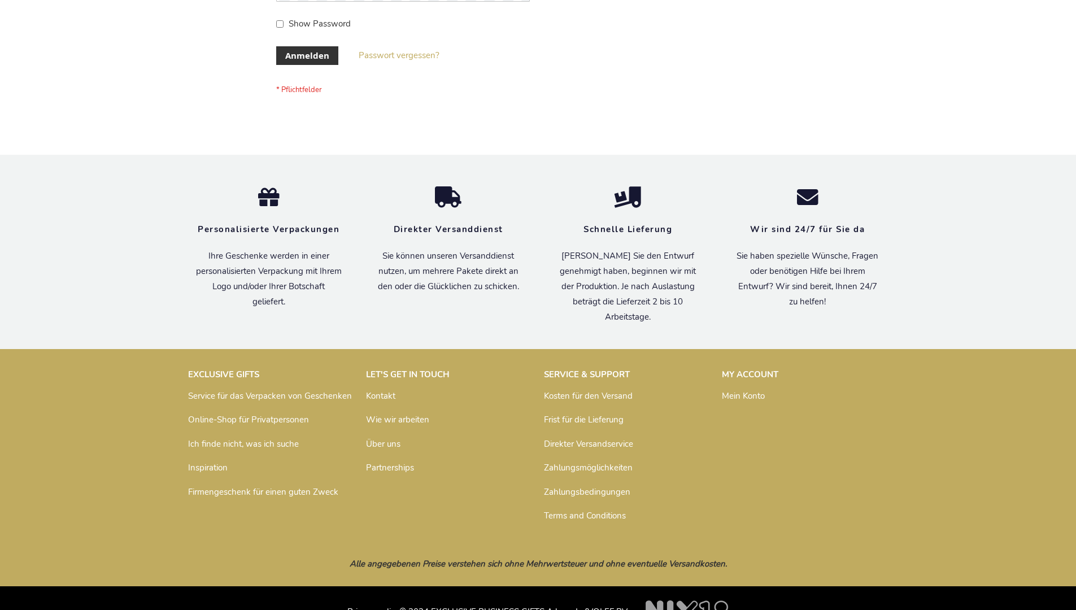
scroll to position [379, 0]
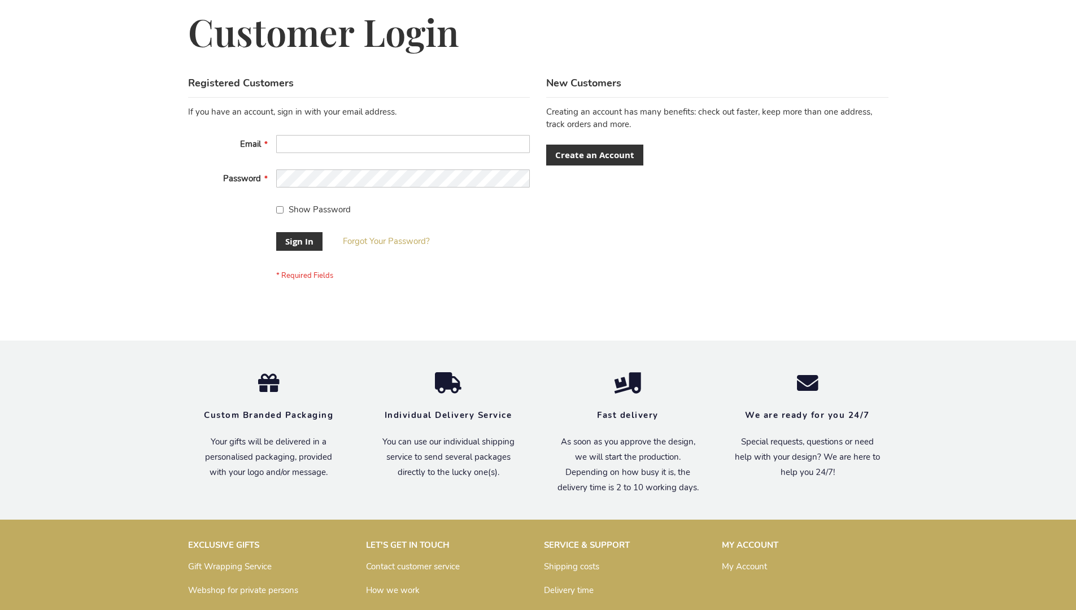
scroll to position [363, 0]
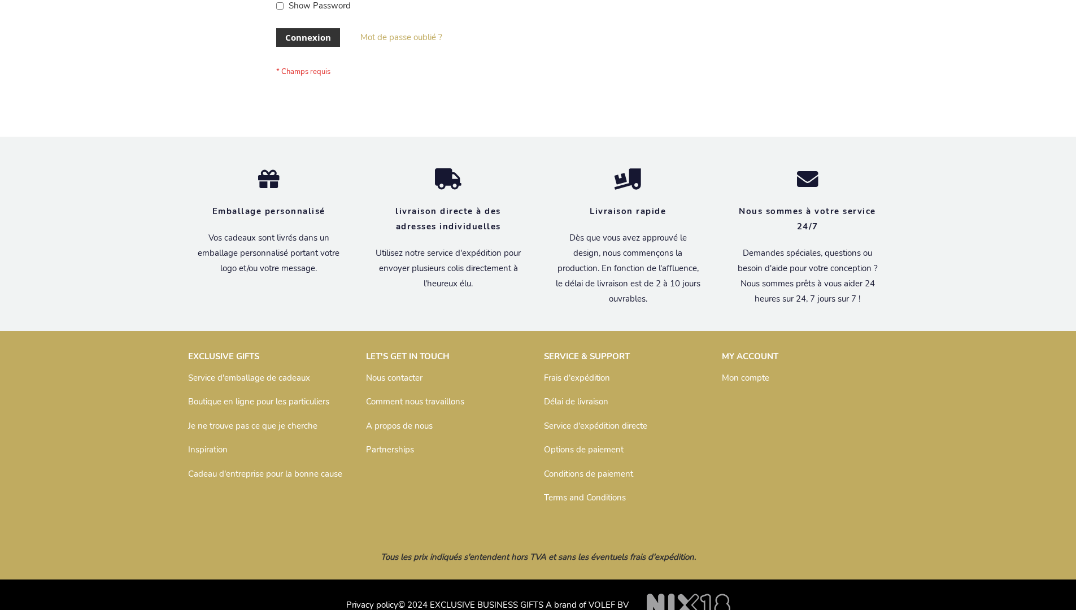
scroll to position [390, 0]
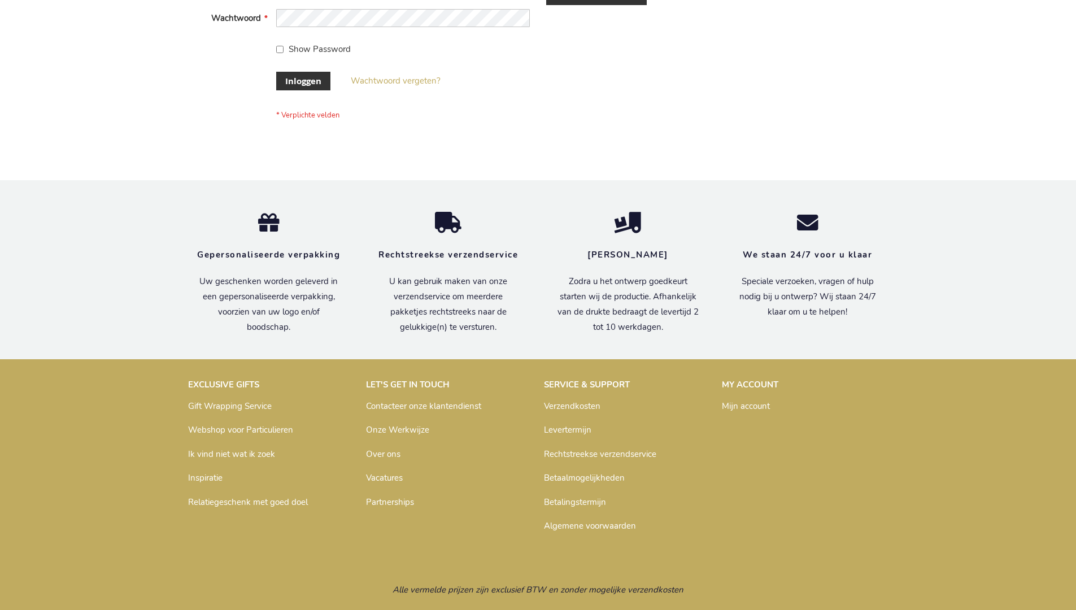
scroll to position [384, 0]
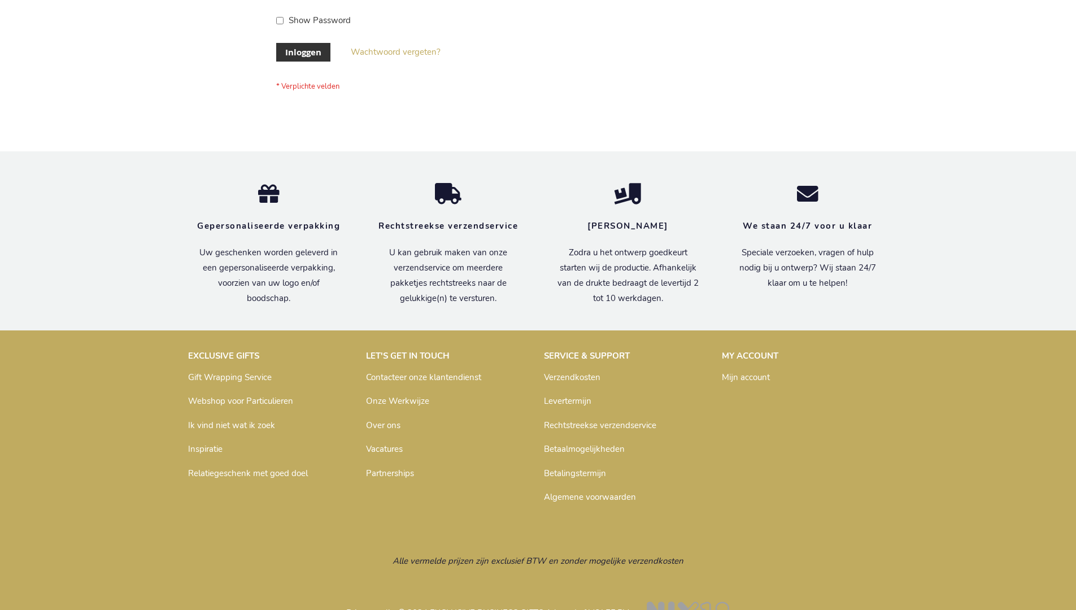
scroll to position [384, 0]
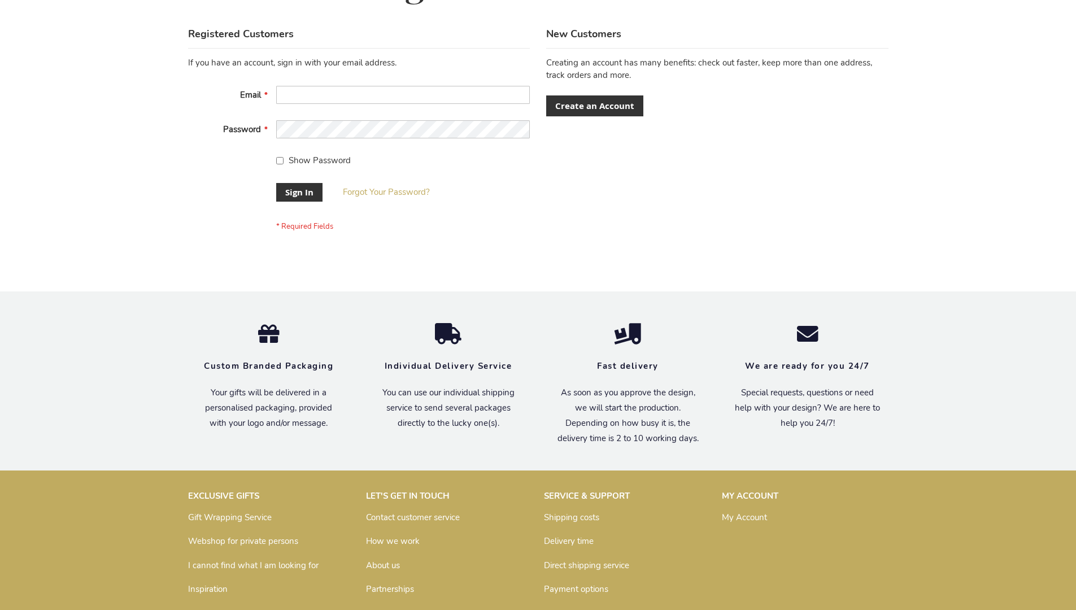
scroll to position [363, 0]
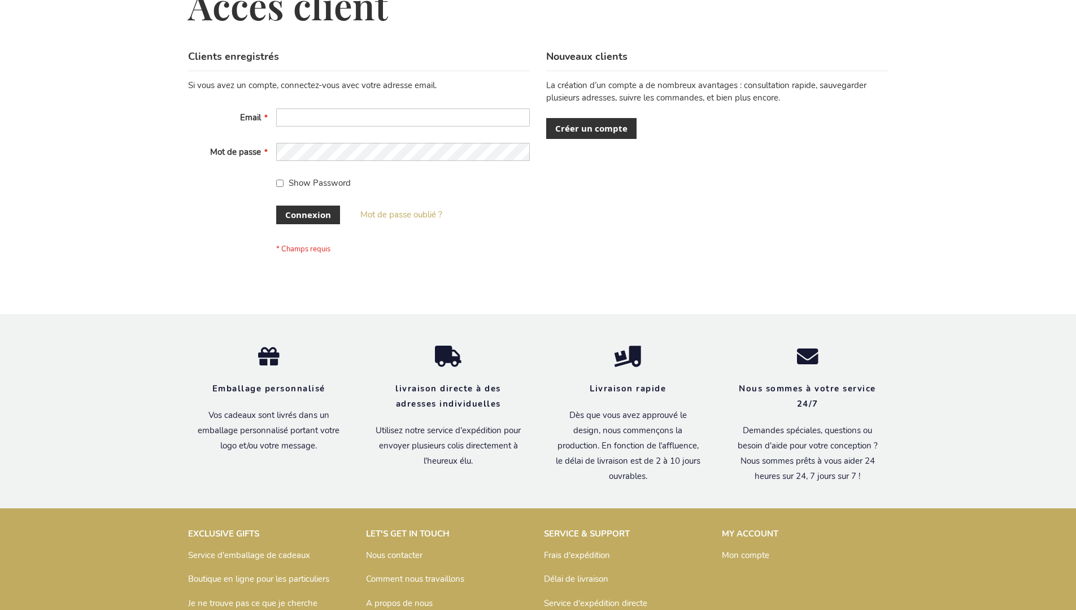
scroll to position [390, 0]
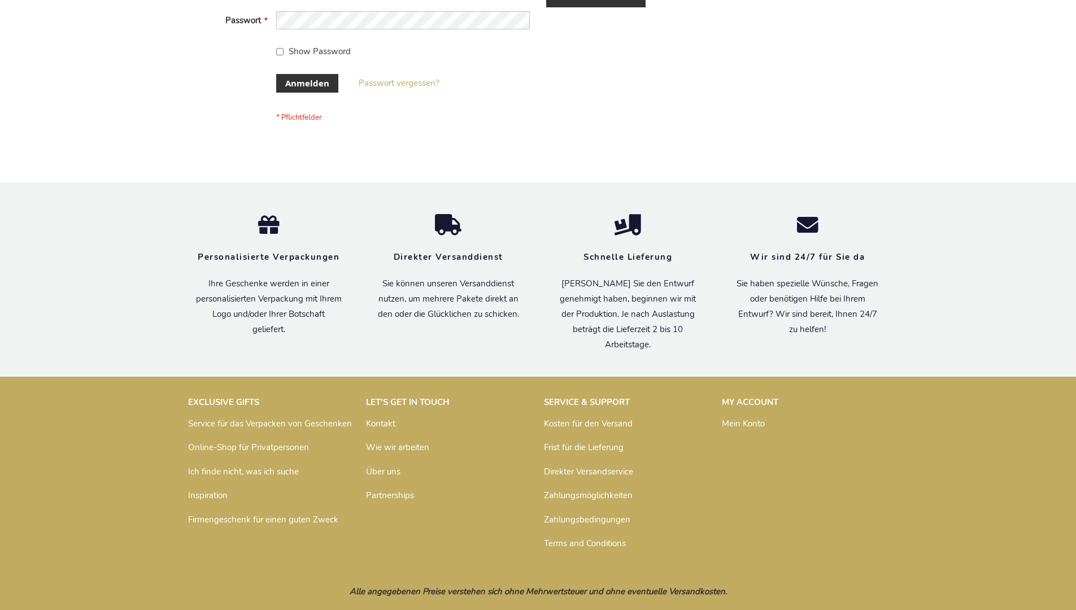
scroll to position [379, 0]
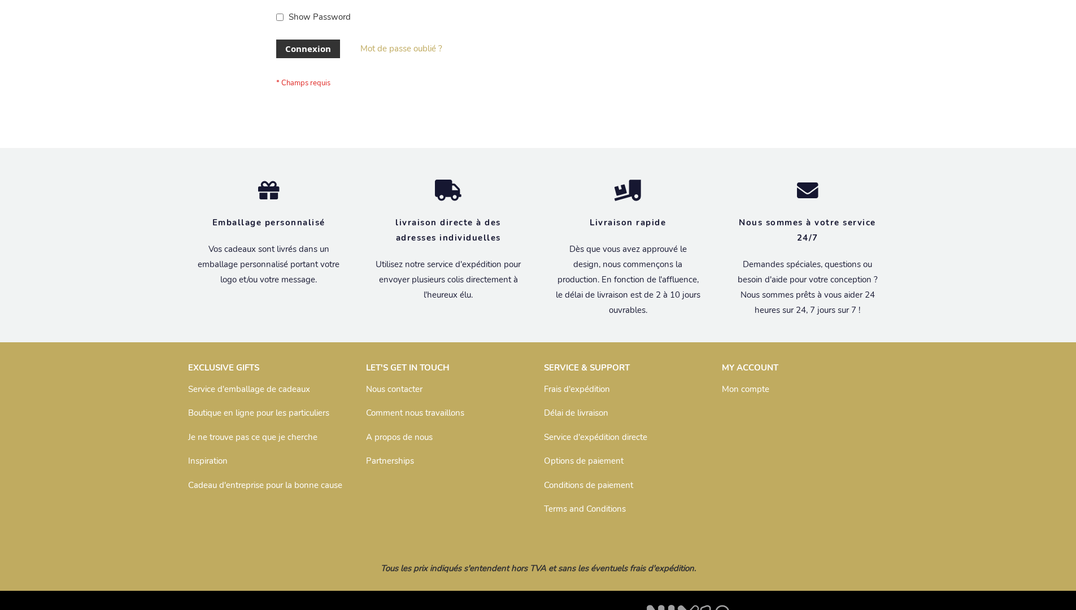
scroll to position [390, 0]
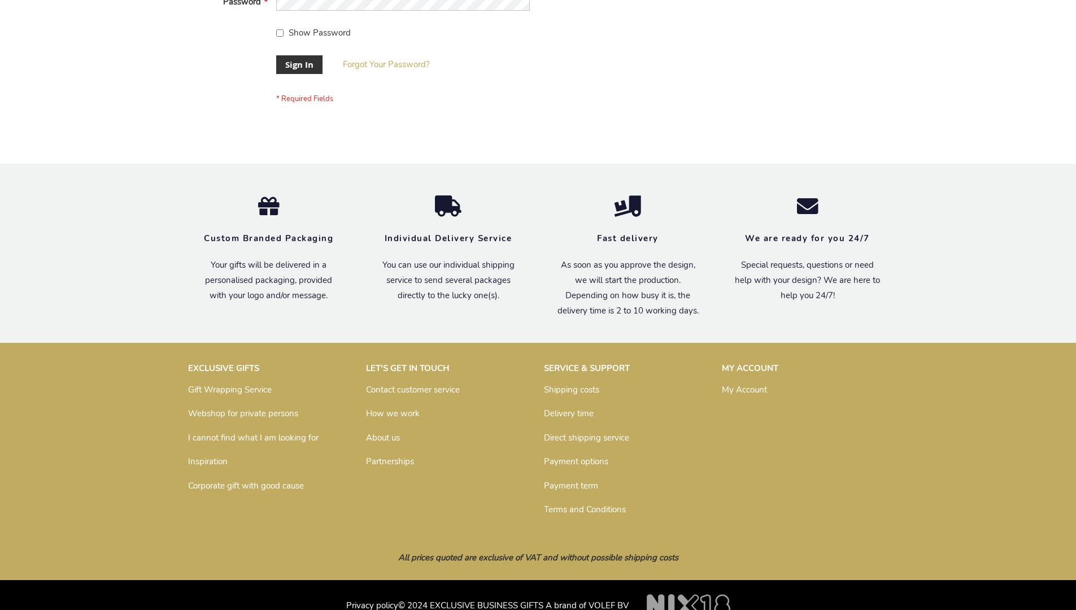
scroll to position [363, 0]
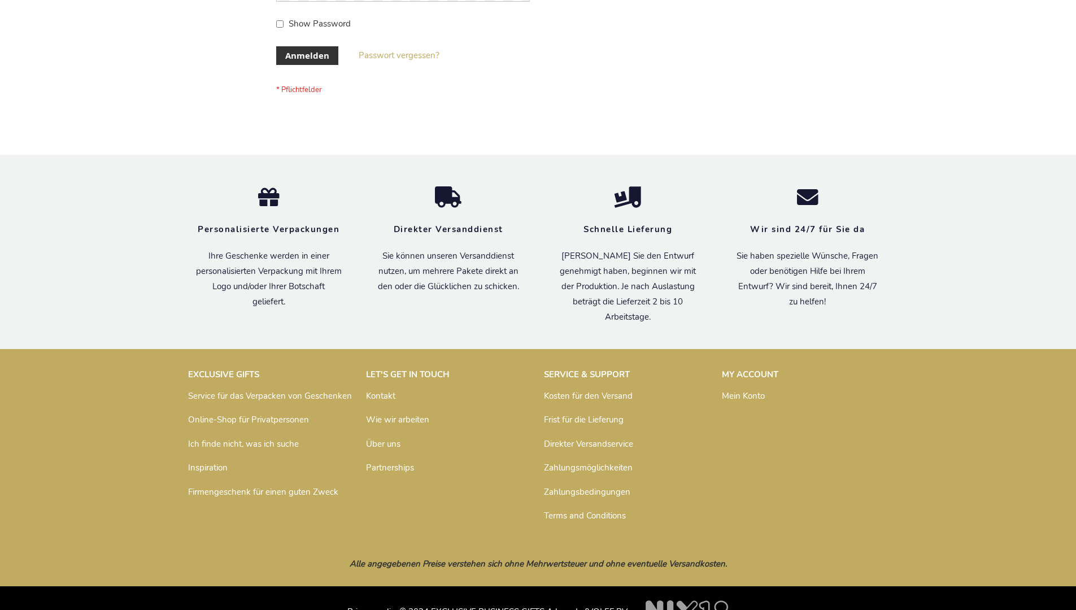
scroll to position [379, 0]
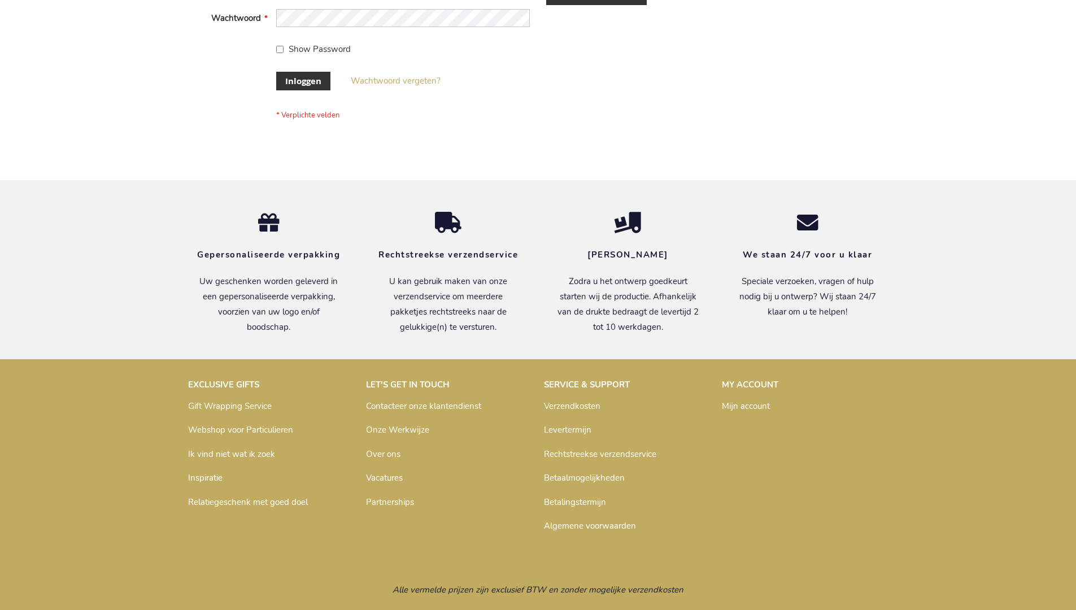
scroll to position [384, 0]
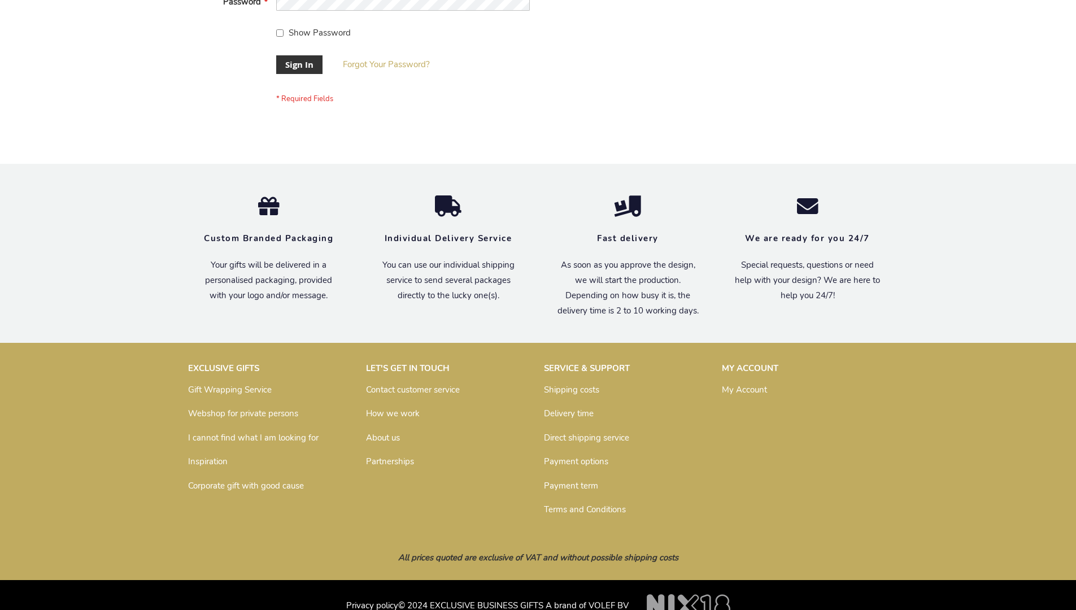
scroll to position [363, 0]
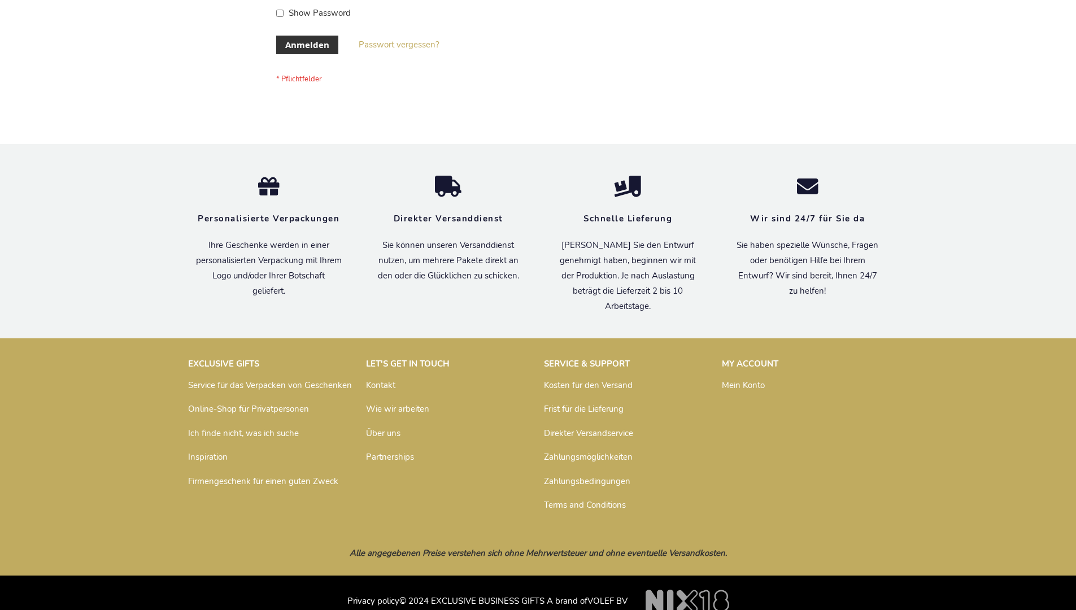
scroll to position [379, 0]
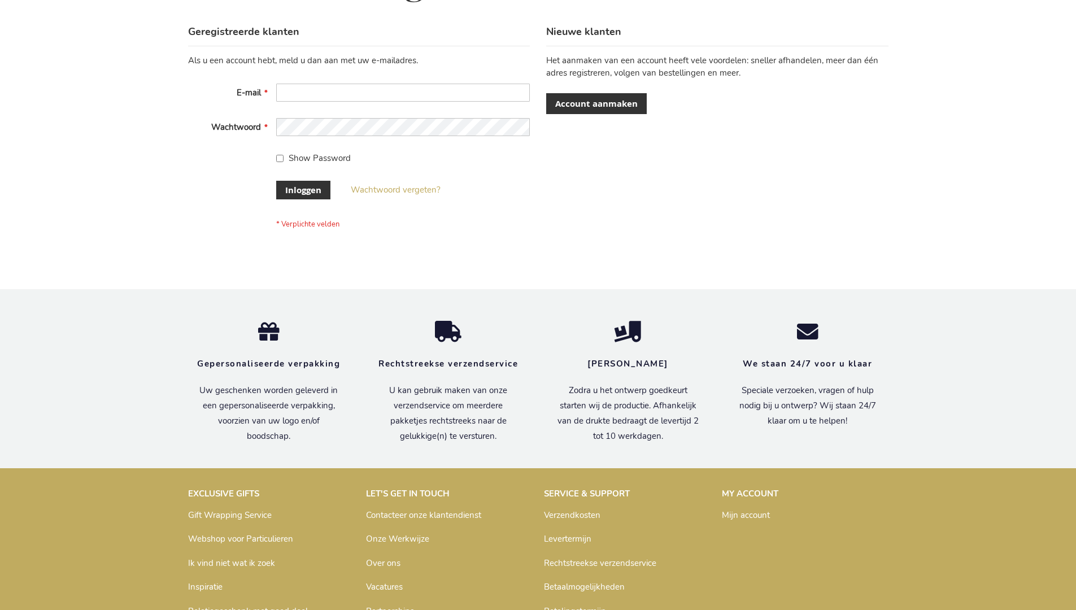
scroll to position [384, 0]
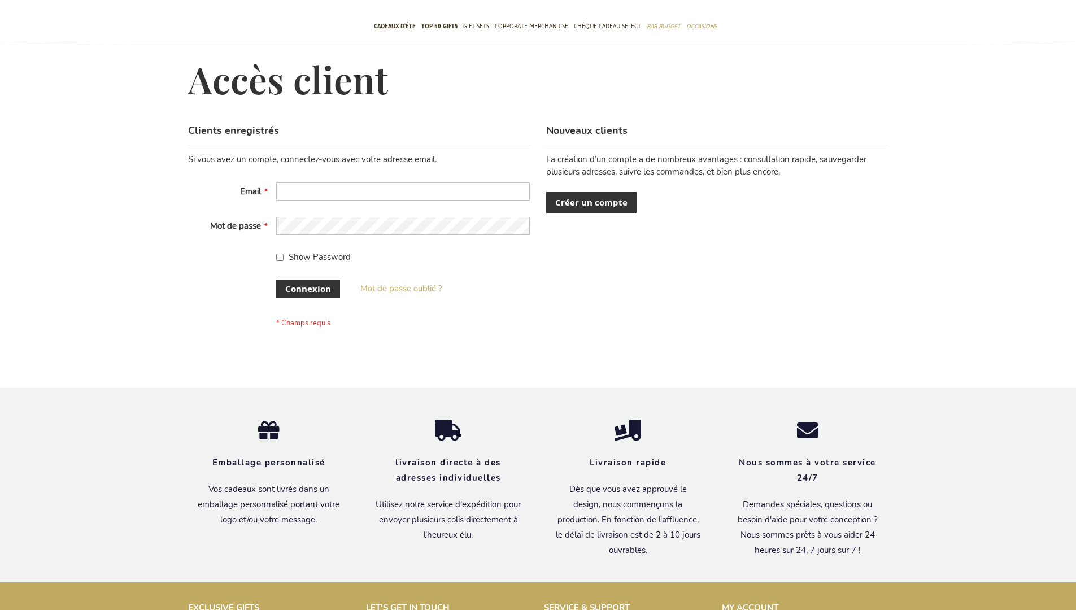
scroll to position [390, 0]
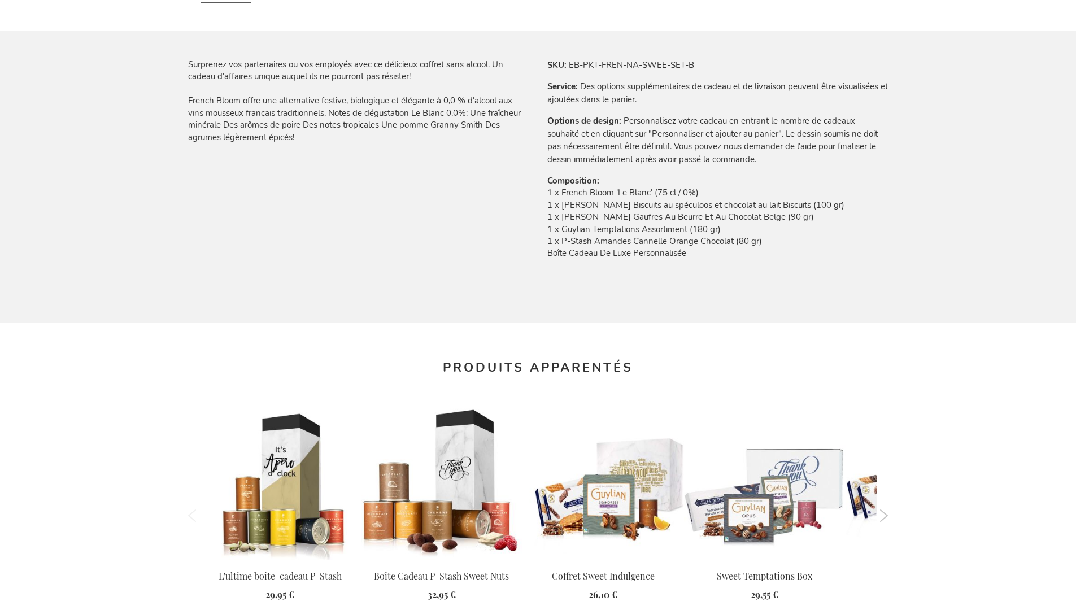
scroll to position [1521, 0]
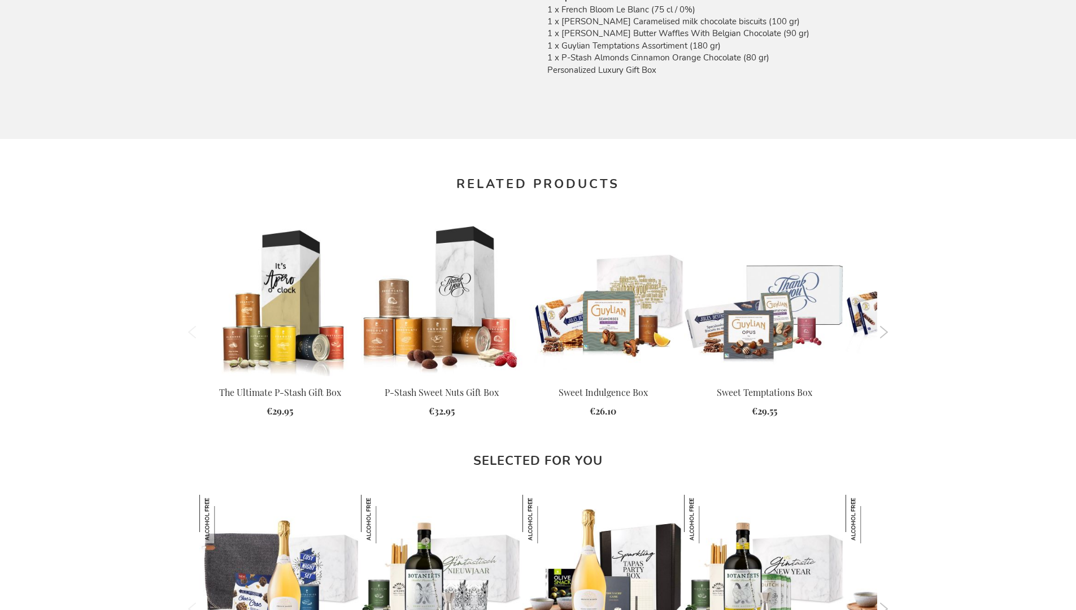
scroll to position [1469, 0]
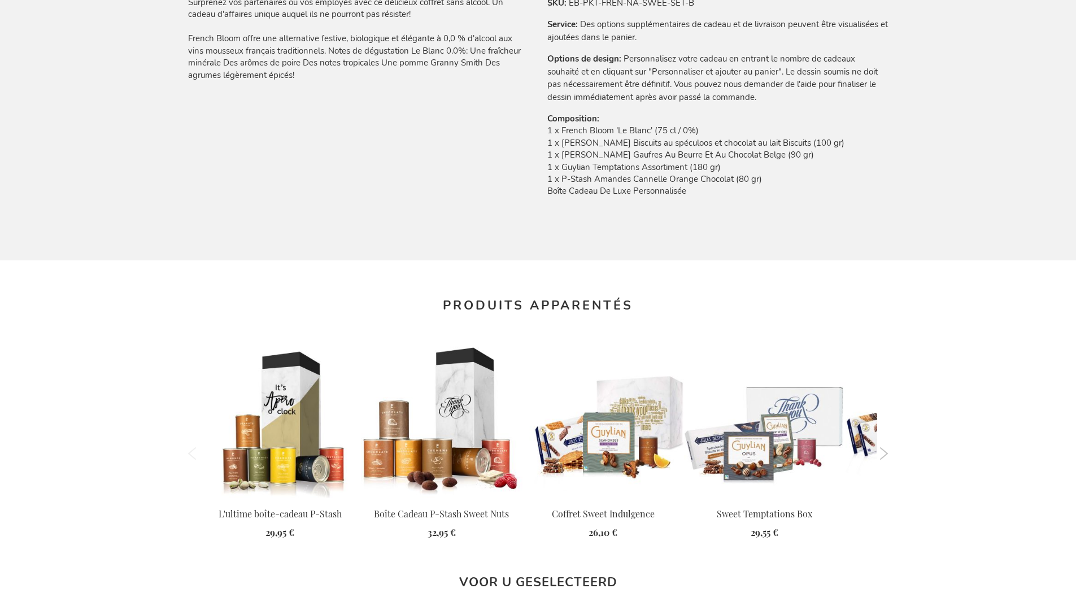
scroll to position [1521, 0]
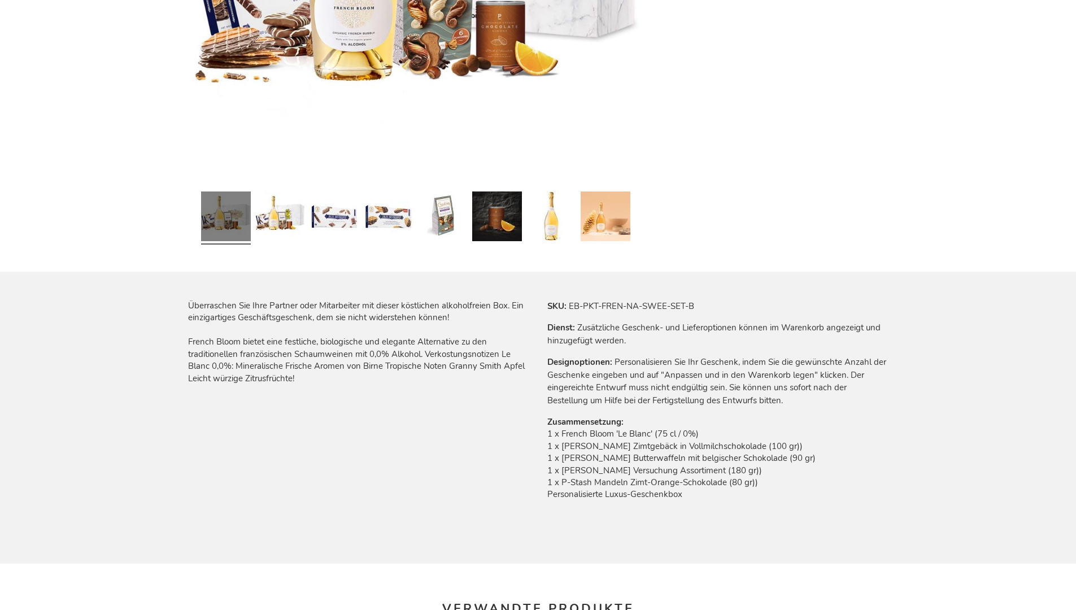
scroll to position [1510, 0]
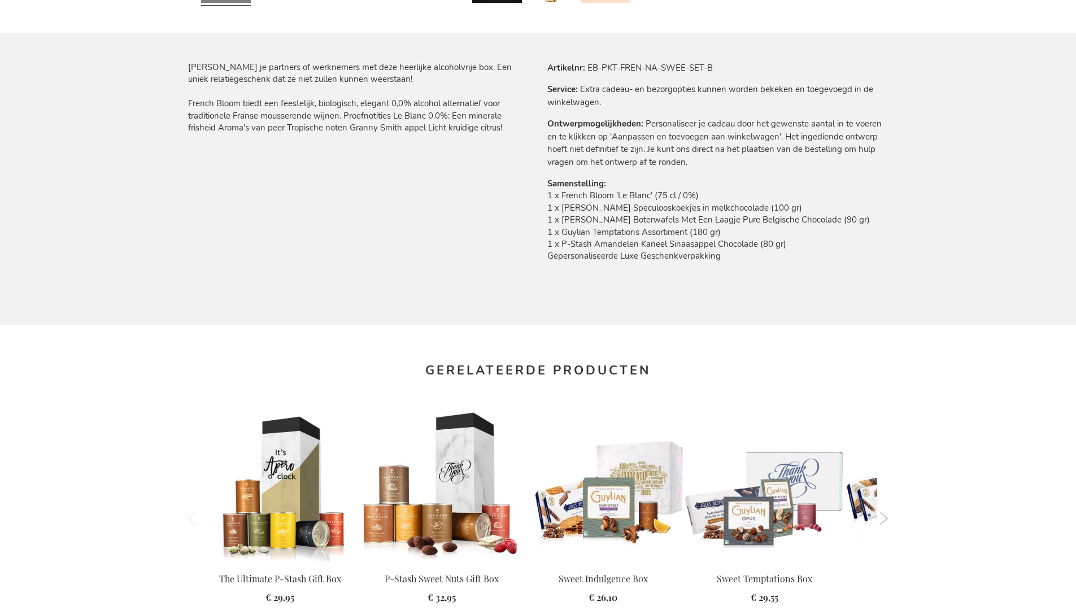
scroll to position [1515, 0]
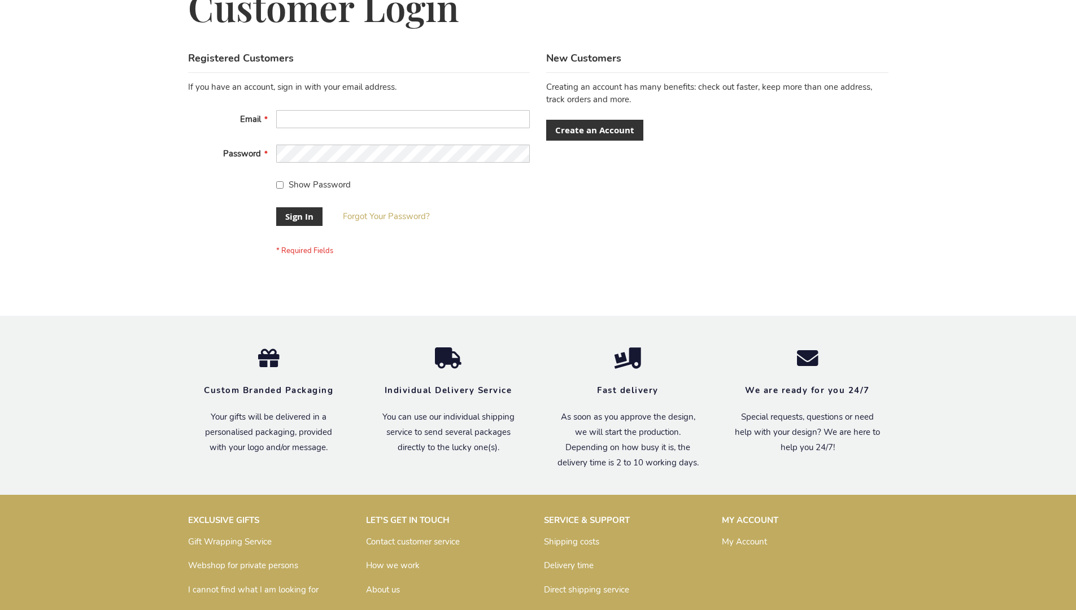
scroll to position [363, 0]
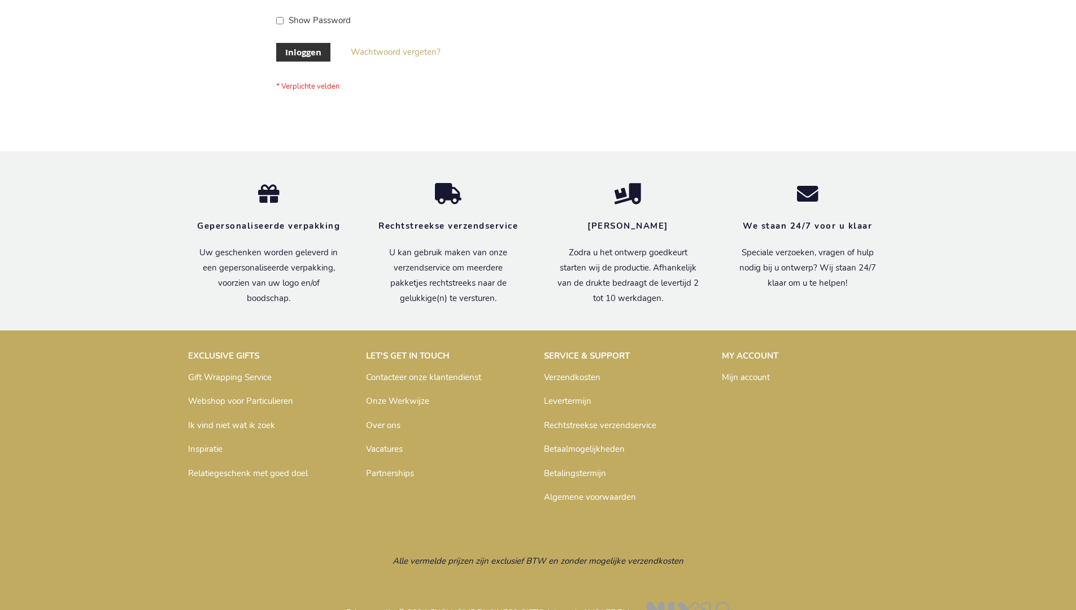
scroll to position [384, 0]
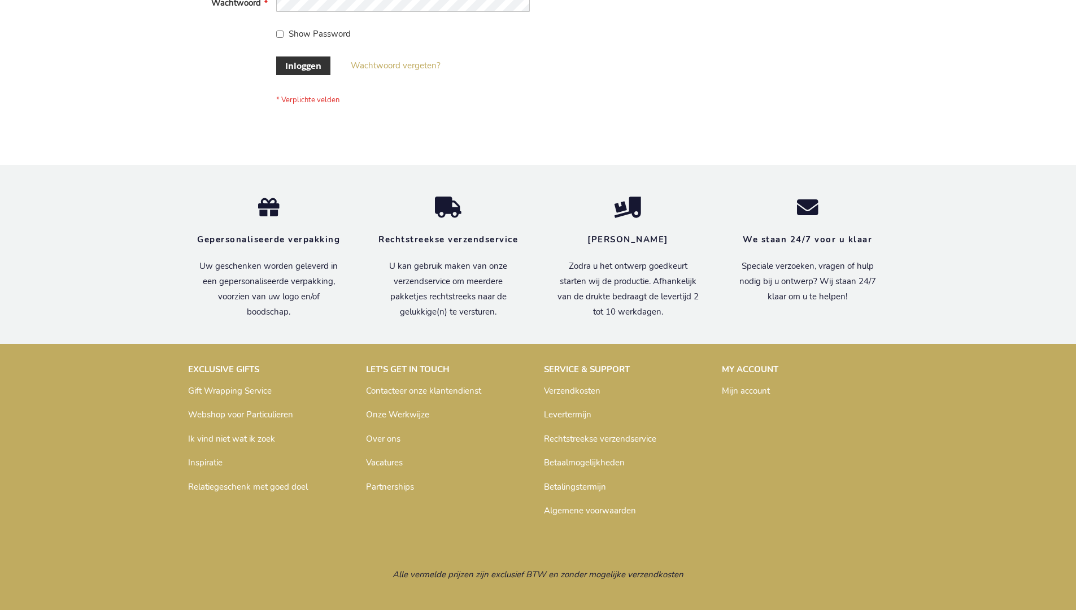
scroll to position [384, 0]
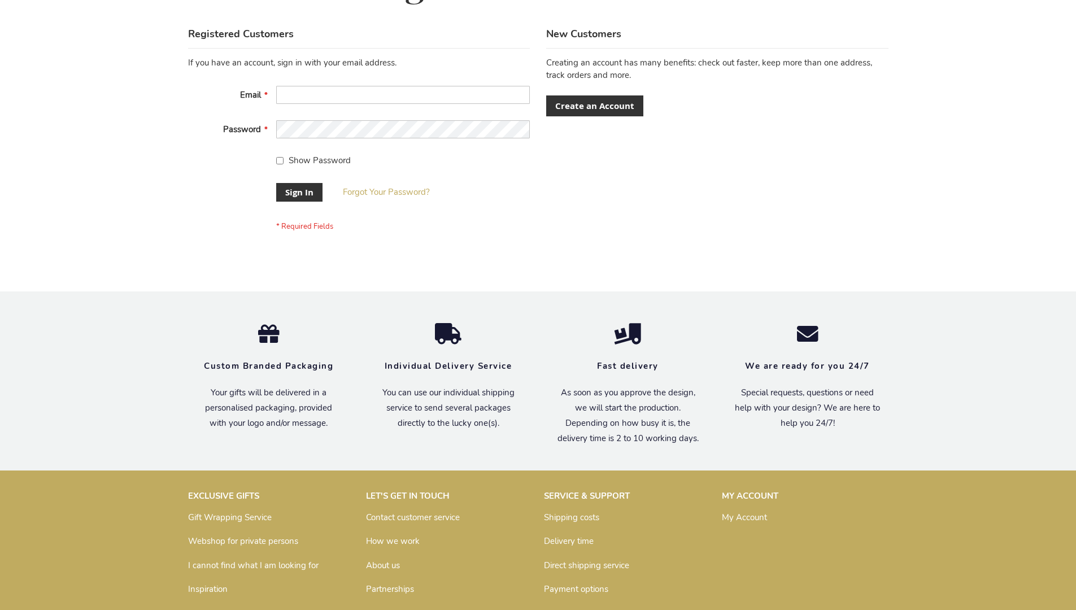
scroll to position [363, 0]
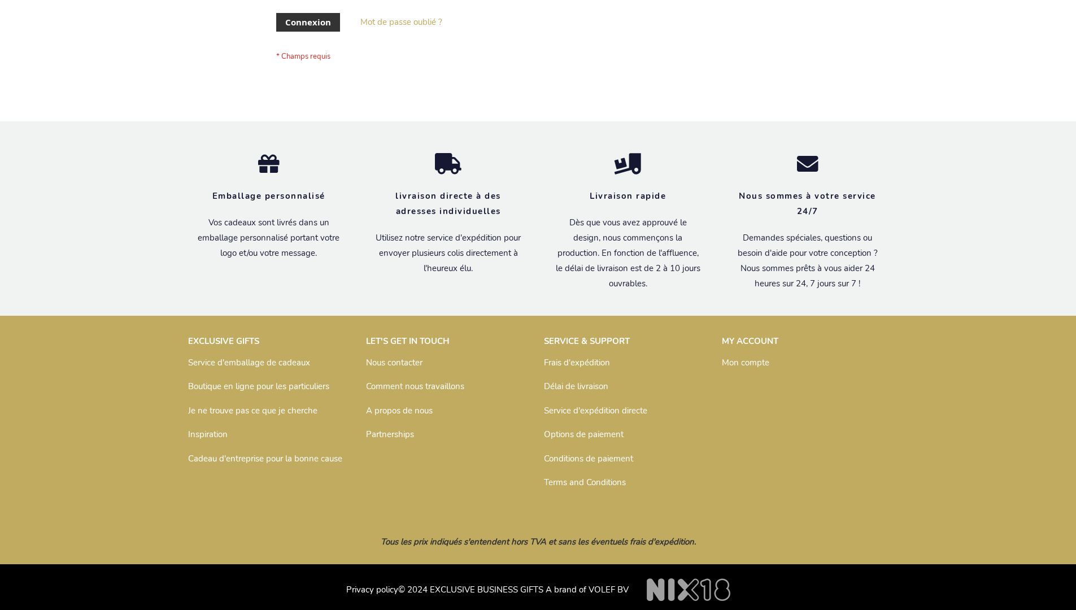
scroll to position [390, 0]
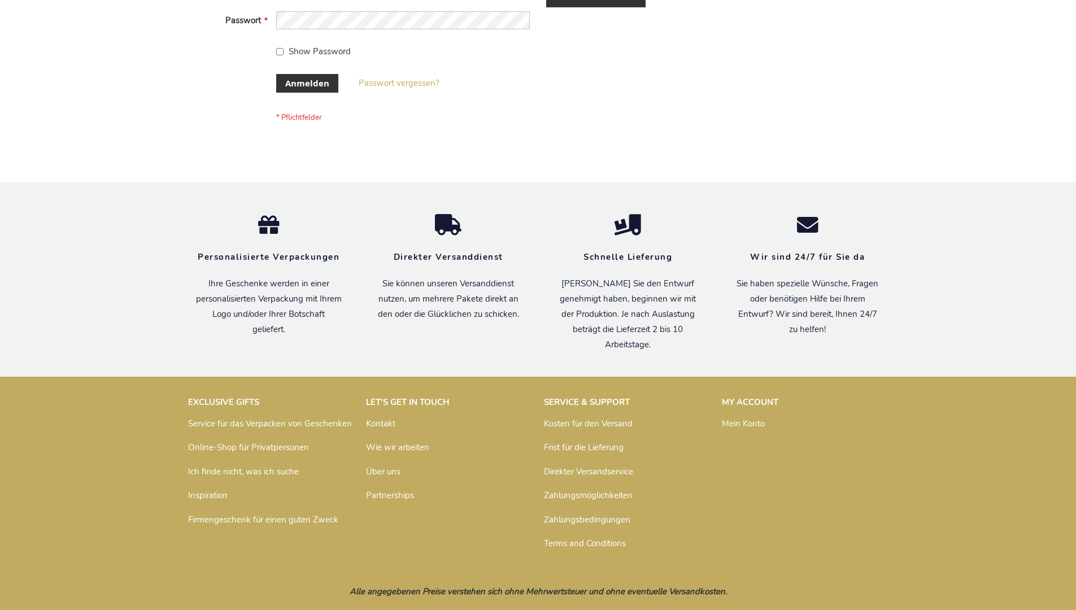
scroll to position [379, 0]
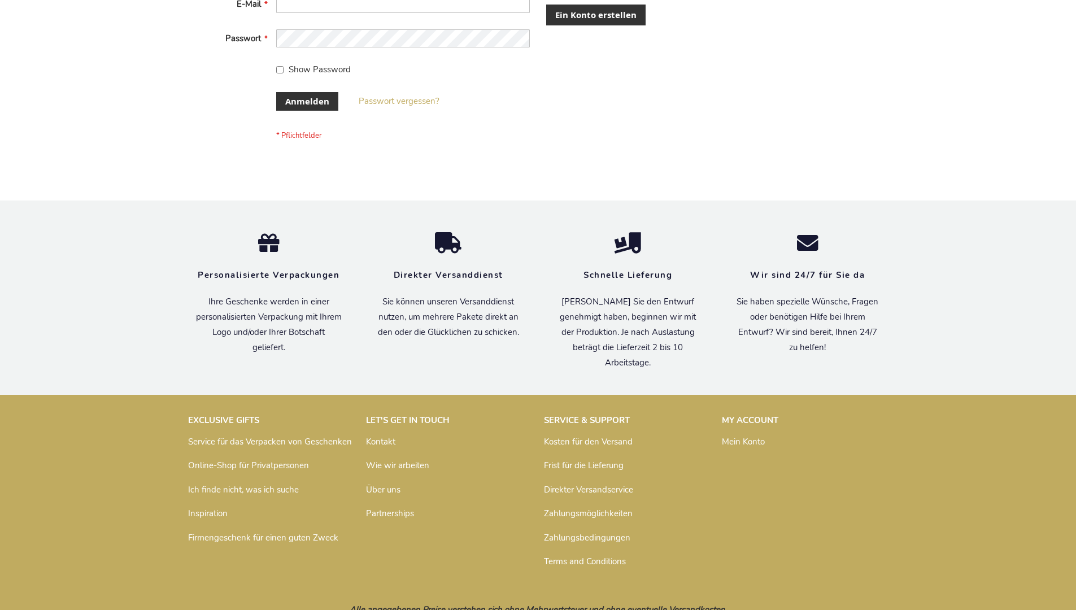
scroll to position [379, 0]
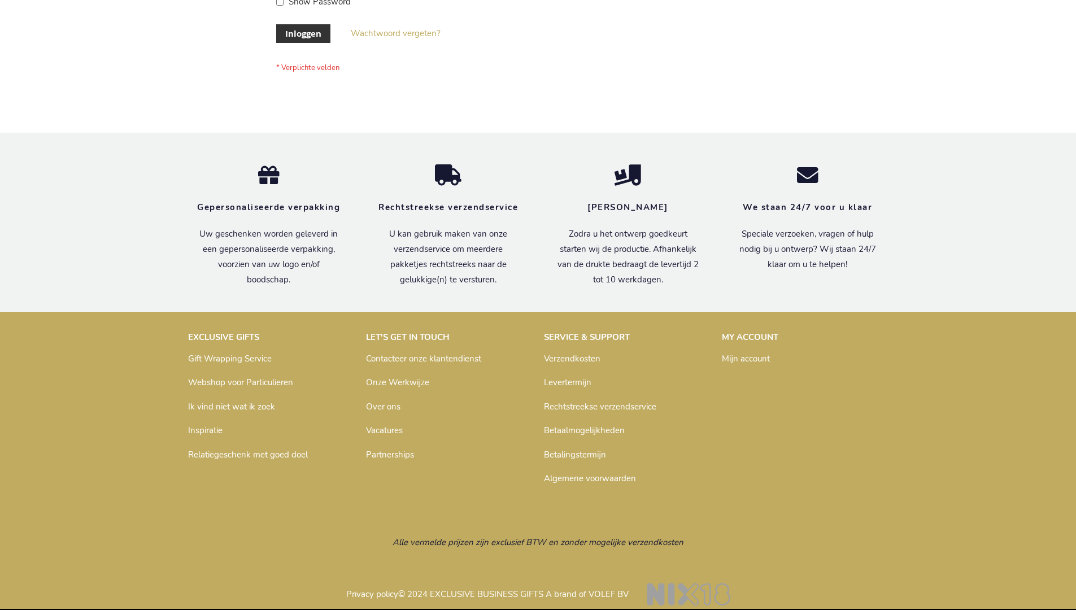
scroll to position [384, 0]
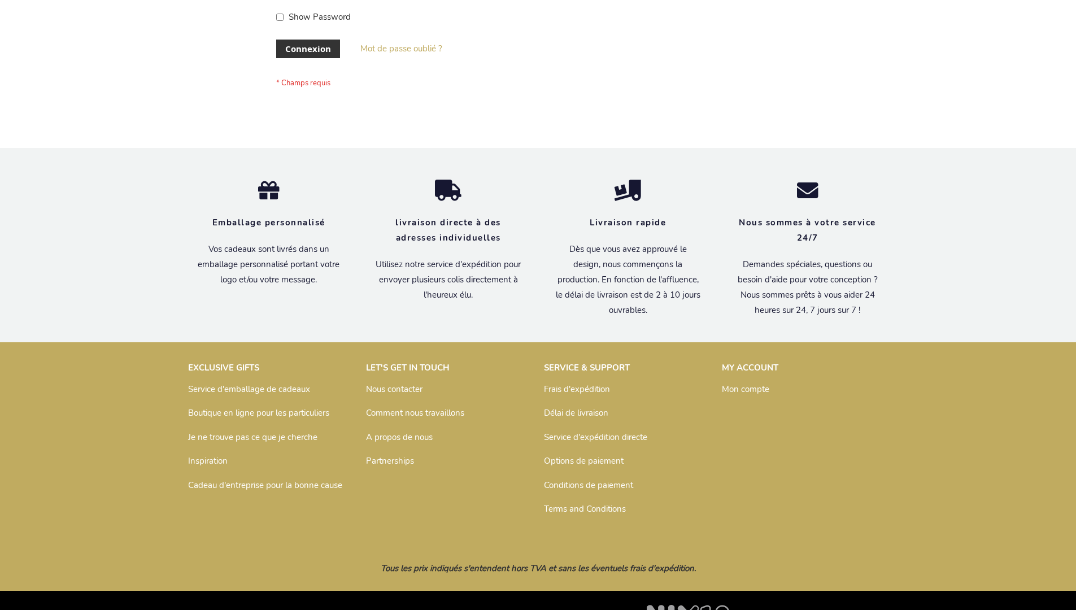
scroll to position [390, 0]
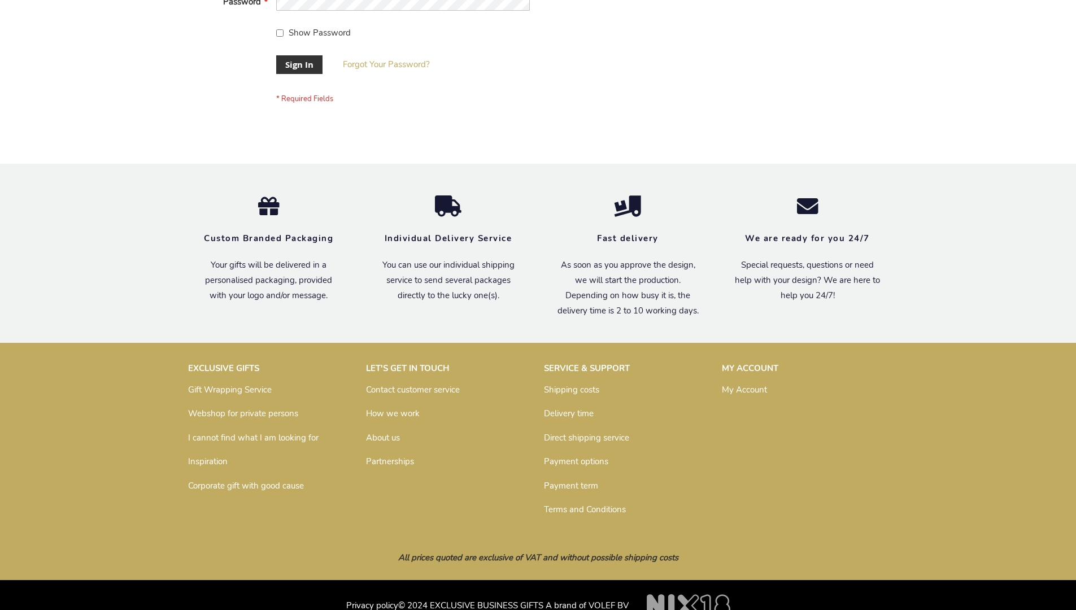
scroll to position [363, 0]
